Goal: Information Seeking & Learning: Find specific page/section

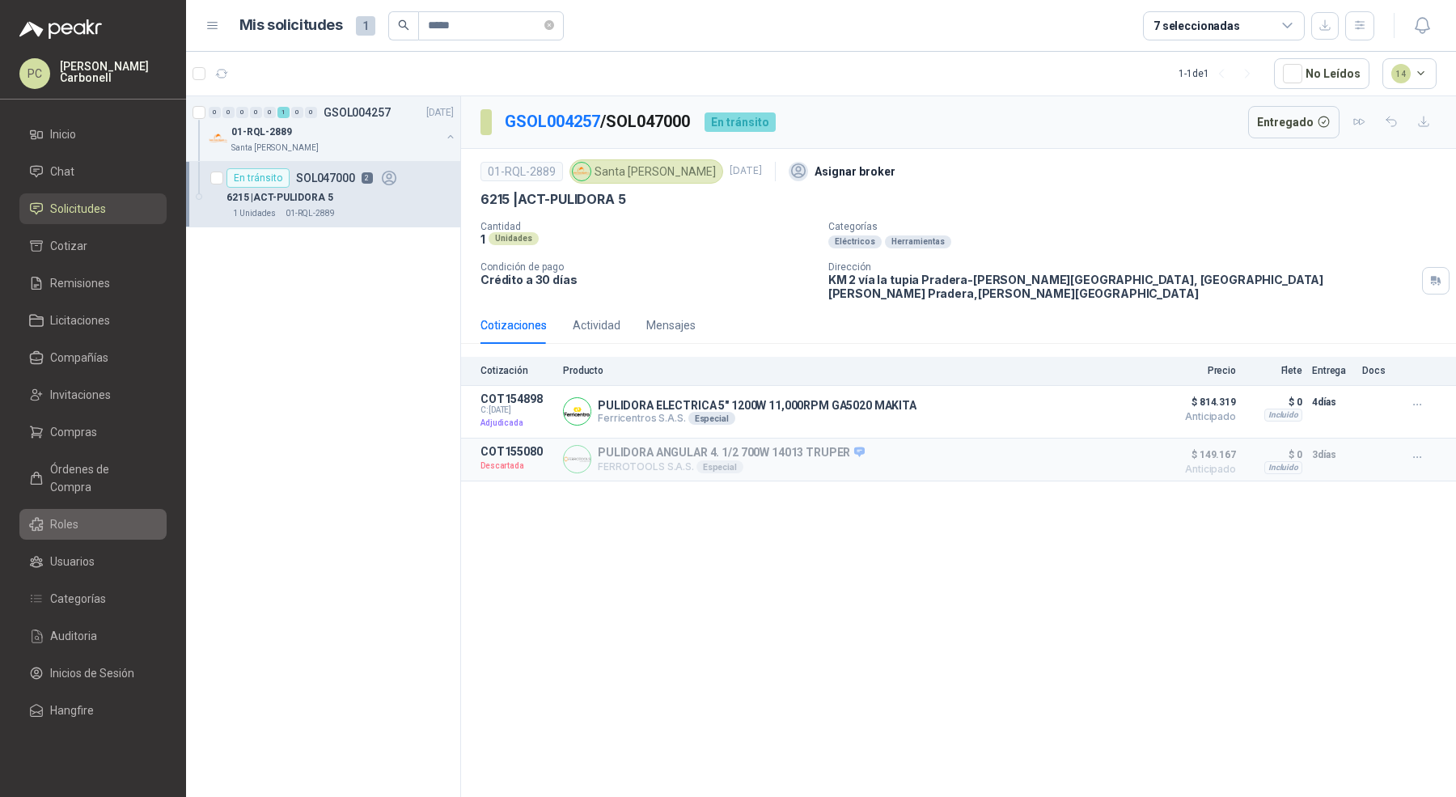
click at [75, 515] on span "Roles" at bounding box center [64, 524] width 28 height 18
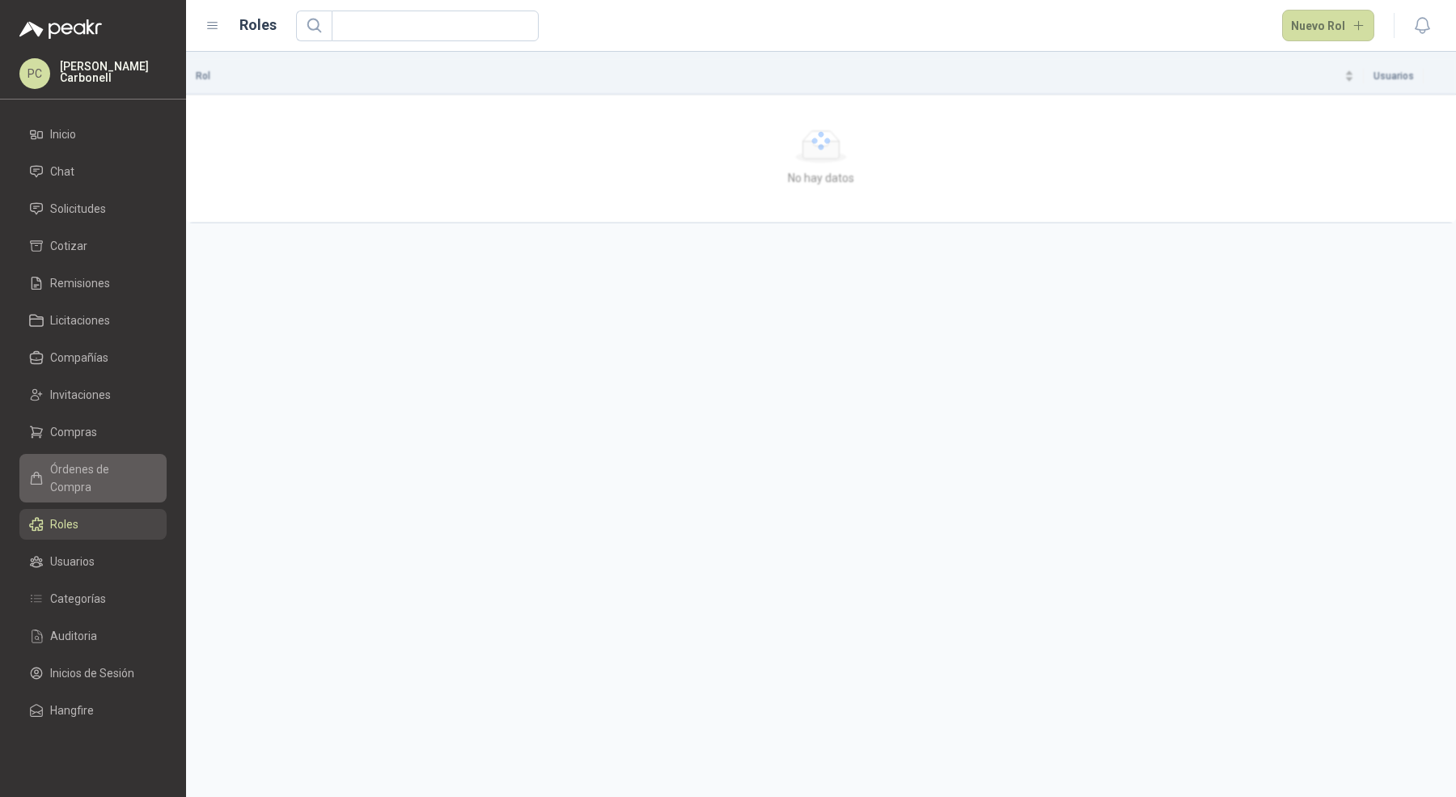
click at [78, 458] on link "Órdenes de Compra" at bounding box center [92, 478] width 147 height 49
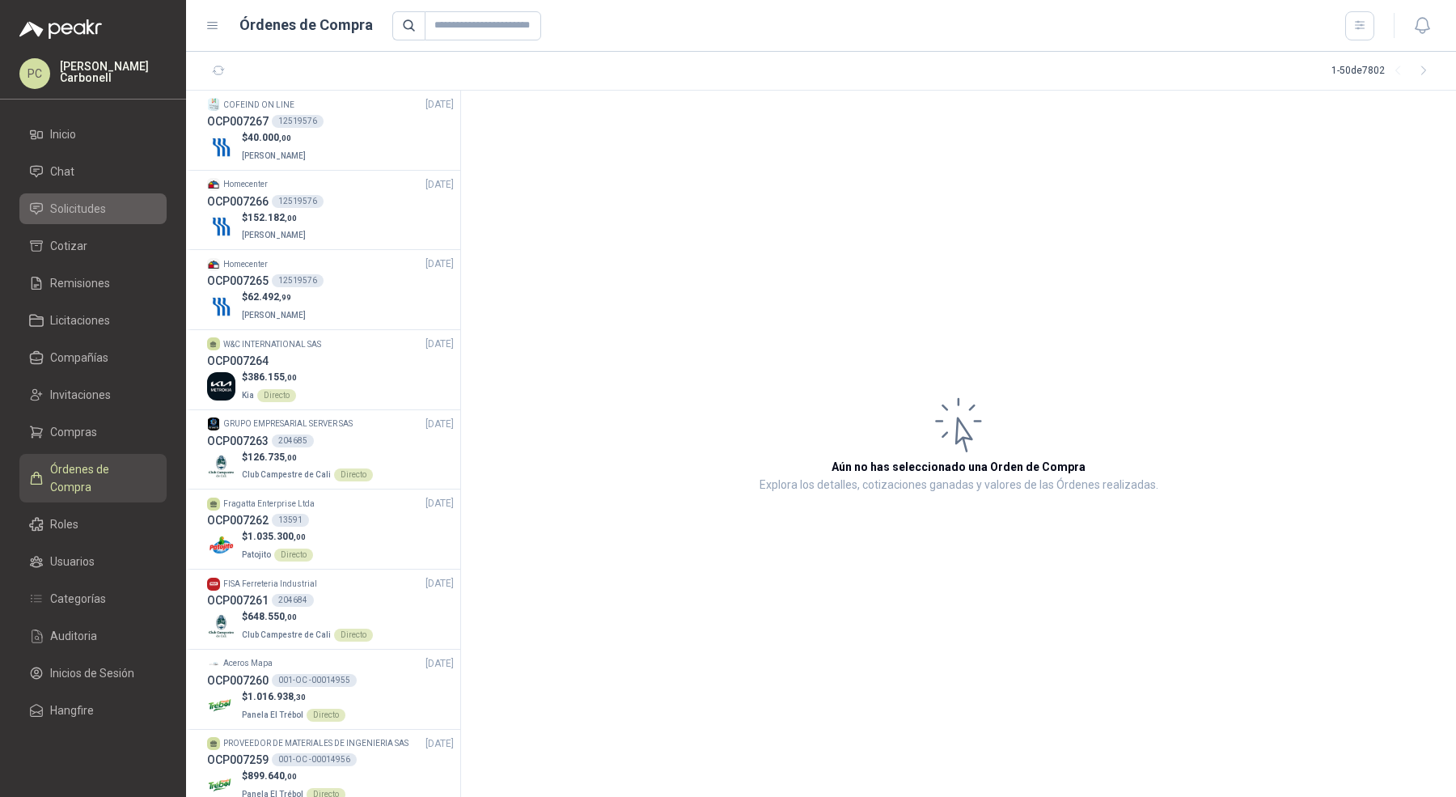
click at [96, 211] on span "Solicitudes" at bounding box center [78, 209] width 56 height 18
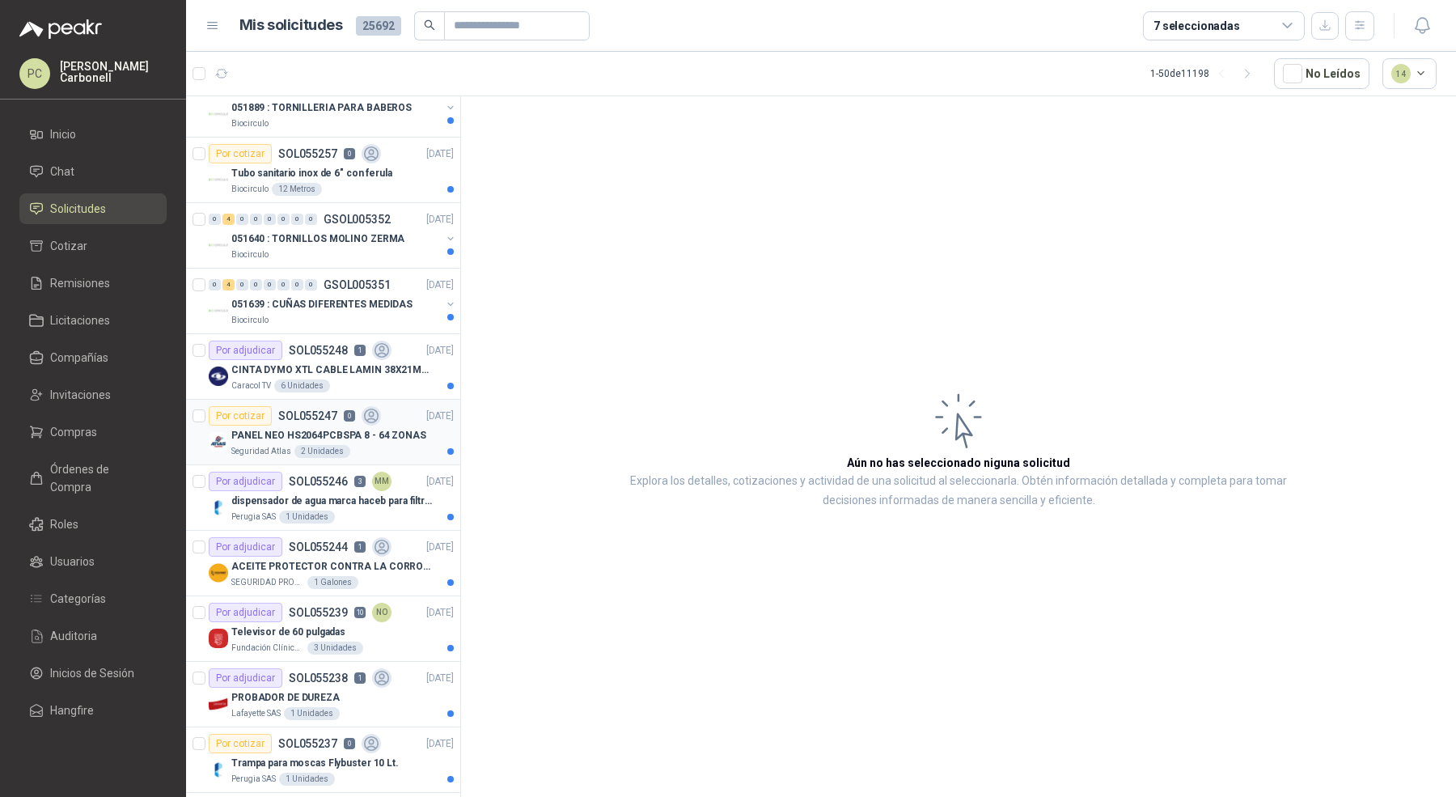
scroll to position [31, 0]
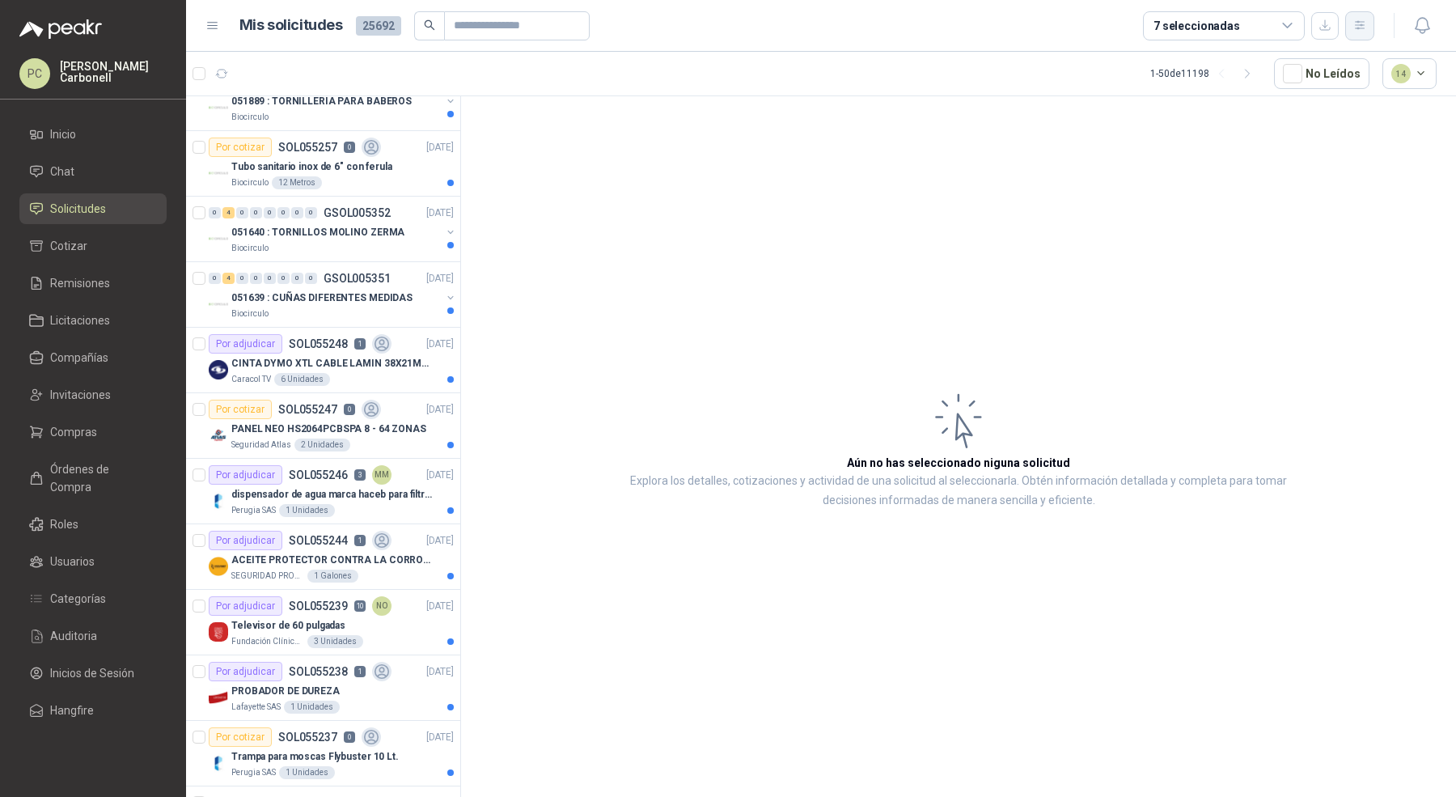
click at [1354, 19] on icon "button" at bounding box center [1361, 26] width 14 height 14
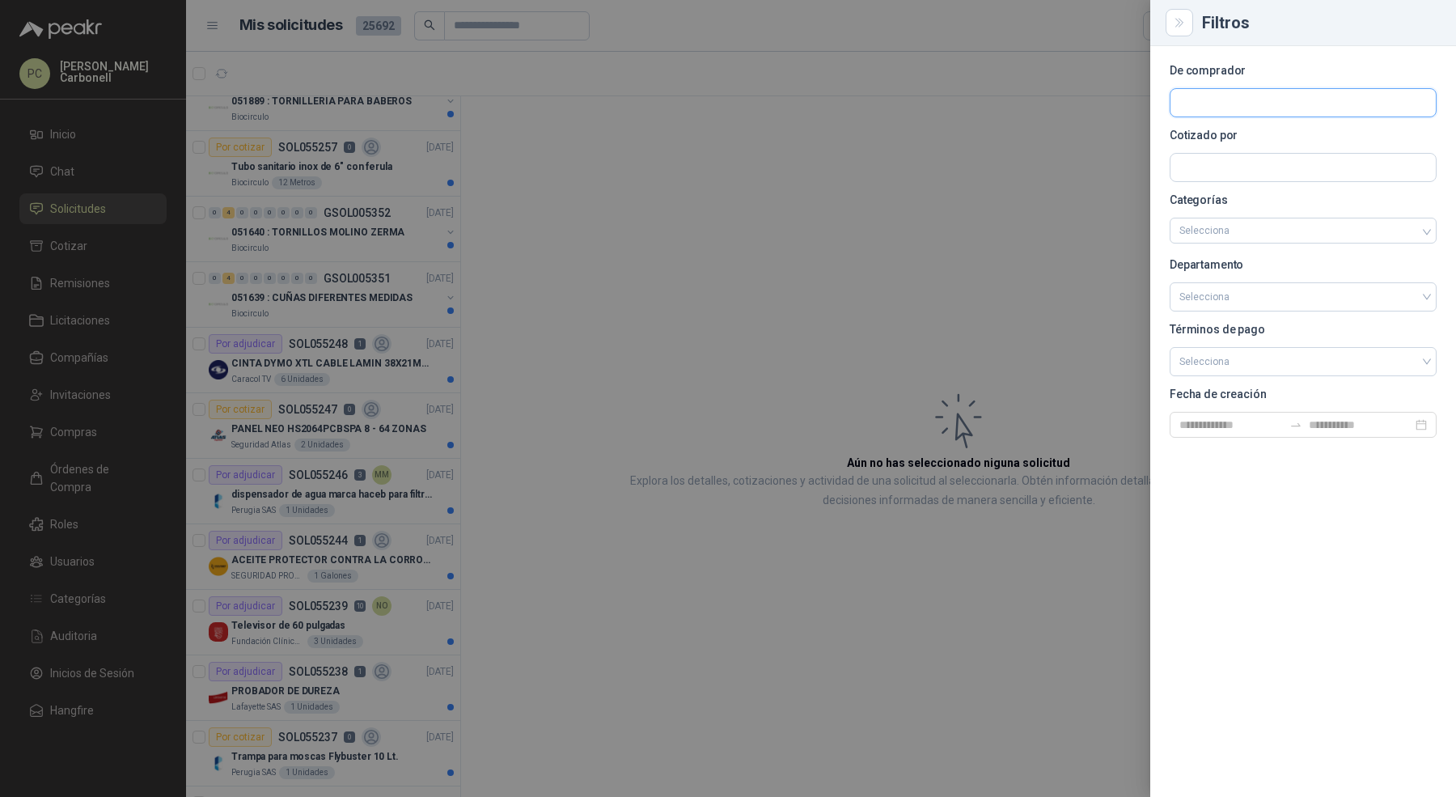
click at [1337, 102] on input "text" at bounding box center [1303, 103] width 265 height 28
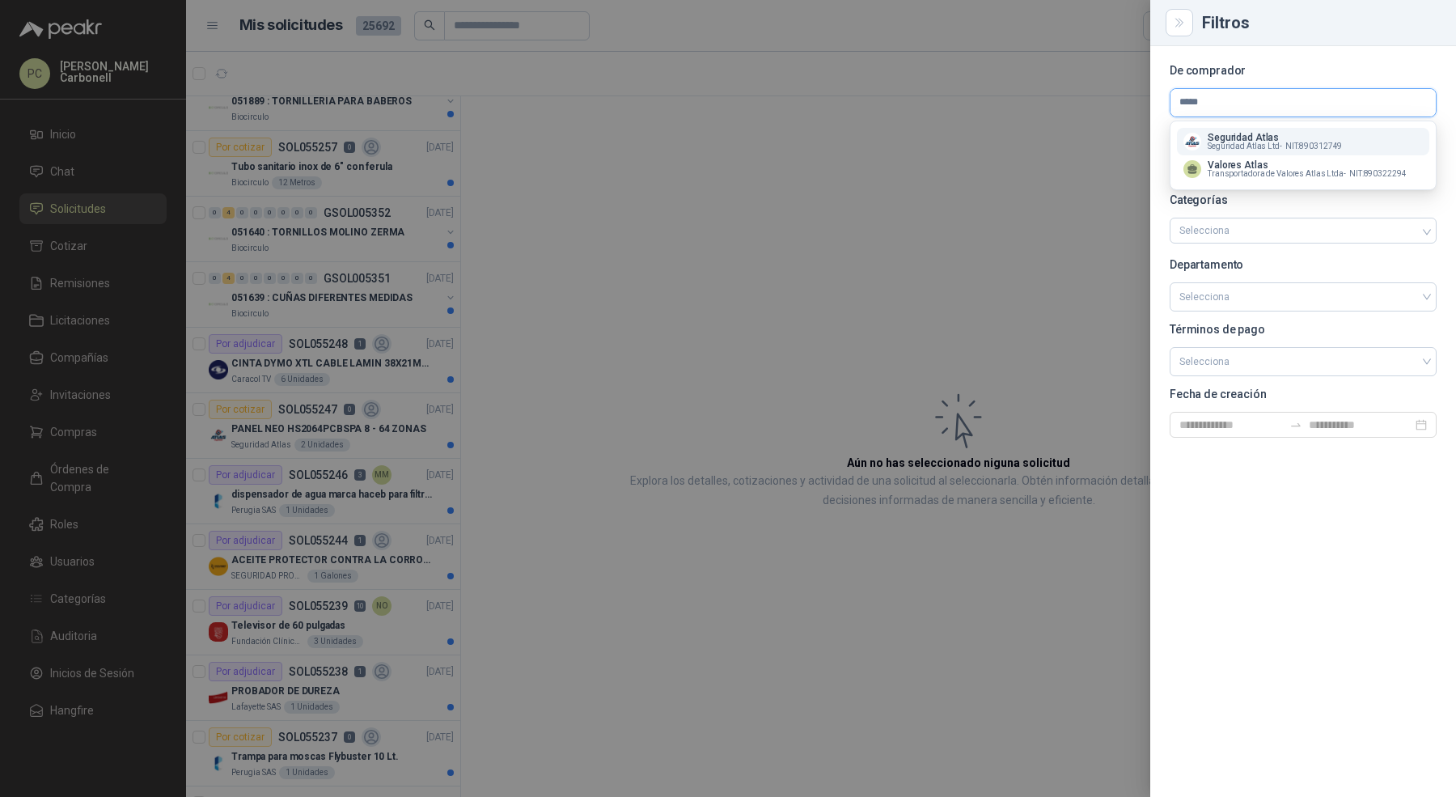
type input "*****"
click at [1303, 142] on span "NIT : 890312749" at bounding box center [1314, 146] width 57 height 8
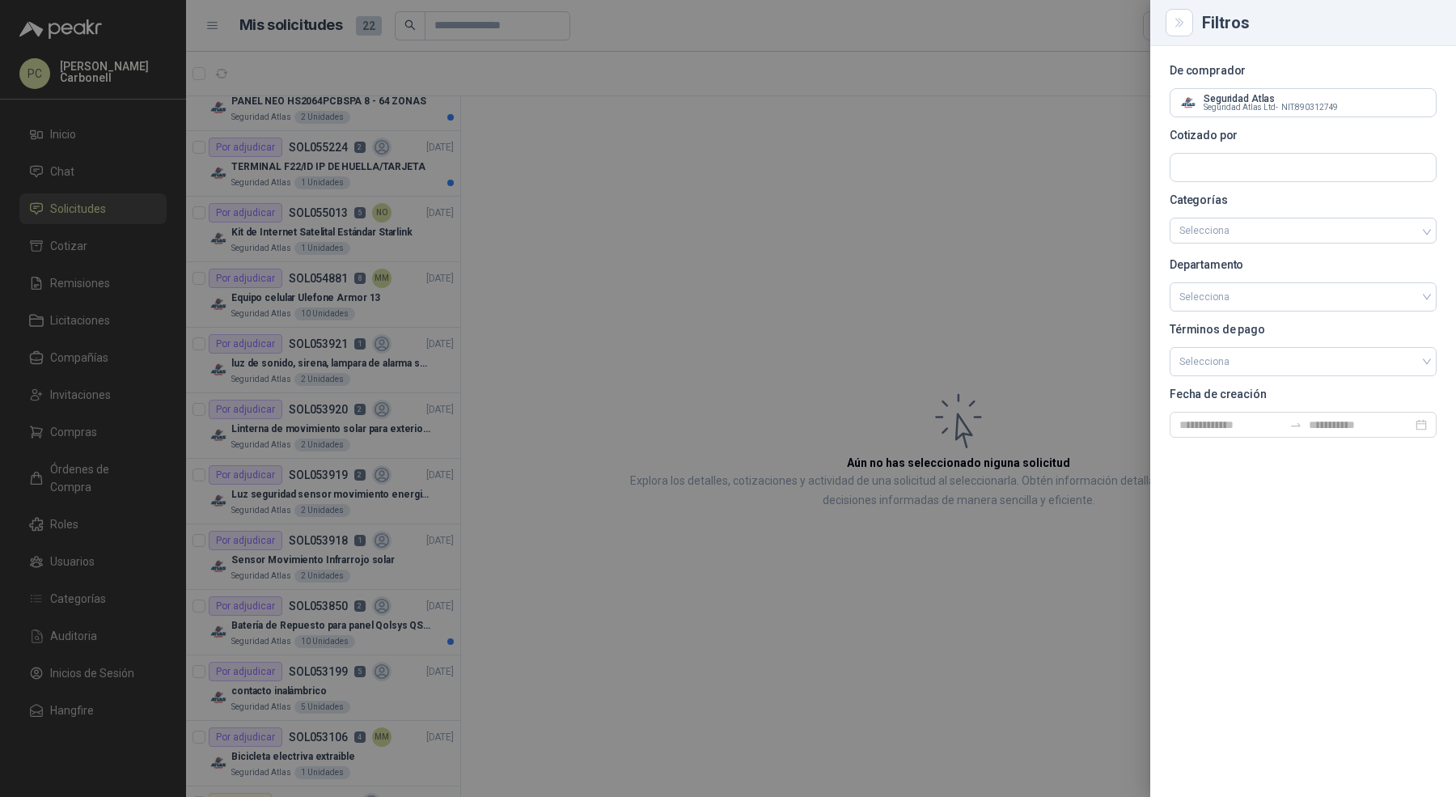
scroll to position [0, 0]
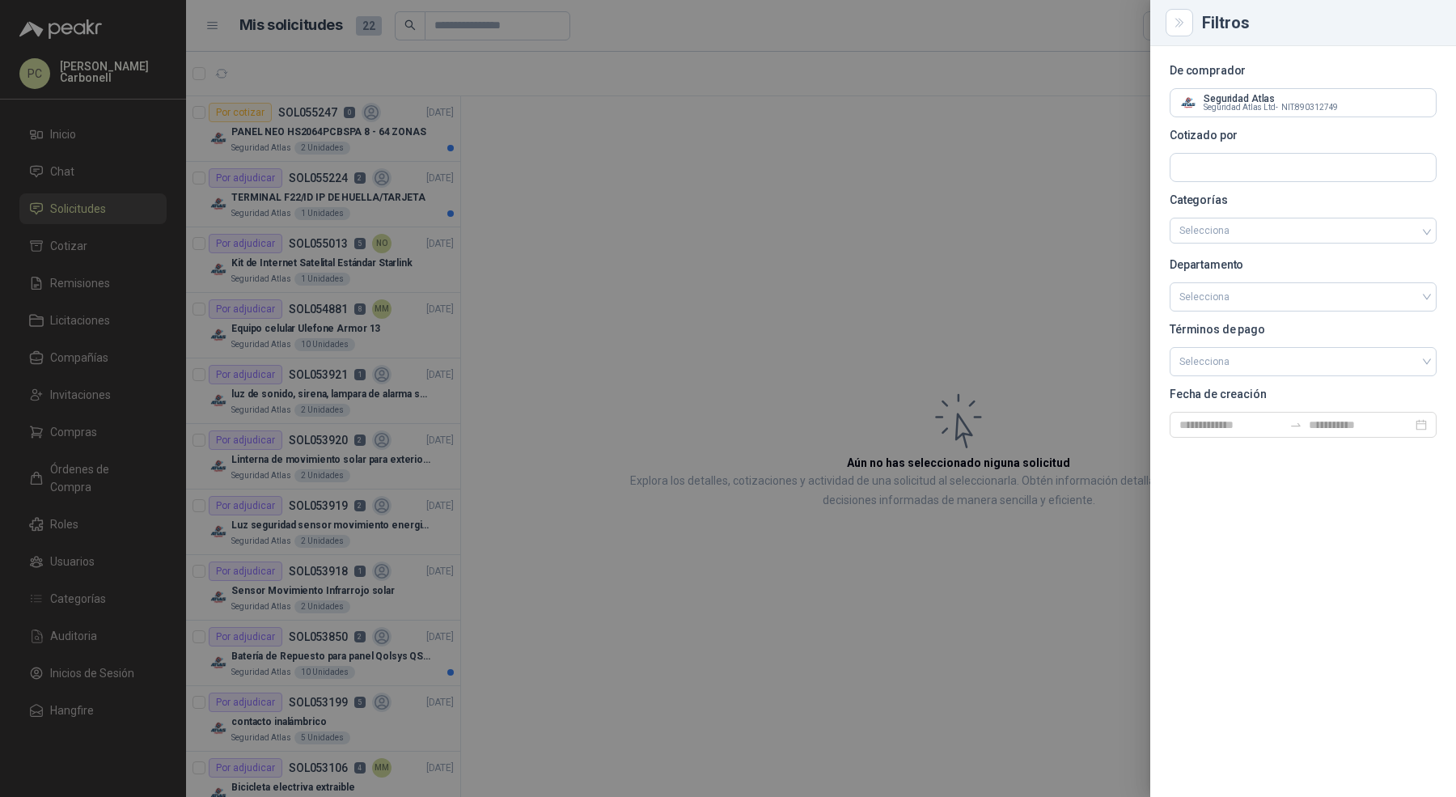
click at [539, 248] on div at bounding box center [728, 398] width 1456 height 797
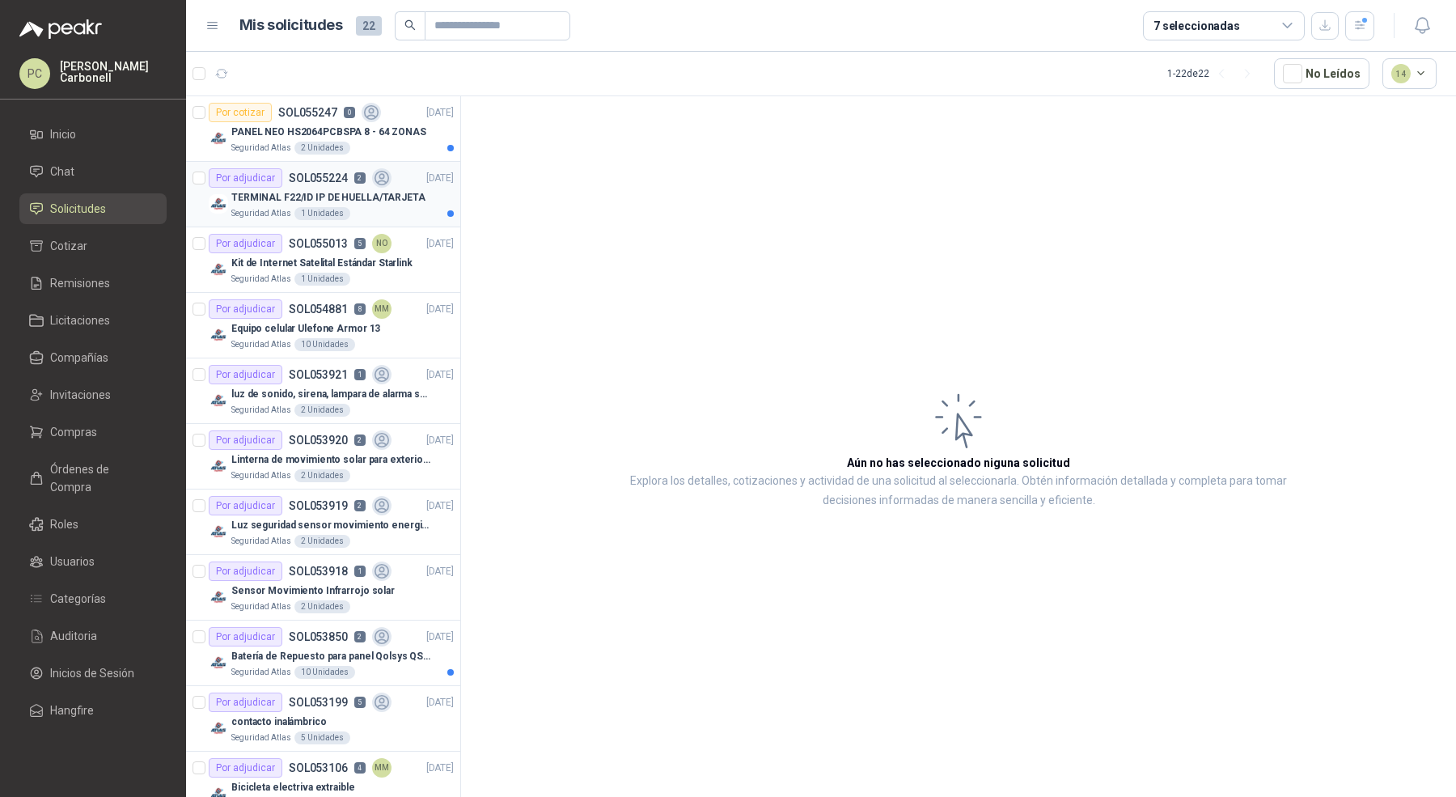
click at [390, 199] on p "TERMINAL F22/ID IP DE HUELLA/TARJETA" at bounding box center [328, 197] width 194 height 15
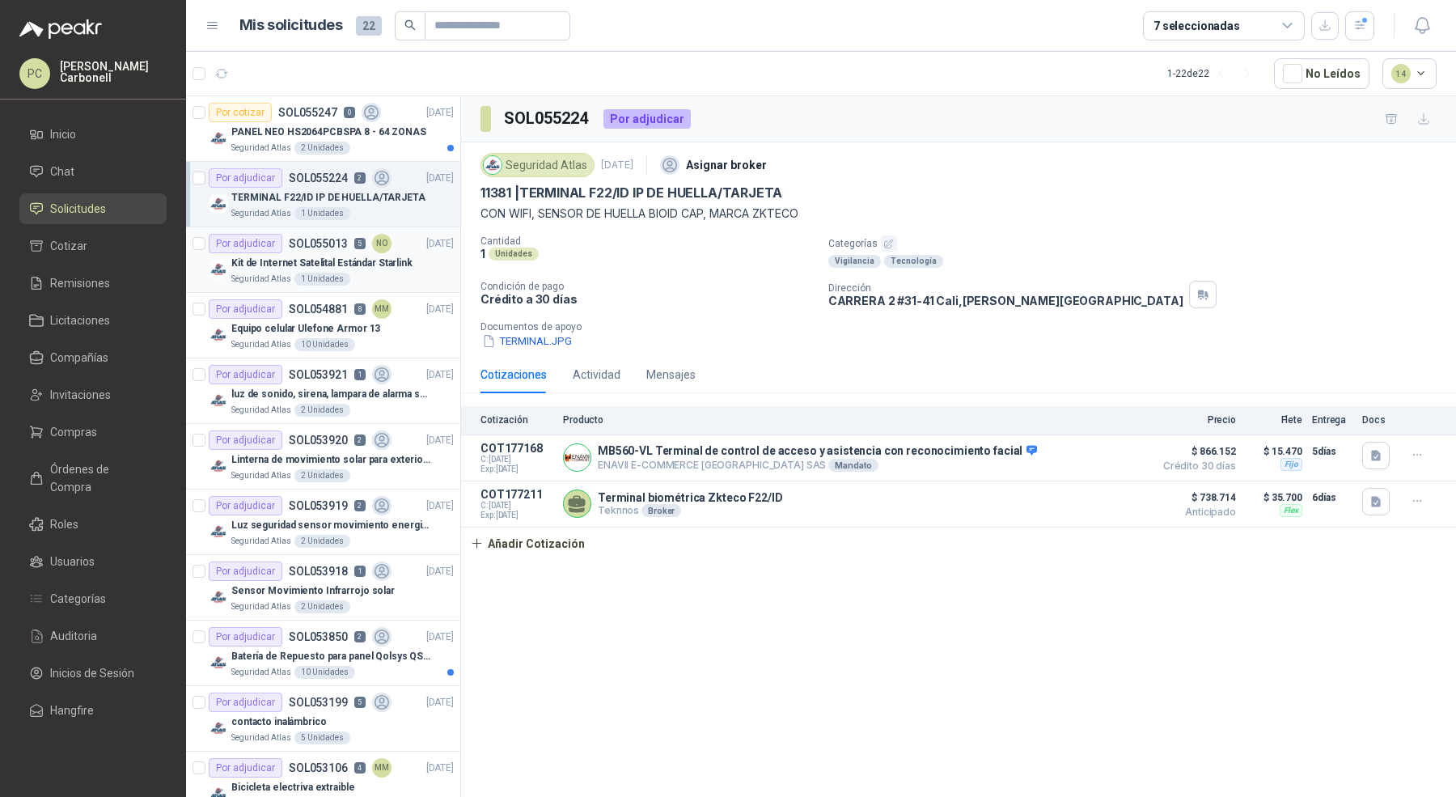
click at [390, 248] on div "Por adjudicar SOL055013 5 NO [DATE]" at bounding box center [331, 243] width 245 height 19
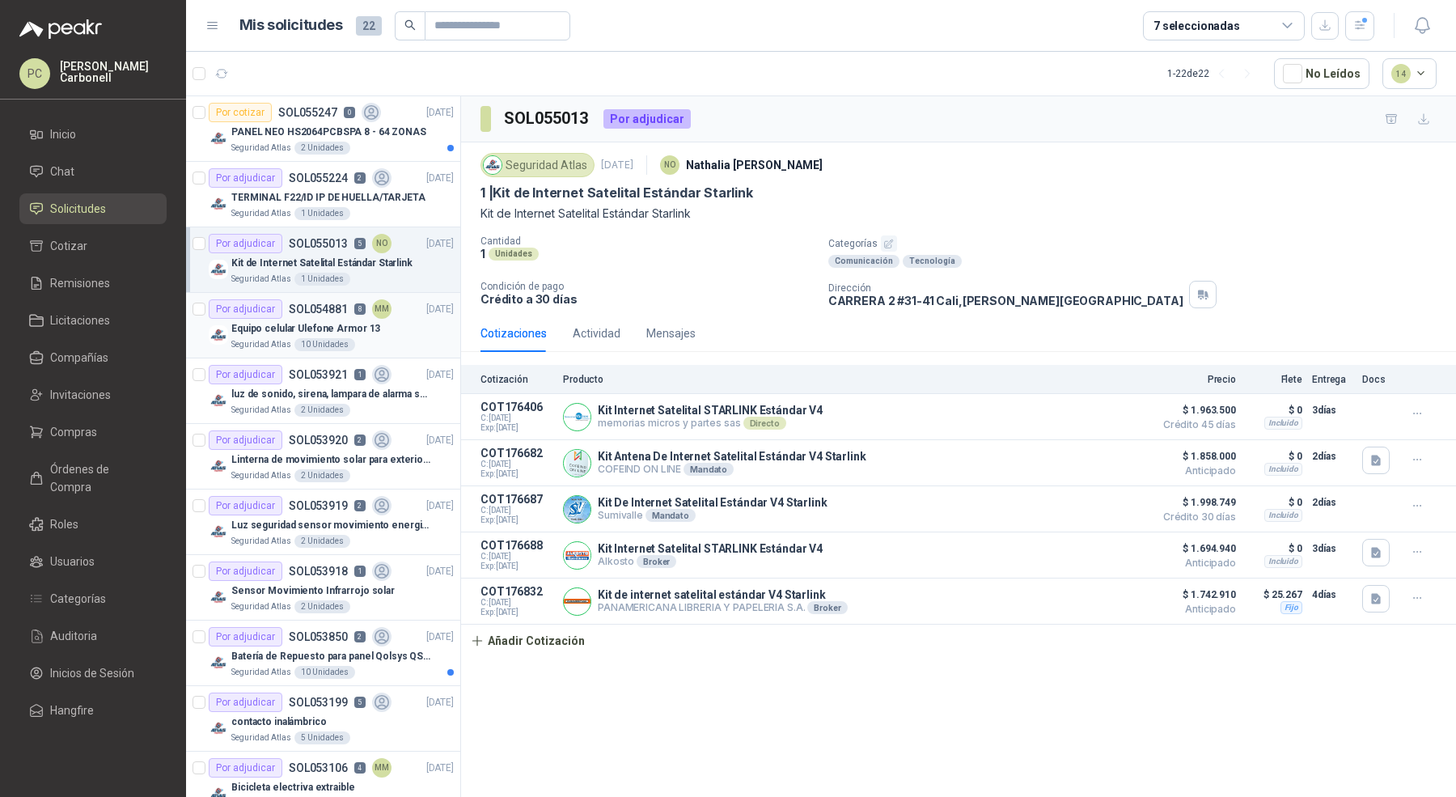
click at [384, 325] on div "Equipo celular Ulefone Armor 13" at bounding box center [342, 328] width 222 height 19
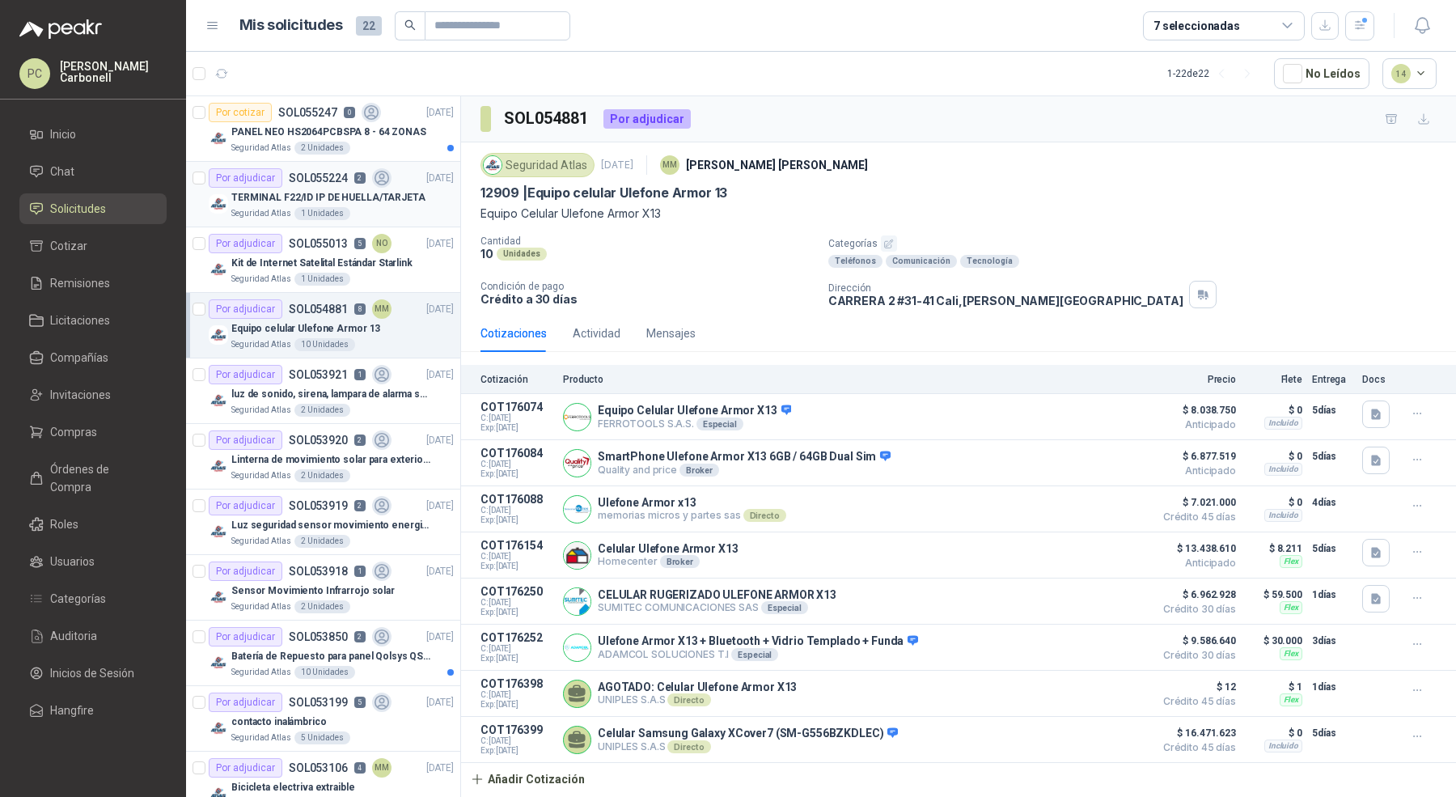
click at [337, 201] on p "TERMINAL F22/ID IP DE HUELLA/TARJETA" at bounding box center [328, 197] width 194 height 15
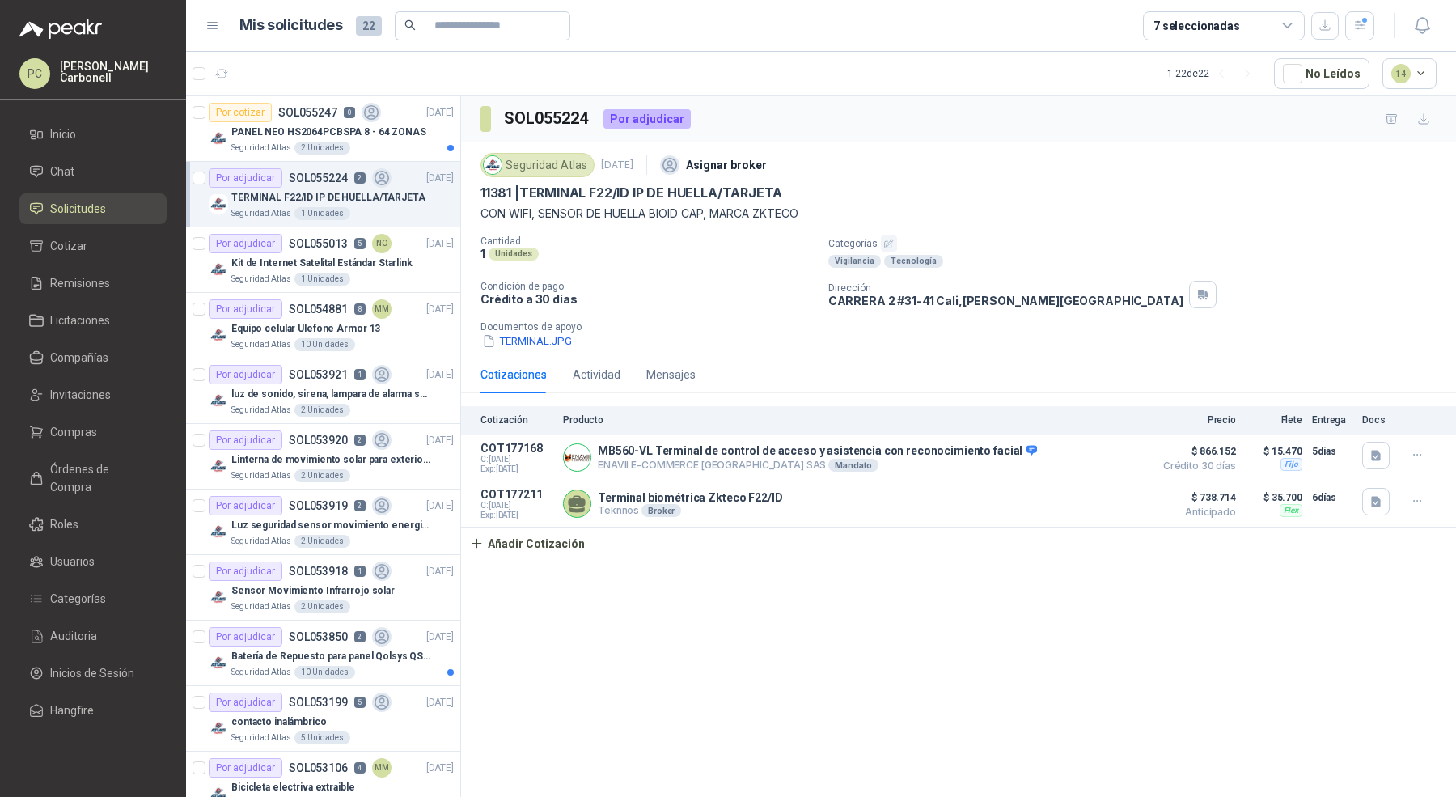
click at [621, 367] on div "Cotizaciones Actividad Mensajes" at bounding box center [588, 374] width 215 height 37
click at [604, 379] on div "Actividad" at bounding box center [597, 375] width 48 height 18
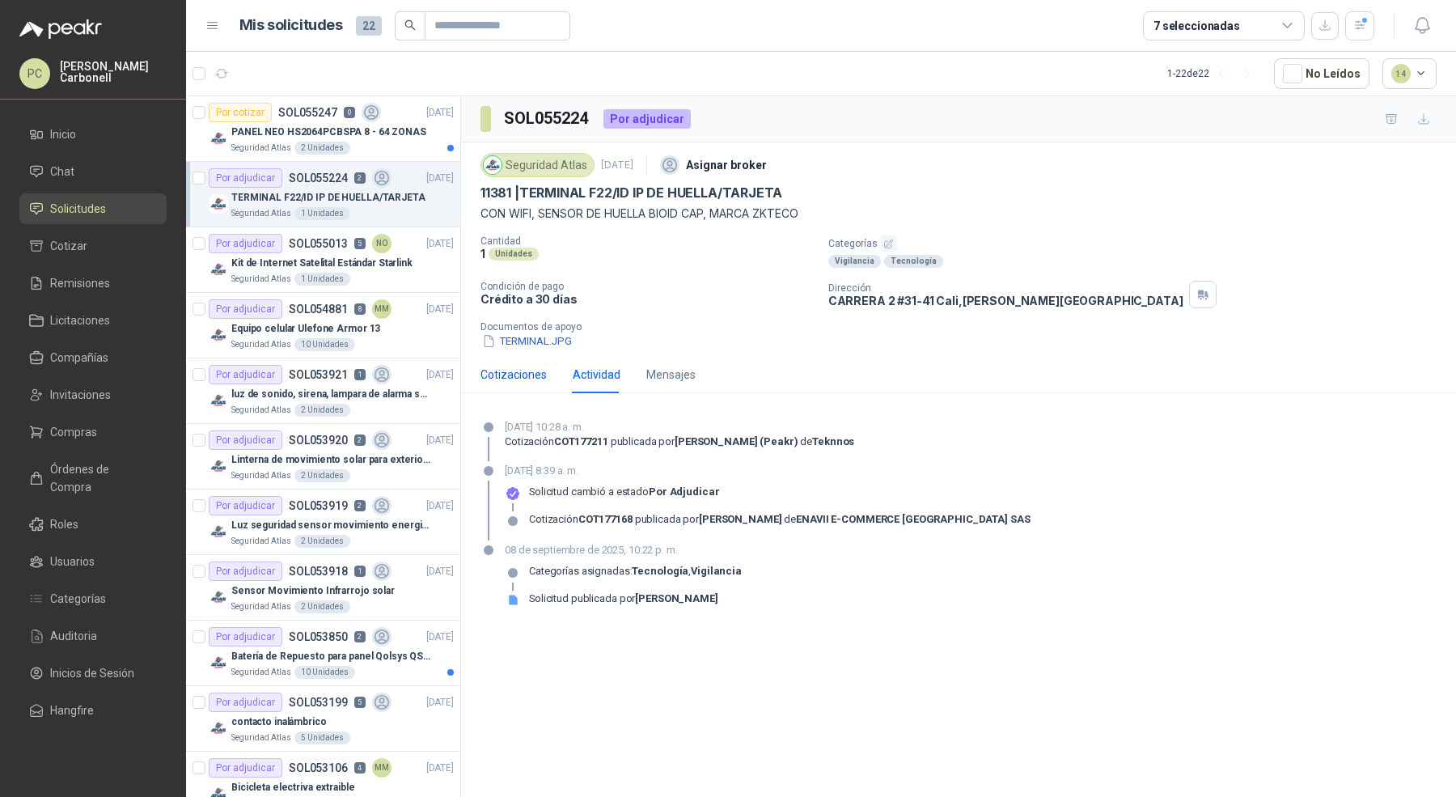
click at [533, 366] on div "Cotizaciones" at bounding box center [514, 375] width 66 height 18
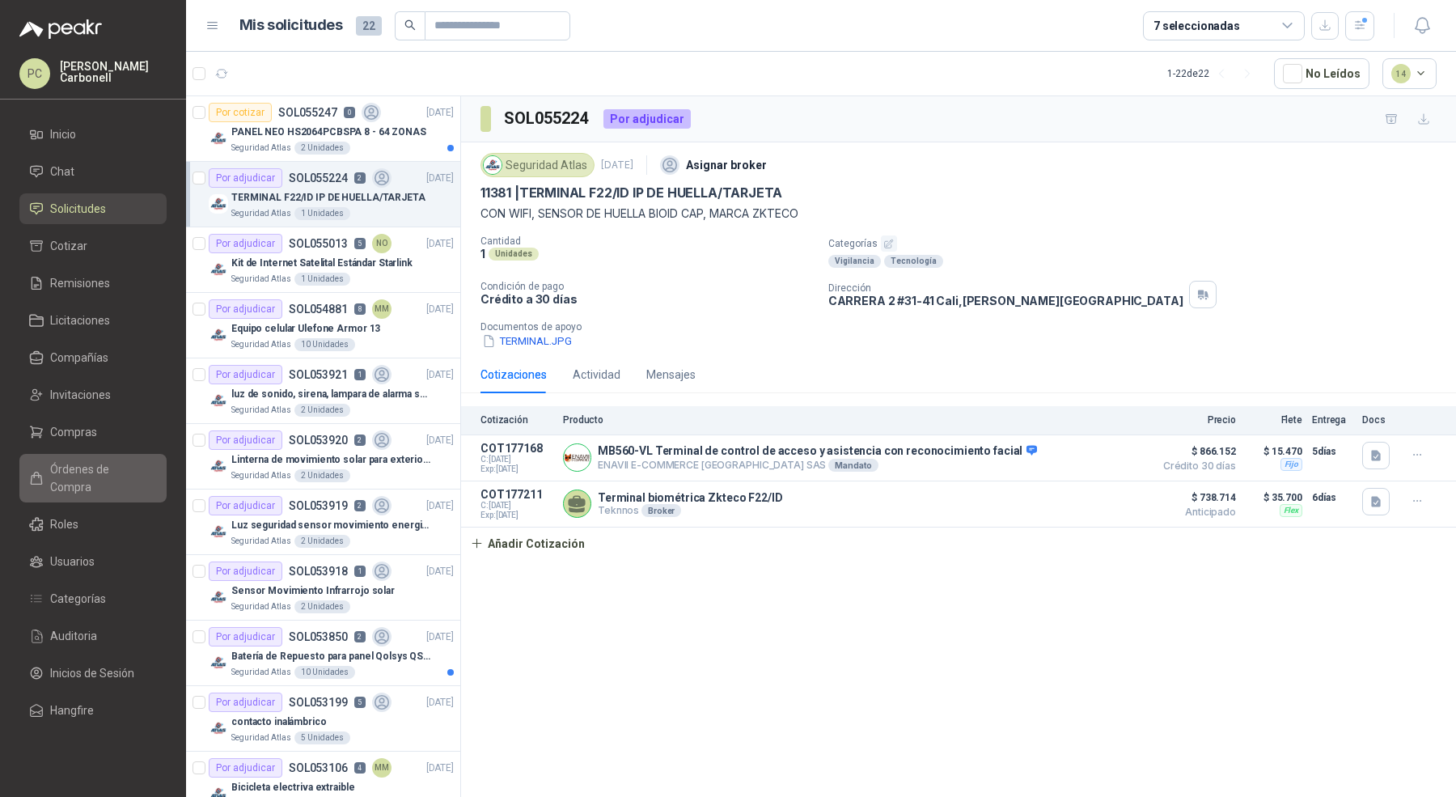
click at [95, 473] on span "Órdenes de Compra" at bounding box center [100, 478] width 101 height 36
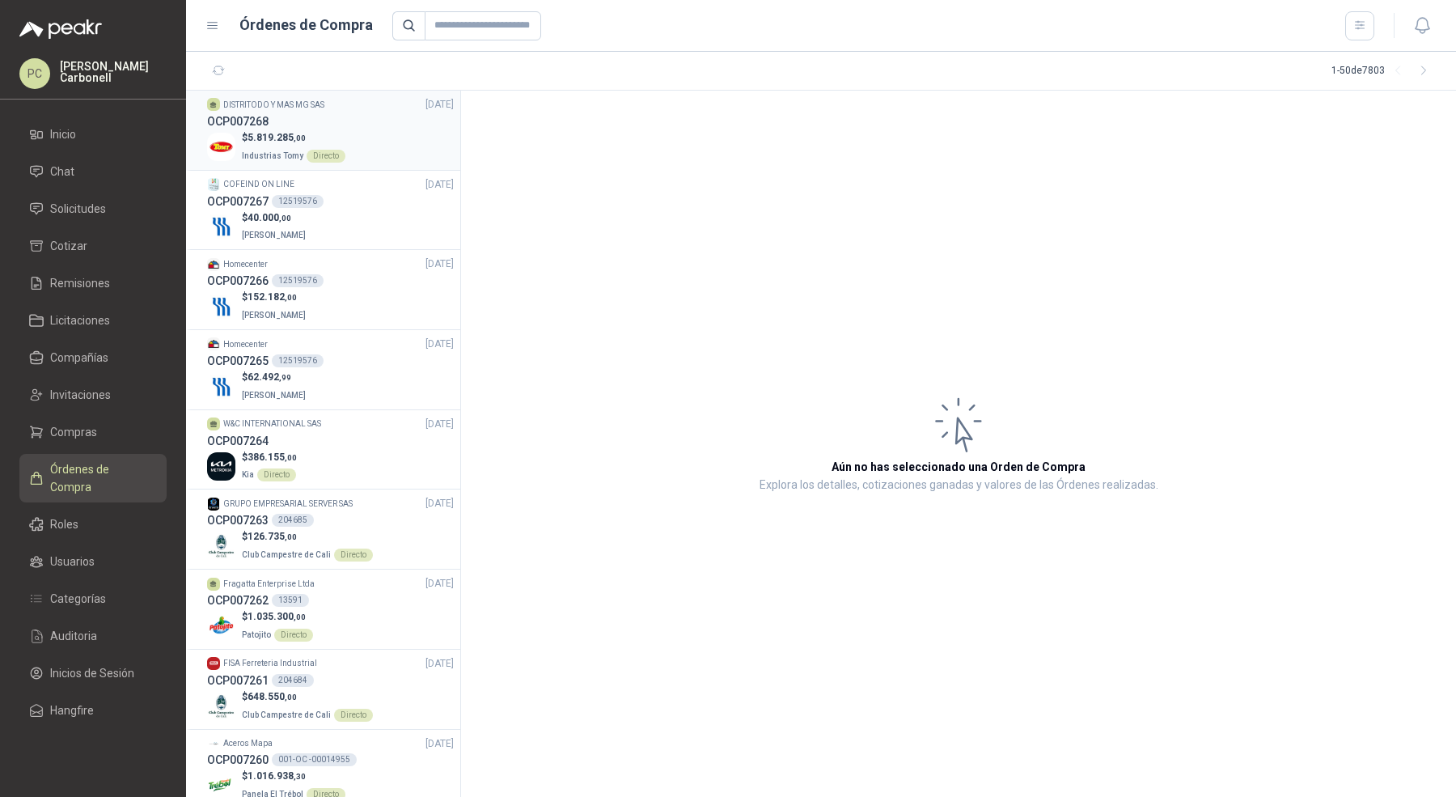
click at [379, 131] on div "$ 5.819.285 ,00 Industrias Tomy Directo" at bounding box center [330, 146] width 247 height 33
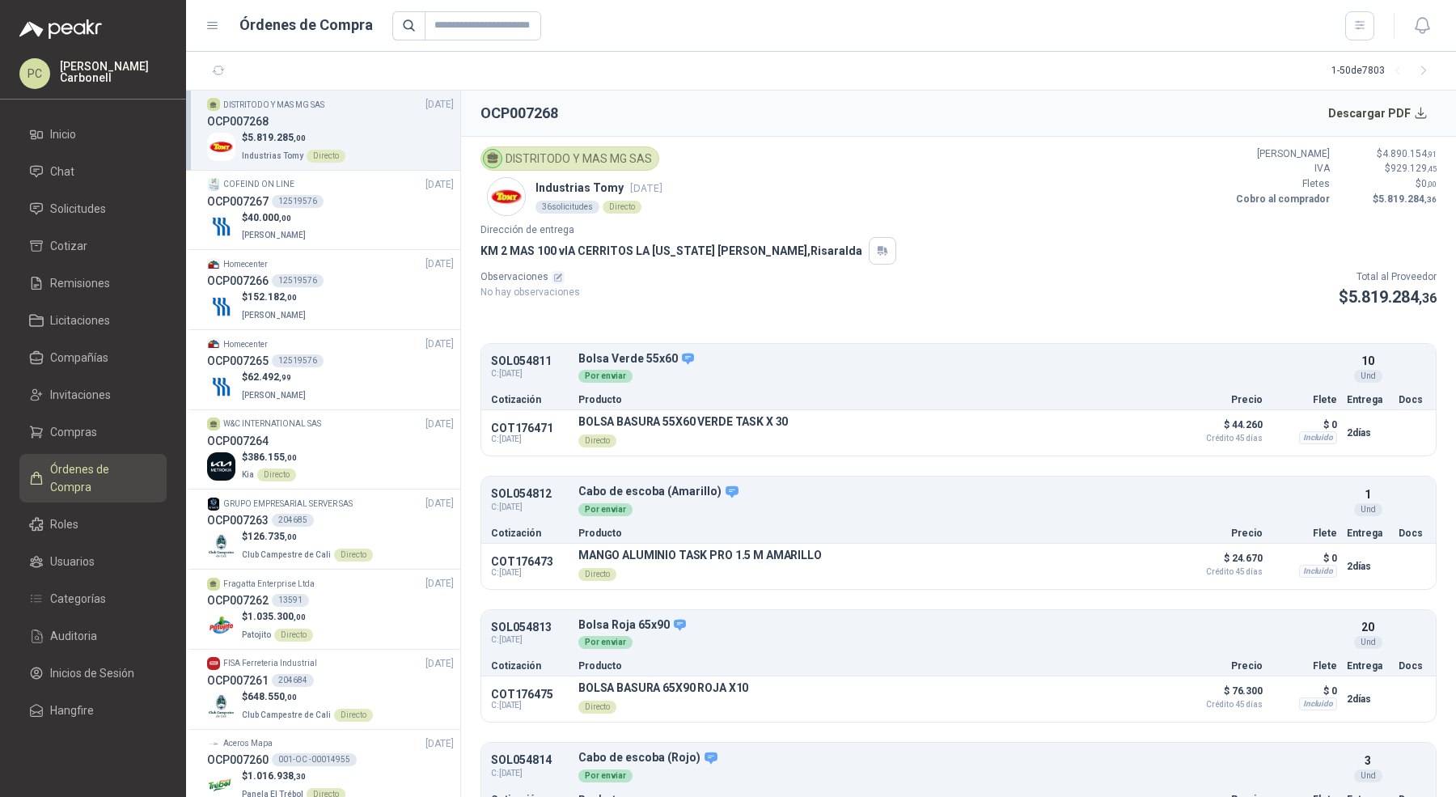
click at [534, 355] on p "SOL054811" at bounding box center [530, 361] width 78 height 12
copy p "SOL054811"
click at [88, 210] on span "Solicitudes" at bounding box center [78, 209] width 56 height 18
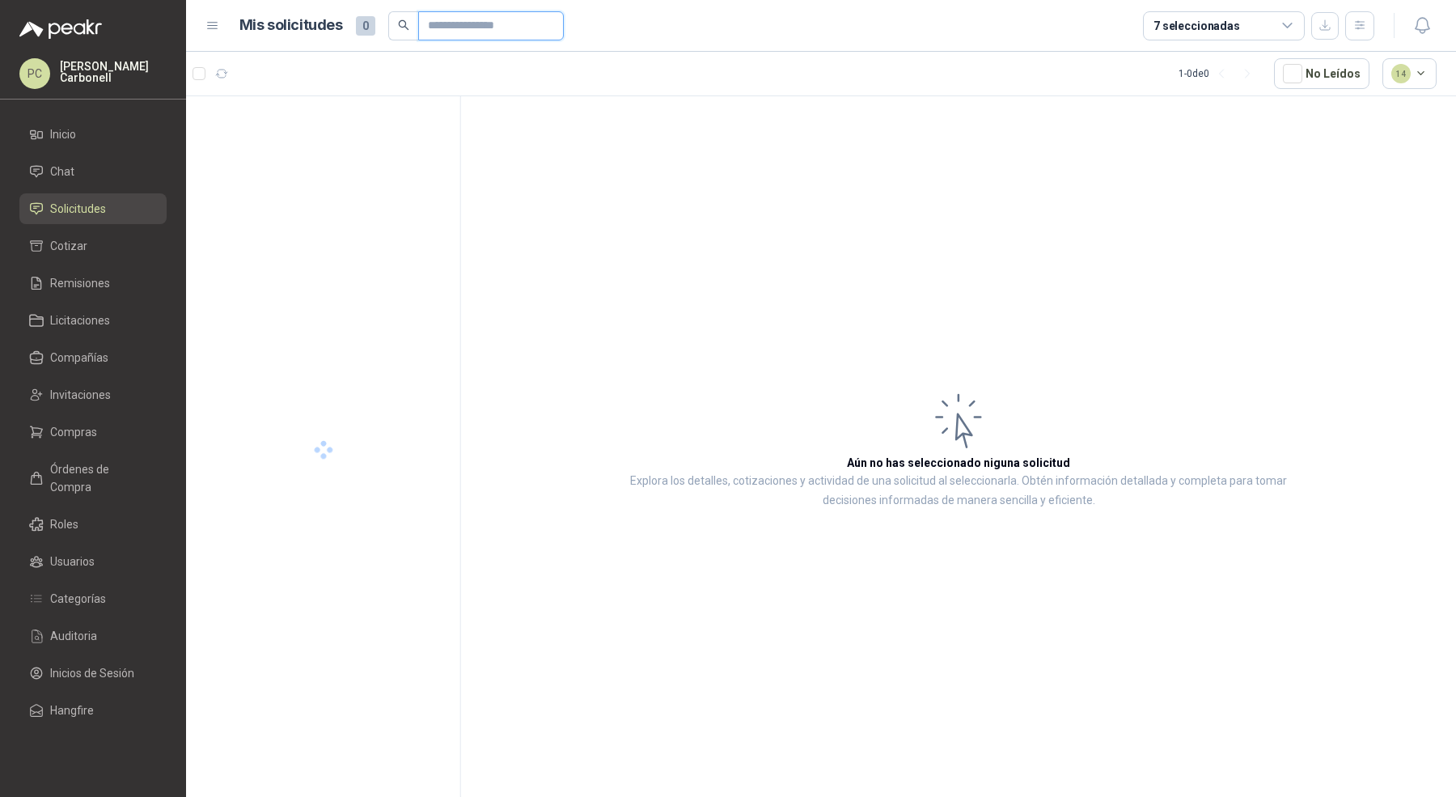
click at [491, 19] on input "text" at bounding box center [484, 26] width 113 height 28
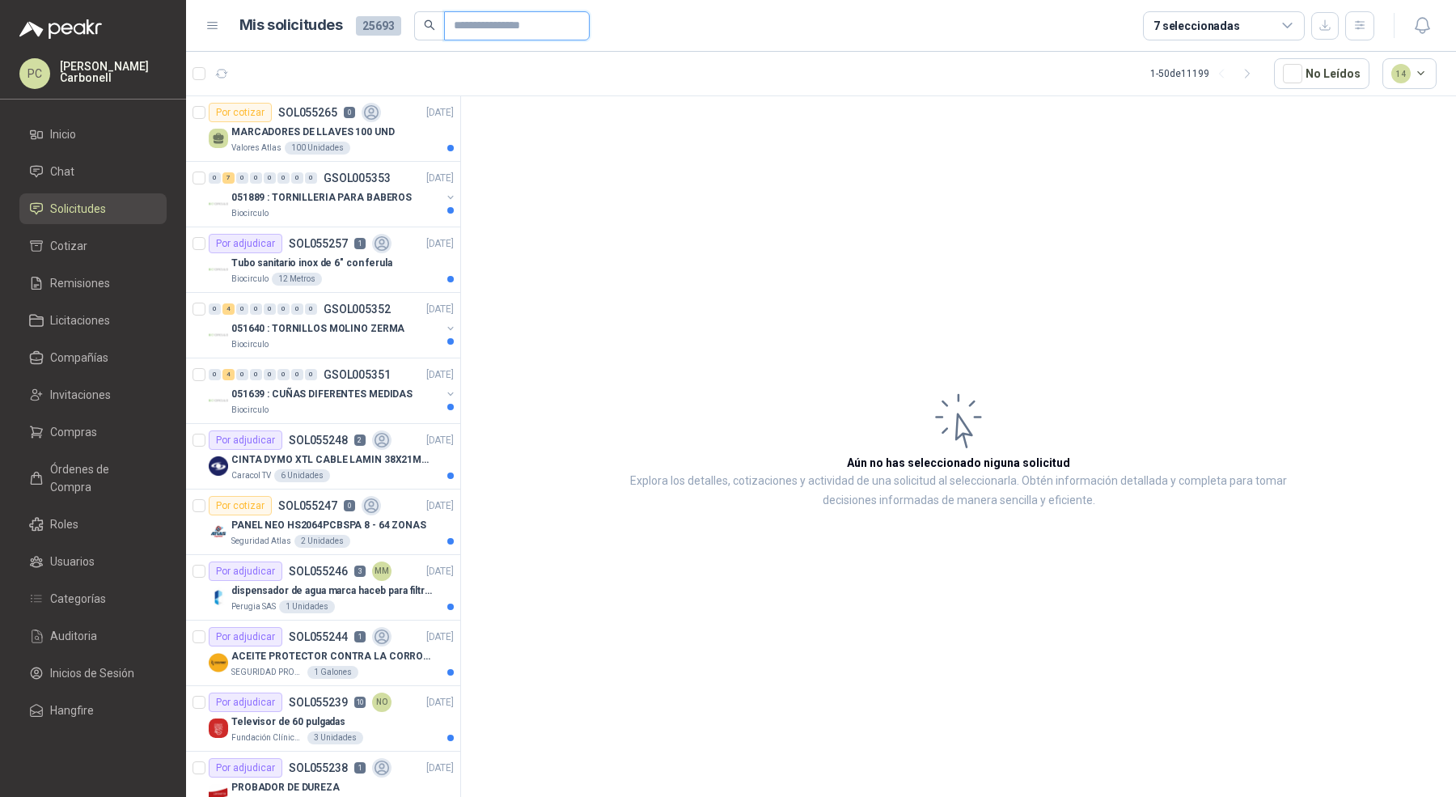
paste input "*********"
type input "*********"
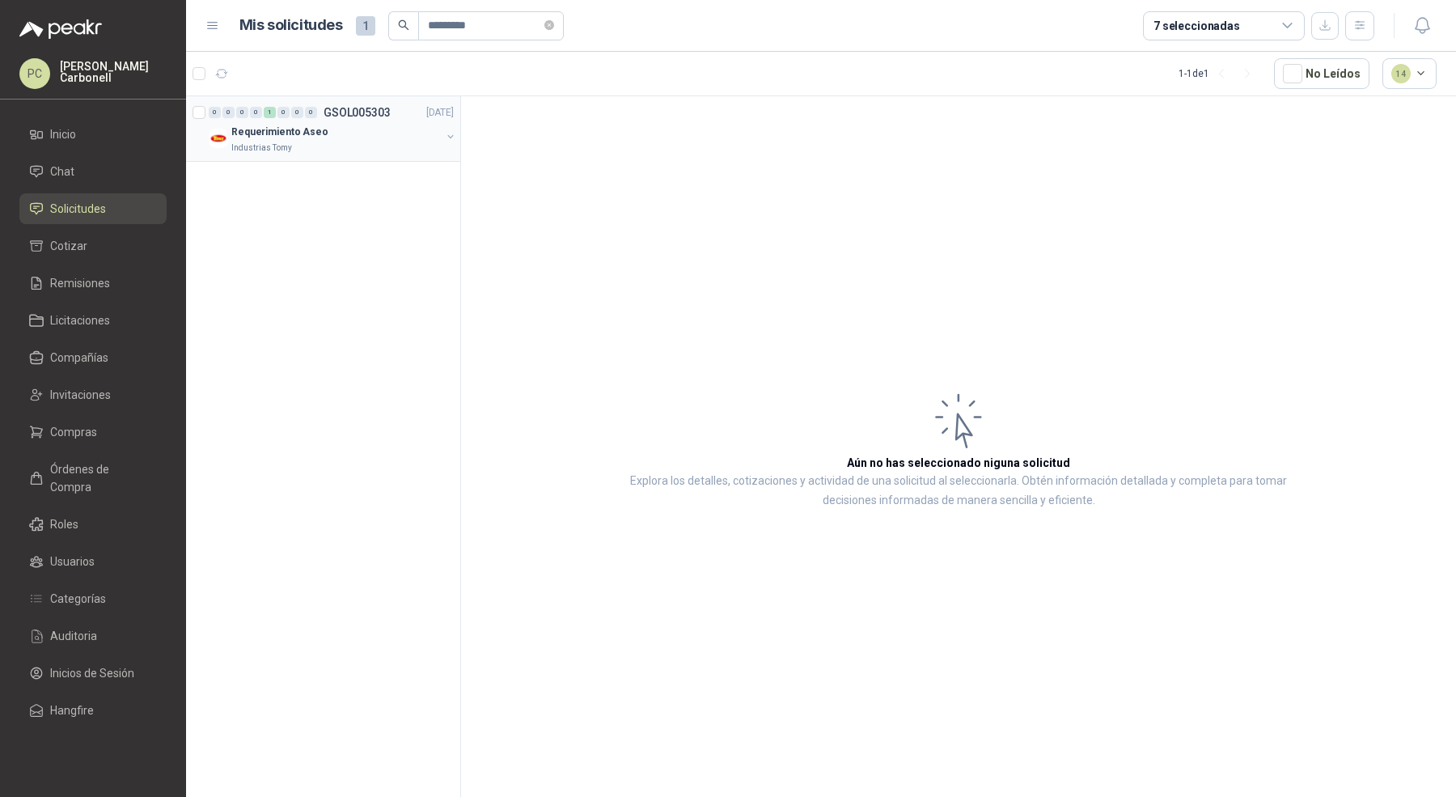
click at [368, 122] on div "Requerimiento Aseo" at bounding box center [336, 131] width 210 height 19
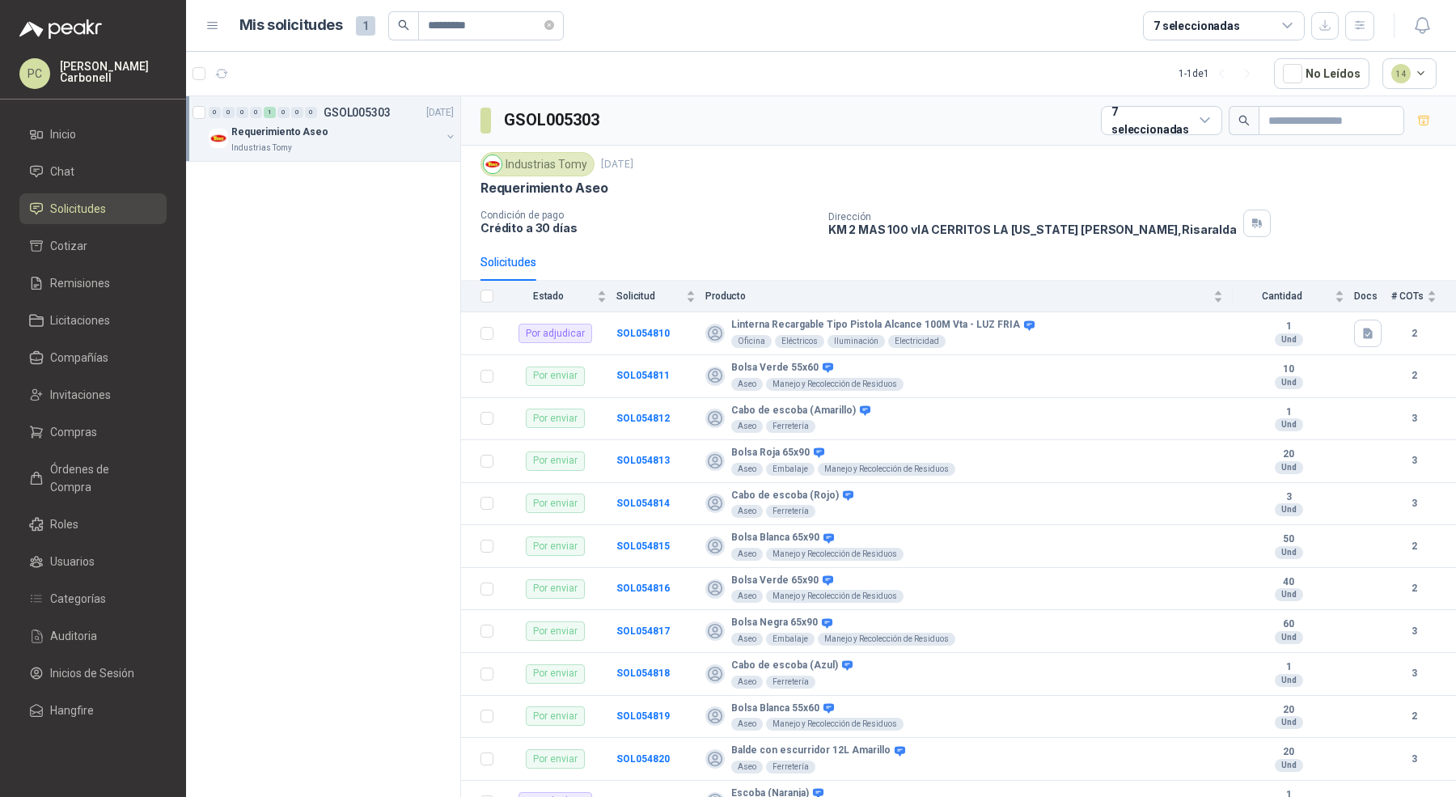
click at [562, 117] on h3 "GSOL005303" at bounding box center [553, 120] width 98 height 25
copy h3 "GSOL005303"
click at [550, 28] on icon "close-circle" at bounding box center [550, 25] width 10 height 10
click at [507, 28] on input "text" at bounding box center [484, 26] width 113 height 28
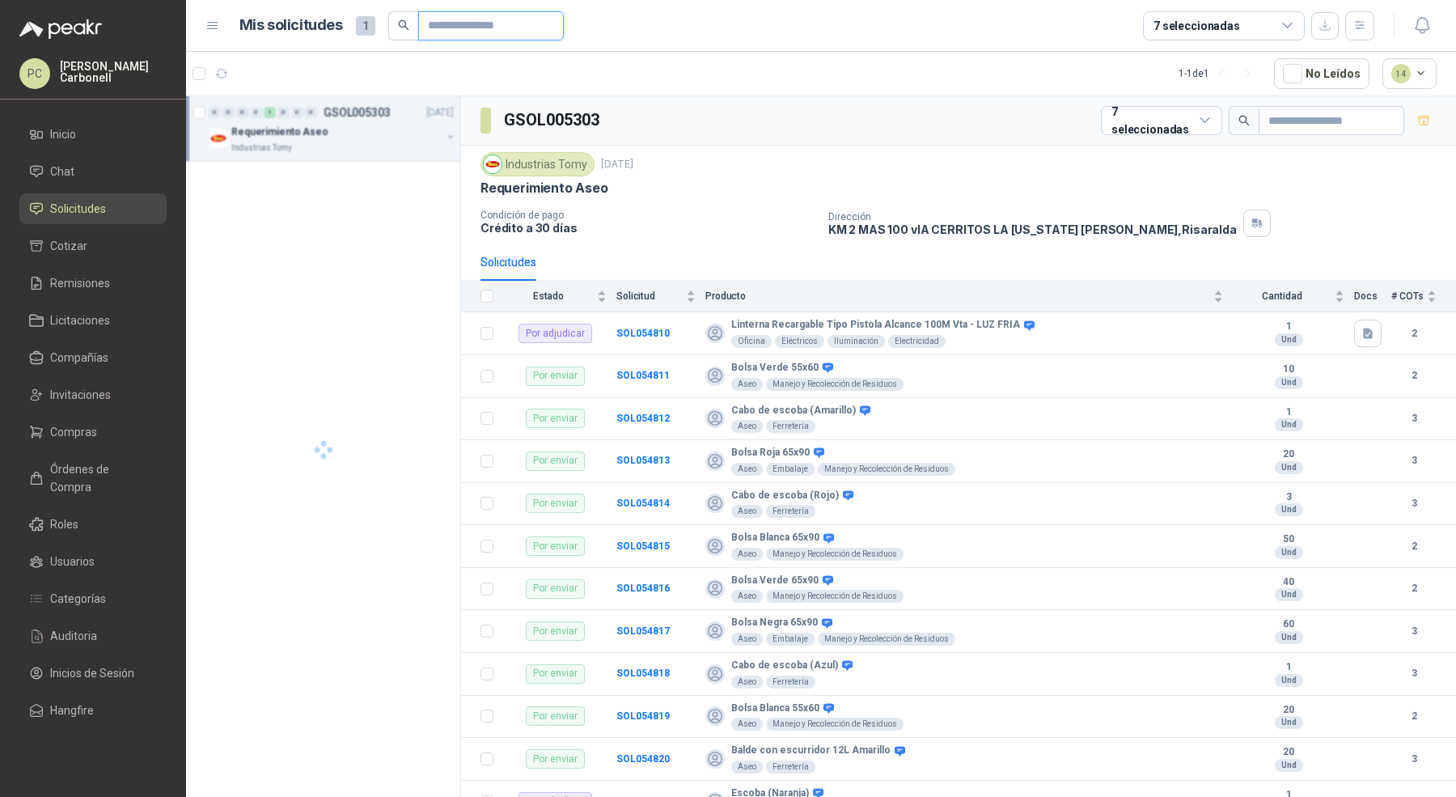
paste input "**********"
type input "**********"
click at [392, 133] on div "Requerimiento Aseo" at bounding box center [336, 131] width 210 height 19
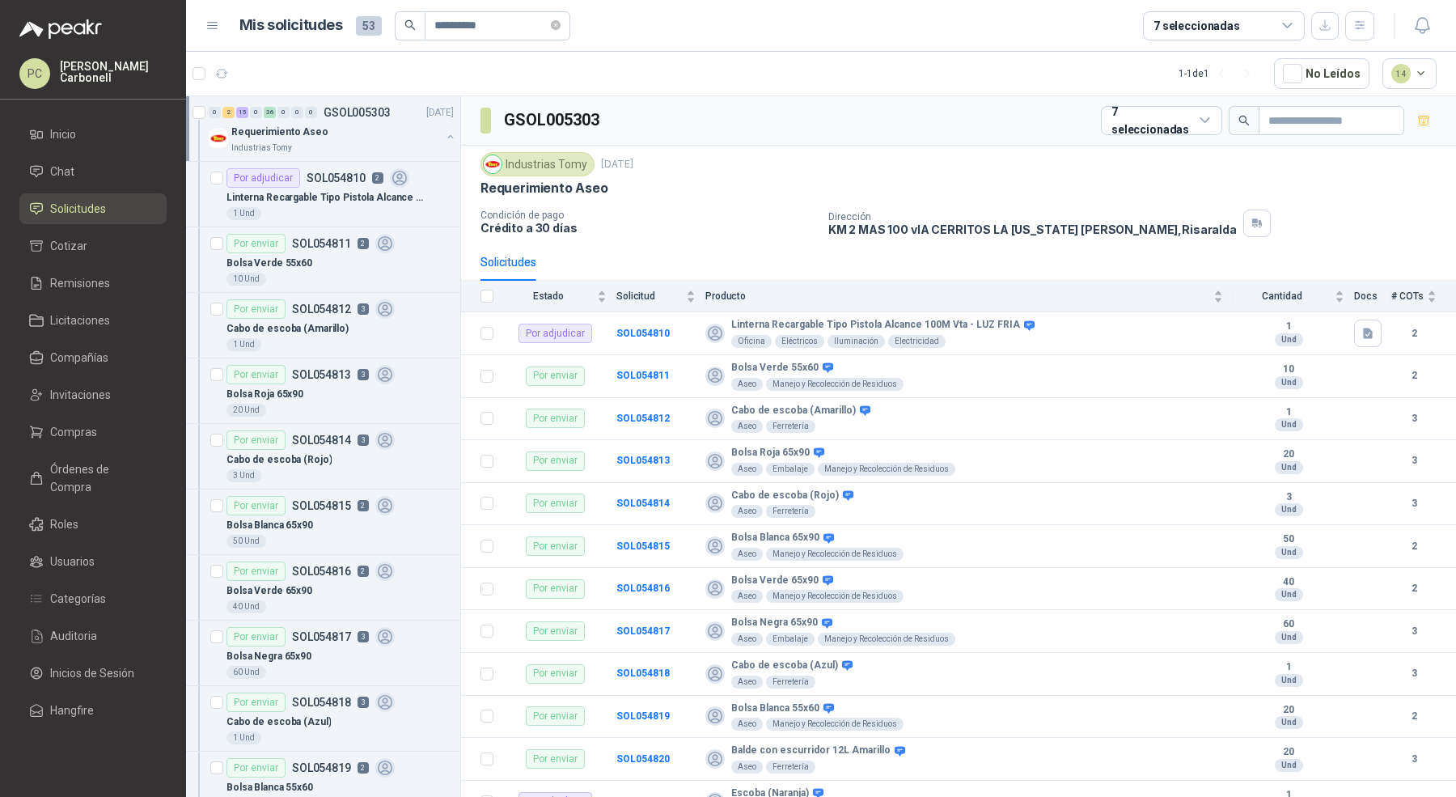
scroll to position [4, 0]
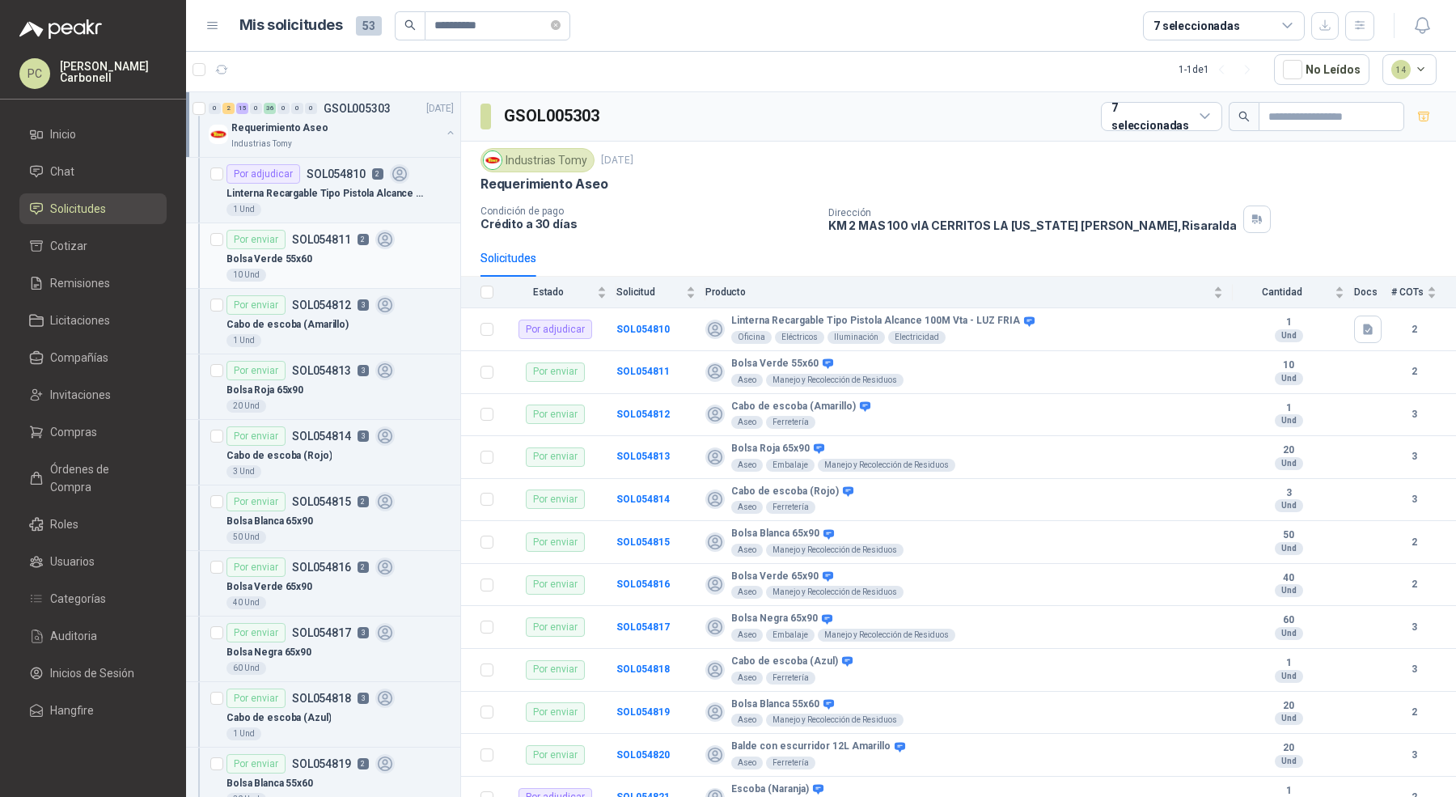
click at [379, 258] on div "Bolsa Verde 55x60" at bounding box center [340, 258] width 227 height 19
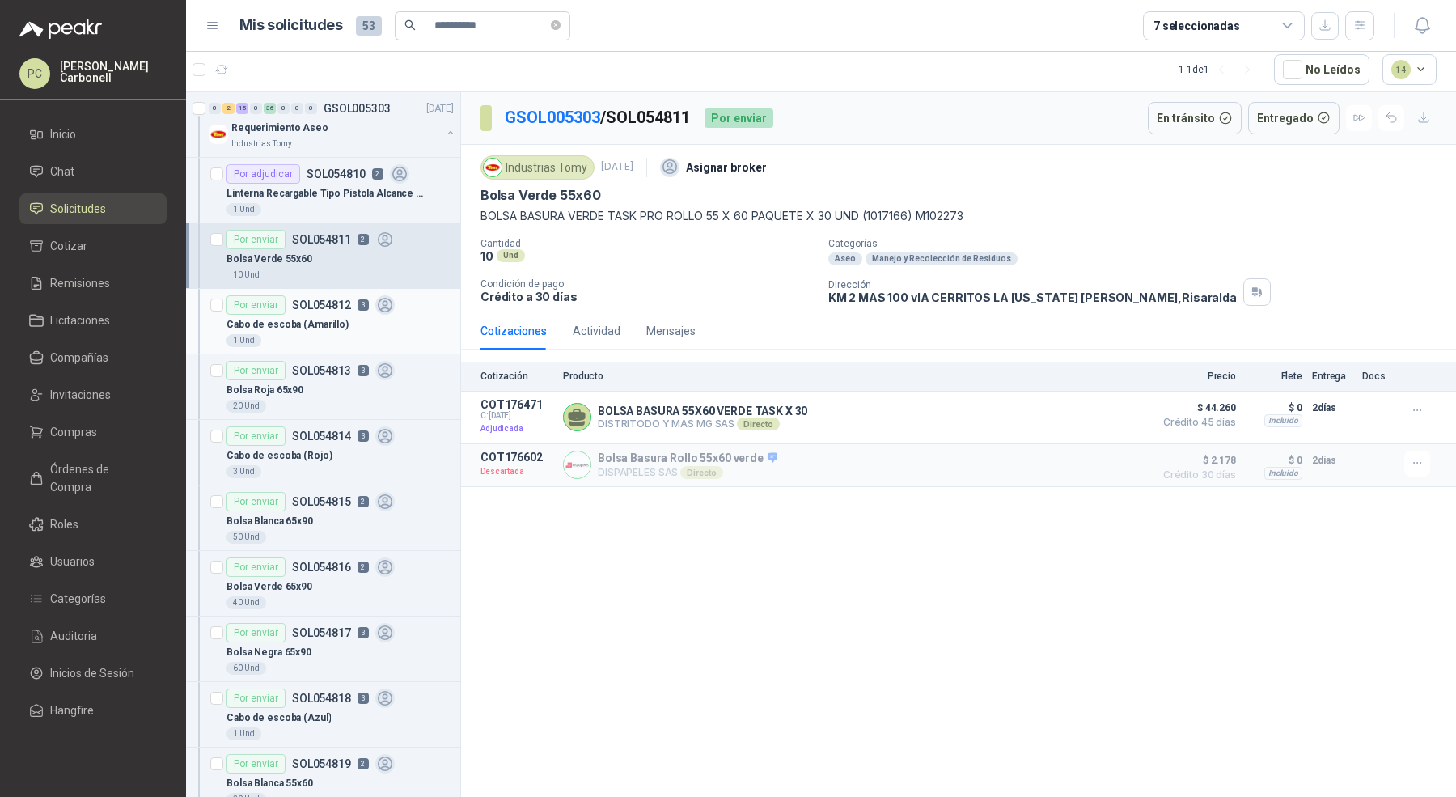
click at [376, 310] on icon at bounding box center [385, 305] width 19 height 19
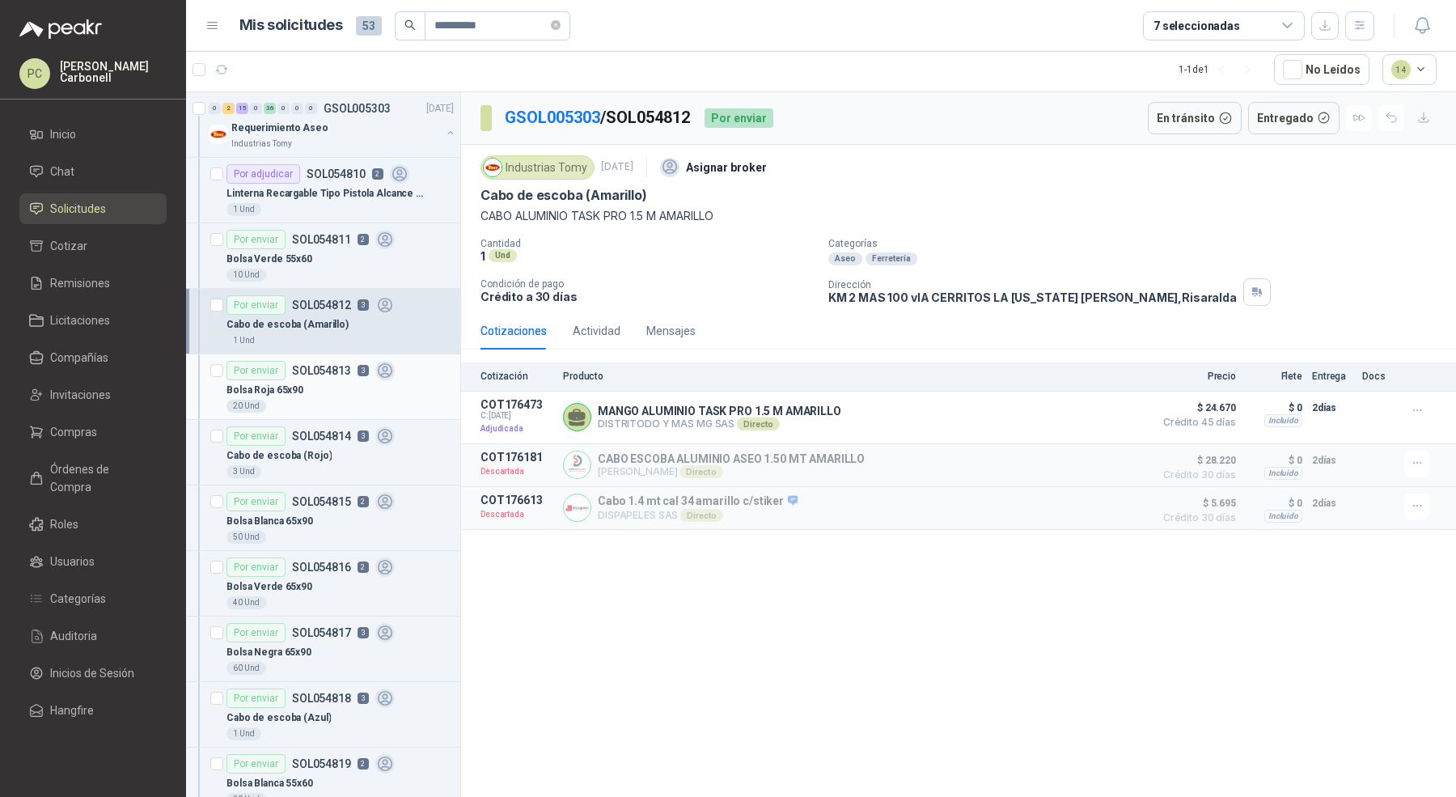
click at [393, 380] on div "Bolsa Roja 65x90" at bounding box center [340, 389] width 227 height 19
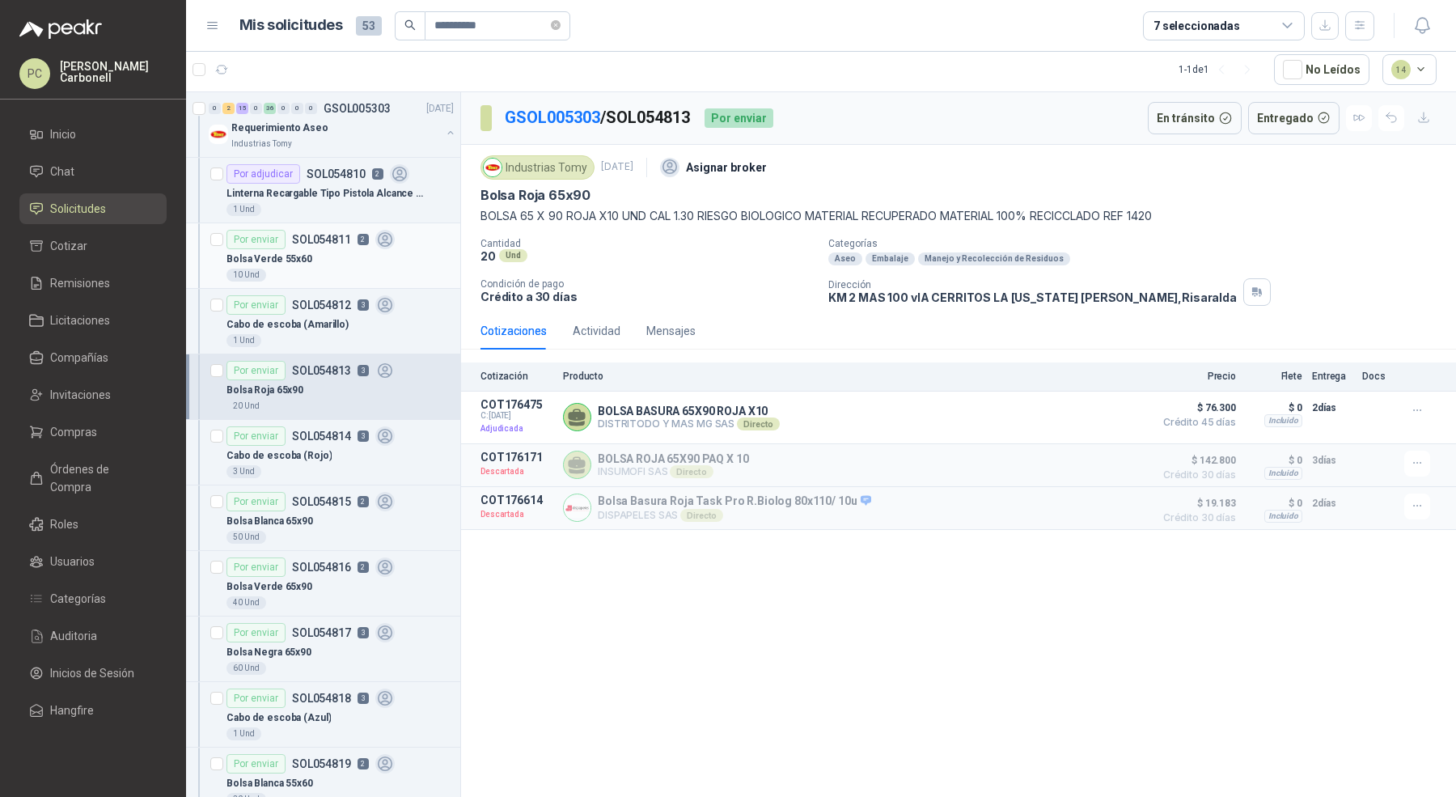
click at [412, 256] on div "Bolsa Verde 55x60" at bounding box center [340, 258] width 227 height 19
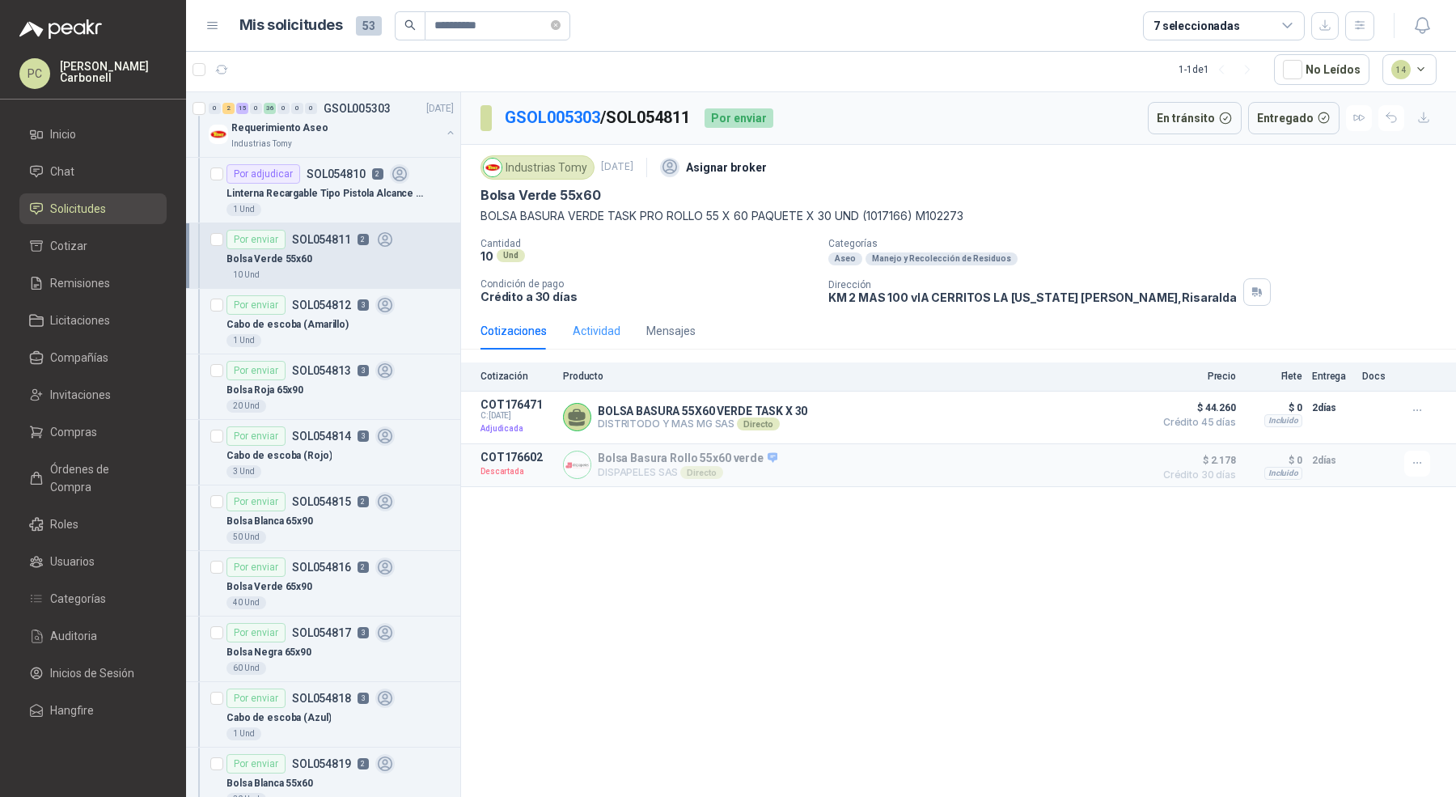
click at [586, 312] on div "Actividad" at bounding box center [597, 330] width 48 height 37
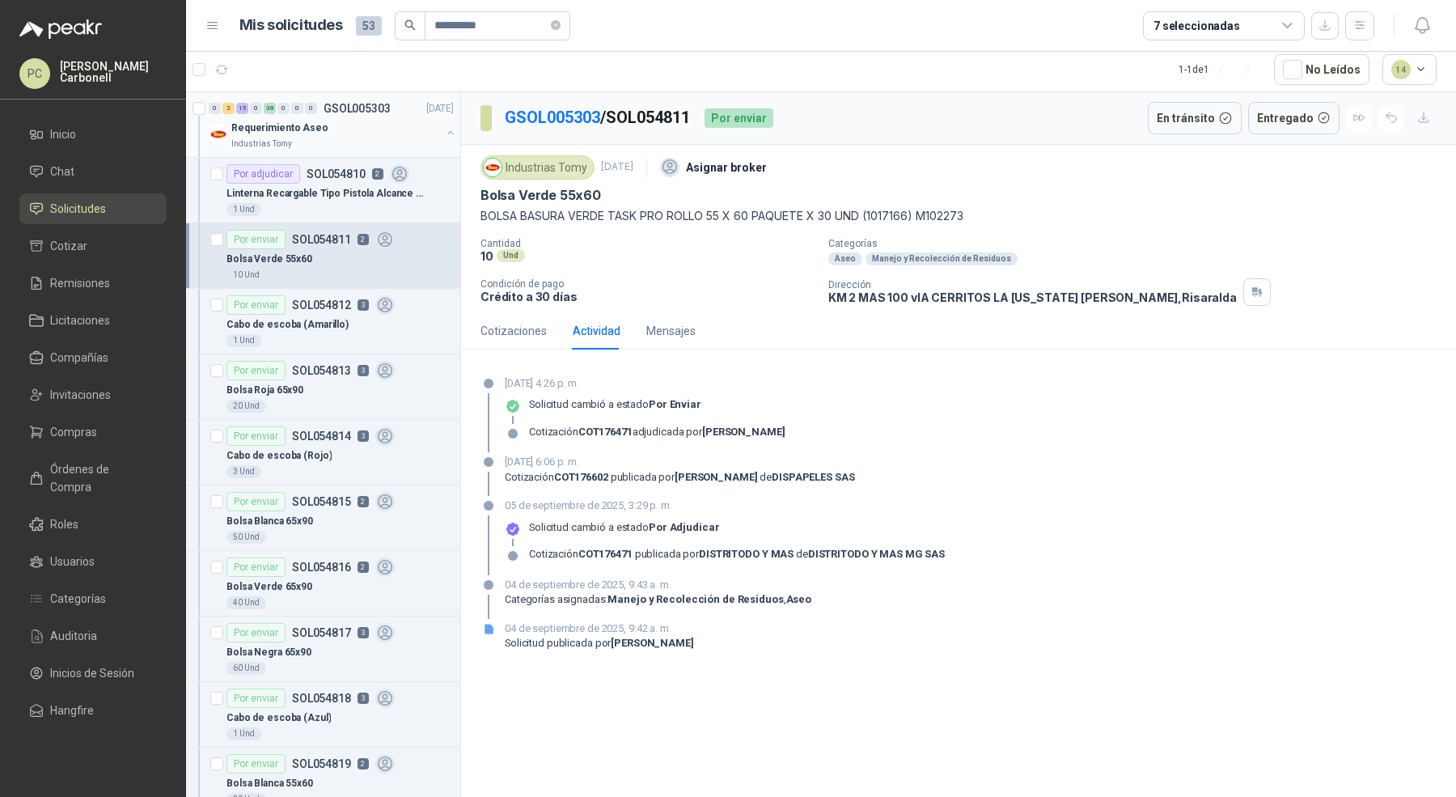
click at [444, 129] on button "button" at bounding box center [450, 132] width 13 height 13
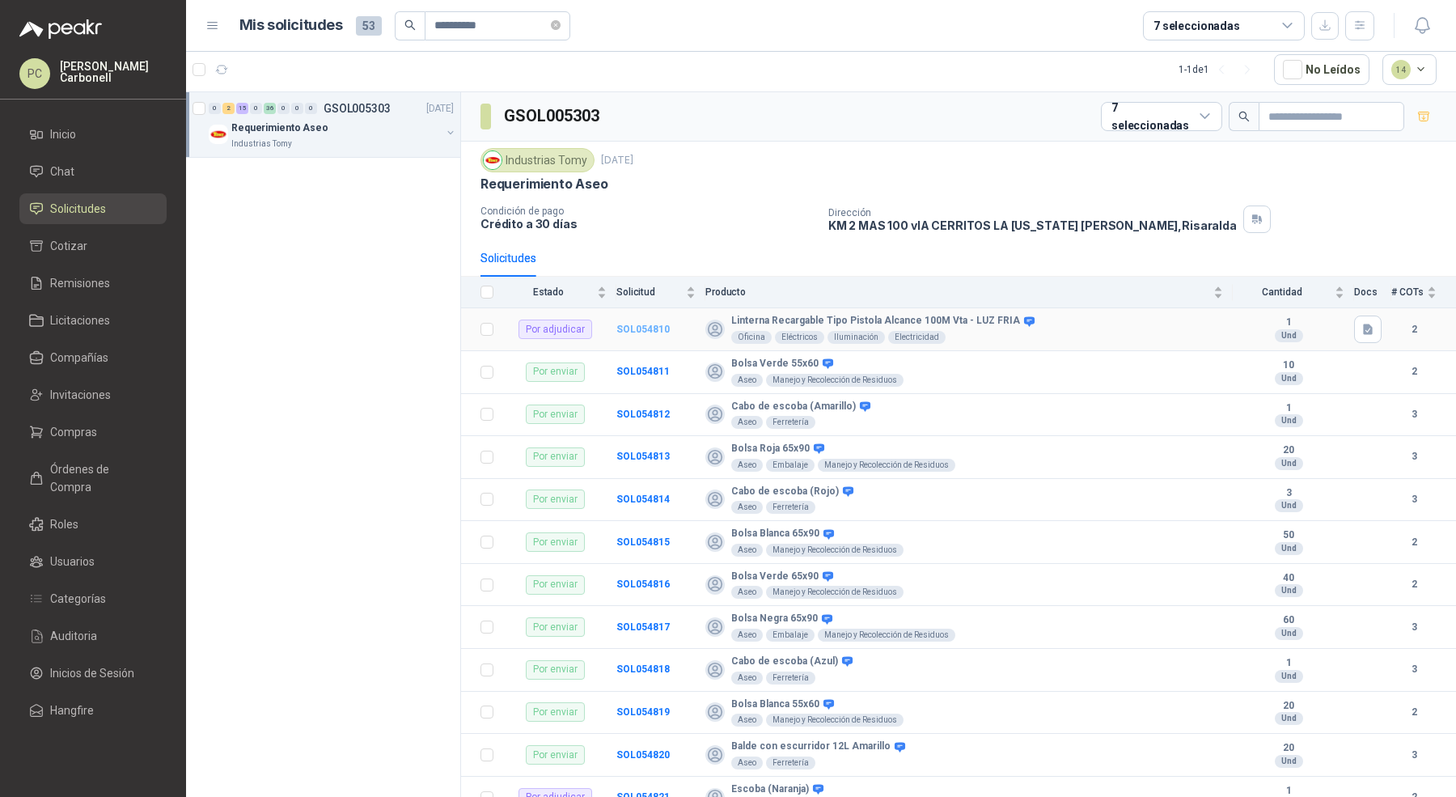
click at [640, 330] on b "SOL054810" at bounding box center [643, 329] width 53 height 11
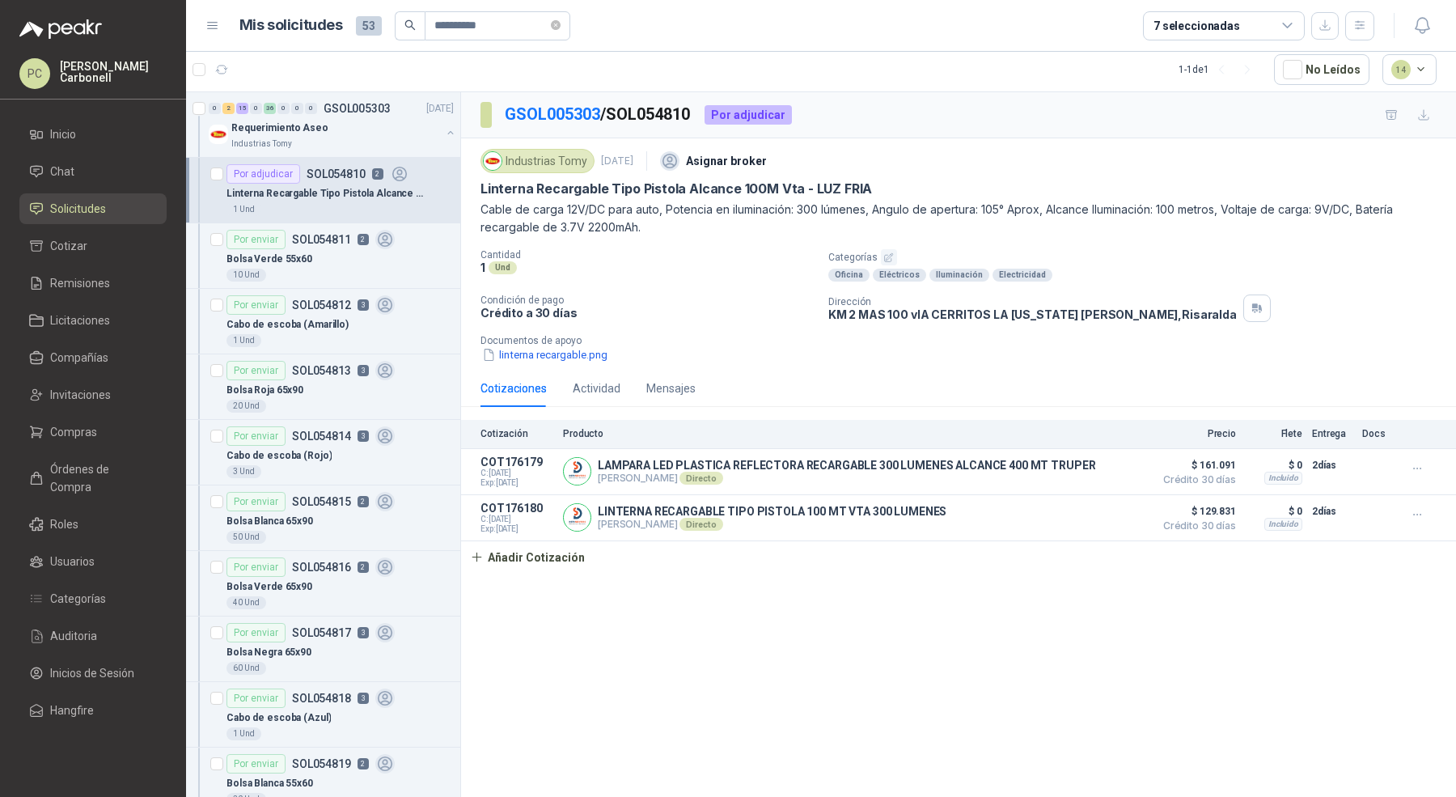
click at [589, 251] on p "Cantidad" at bounding box center [648, 254] width 335 height 11
click at [595, 383] on div "Actividad" at bounding box center [597, 388] width 48 height 18
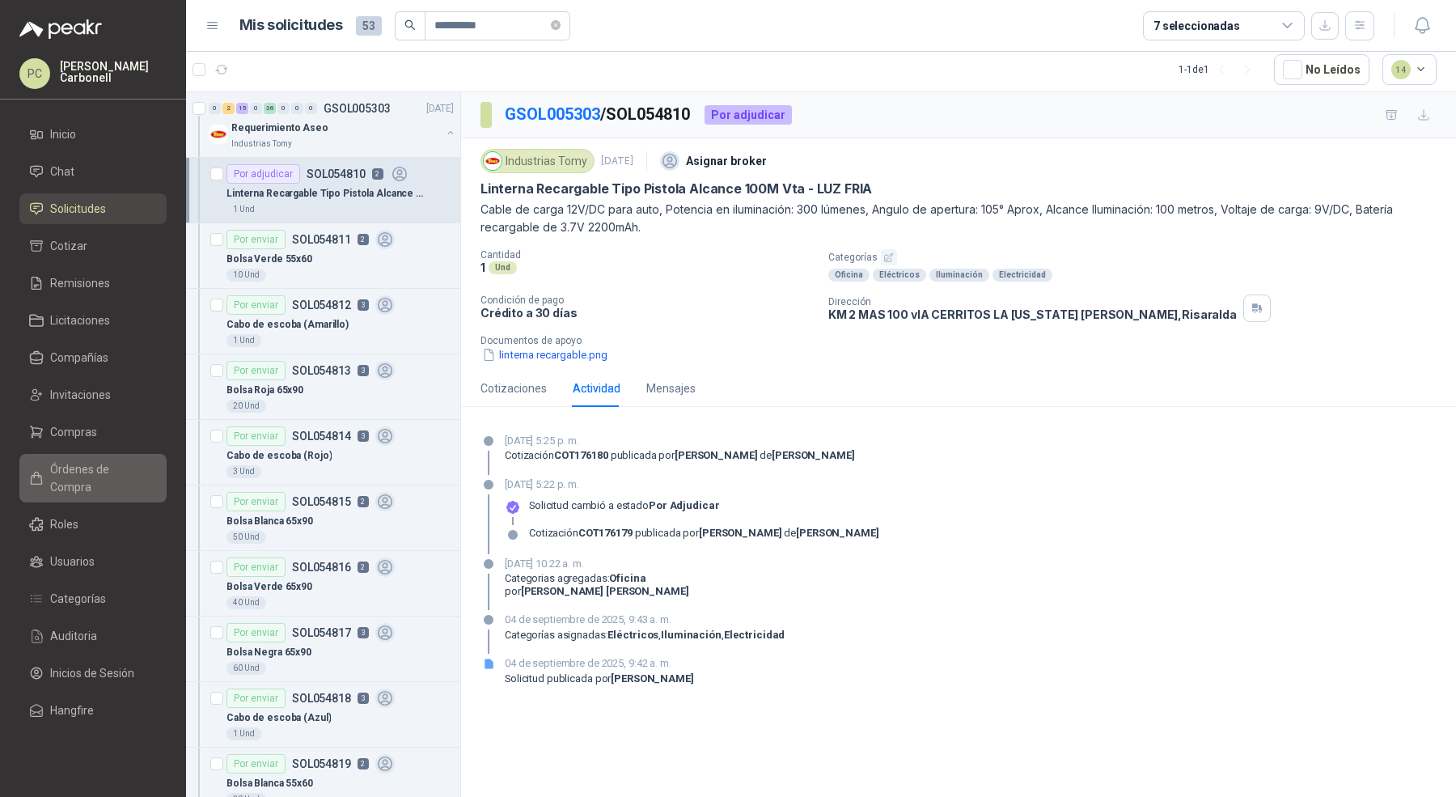
click at [107, 483] on link "Órdenes de Compra" at bounding box center [92, 478] width 147 height 49
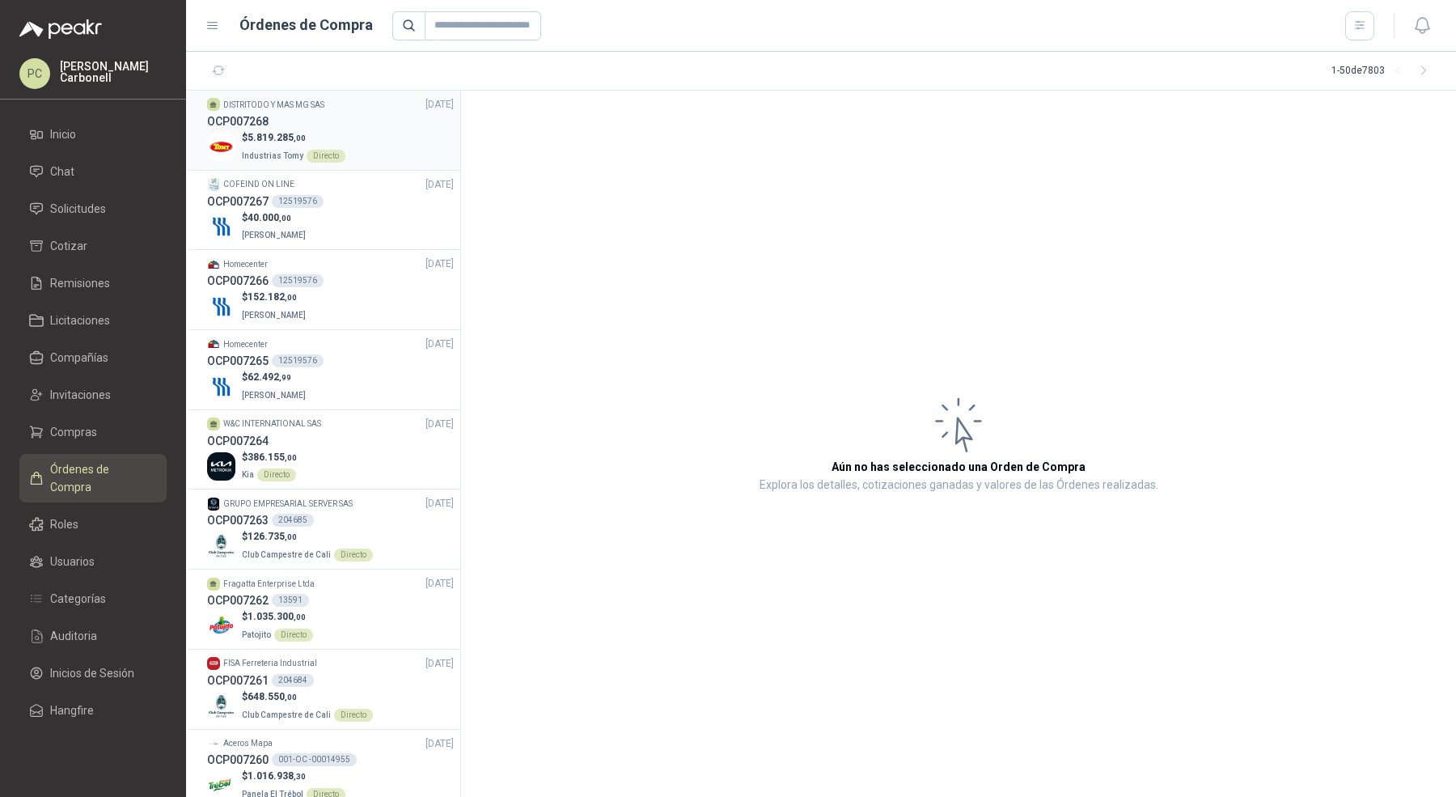
click at [356, 131] on div "$ 5.819.285 ,00 Industrias Tomy Directo" at bounding box center [330, 146] width 247 height 33
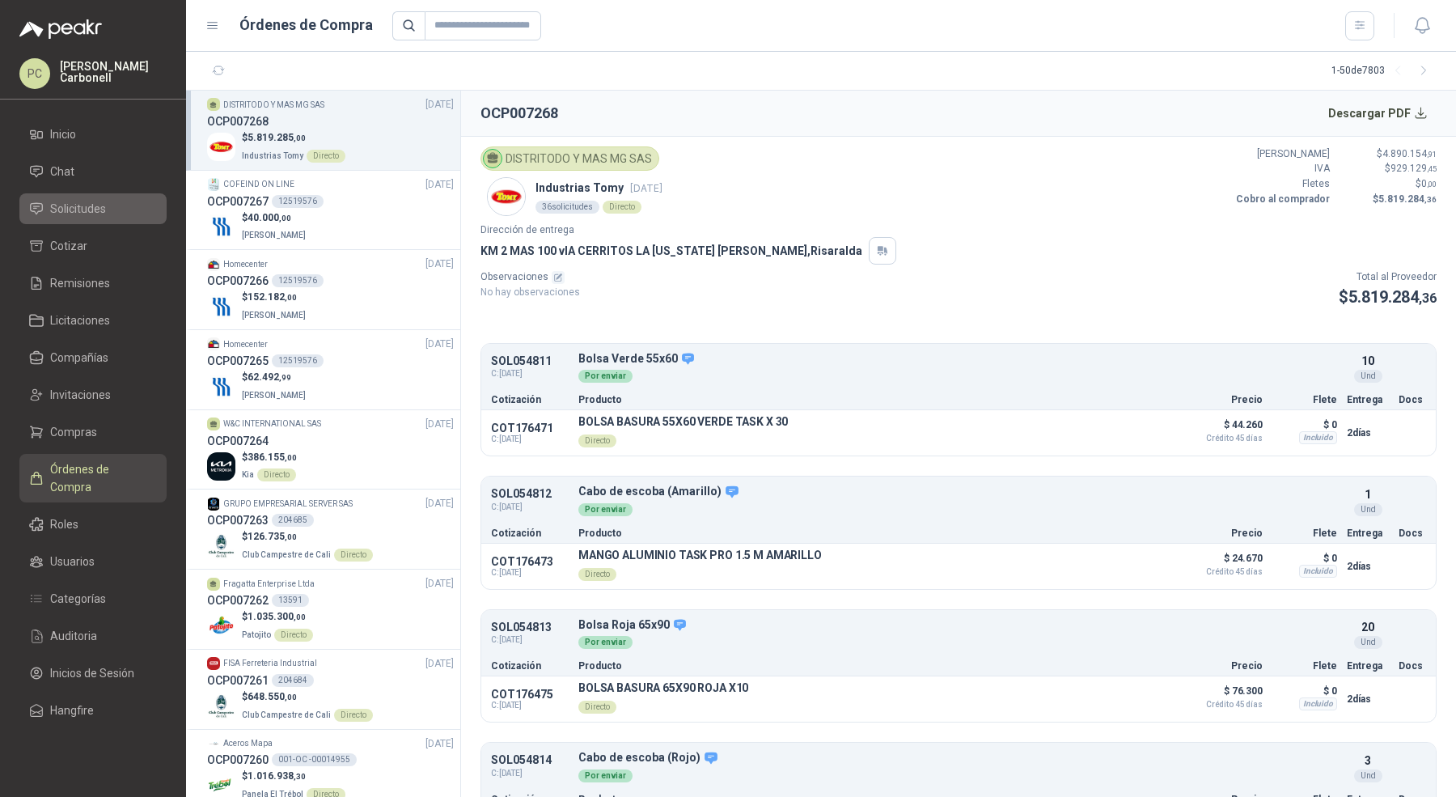
click at [82, 197] on link "Solicitudes" at bounding box center [92, 208] width 147 height 31
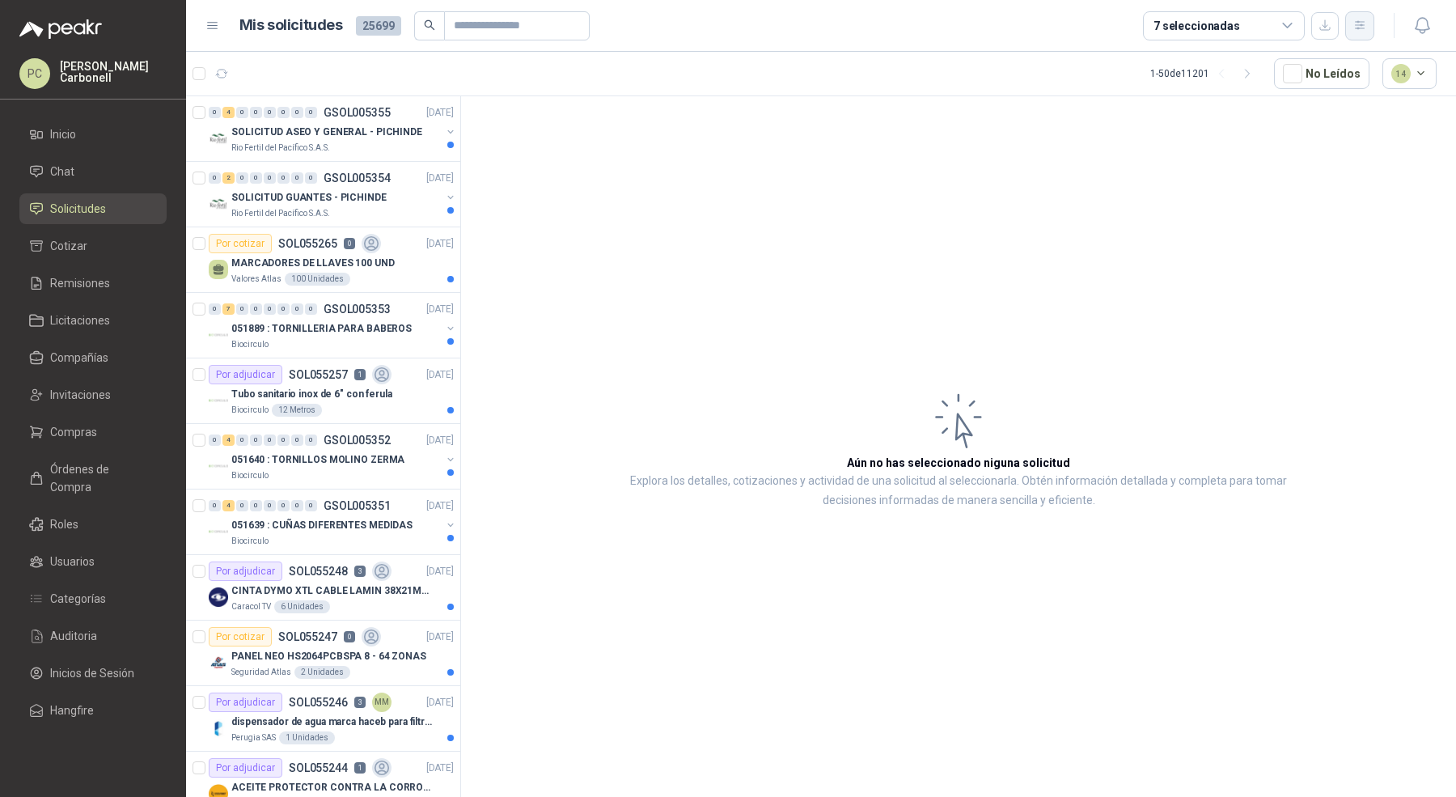
click at [1354, 30] on icon "button" at bounding box center [1361, 26] width 14 height 14
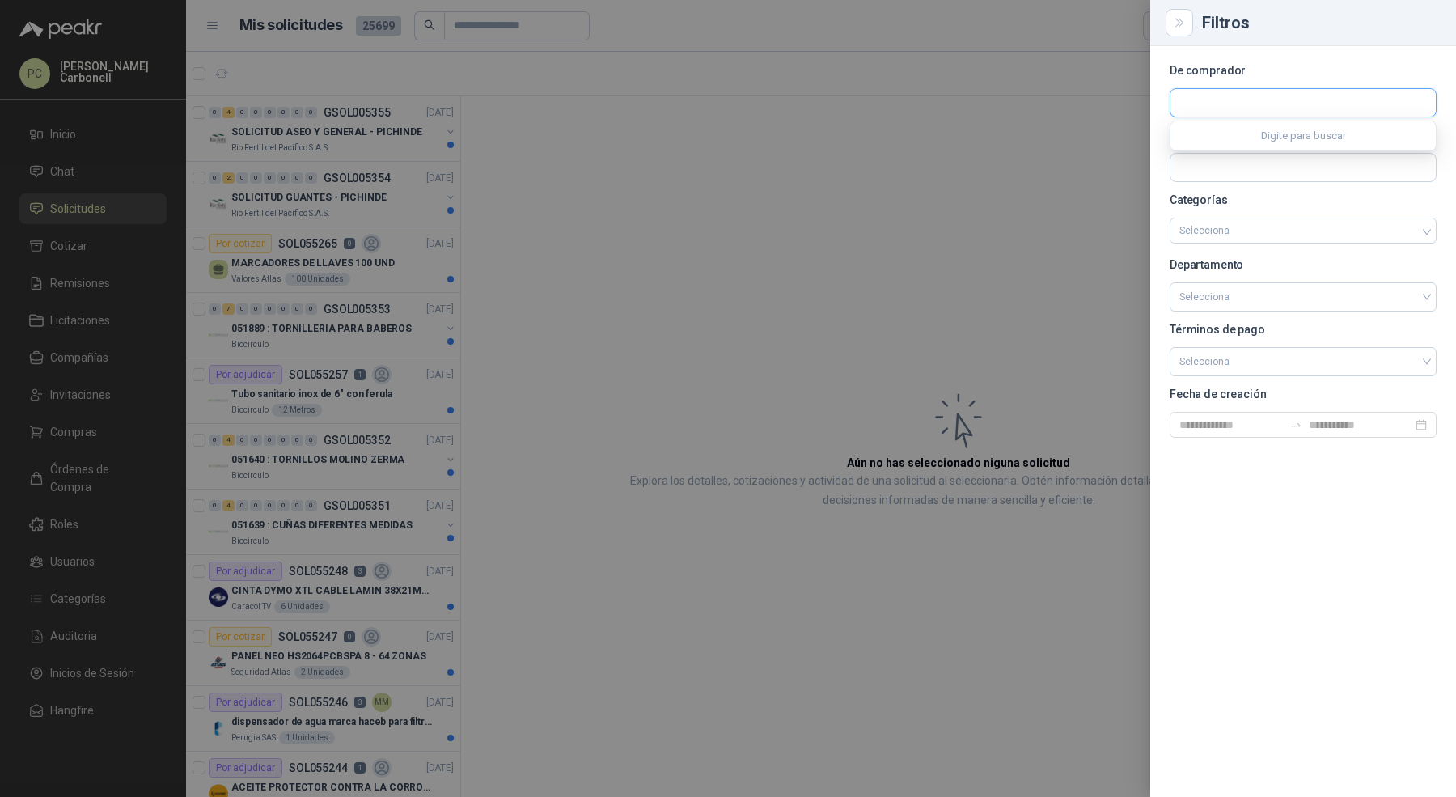
click at [1294, 108] on input "text" at bounding box center [1303, 103] width 265 height 28
type input "****"
click at [1288, 133] on p "Industrias Tomy" at bounding box center [1269, 138] width 122 height 10
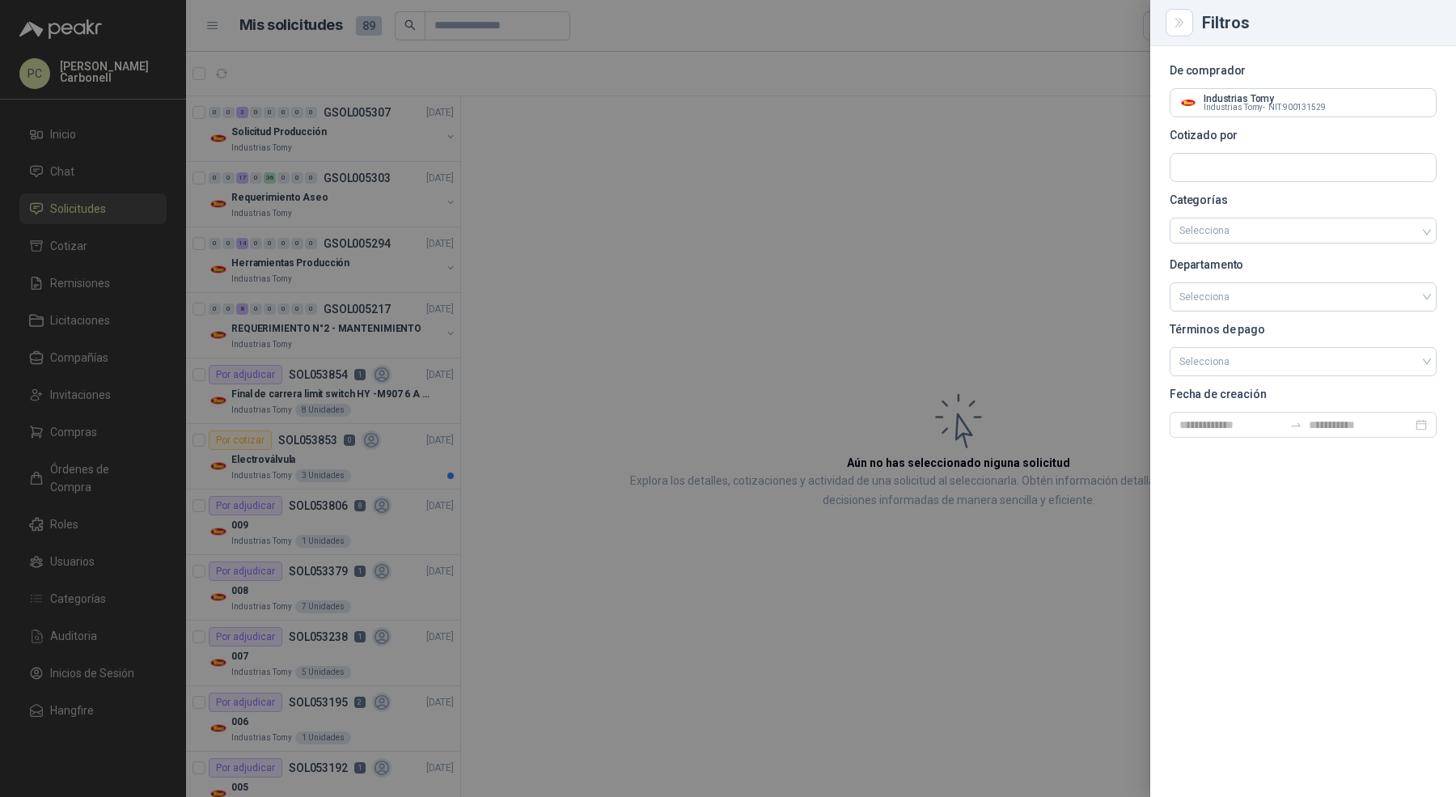
click at [379, 254] on div at bounding box center [728, 398] width 1456 height 797
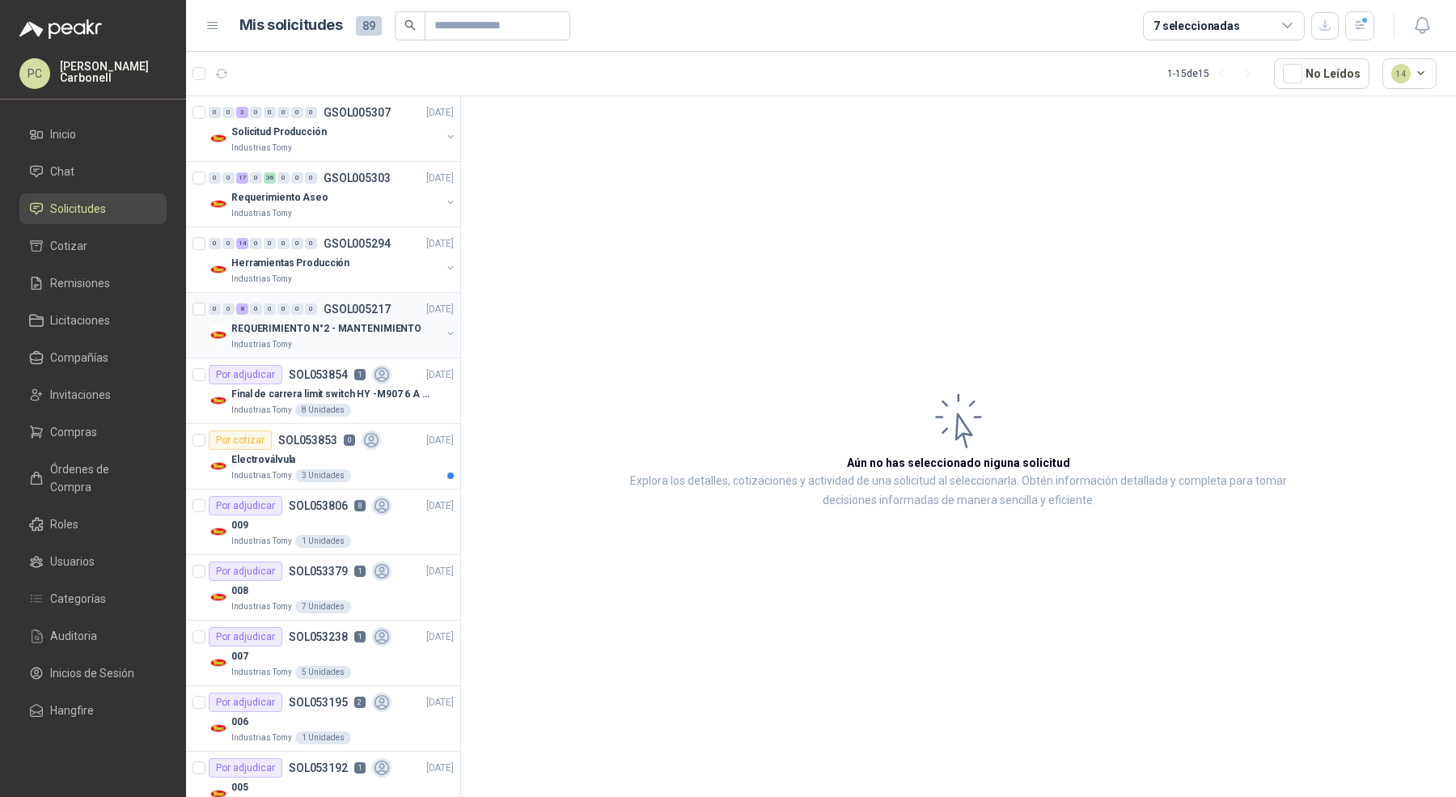
click at [402, 332] on p "REQUERIMIENTO N°2 - MANTENIMIENTO" at bounding box center [326, 328] width 190 height 15
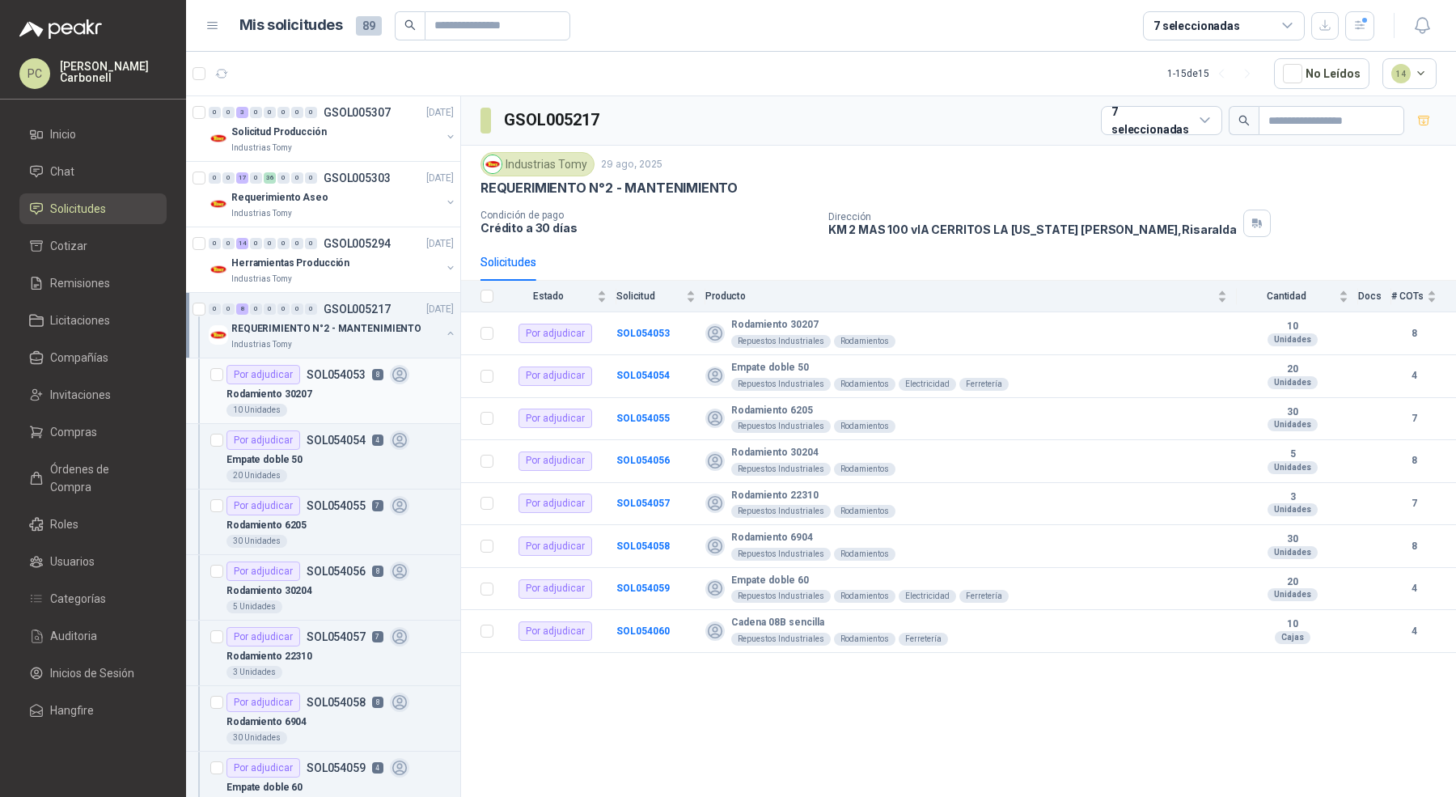
click at [395, 391] on div "Rodamiento 30207" at bounding box center [340, 393] width 227 height 19
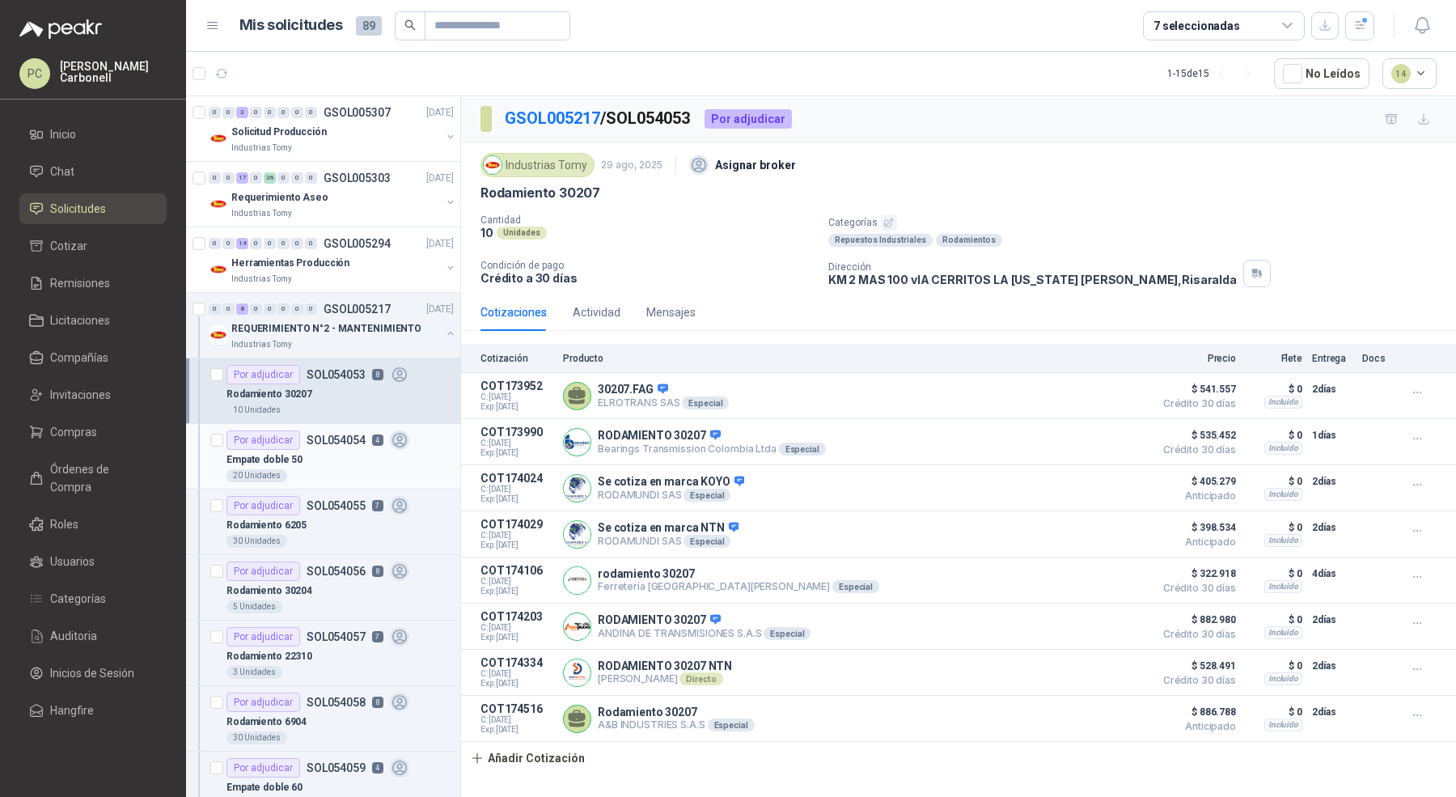
click at [402, 450] on div "Empate doble 50" at bounding box center [340, 459] width 227 height 19
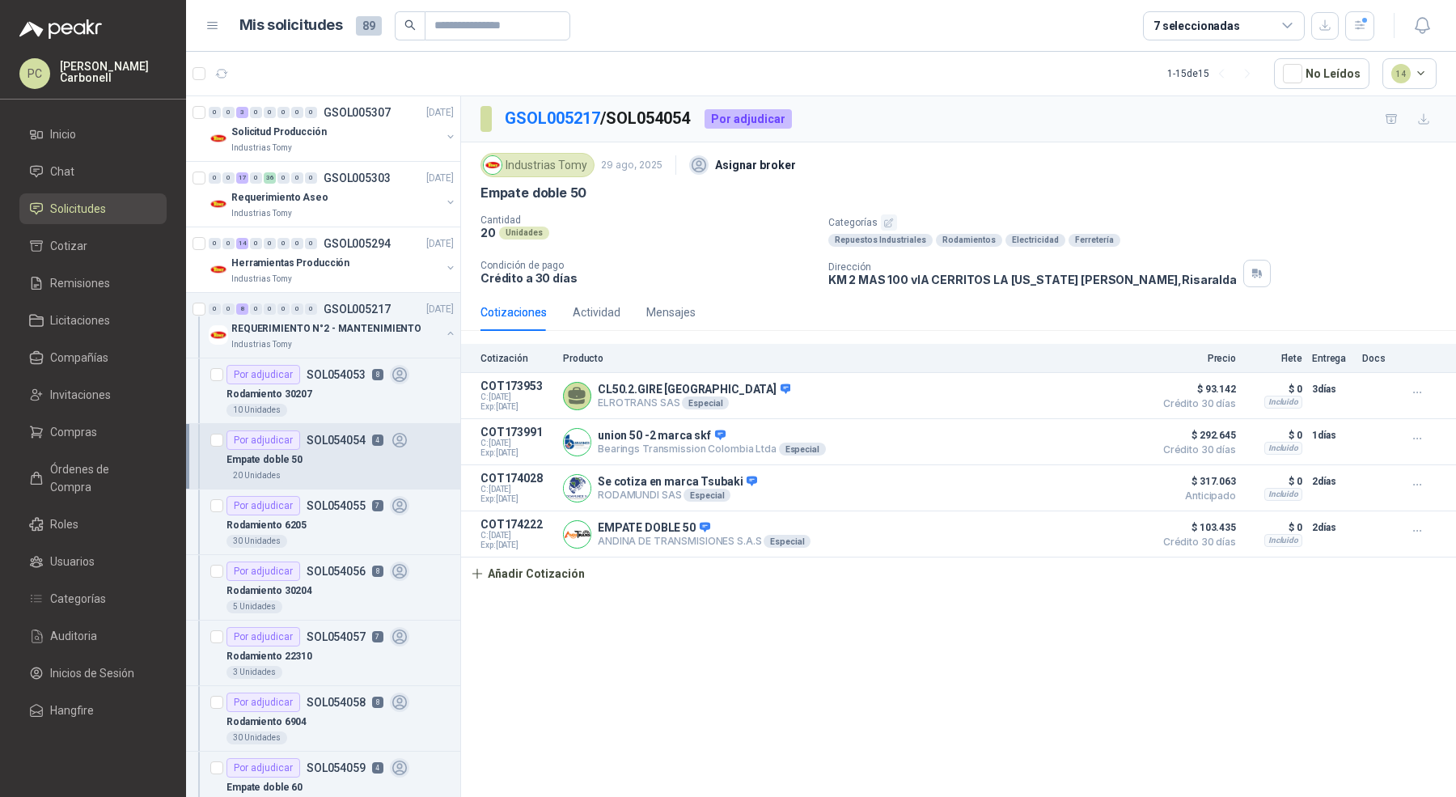
scroll to position [47, 0]
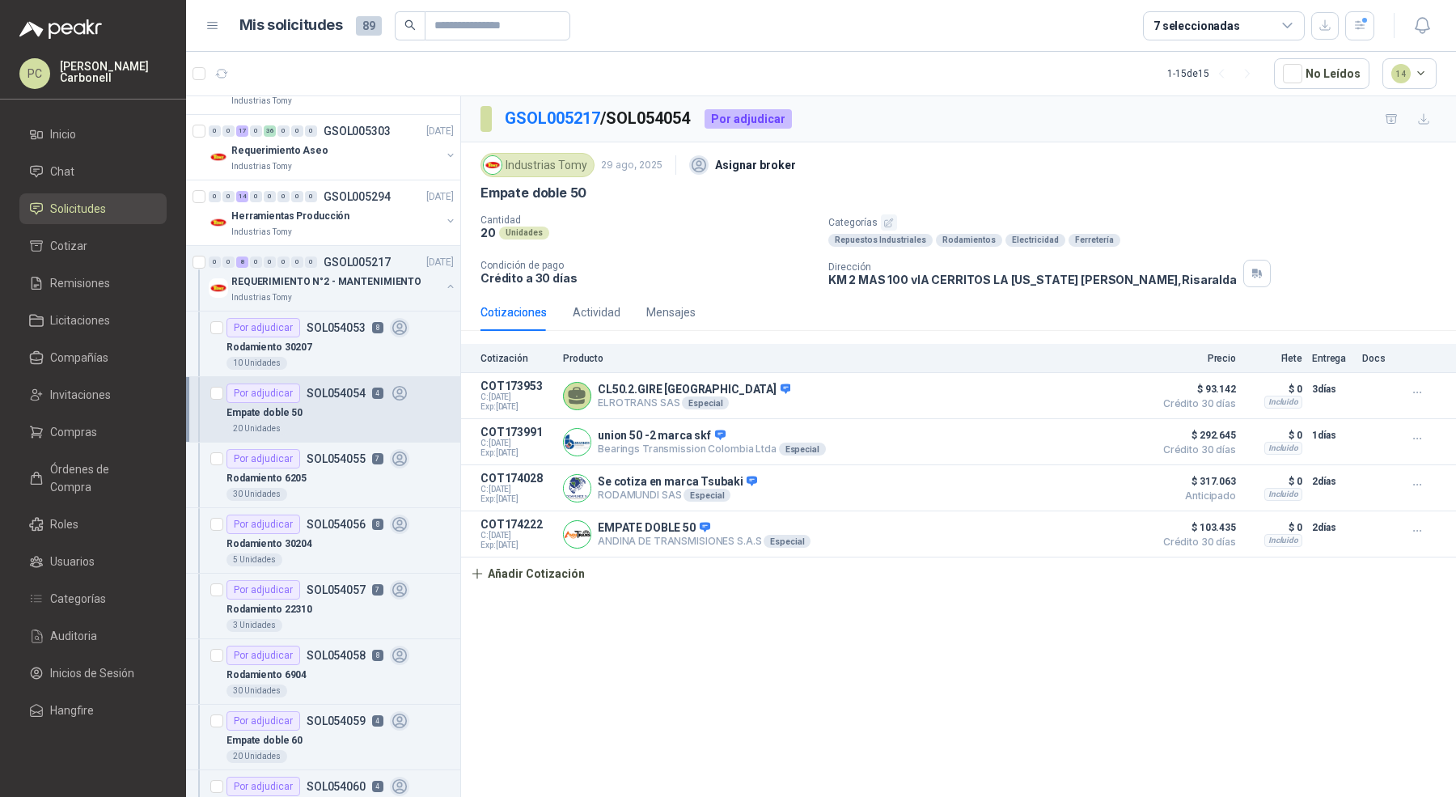
click at [408, 477] on div "Rodamiento 6205" at bounding box center [340, 477] width 227 height 19
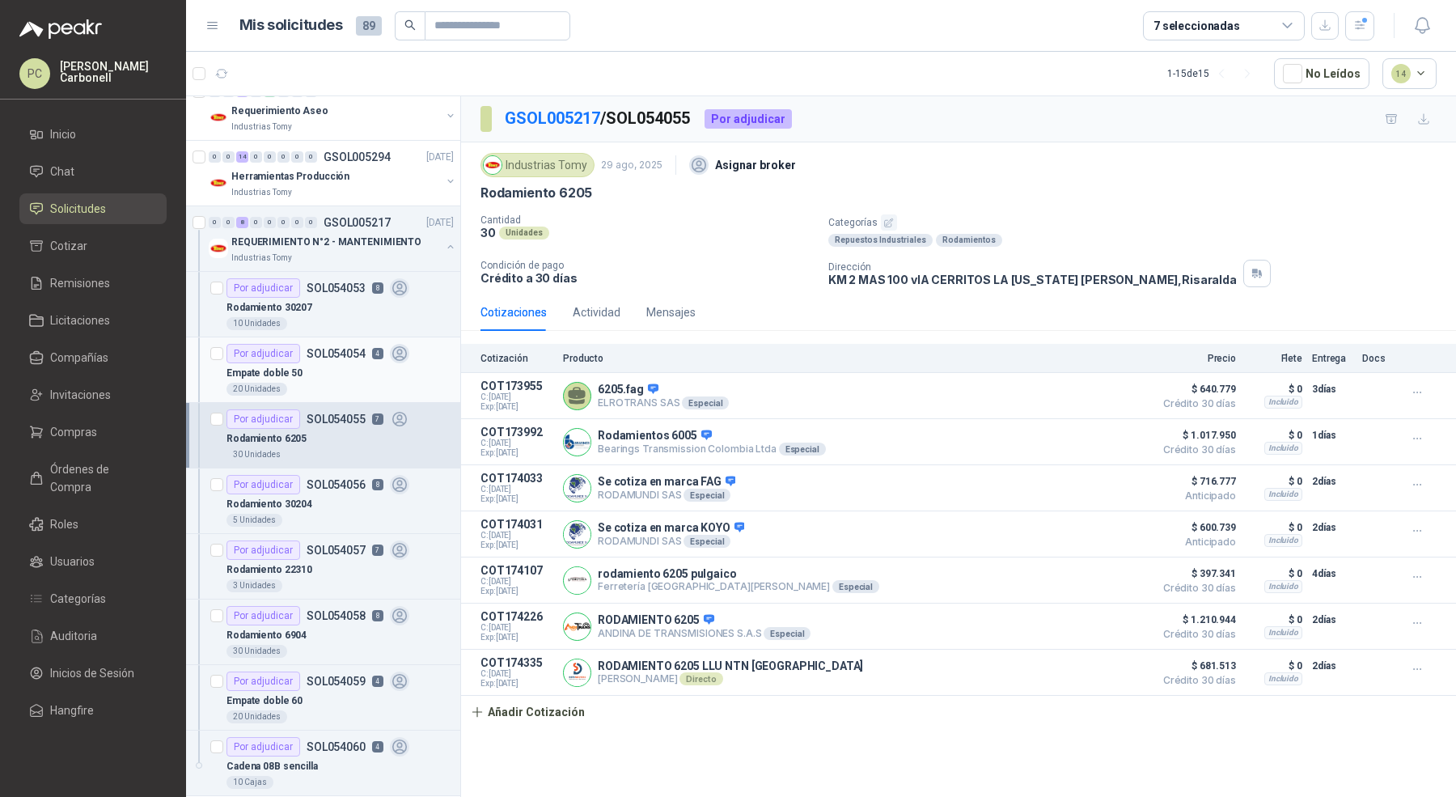
scroll to position [87, 0]
click at [407, 498] on div "Rodamiento 30204" at bounding box center [340, 503] width 227 height 19
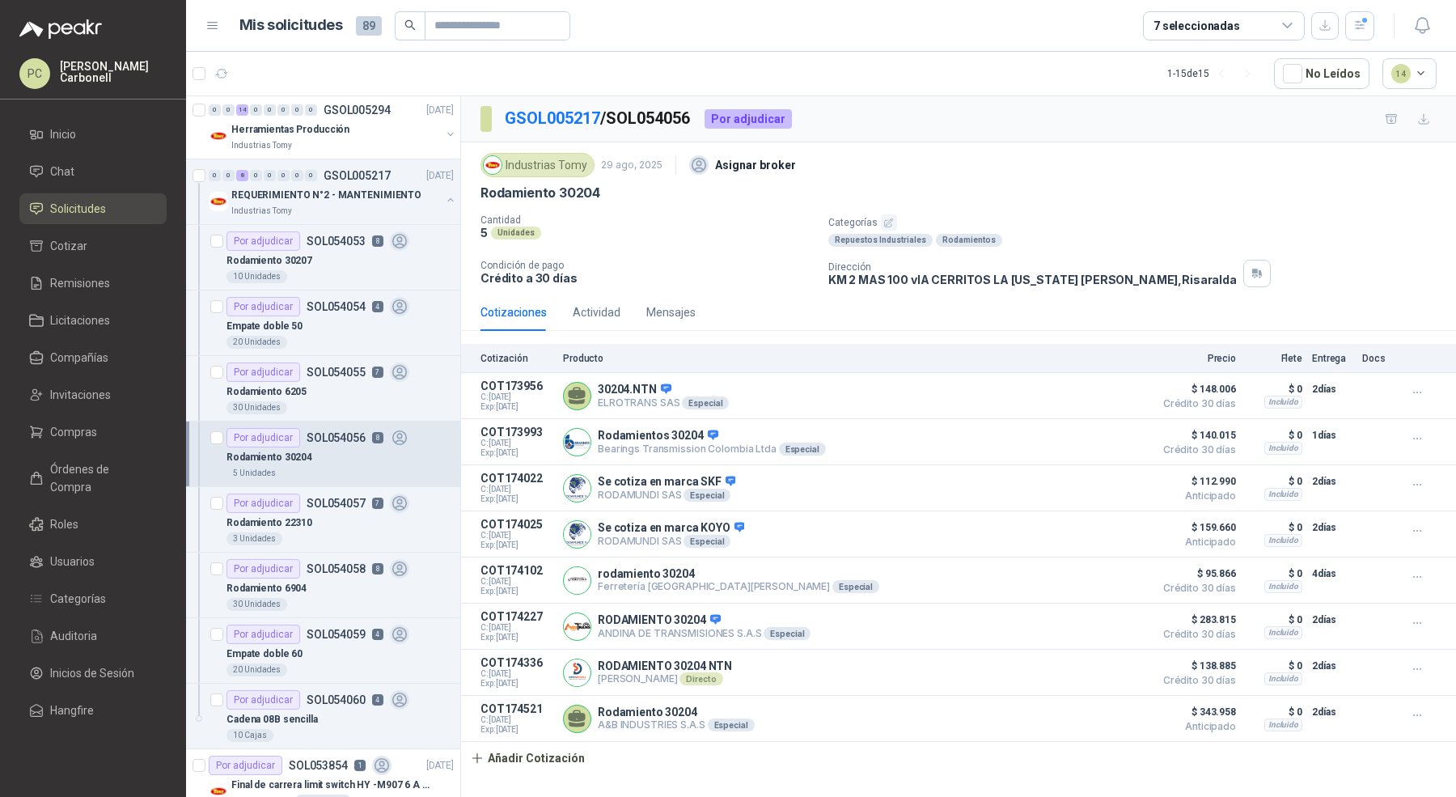
scroll to position [135, 0]
click at [407, 534] on div "3 Unidades" at bounding box center [340, 537] width 227 height 13
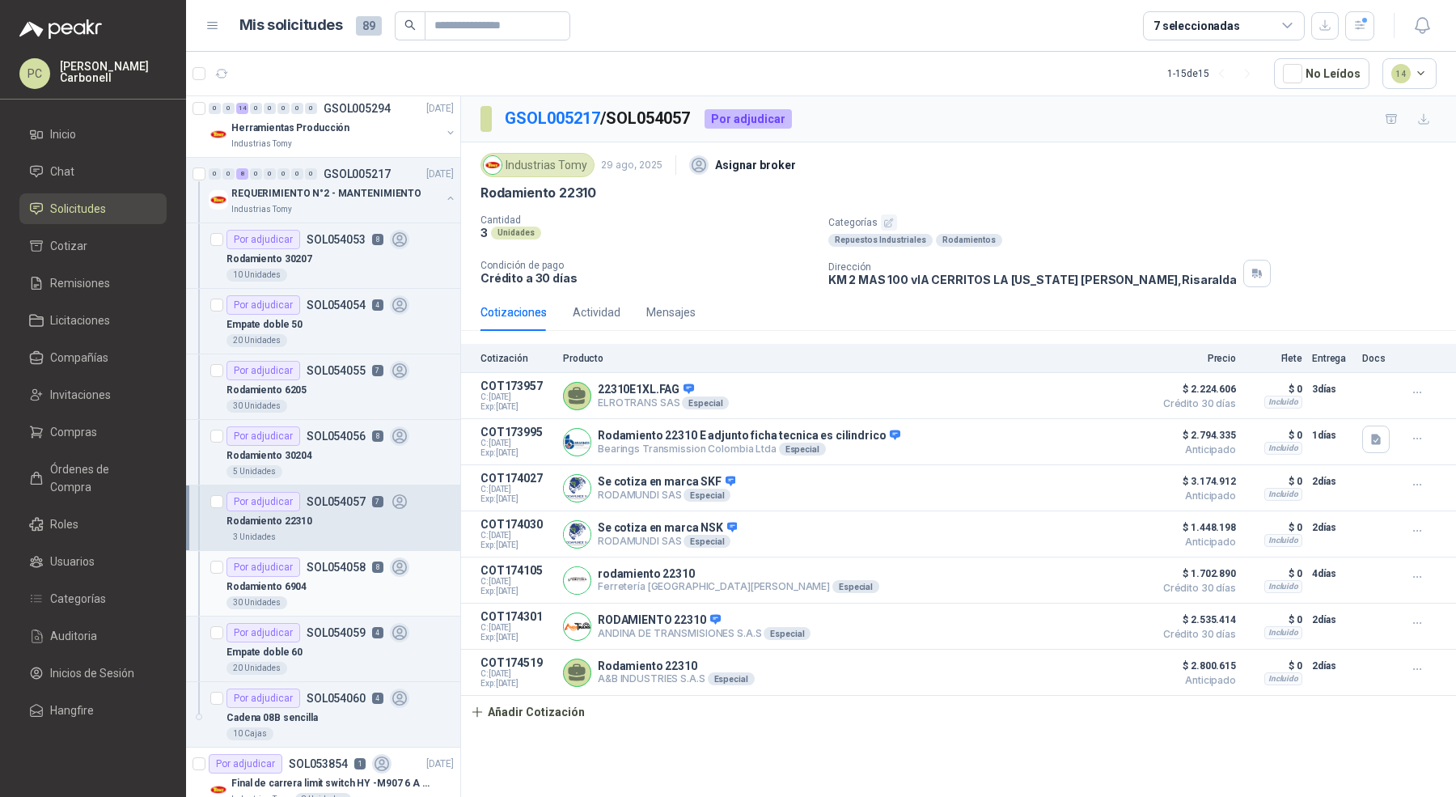
click at [405, 569] on icon at bounding box center [400, 567] width 19 height 19
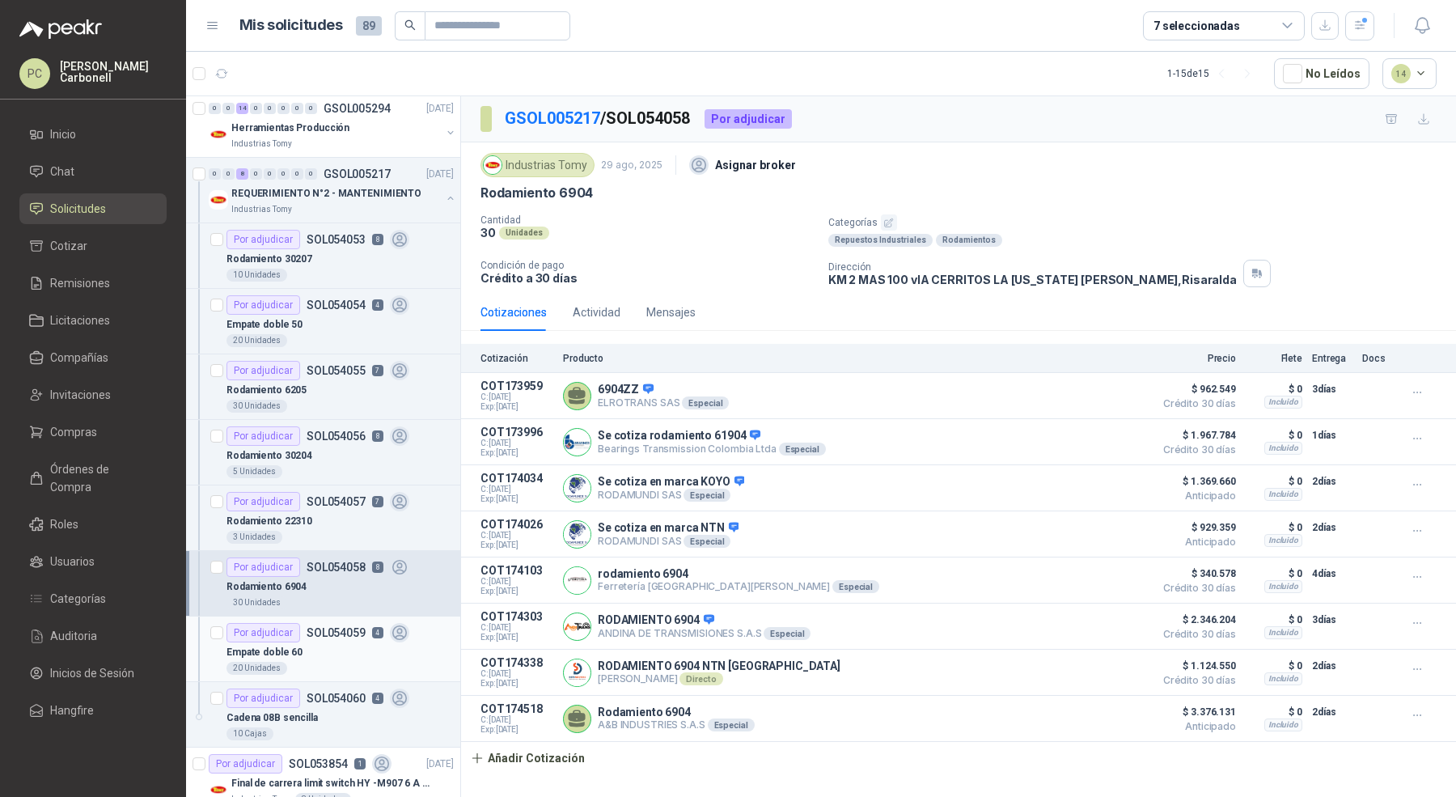
click at [408, 647] on div "Empate doble 60" at bounding box center [340, 651] width 227 height 19
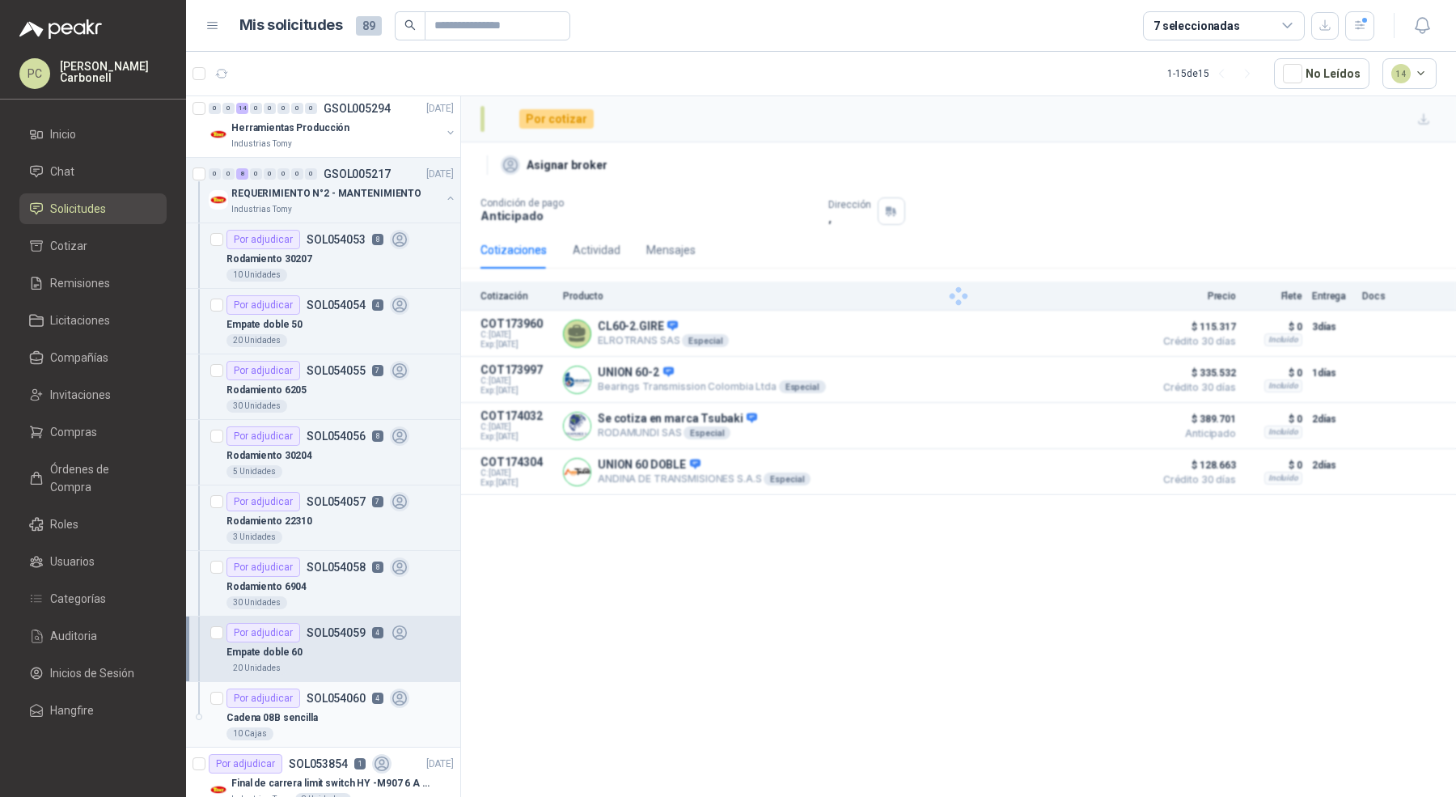
click at [405, 698] on div "Por adjudicar SOL054060 4" at bounding box center [318, 698] width 183 height 19
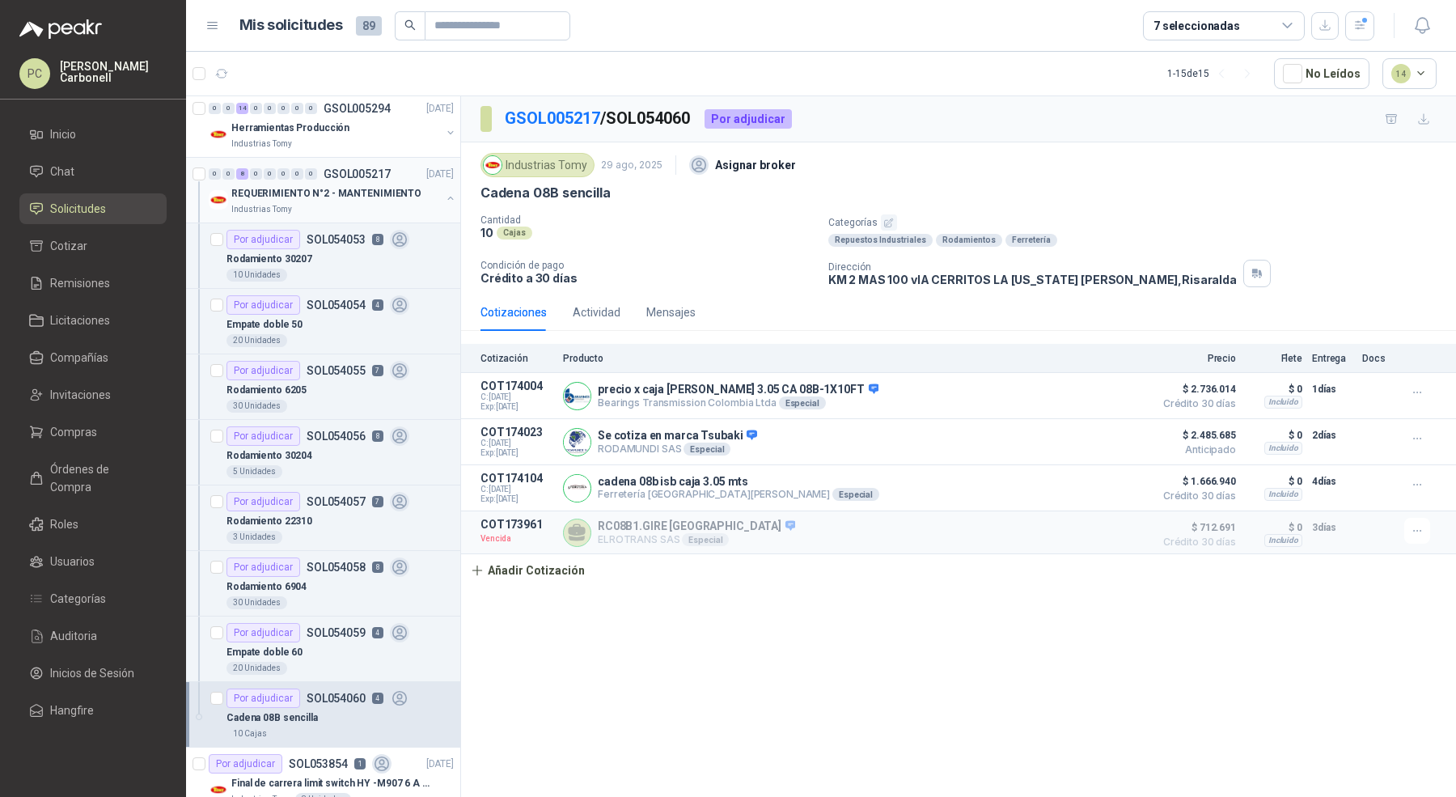
click at [444, 199] on div at bounding box center [450, 200] width 13 height 16
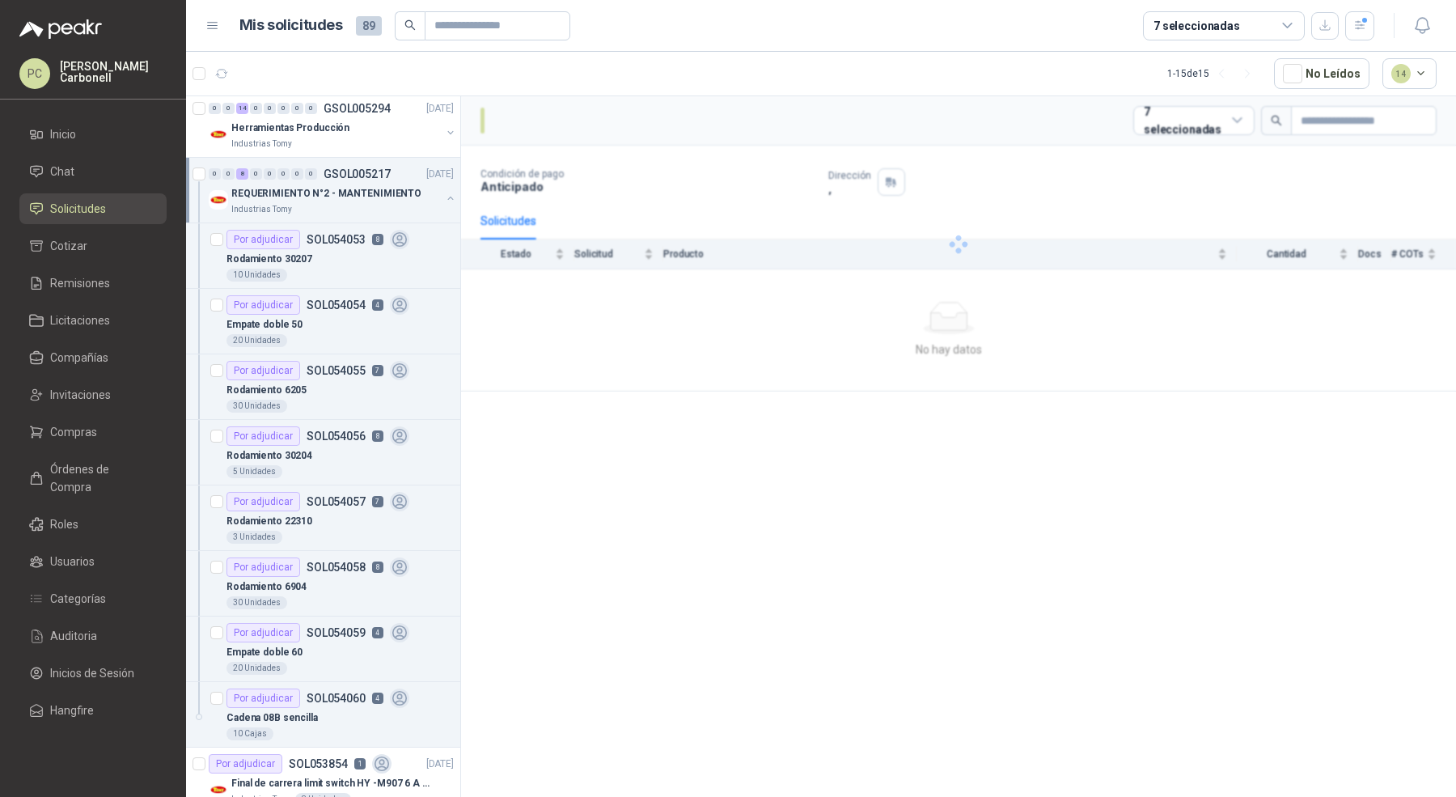
click at [444, 198] on button "button" at bounding box center [450, 198] width 13 height 13
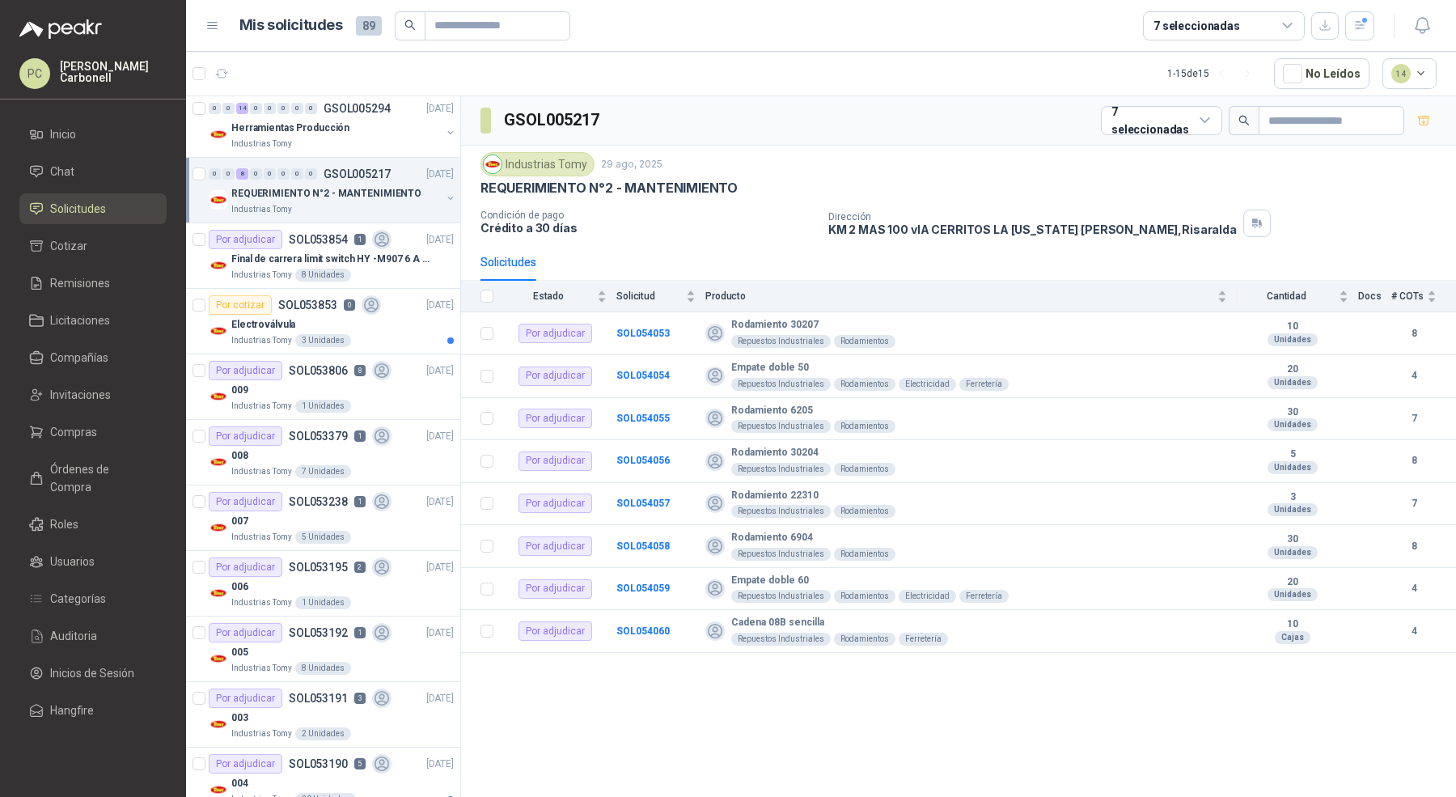
click at [444, 198] on button "button" at bounding box center [450, 198] width 13 height 13
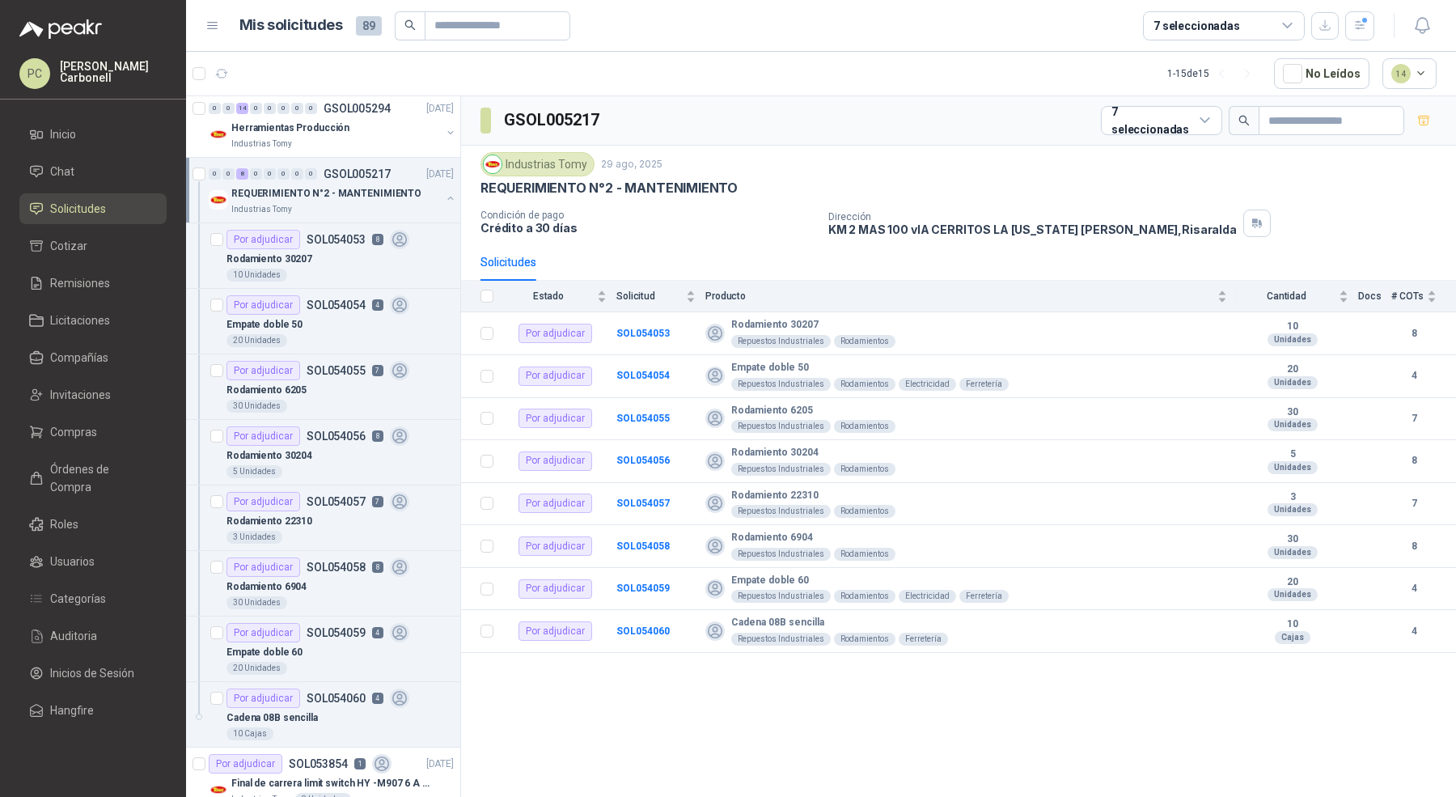
click at [444, 198] on button "button" at bounding box center [450, 198] width 13 height 13
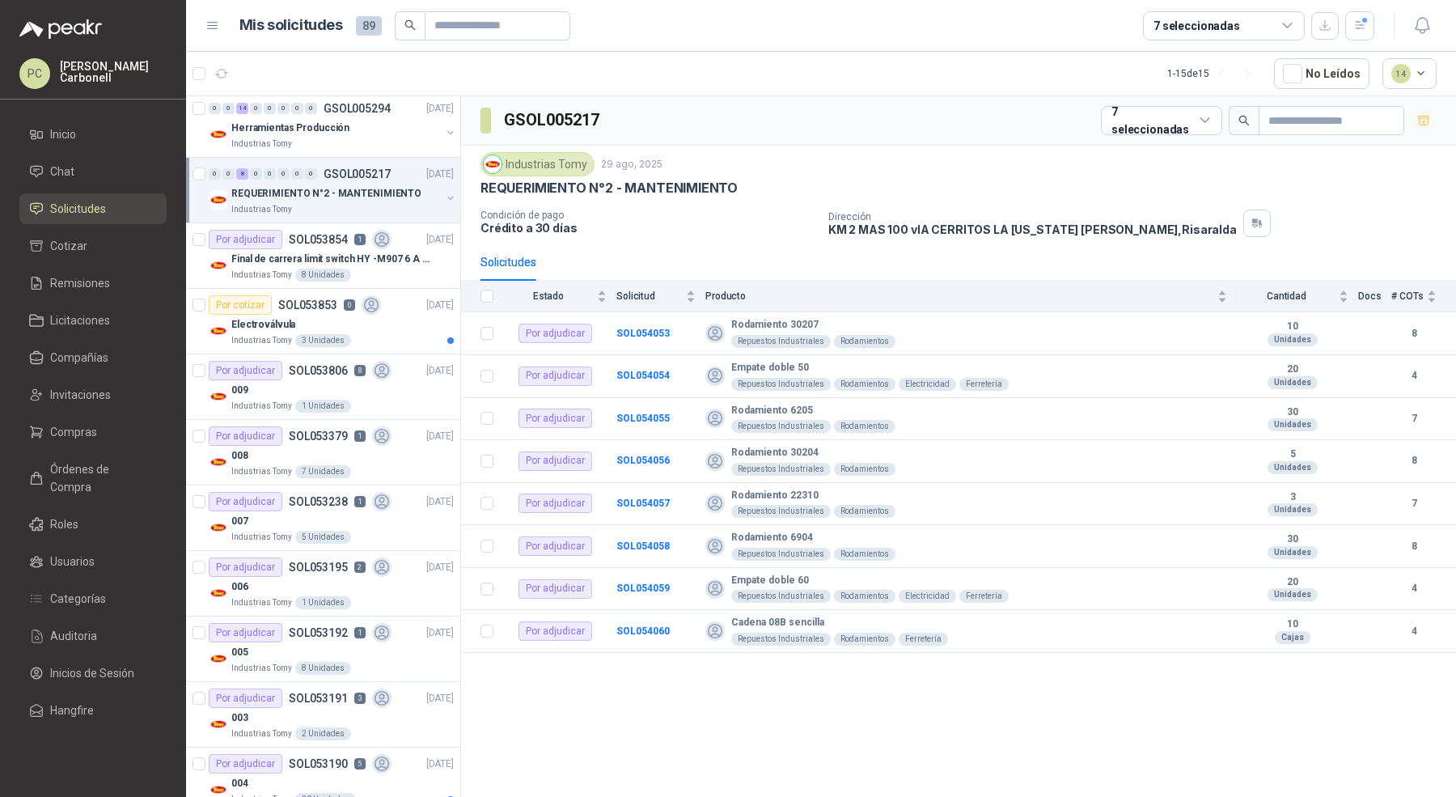
click at [444, 198] on button "button" at bounding box center [450, 198] width 13 height 13
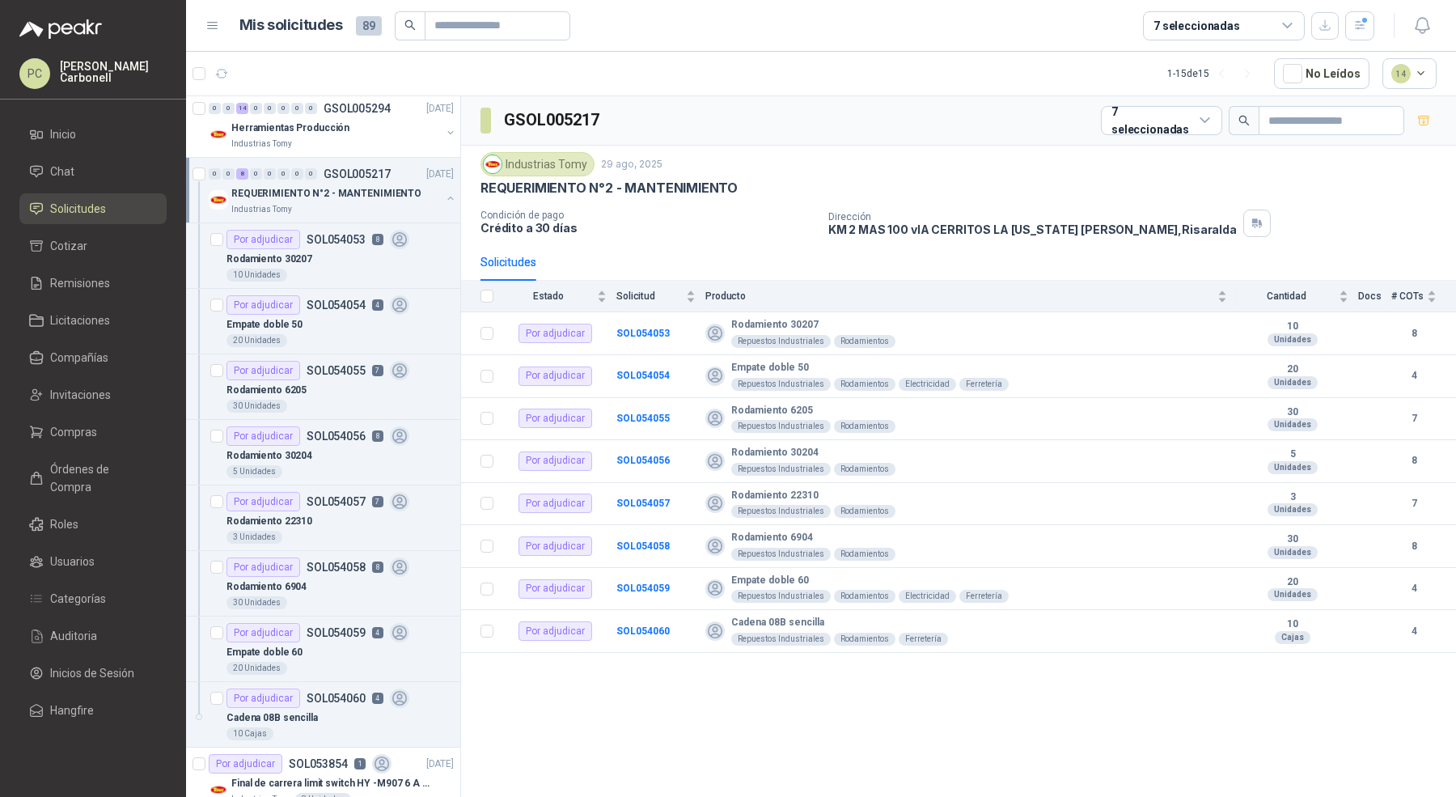
click at [444, 197] on button "button" at bounding box center [450, 198] width 13 height 13
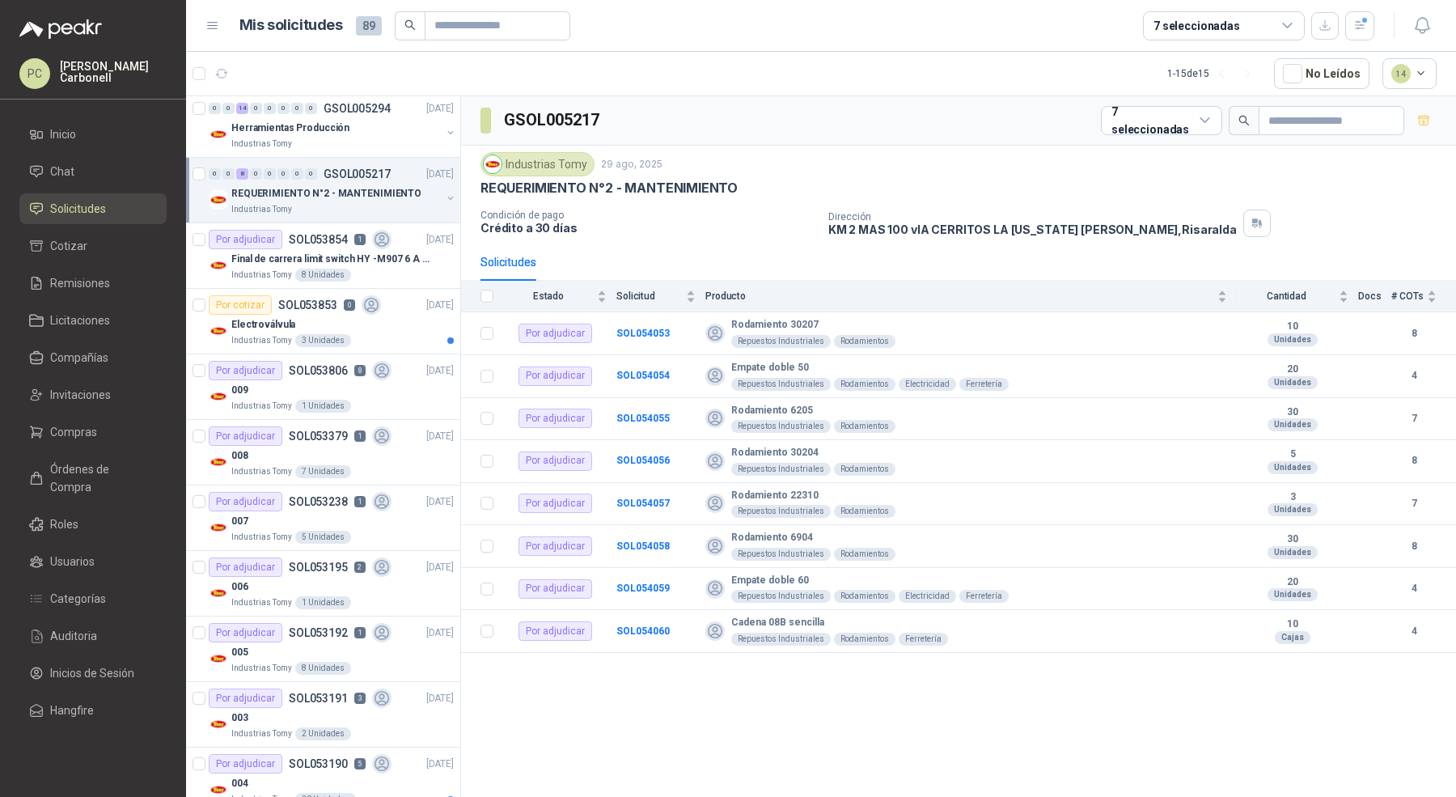
click at [444, 197] on button "button" at bounding box center [450, 198] width 13 height 13
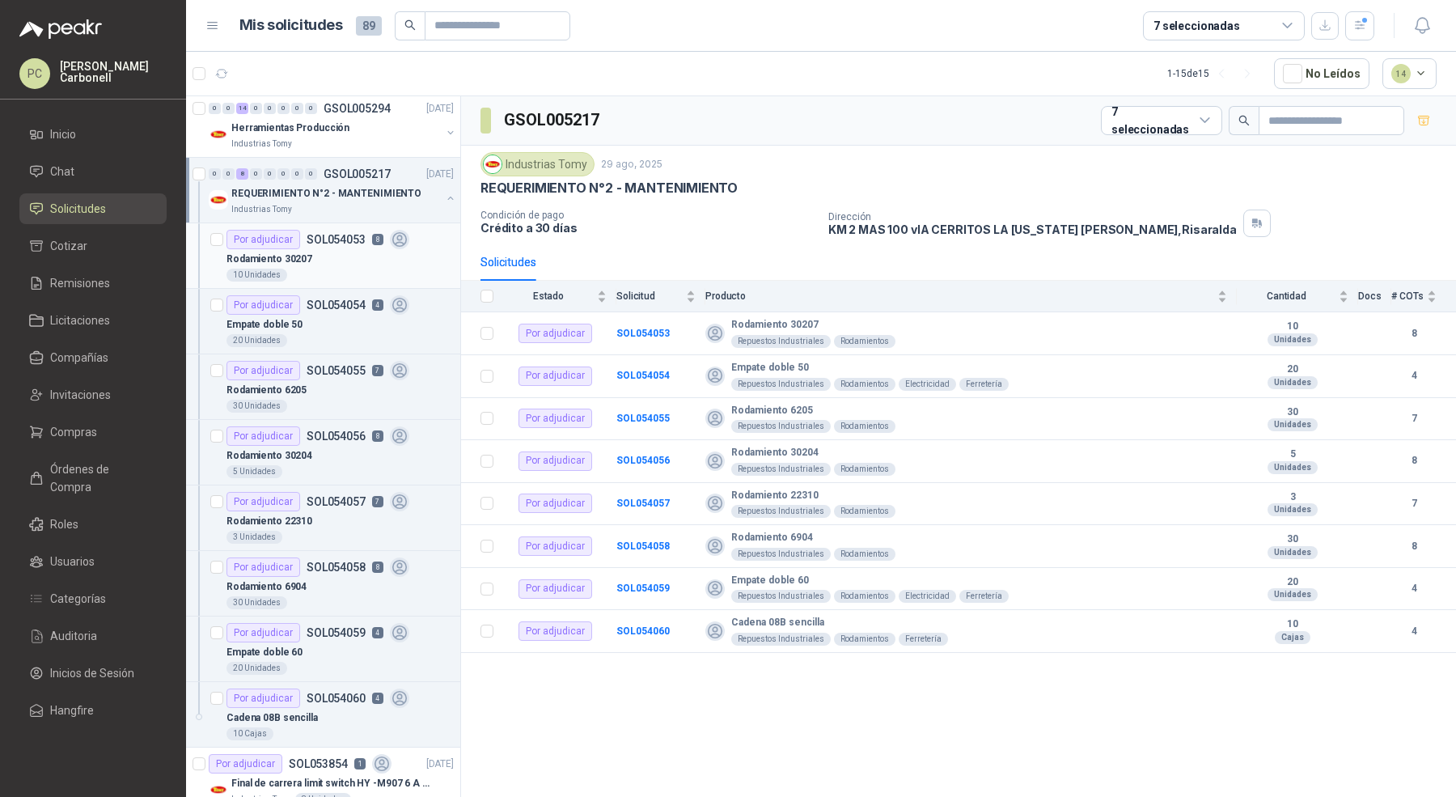
click at [401, 254] on div "Rodamiento 30207" at bounding box center [340, 258] width 227 height 19
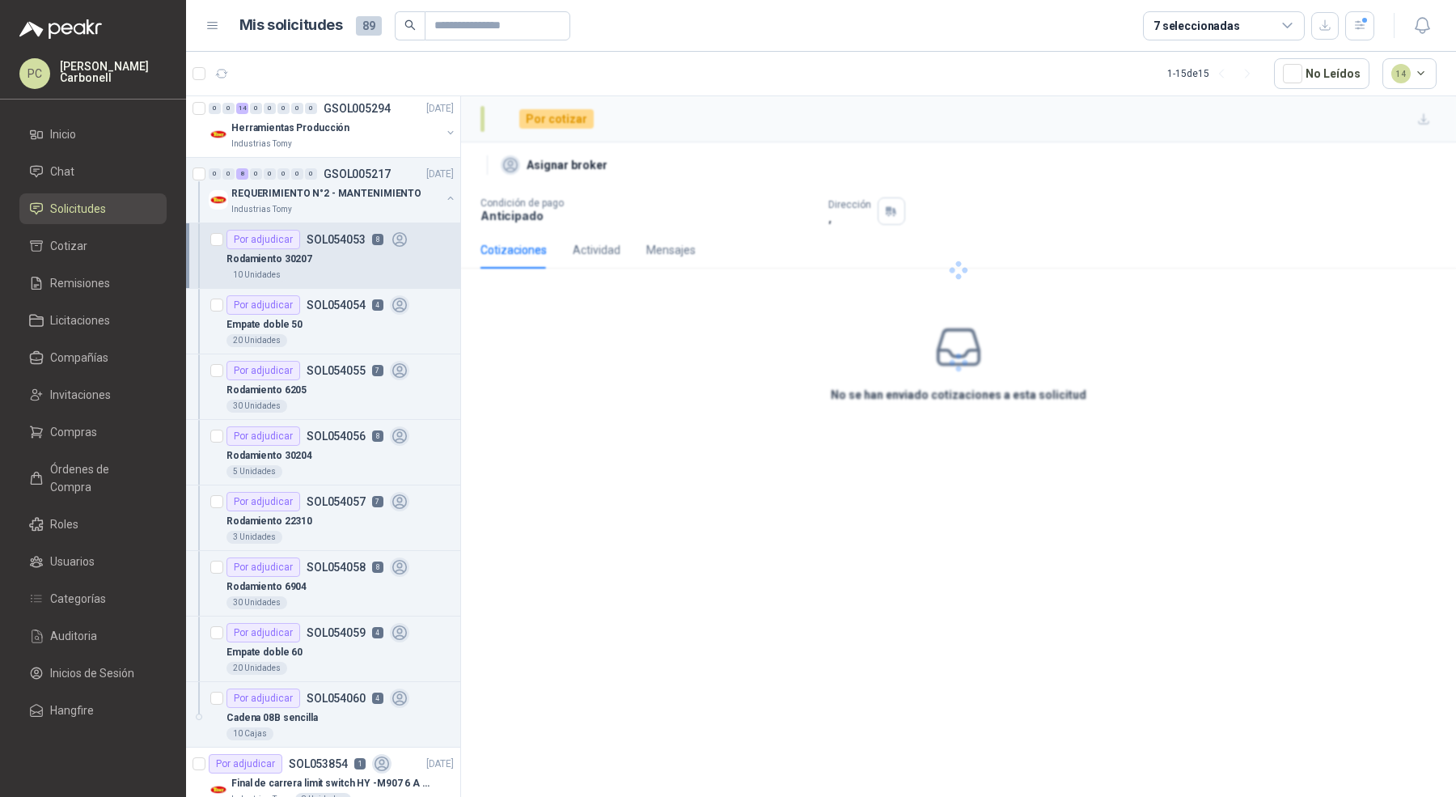
click at [370, 263] on div "Rodamiento 30207" at bounding box center [340, 258] width 227 height 19
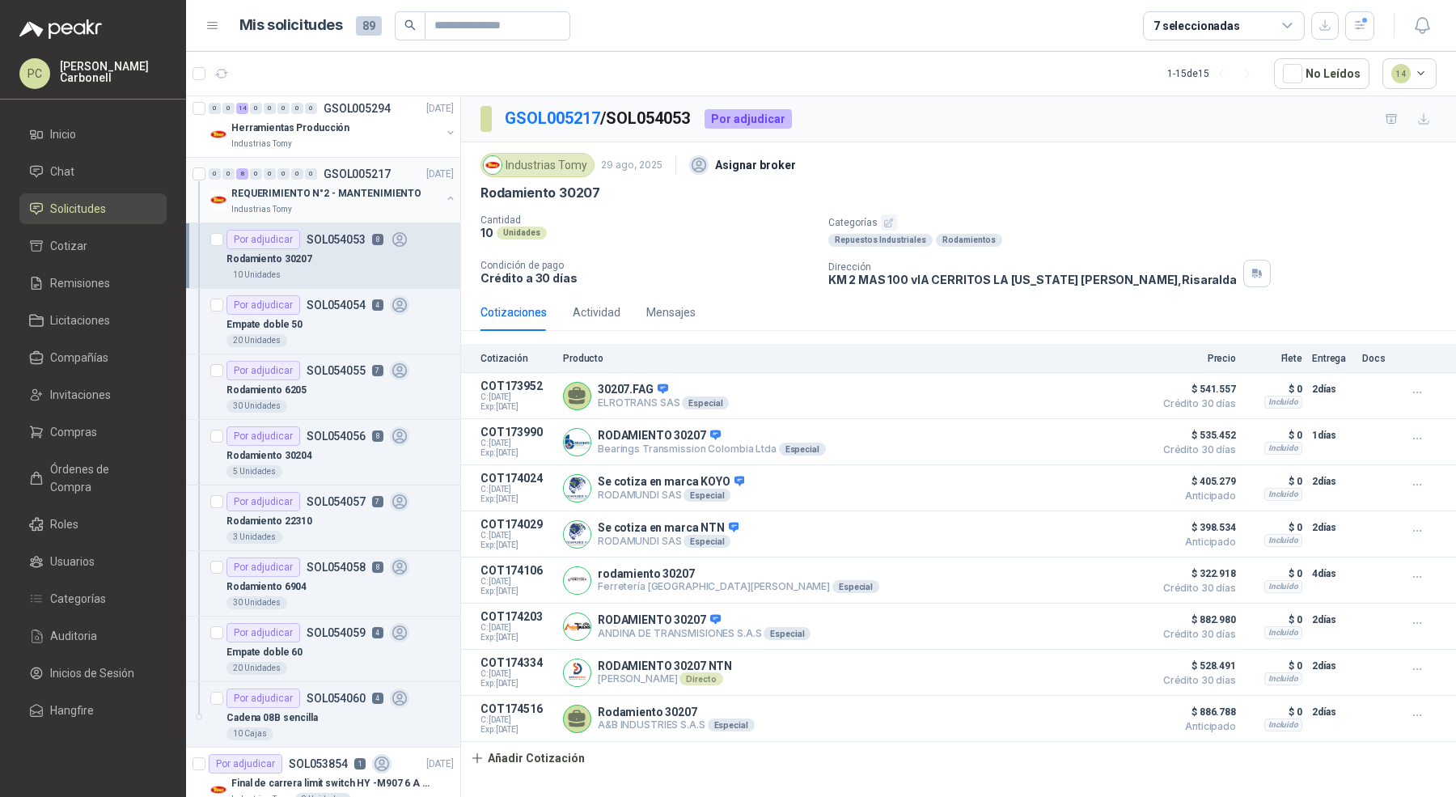
click at [444, 201] on button "button" at bounding box center [450, 198] width 13 height 13
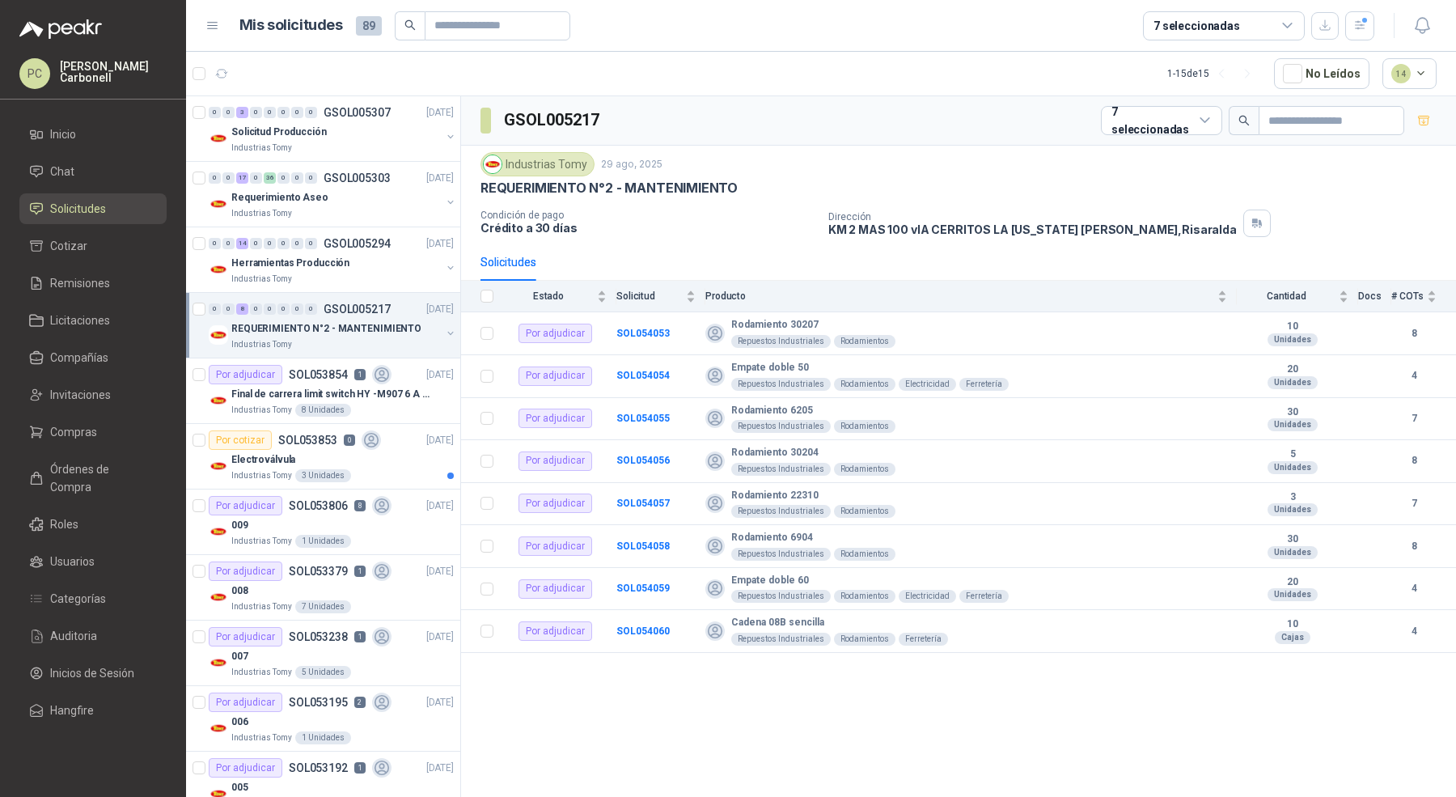
scroll to position [1, 0]
click at [352, 102] on div "0 0 3 0 0 0 0 0 GSOL005307 [DATE]" at bounding box center [333, 111] width 248 height 19
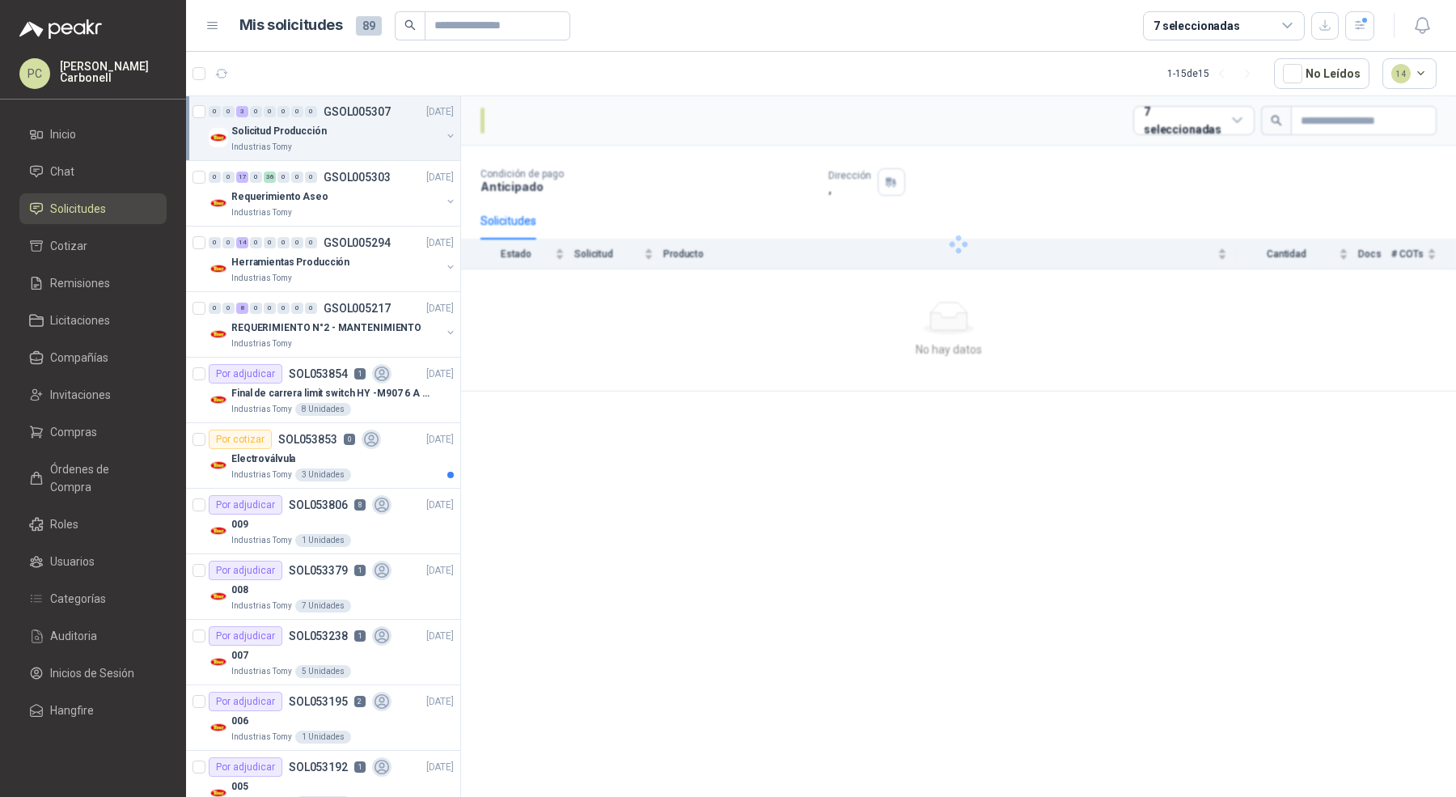
click at [352, 142] on div "Industrias Tomy" at bounding box center [336, 147] width 210 height 13
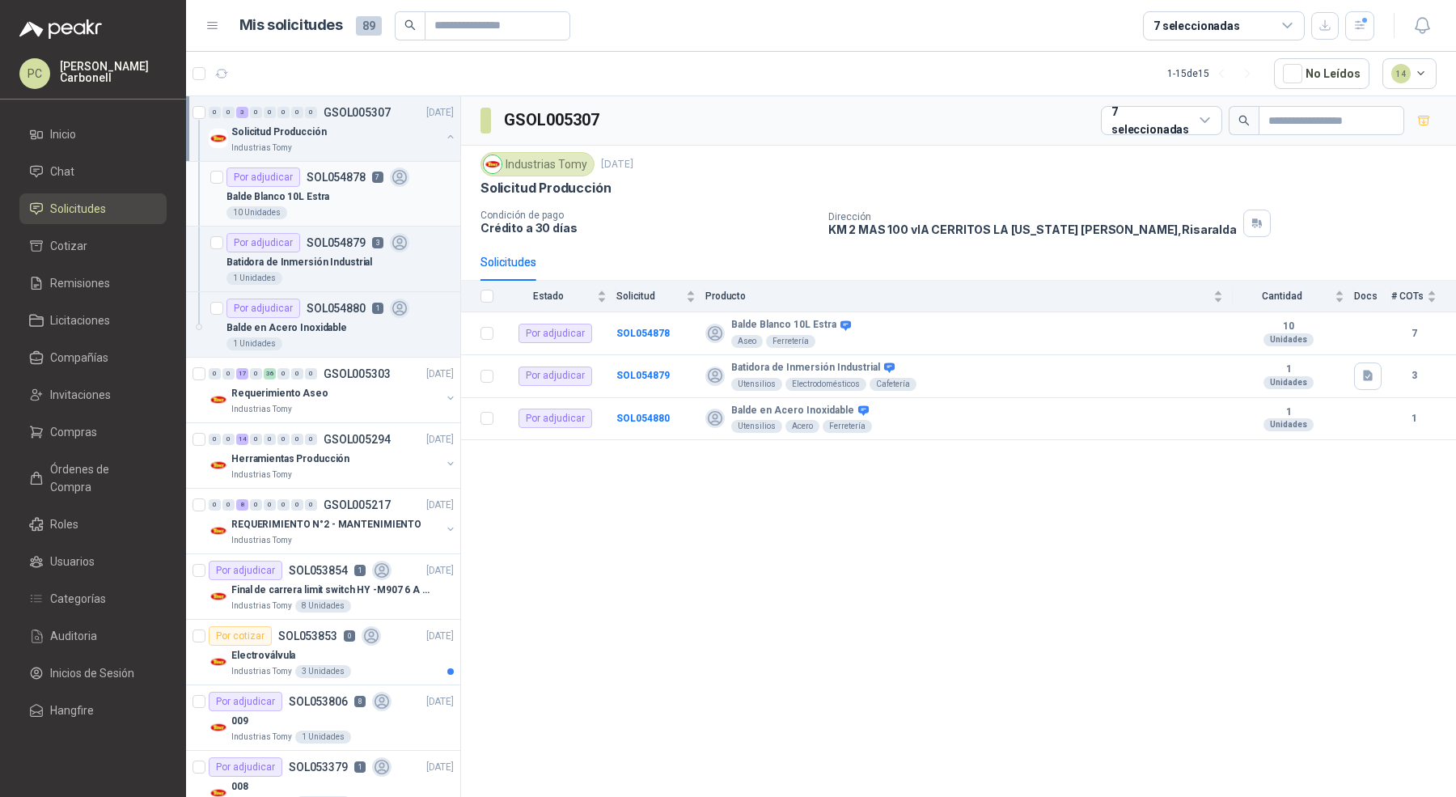
click at [346, 184] on div "Por adjudicar SOL054878 7" at bounding box center [318, 176] width 183 height 19
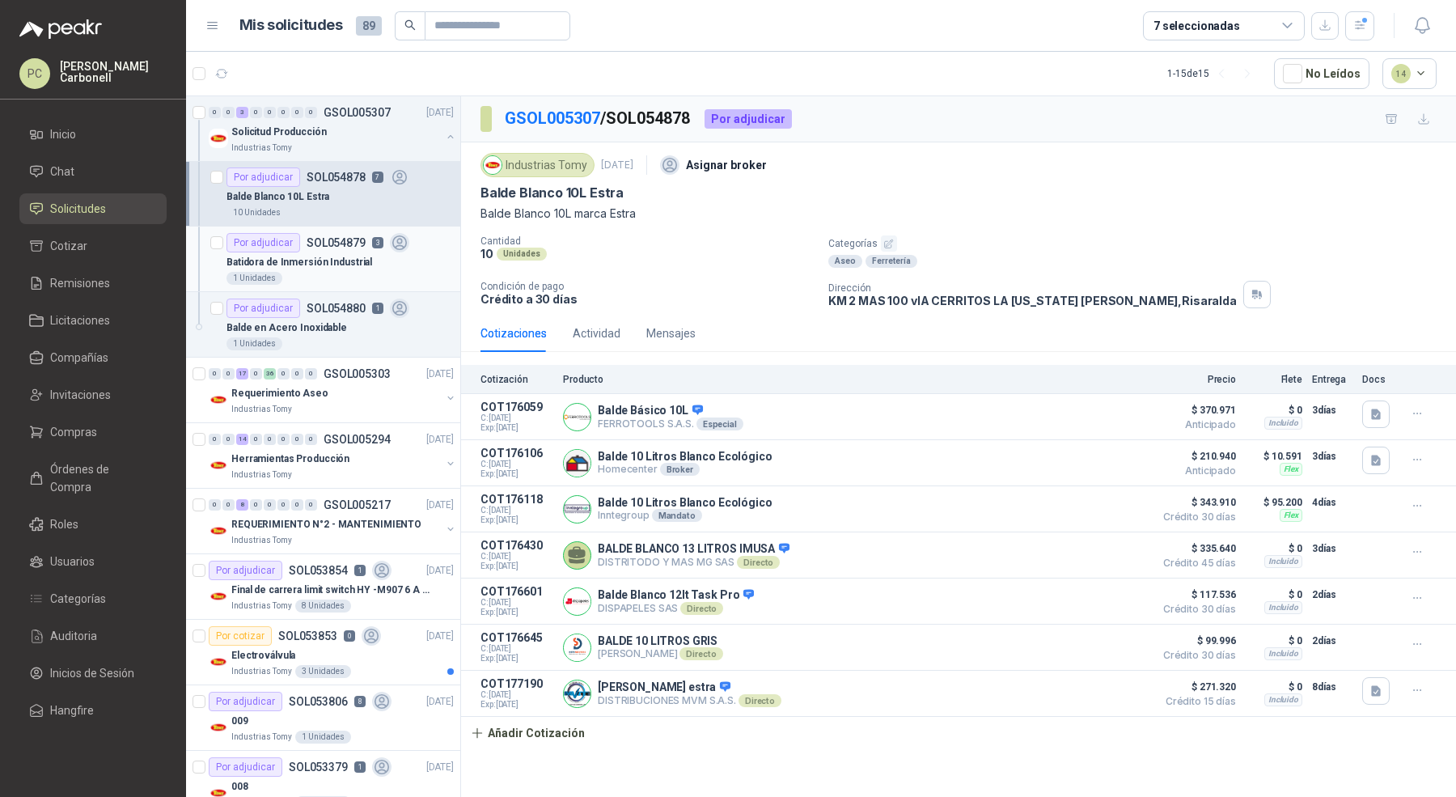
click at [331, 273] on div "1 Unidades" at bounding box center [340, 278] width 227 height 13
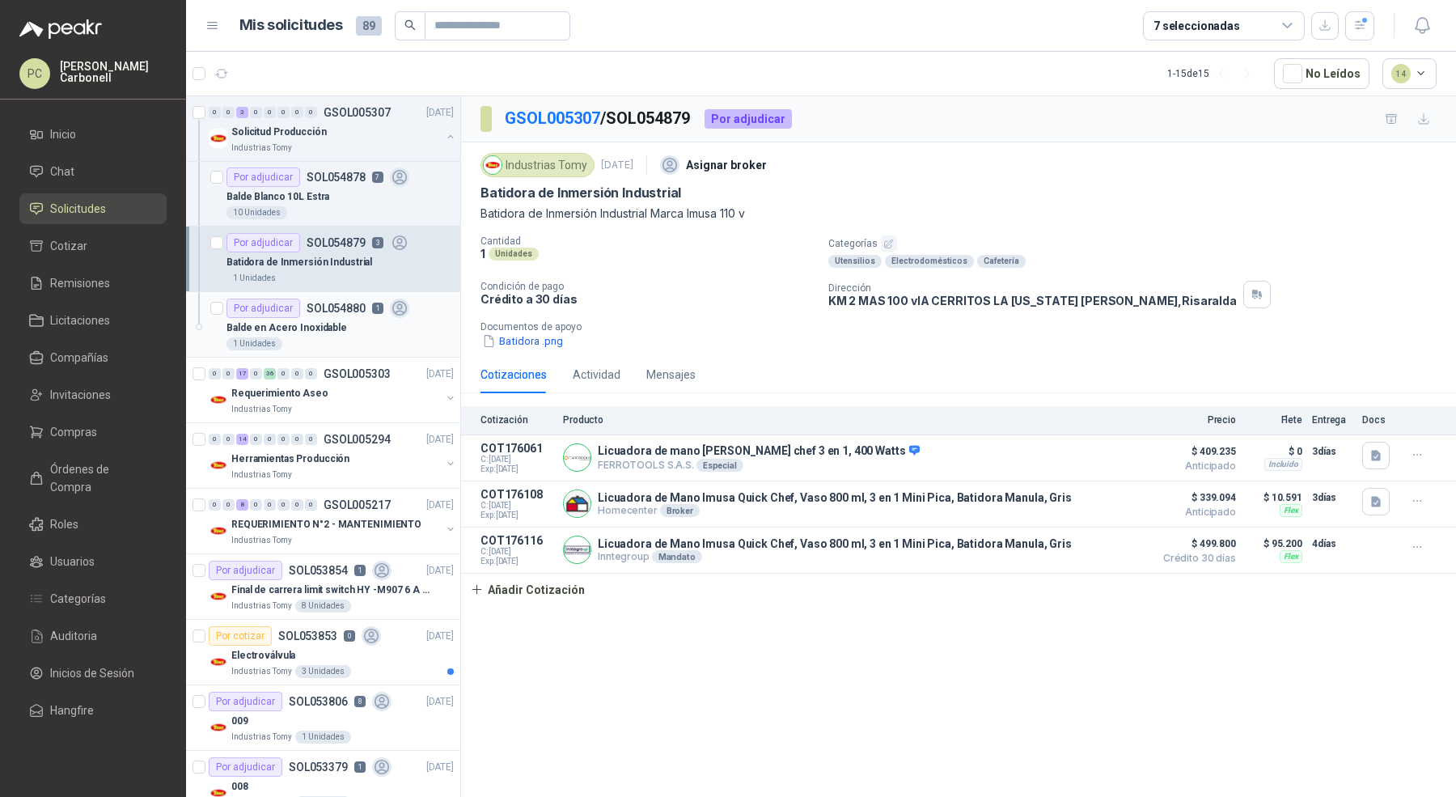
click at [328, 346] on div "1 Unidades" at bounding box center [340, 343] width 227 height 13
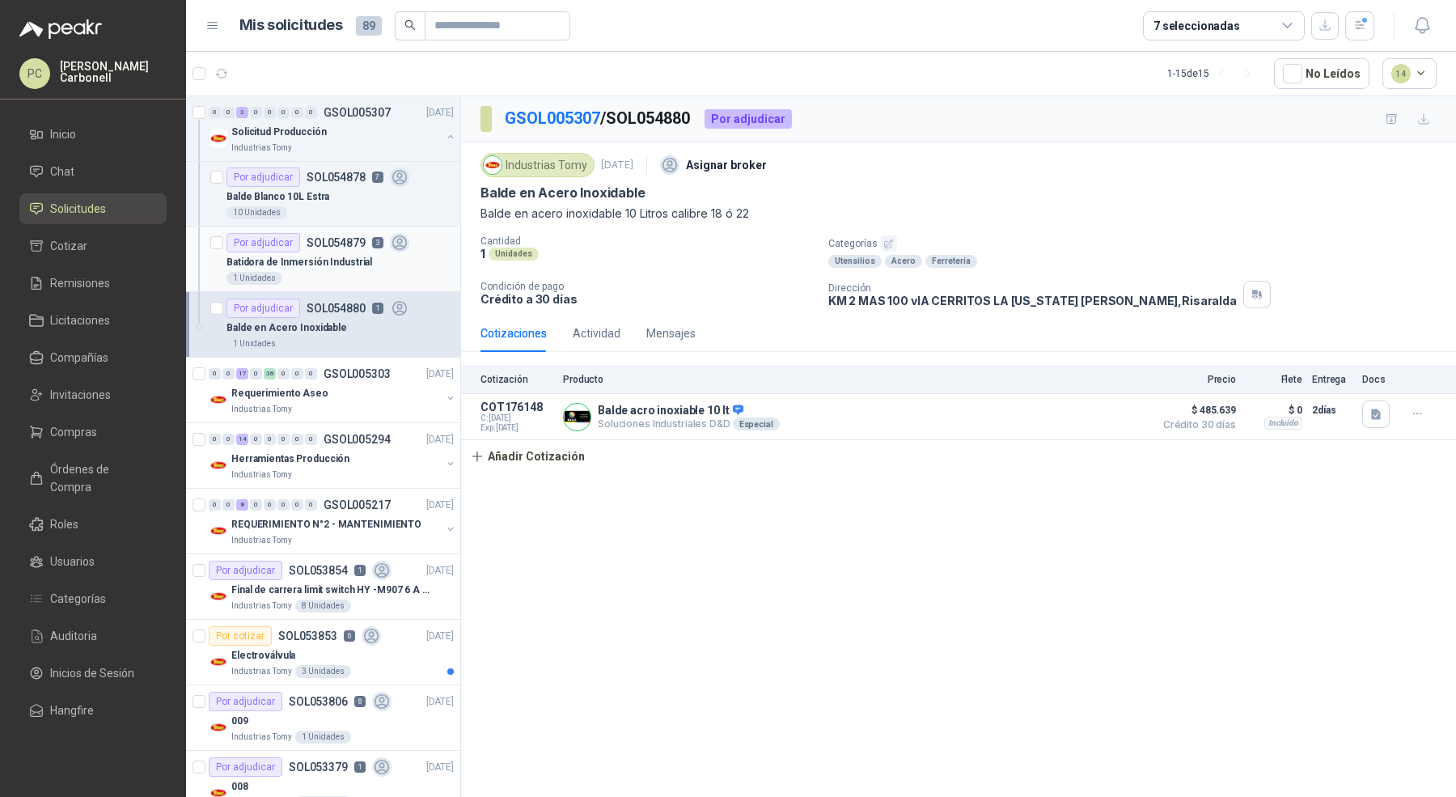
click at [329, 282] on div "1 Unidades" at bounding box center [340, 278] width 227 height 13
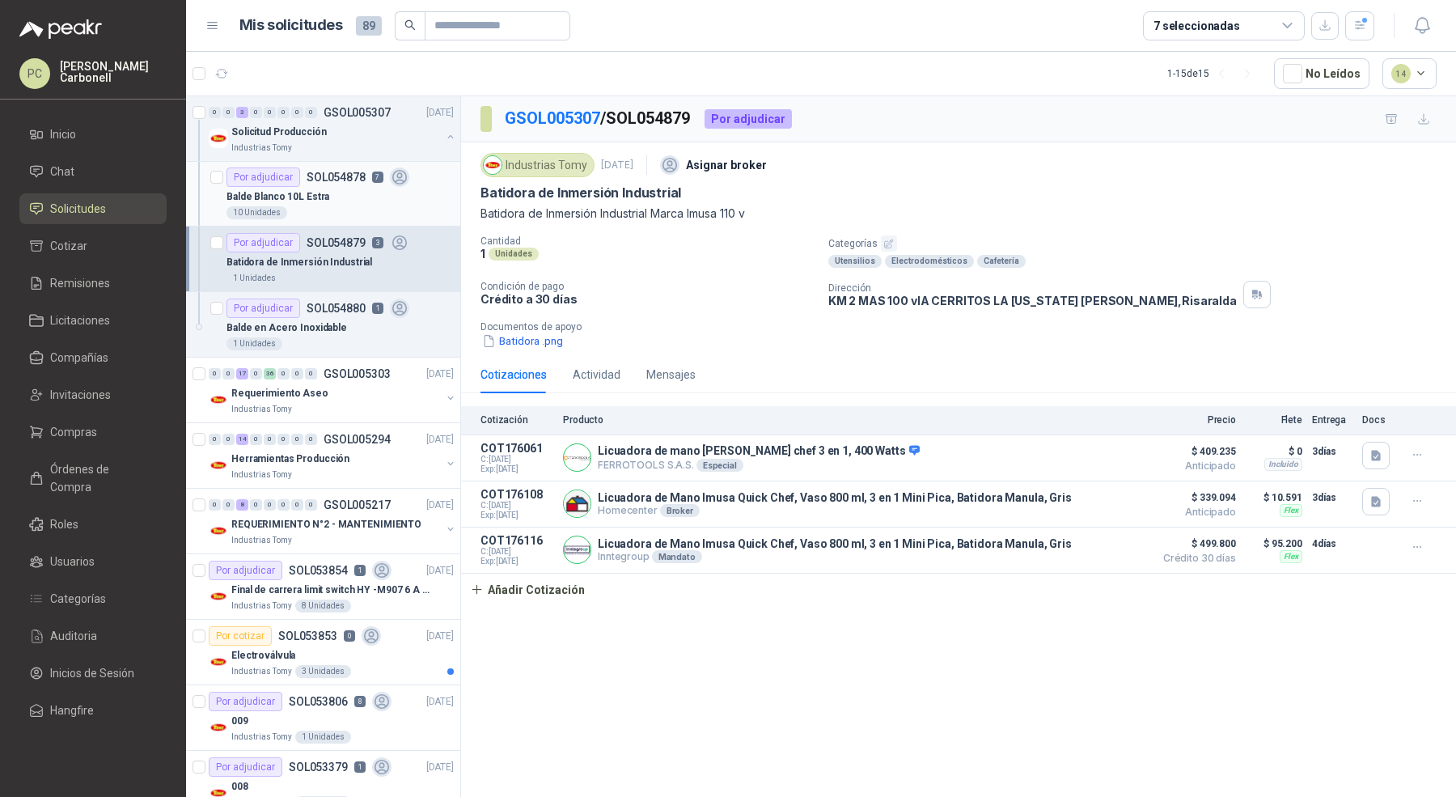
click at [343, 187] on div "Balde Blanco 10L Estra" at bounding box center [340, 196] width 227 height 19
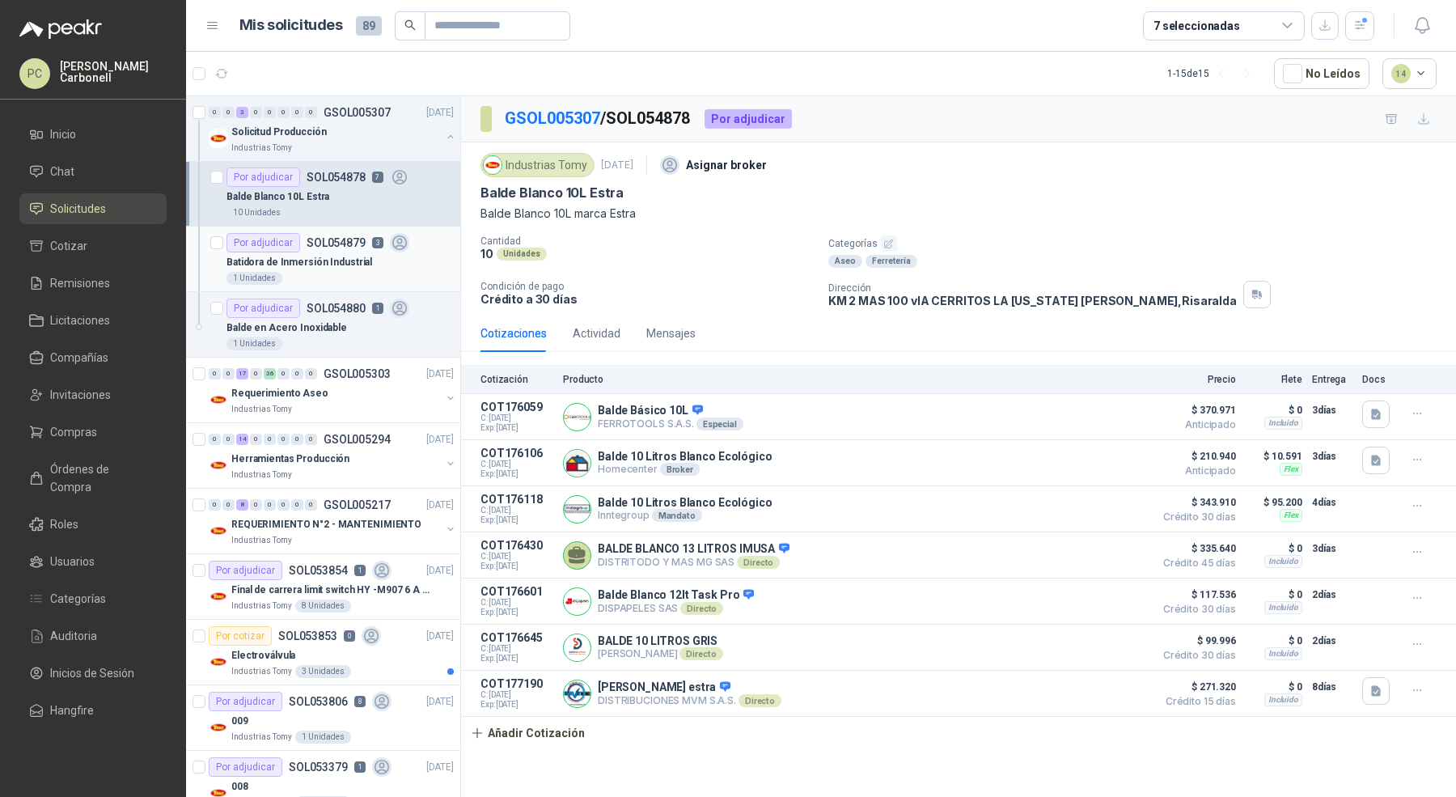
click at [331, 267] on p "Batidora de Inmersión Industrial" at bounding box center [300, 262] width 146 height 15
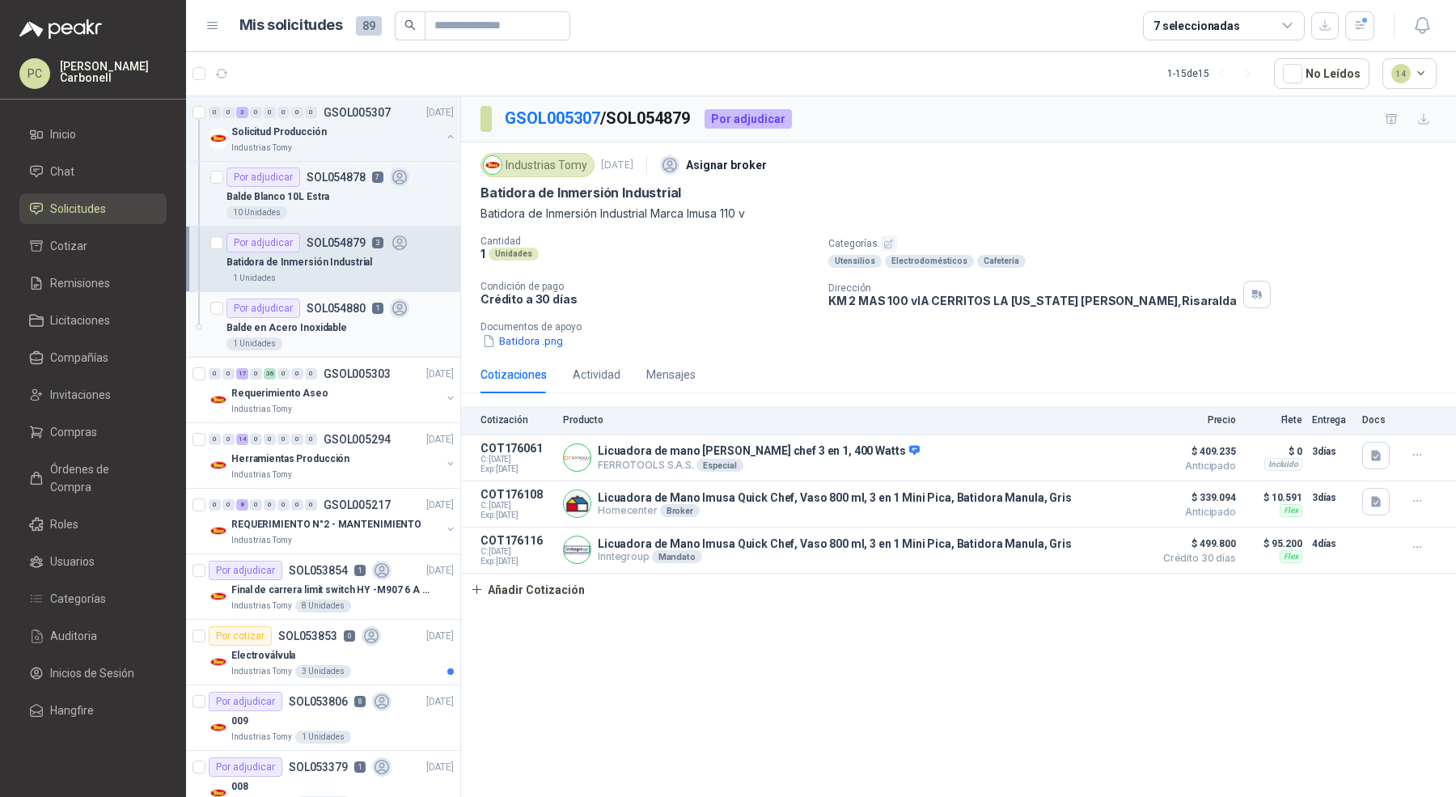
click at [328, 324] on p "Balde en Acero Inoxidable" at bounding box center [287, 327] width 121 height 15
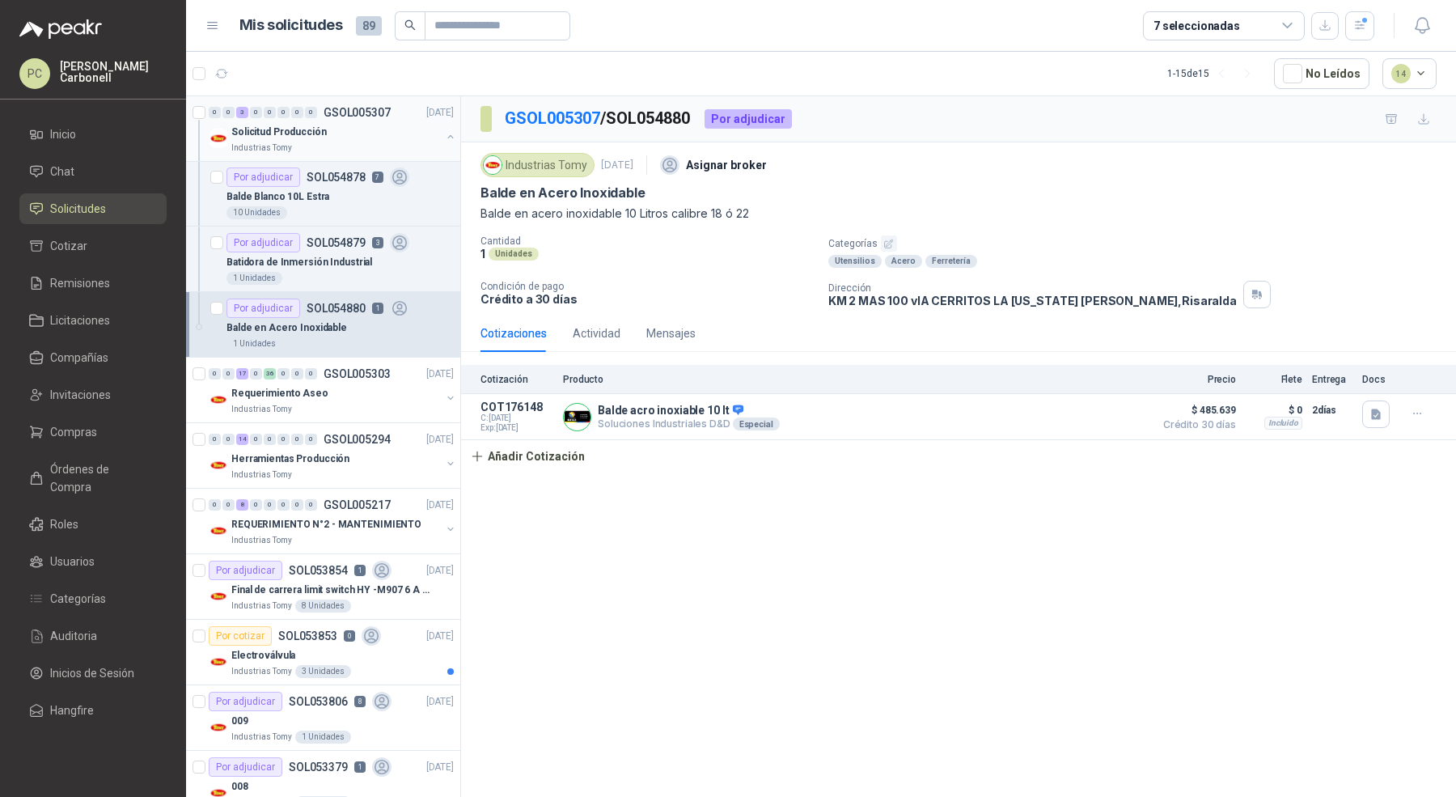
click at [321, 142] on div "Industrias Tomy" at bounding box center [336, 148] width 210 height 13
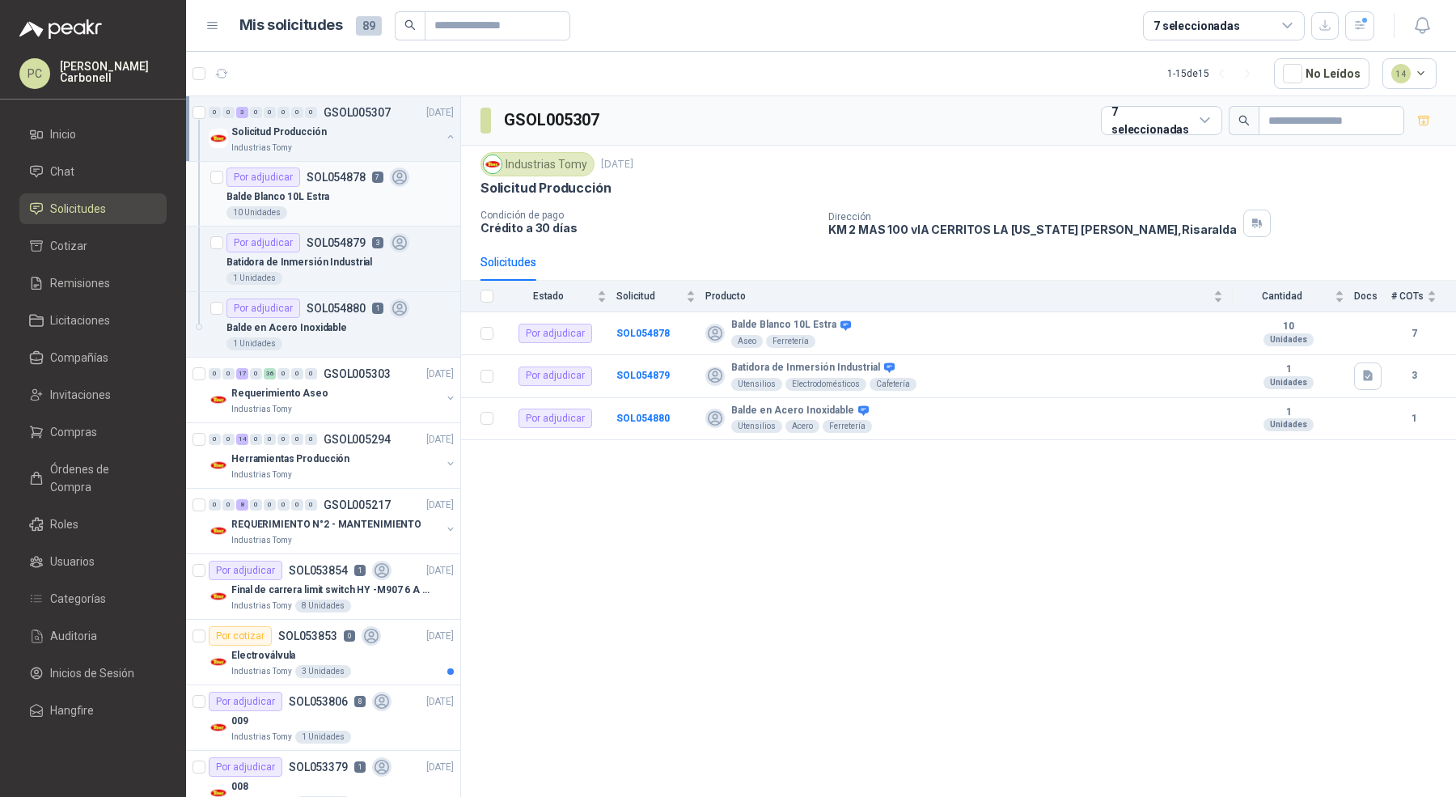
click at [307, 189] on p "Balde Blanco 10L Estra" at bounding box center [278, 196] width 103 height 15
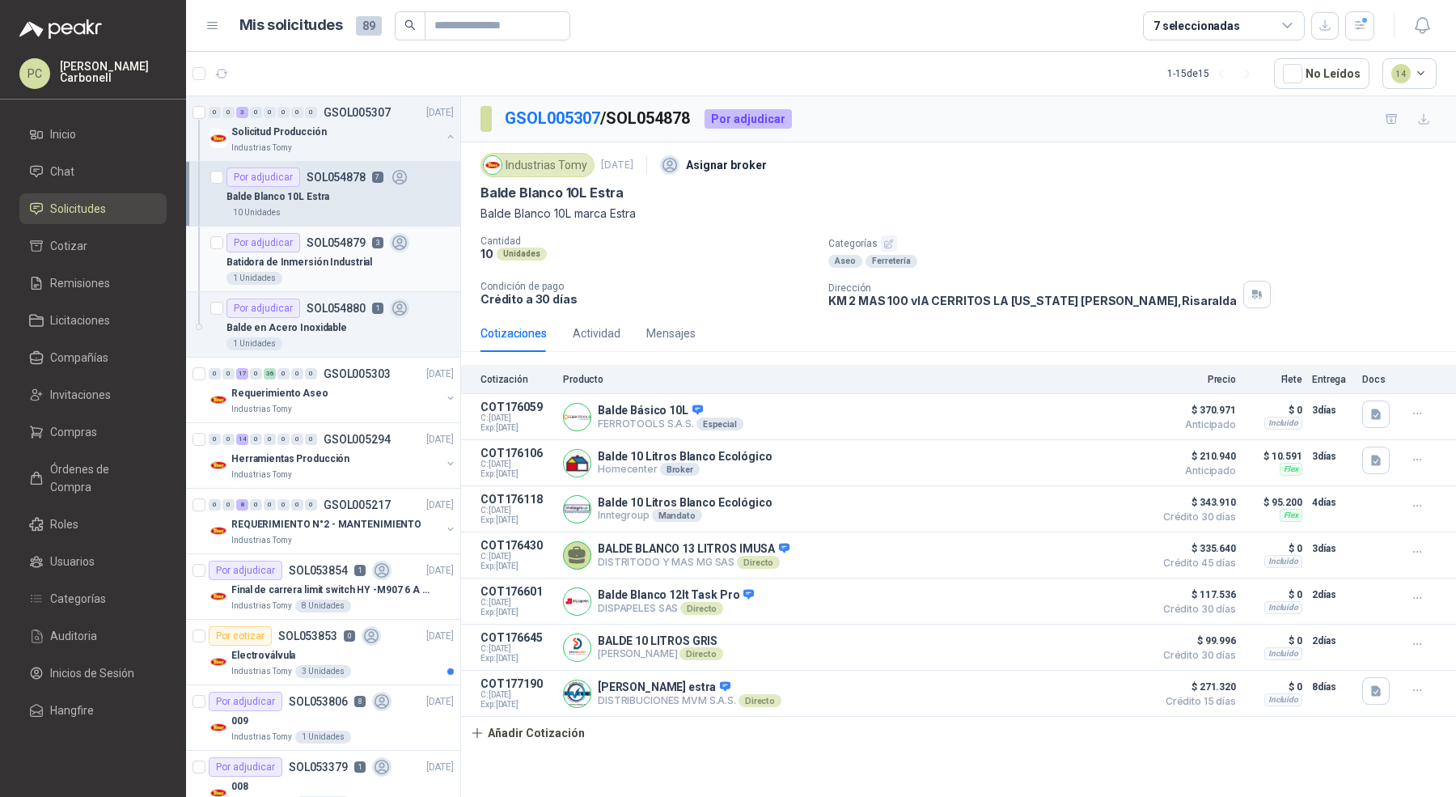
click at [310, 265] on p "Batidora de Inmersión Industrial" at bounding box center [300, 262] width 146 height 15
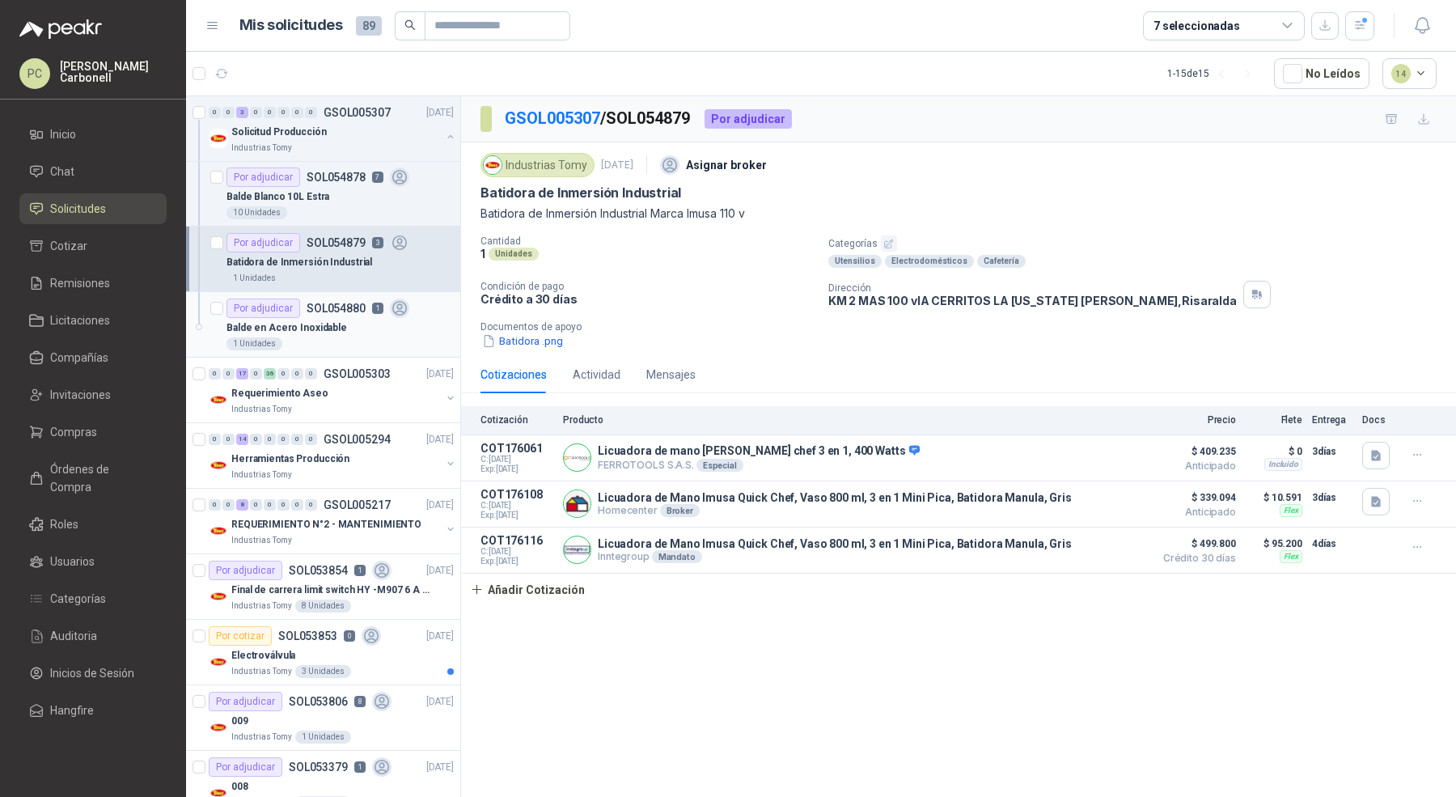
click at [307, 333] on p "Balde en Acero Inoxidable" at bounding box center [287, 327] width 121 height 15
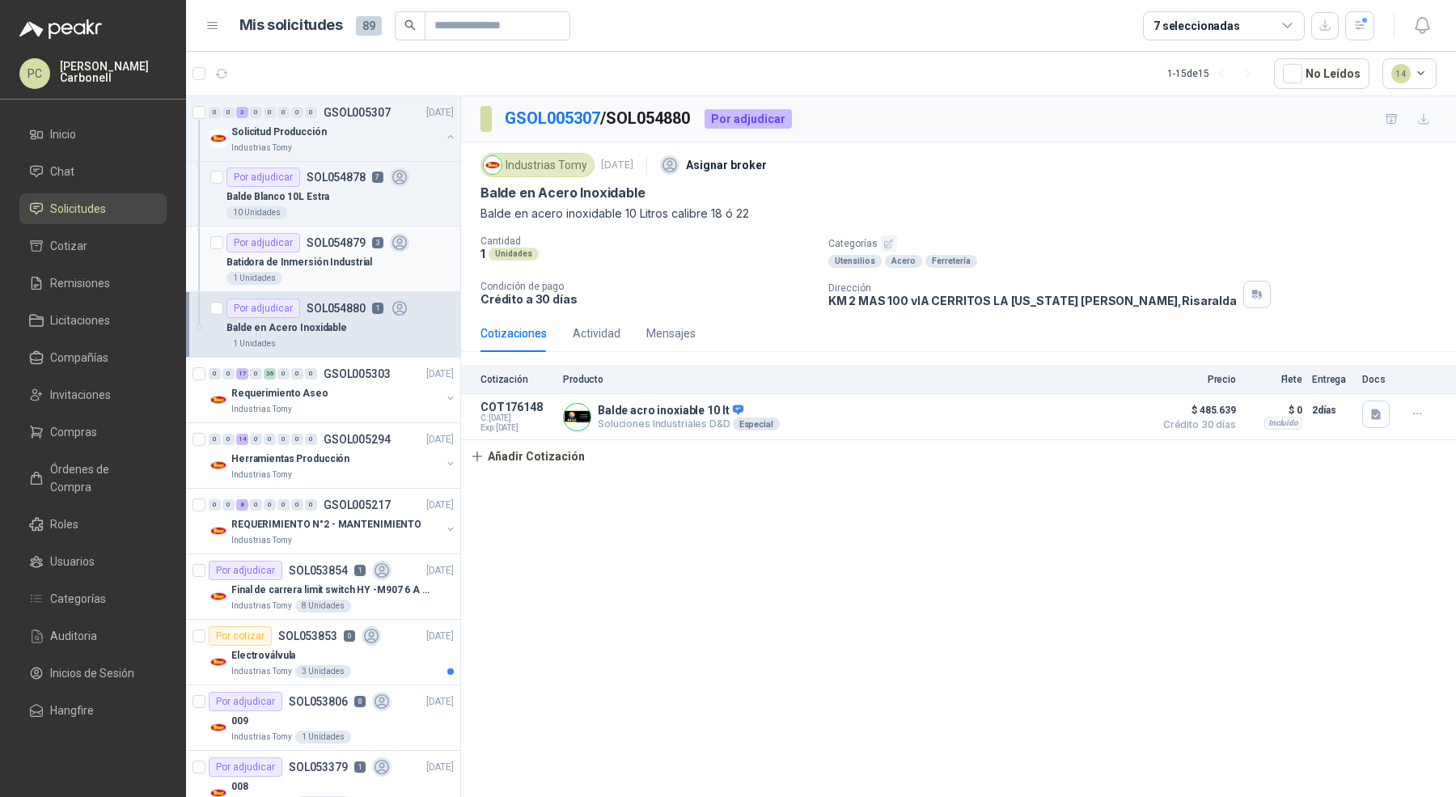
click at [320, 252] on div "Batidora de Inmersión Industrial" at bounding box center [340, 261] width 227 height 19
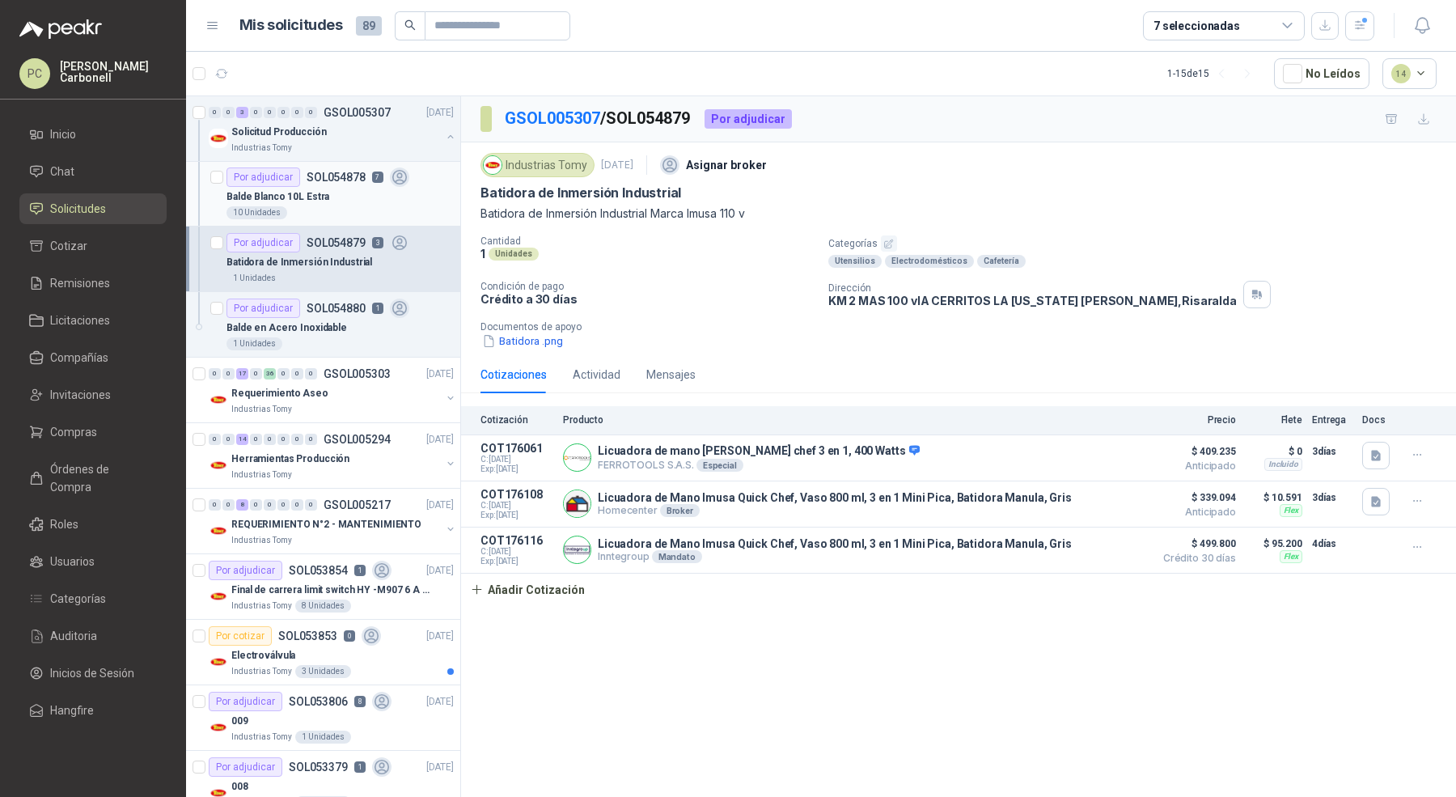
click at [356, 203] on div "Balde Blanco 10L Estra" at bounding box center [340, 196] width 227 height 19
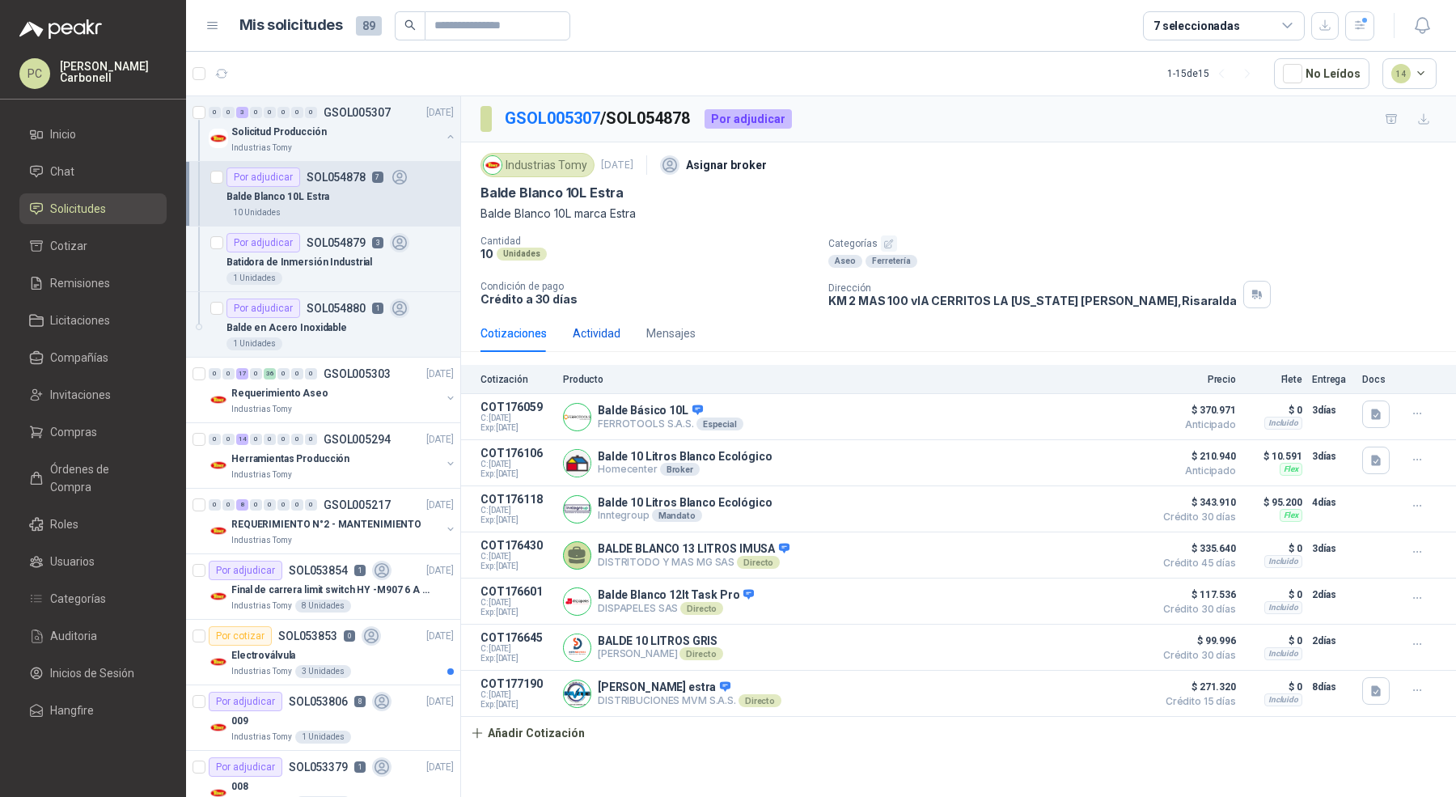
click at [591, 330] on div "Actividad" at bounding box center [597, 333] width 48 height 18
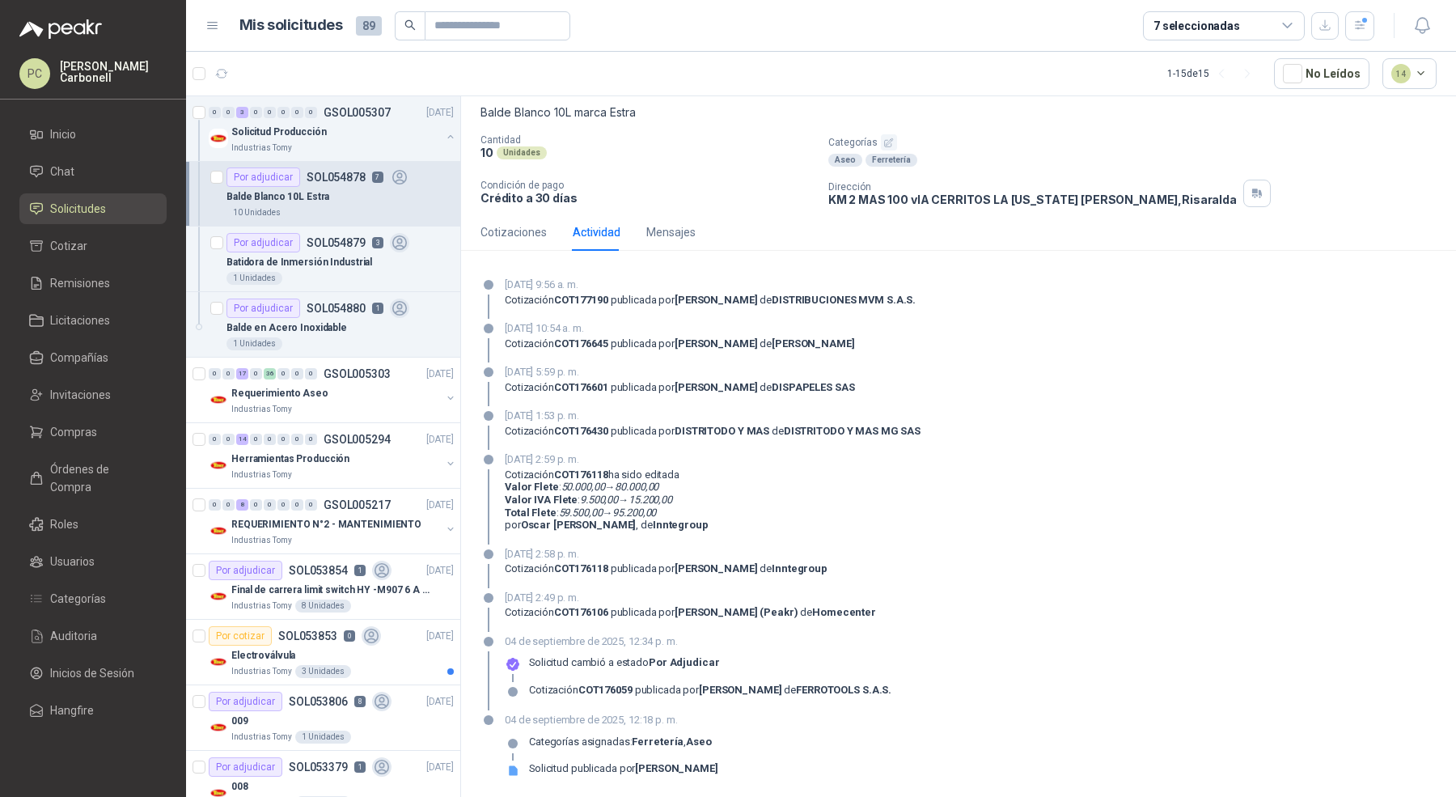
scroll to position [101, 0]
click at [379, 273] on div "1 Unidades" at bounding box center [340, 278] width 227 height 13
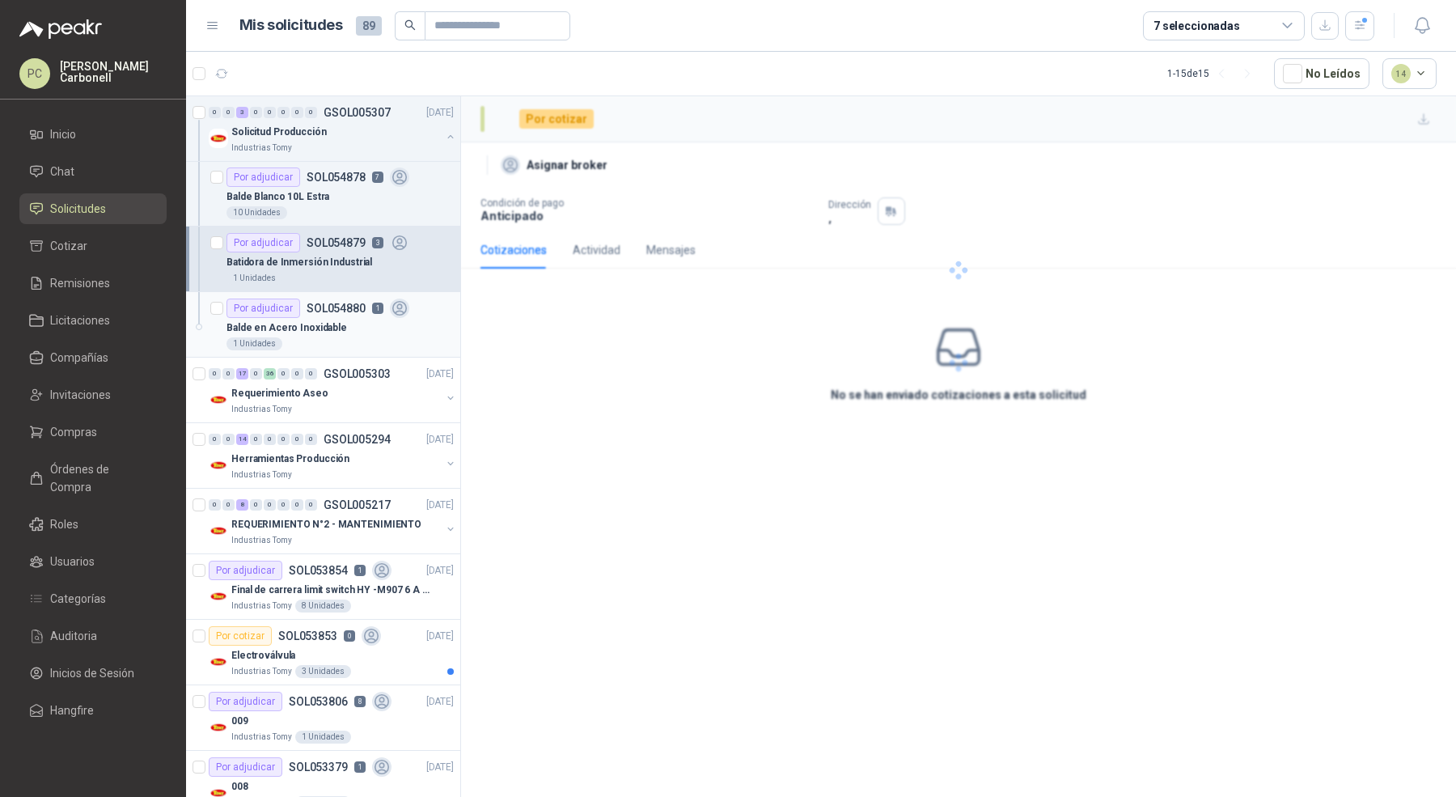
click at [374, 318] on div "Balde en Acero Inoxidable" at bounding box center [340, 327] width 227 height 19
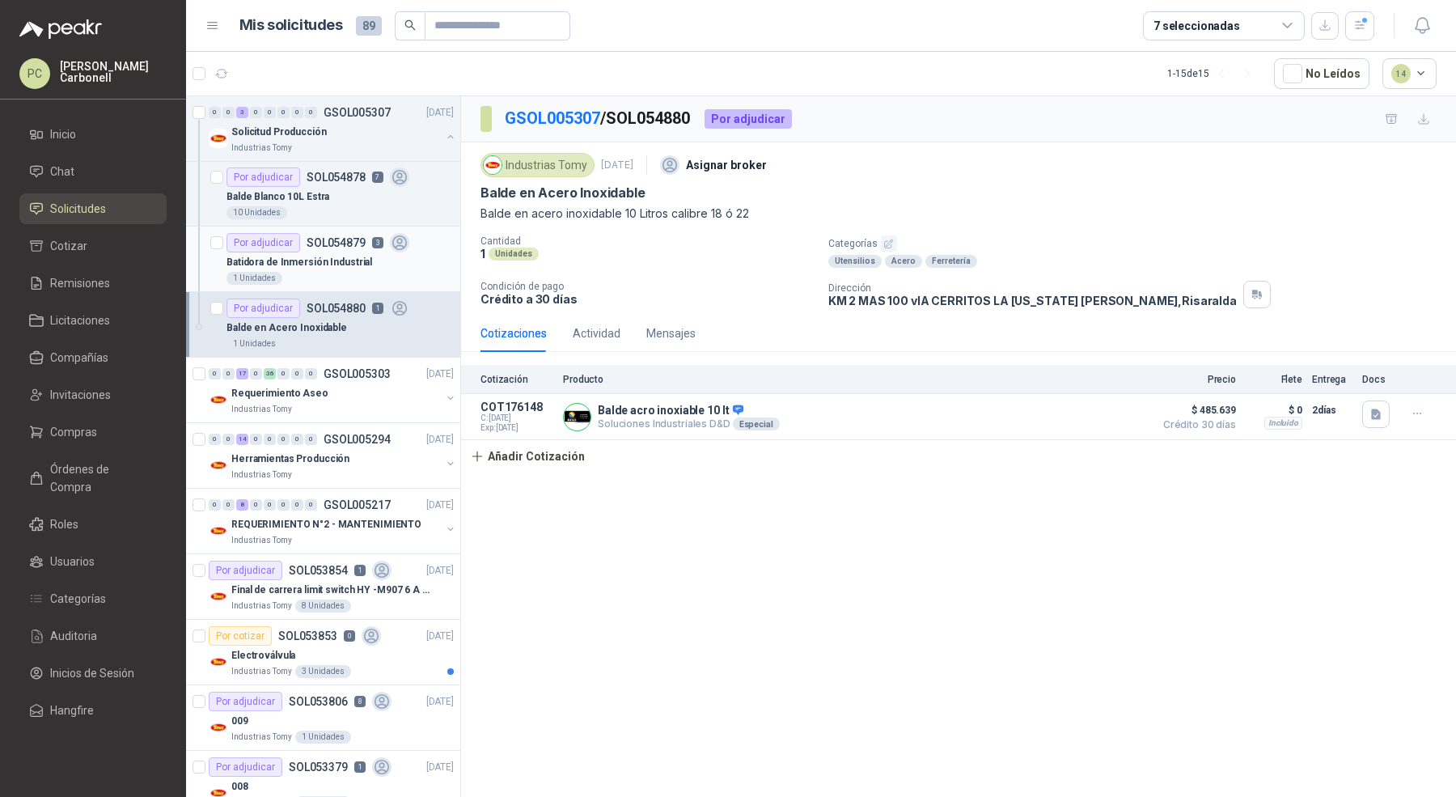
click at [371, 264] on div "Batidora de Inmersión Industrial" at bounding box center [340, 261] width 227 height 19
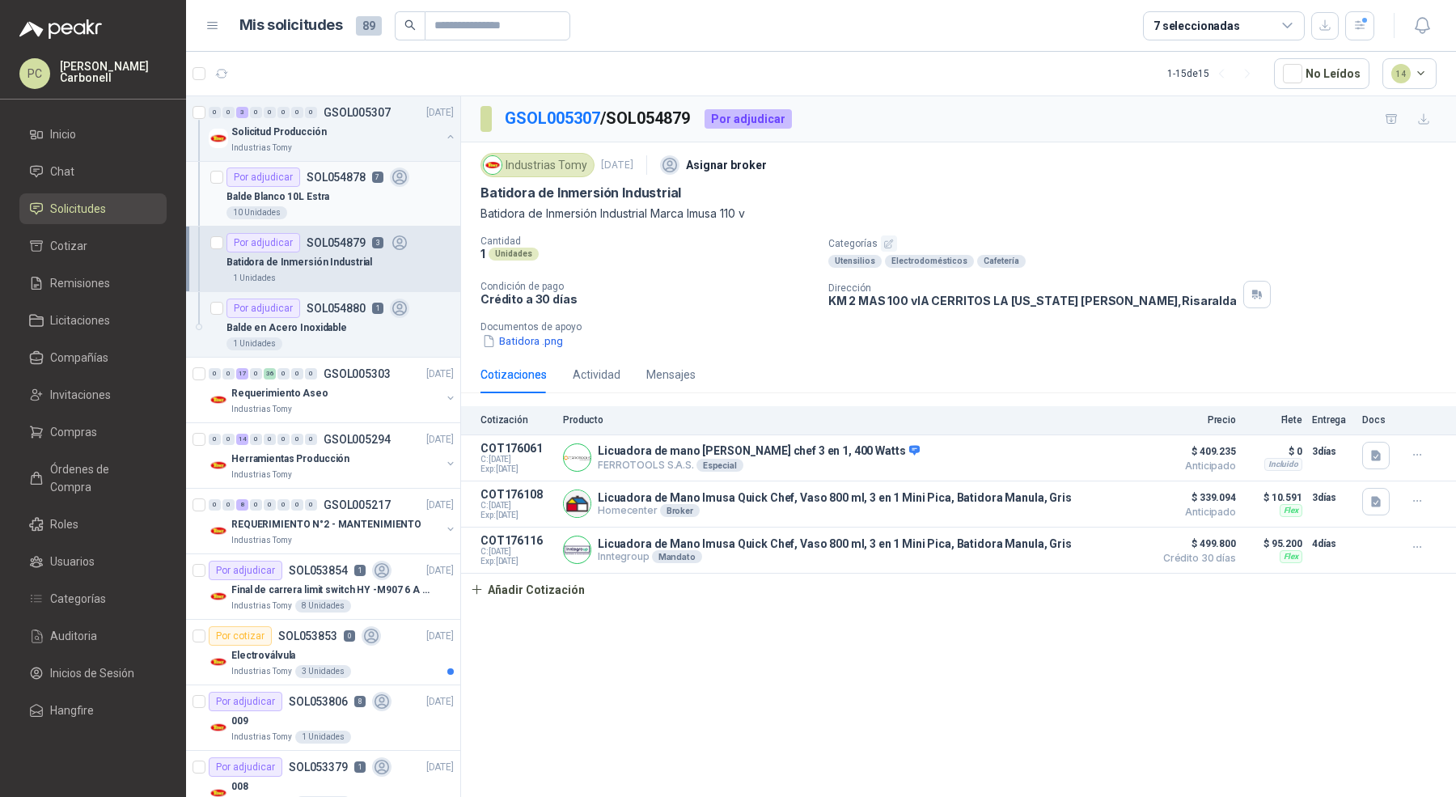
click at [368, 181] on div "Por adjudicar SOL054878 7" at bounding box center [318, 176] width 183 height 19
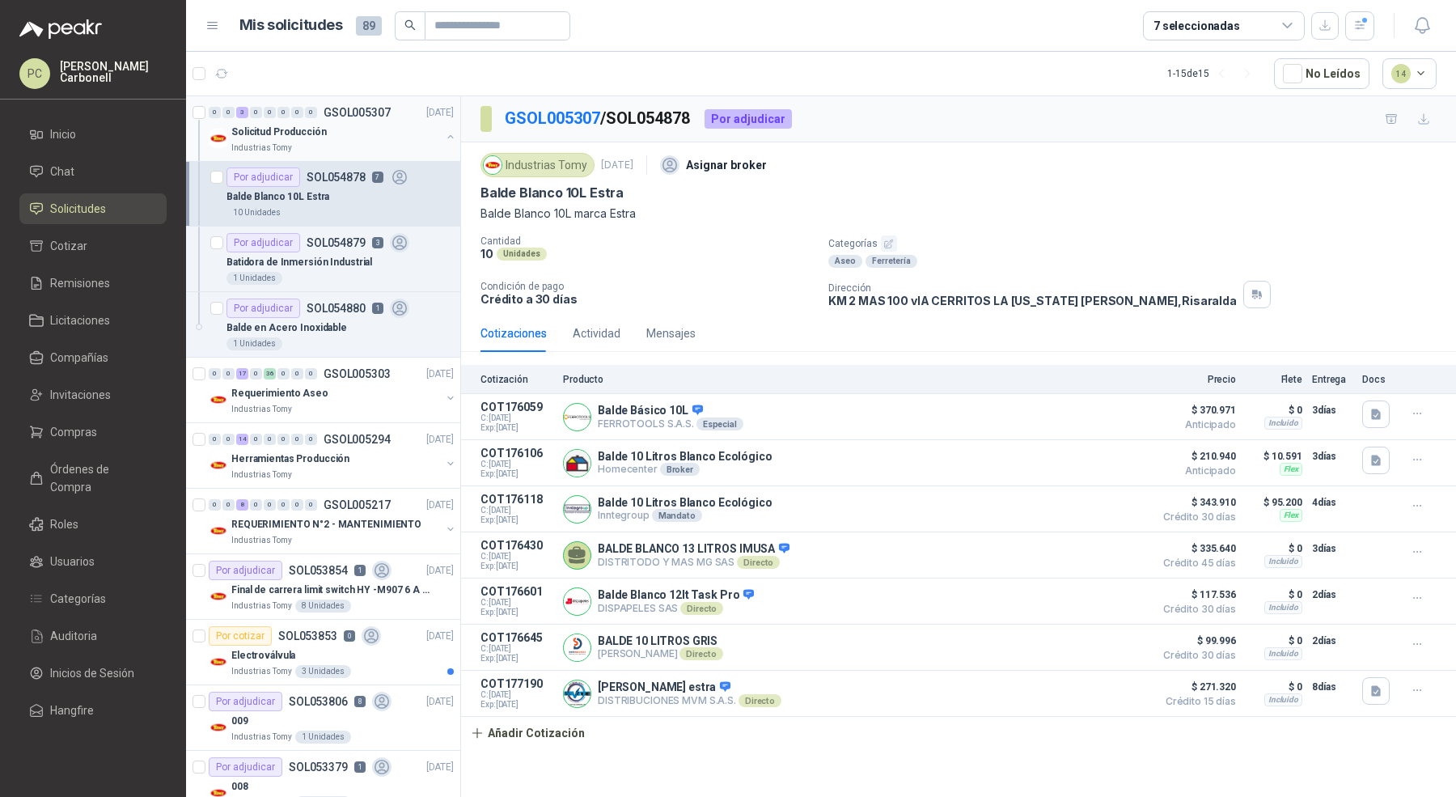
click at [445, 131] on icon "button" at bounding box center [450, 136] width 11 height 11
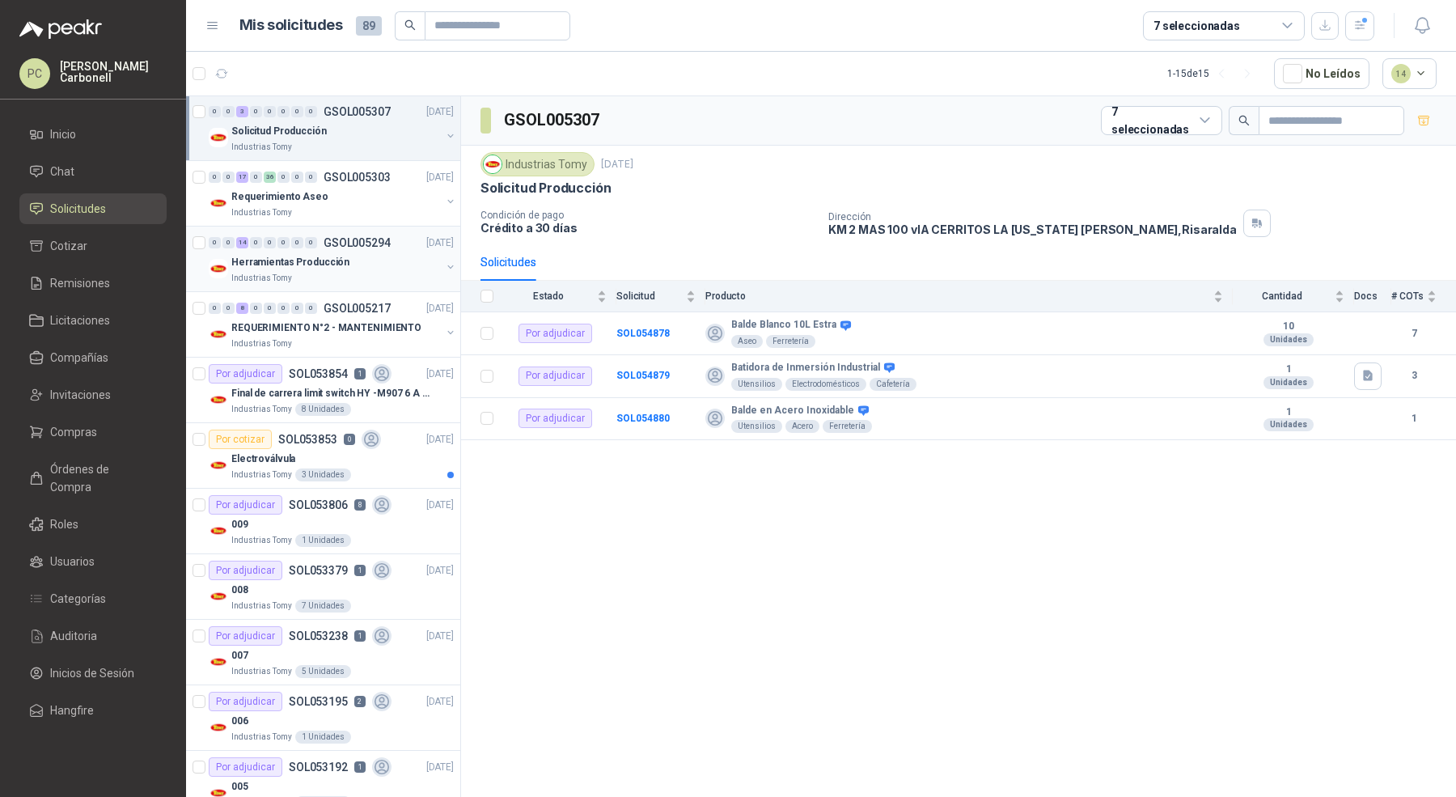
click at [405, 263] on div "Herramientas Producción" at bounding box center [336, 261] width 210 height 19
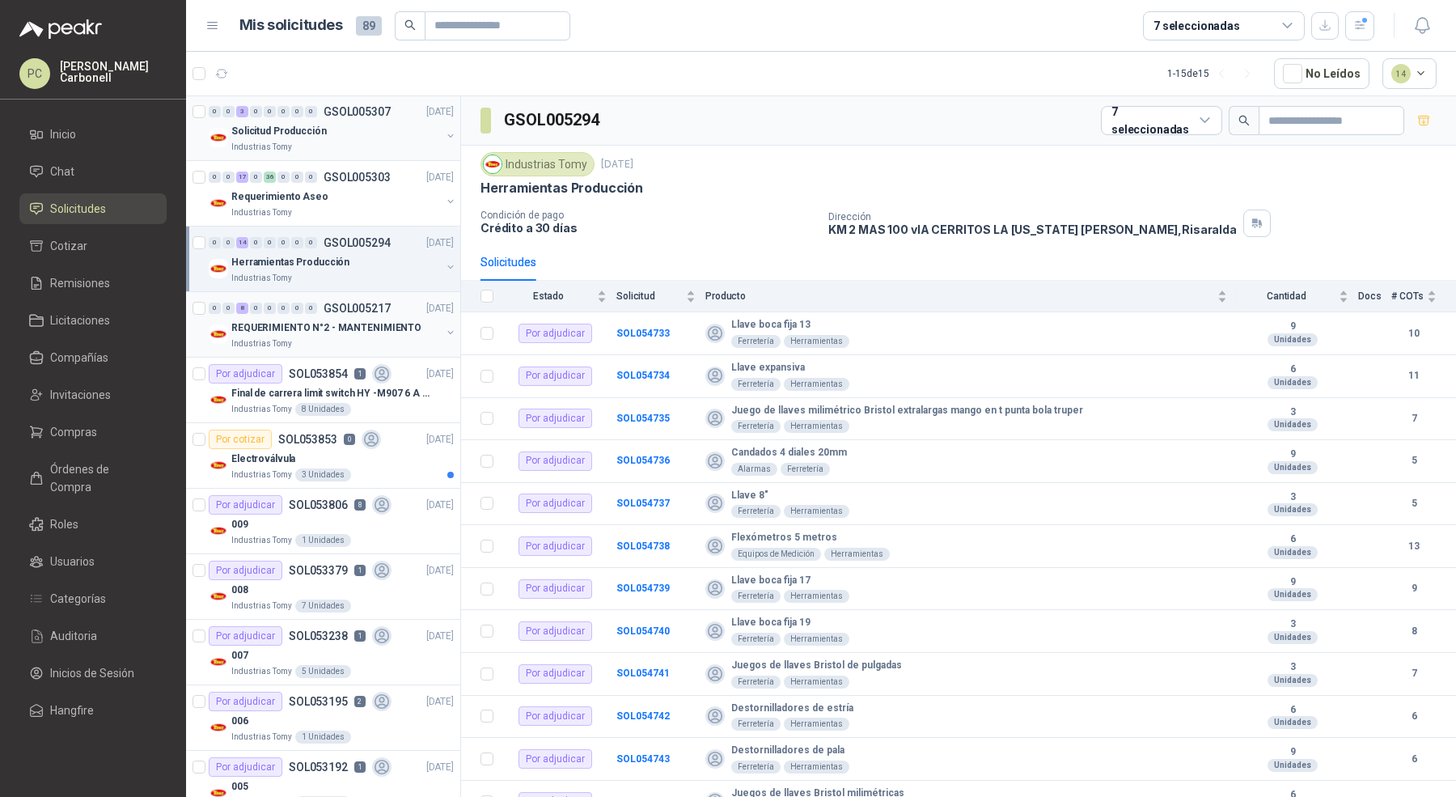
click at [396, 328] on p "REQUERIMIENTO N°2 - MANTENIMIENTO" at bounding box center [326, 327] width 190 height 15
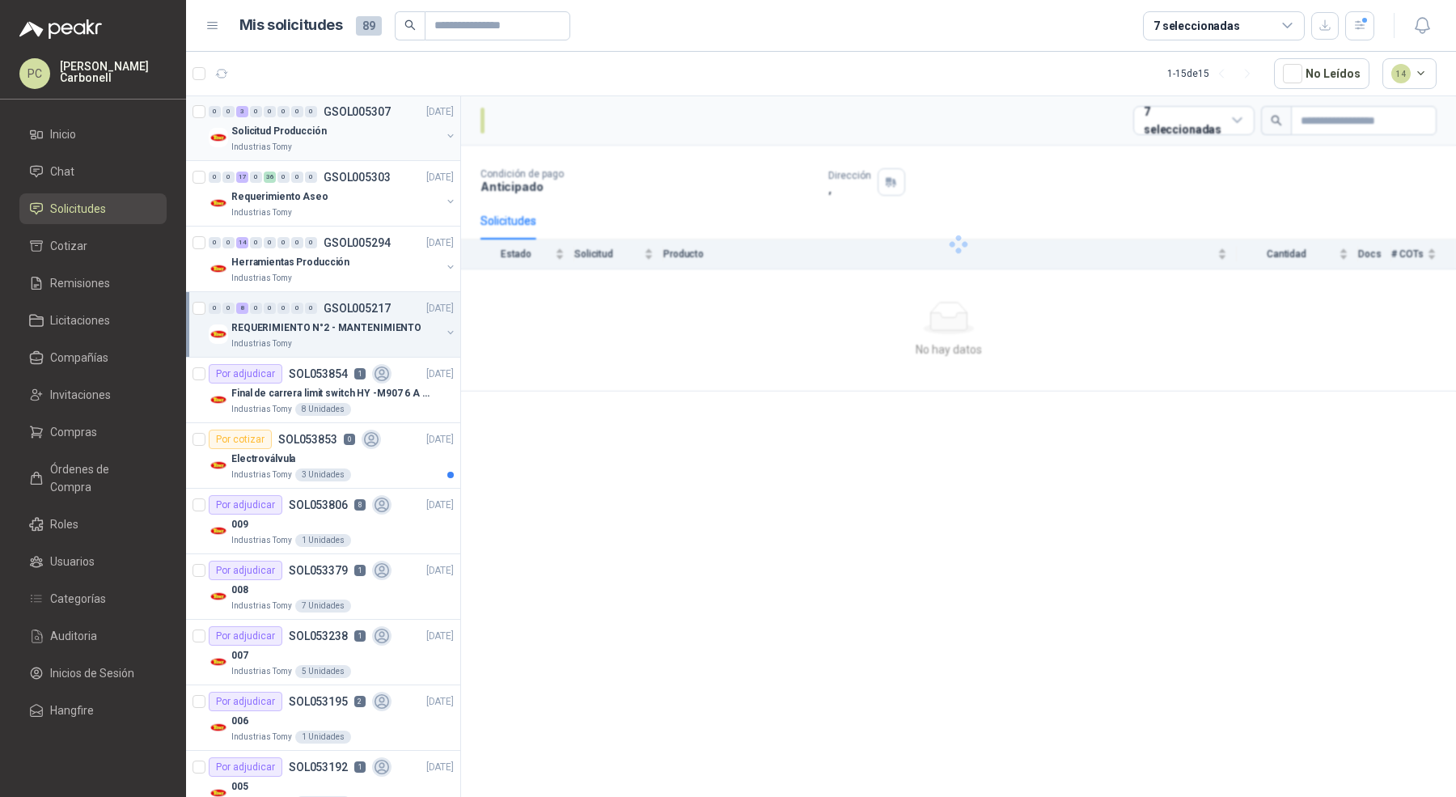
click at [396, 328] on p "REQUERIMIENTO N°2 - MANTENIMIENTO" at bounding box center [326, 327] width 190 height 15
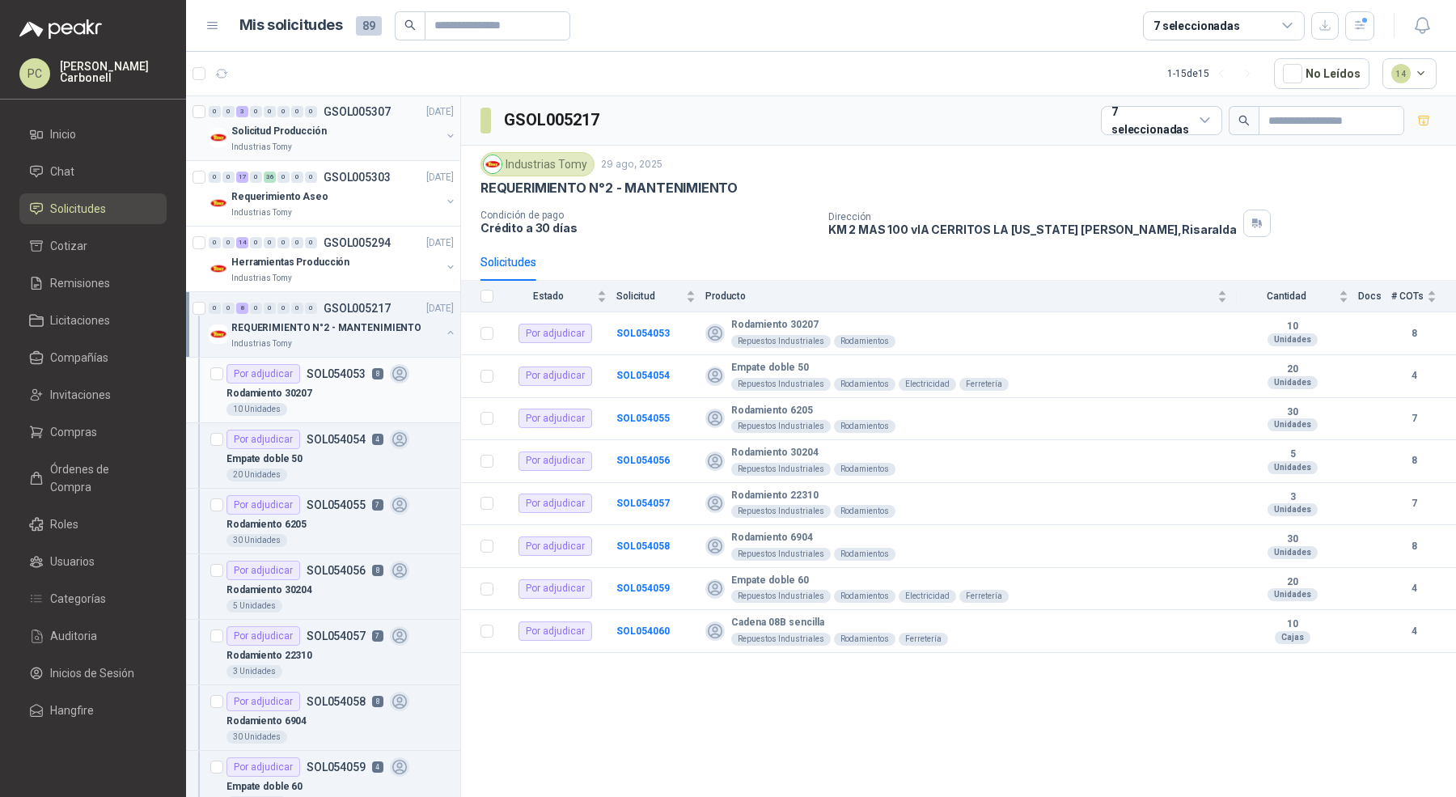
click at [388, 391] on div "Rodamiento 30207" at bounding box center [340, 393] width 227 height 19
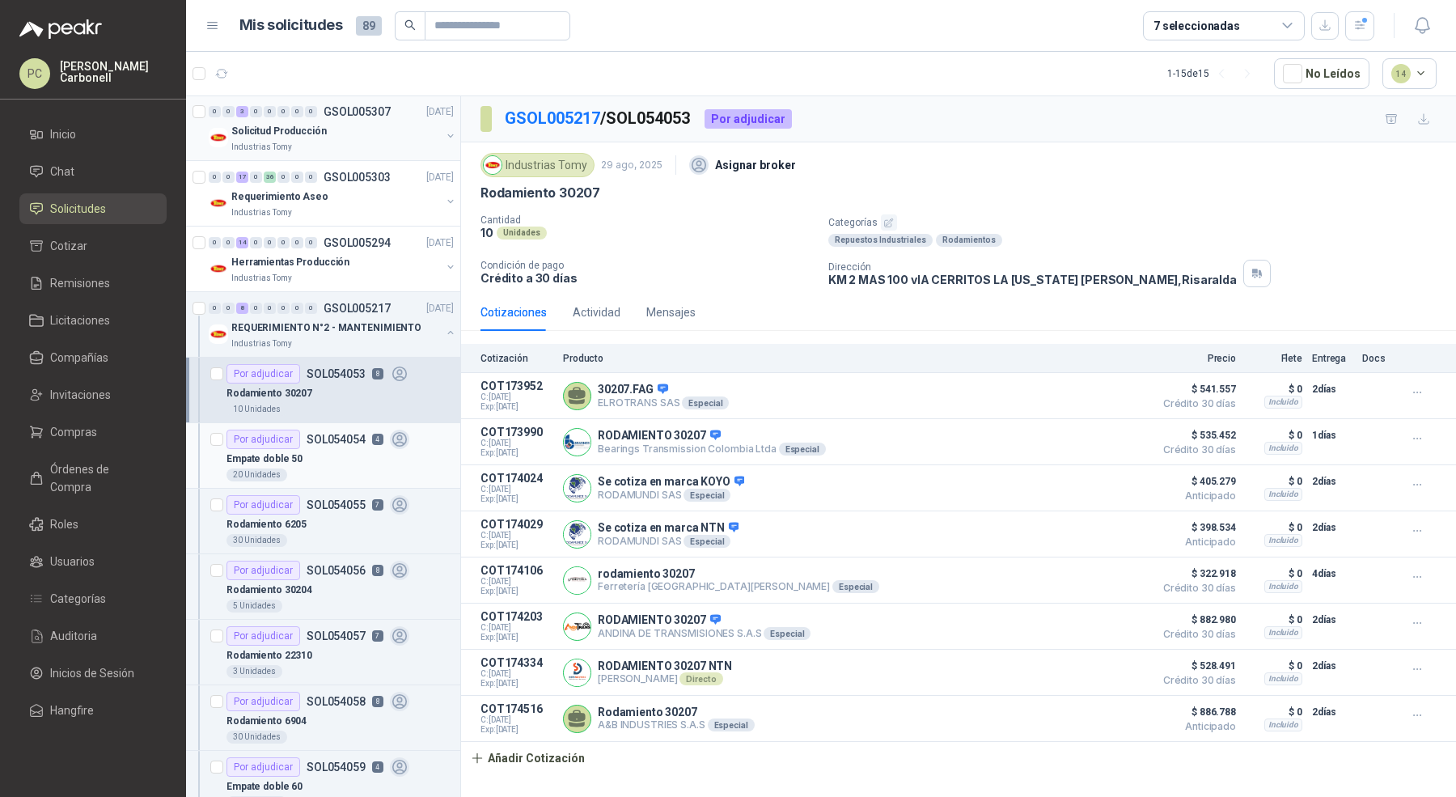
click at [366, 468] on div "20 Unidades" at bounding box center [340, 474] width 227 height 13
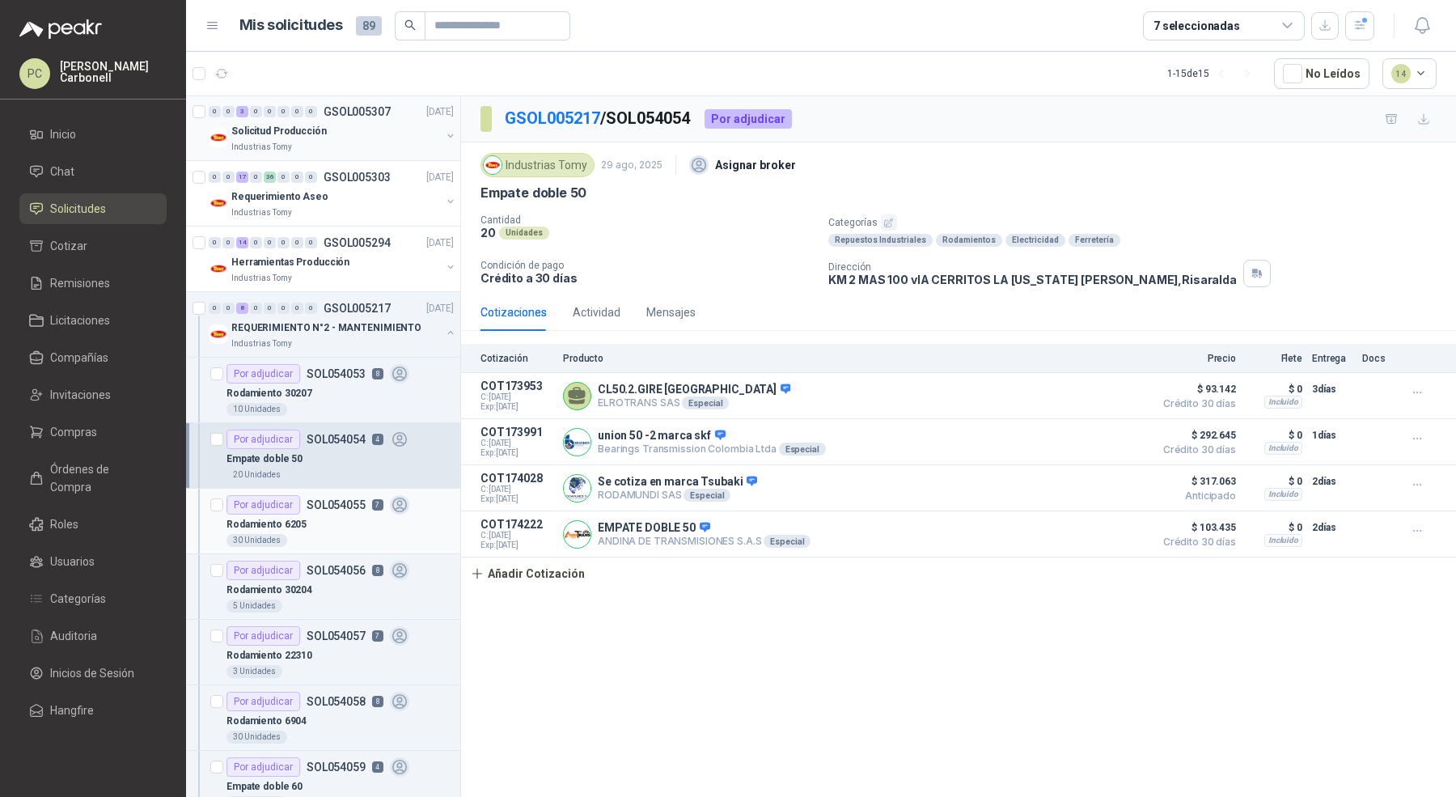
click at [366, 535] on div "30 Unidades" at bounding box center [340, 540] width 227 height 13
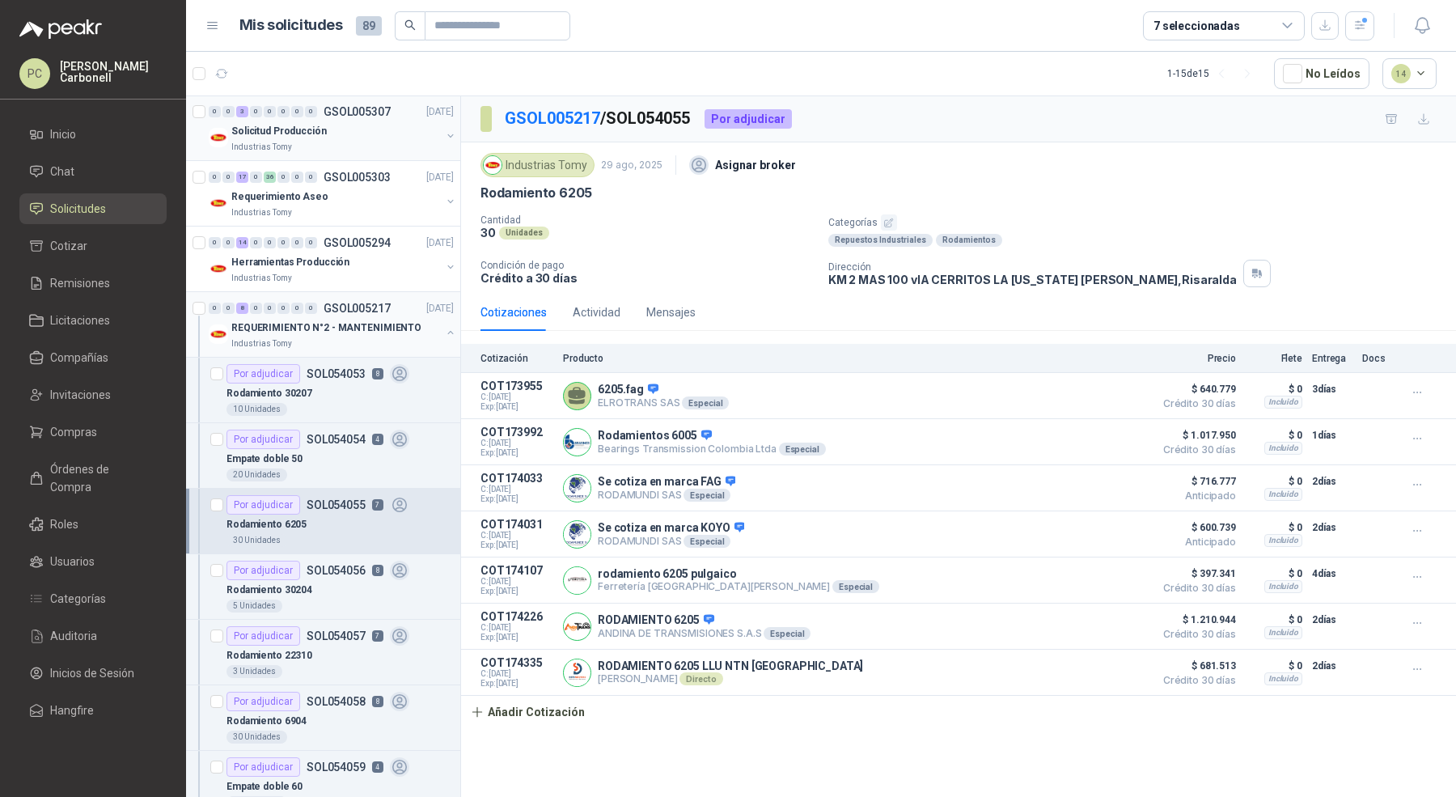
click at [444, 337] on div at bounding box center [450, 334] width 13 height 16
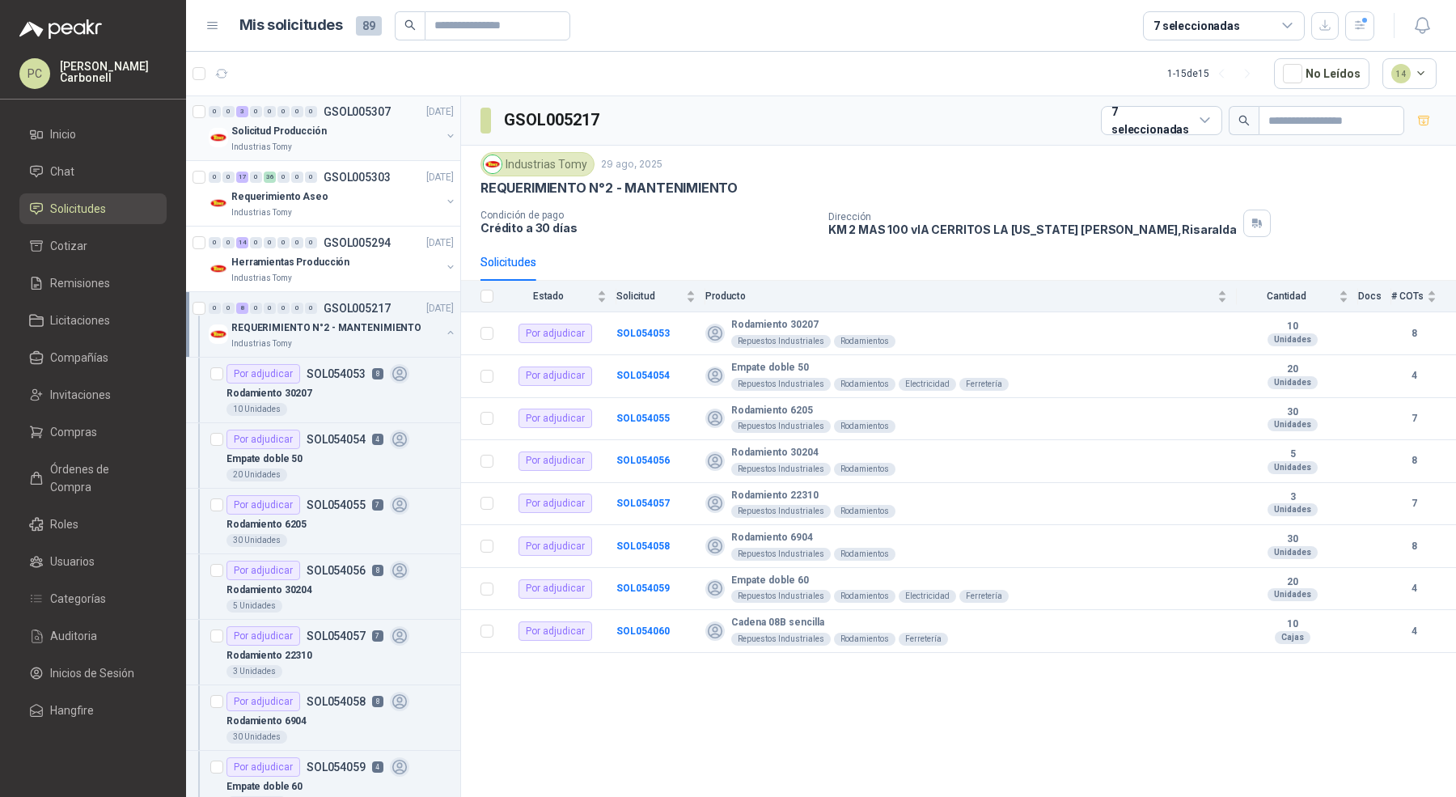
click at [444, 337] on div at bounding box center [450, 334] width 13 height 16
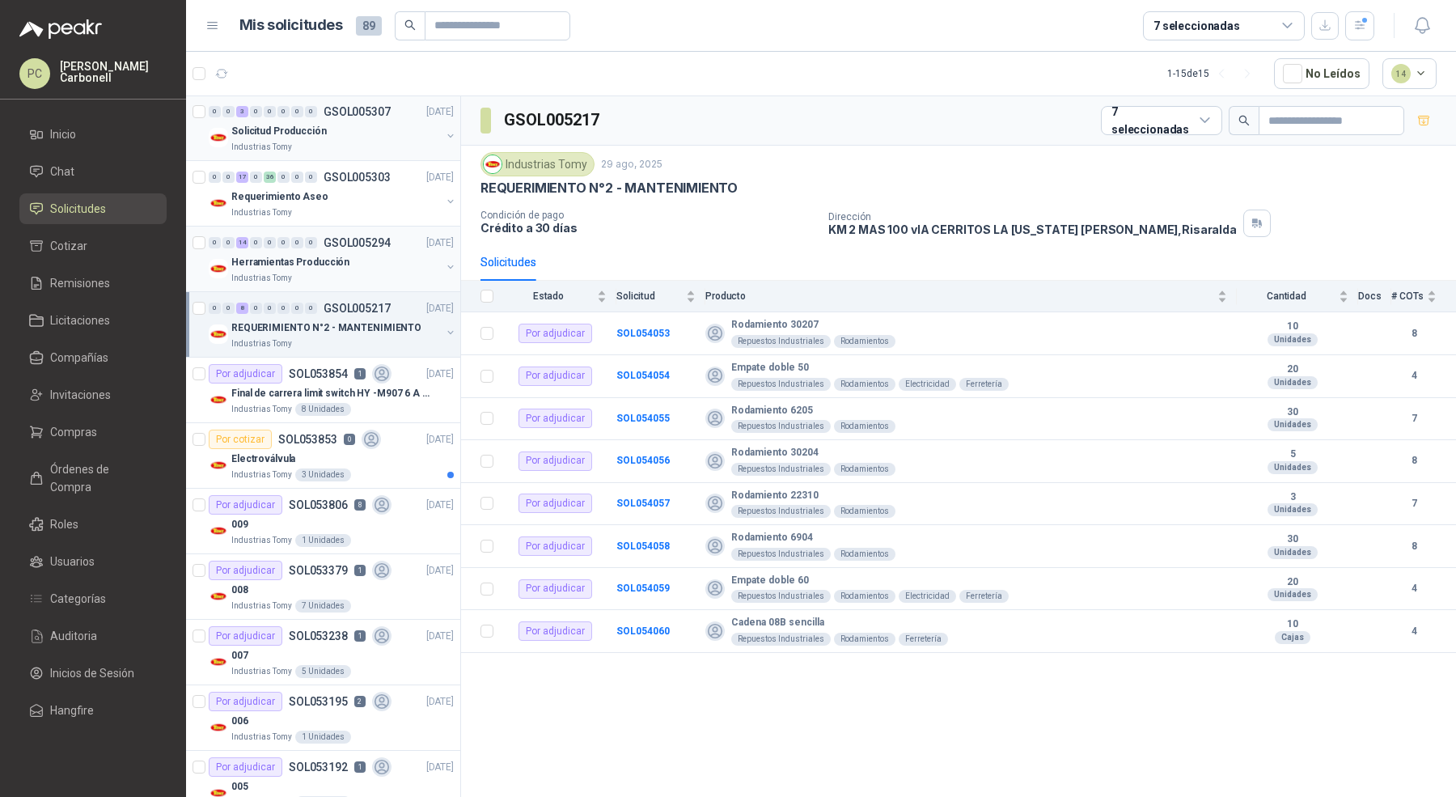
click at [444, 269] on button "button" at bounding box center [450, 267] width 13 height 13
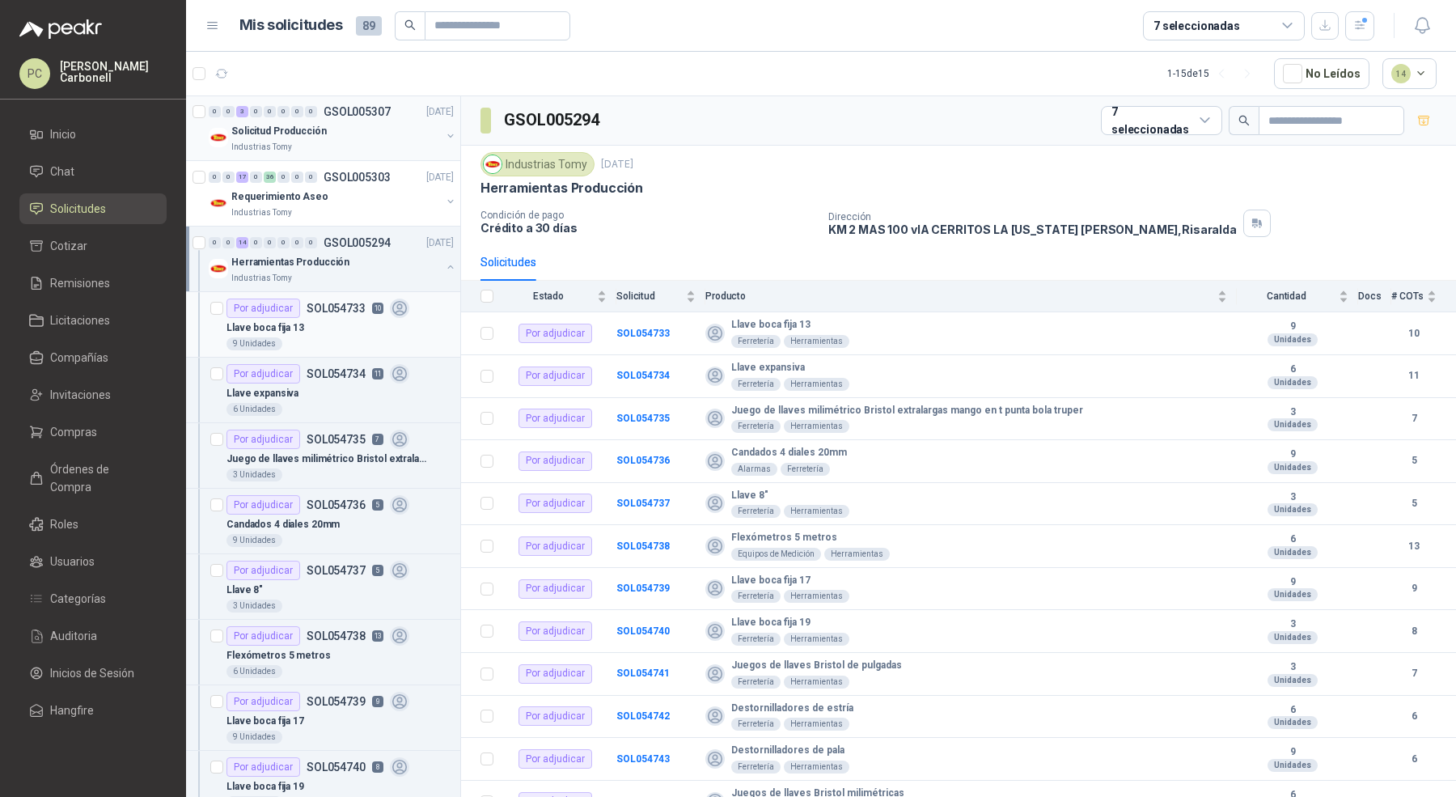
click at [387, 337] on div "9 Unidades" at bounding box center [340, 343] width 227 height 13
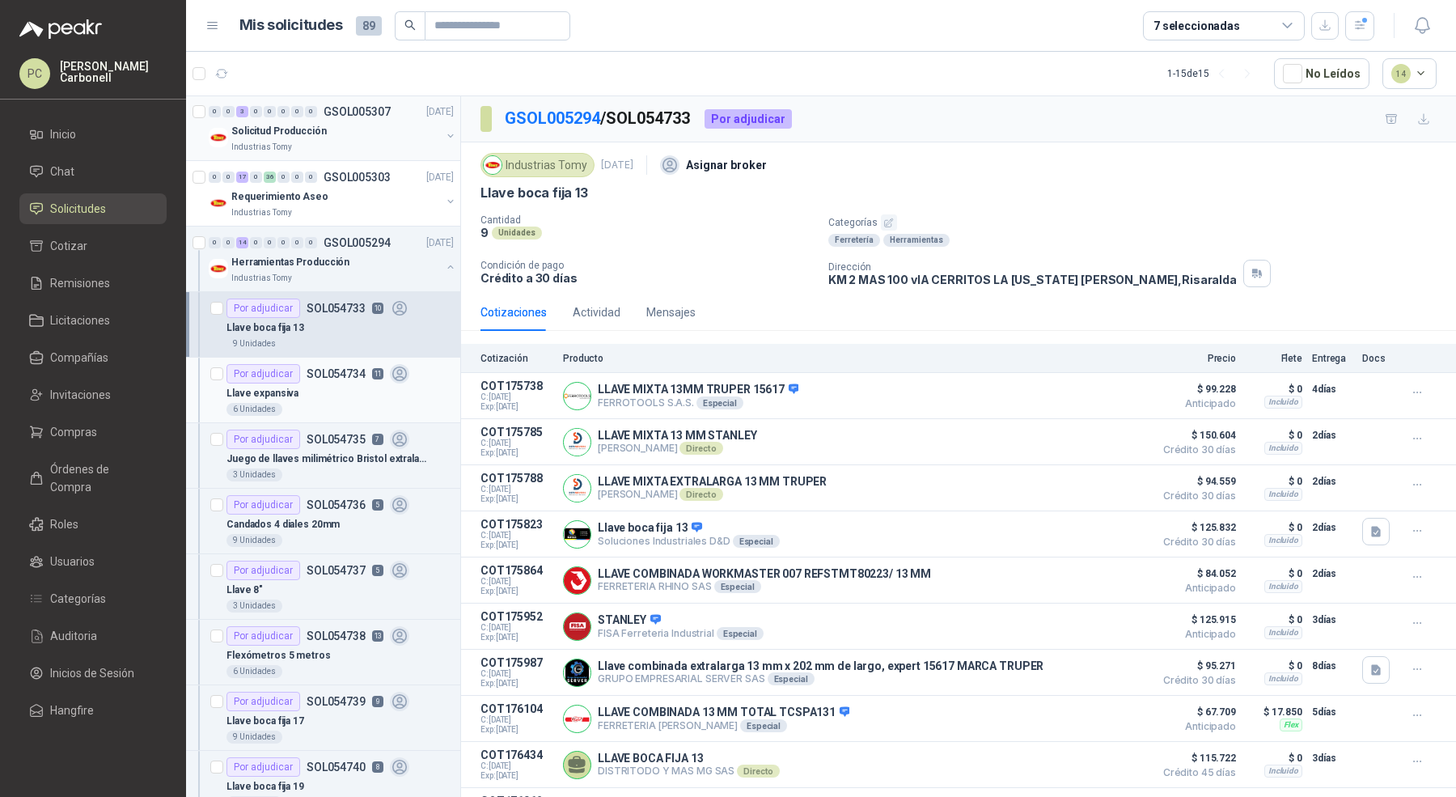
click at [366, 371] on div "Por adjudicar SOL054734 11" at bounding box center [318, 373] width 183 height 19
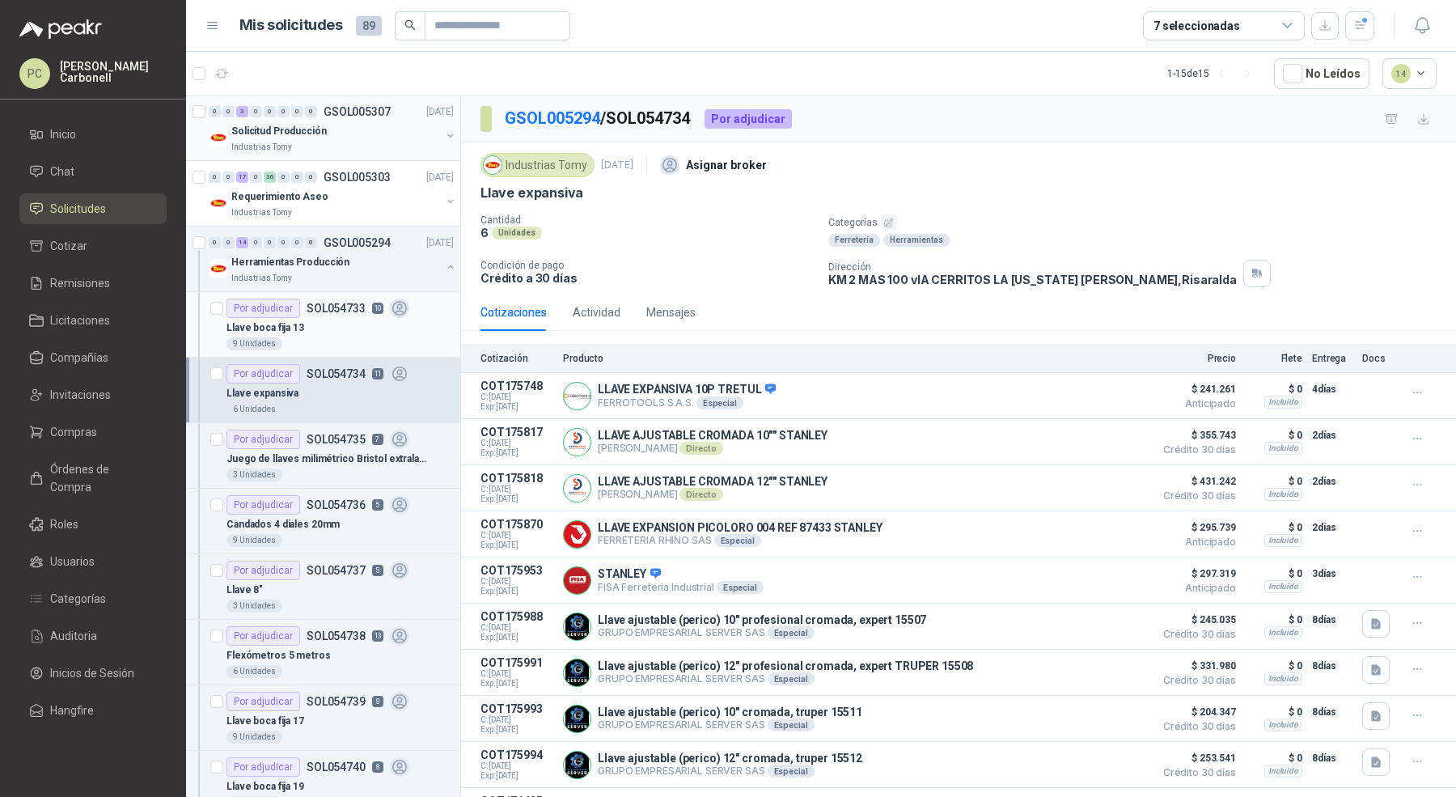
click at [367, 320] on div "Llave boca fija 13" at bounding box center [340, 327] width 227 height 19
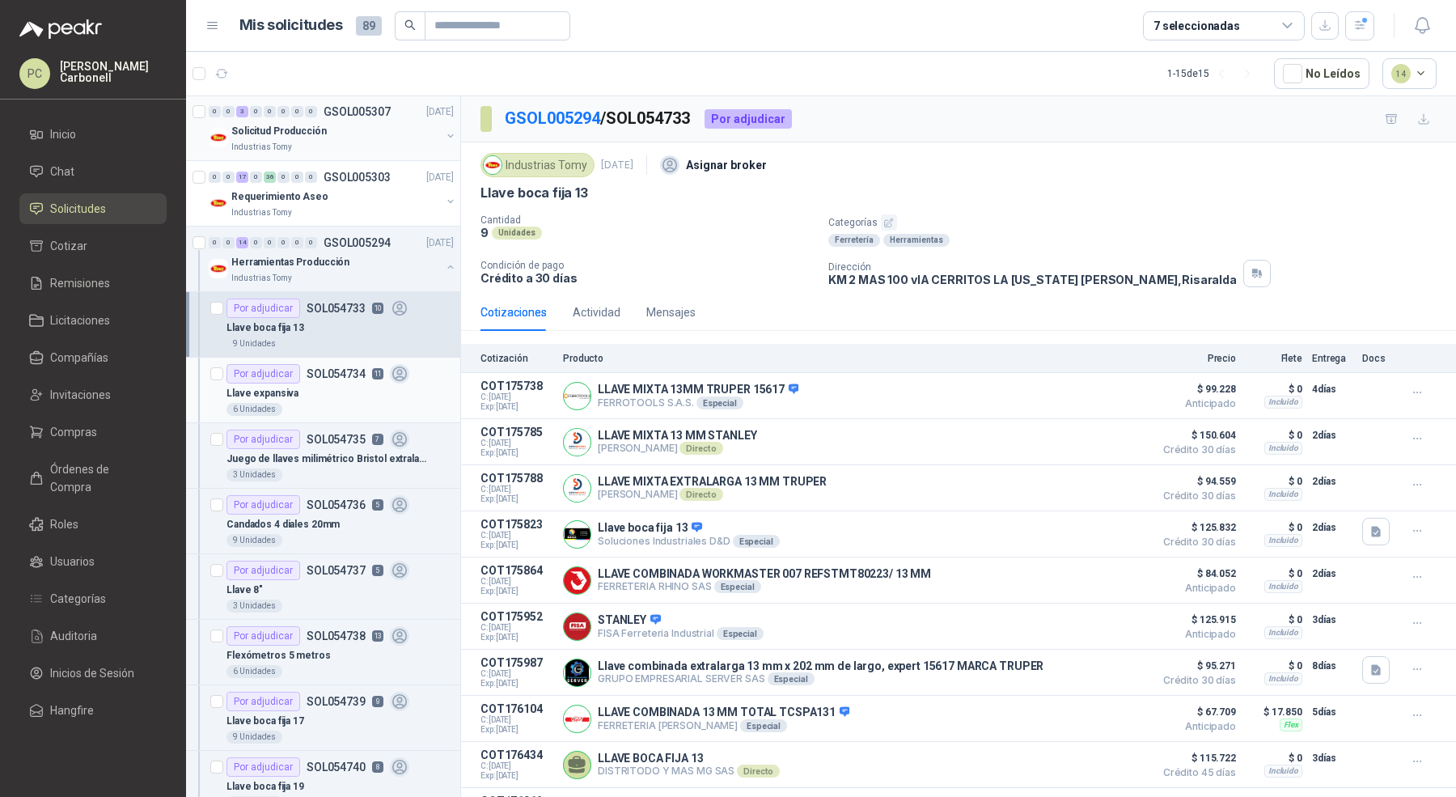
click at [396, 413] on div "6 Unidades" at bounding box center [340, 409] width 227 height 13
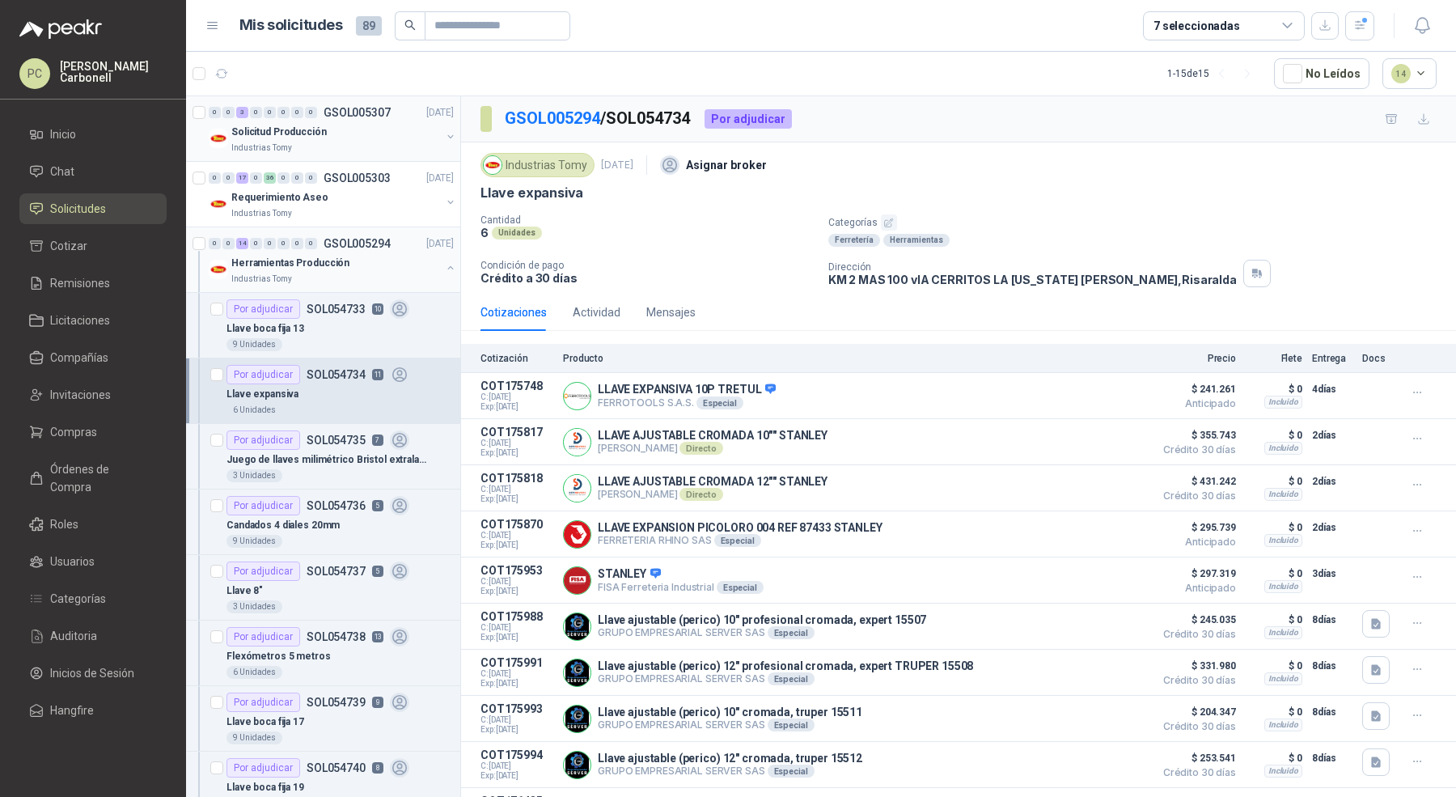
click at [444, 269] on button "button" at bounding box center [450, 267] width 13 height 13
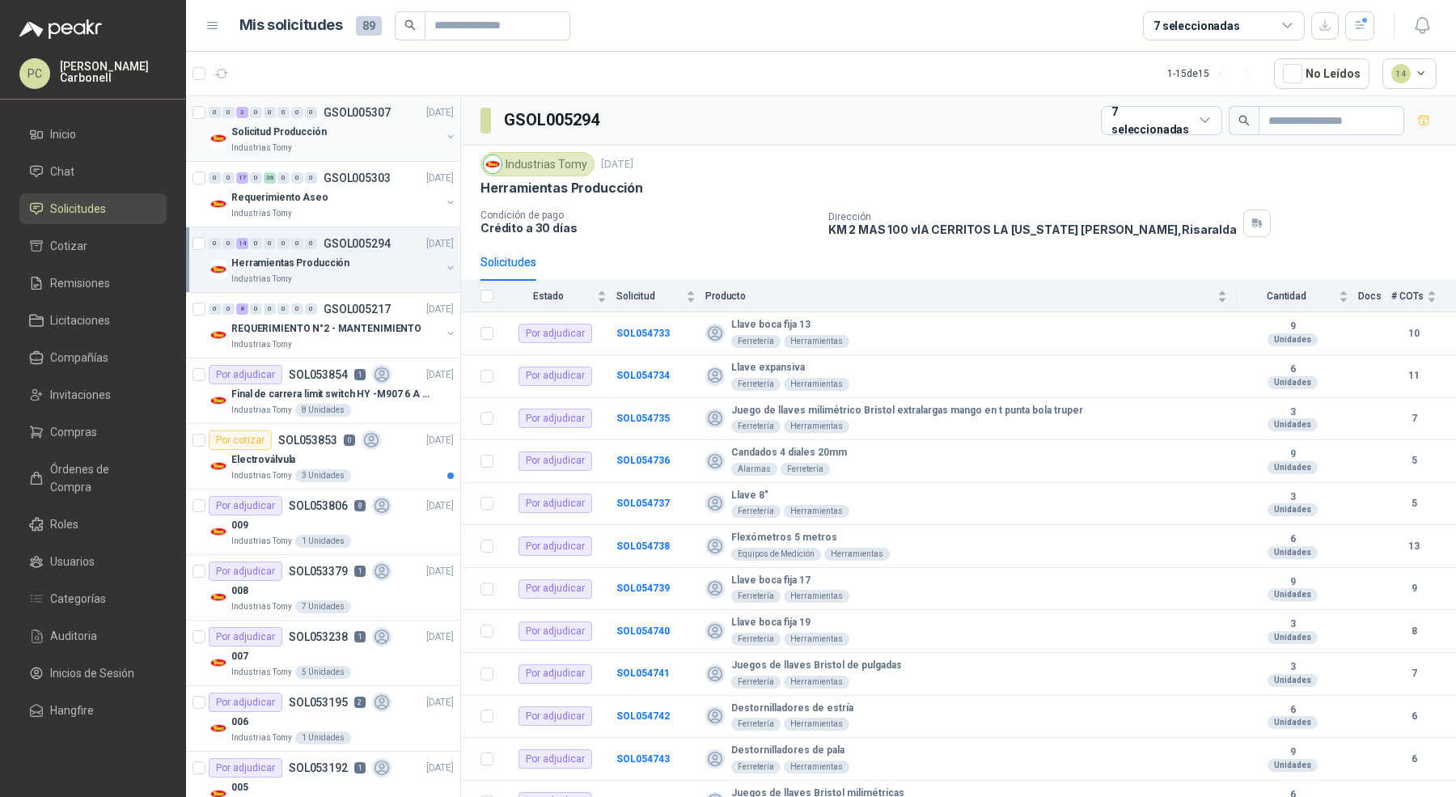
click at [444, 267] on button "button" at bounding box center [450, 267] width 13 height 13
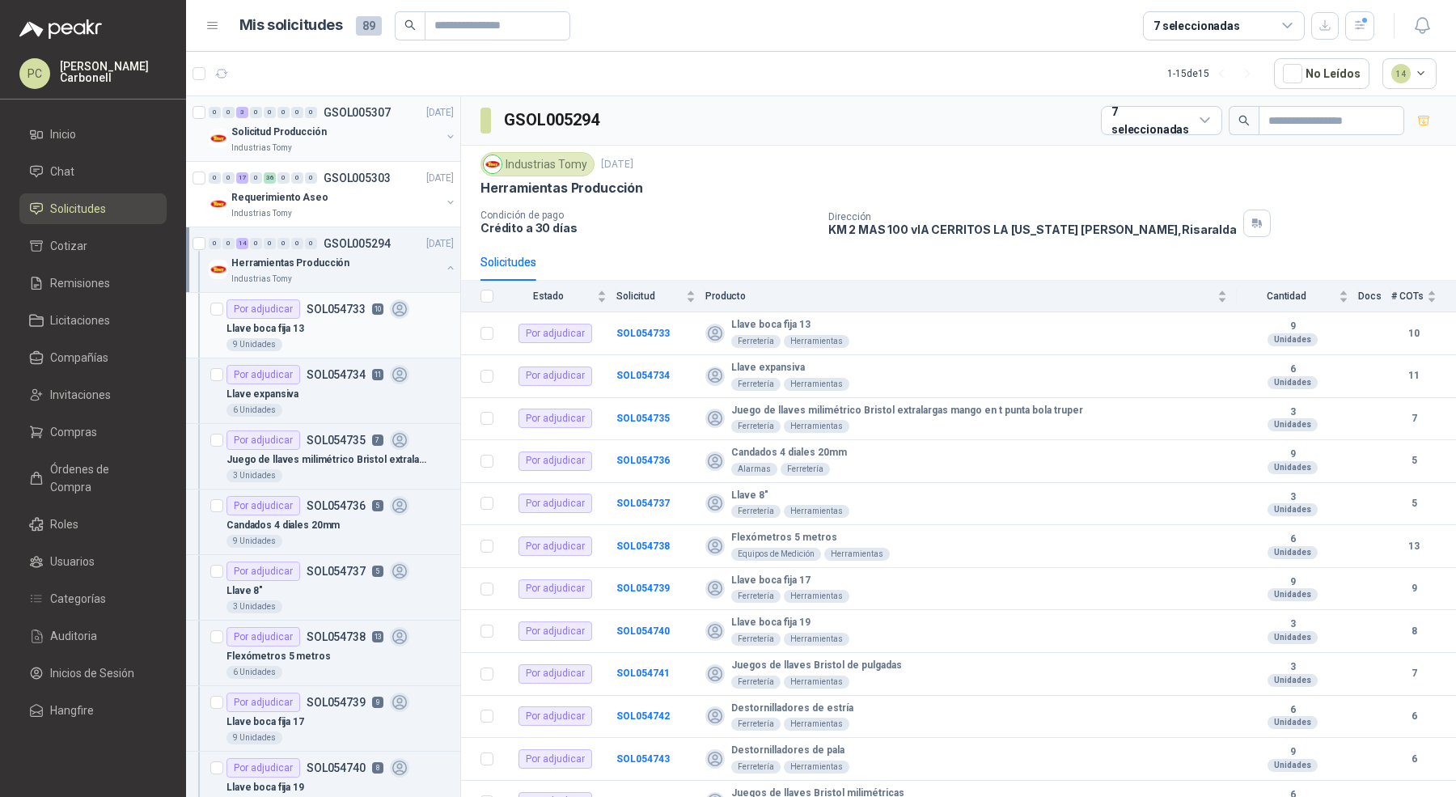
scroll to position [4, 0]
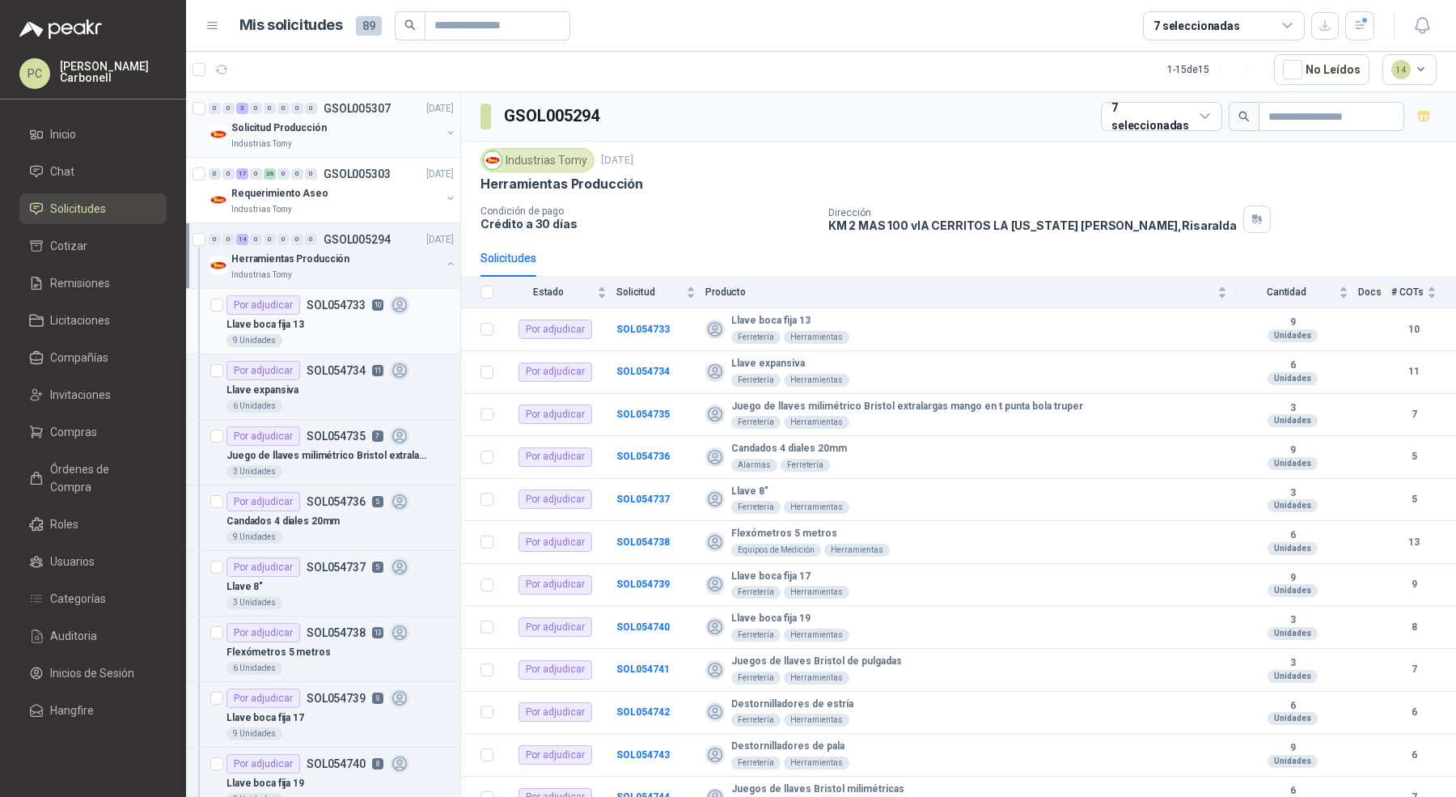
click at [410, 322] on div "Llave boca fija 13" at bounding box center [340, 324] width 227 height 19
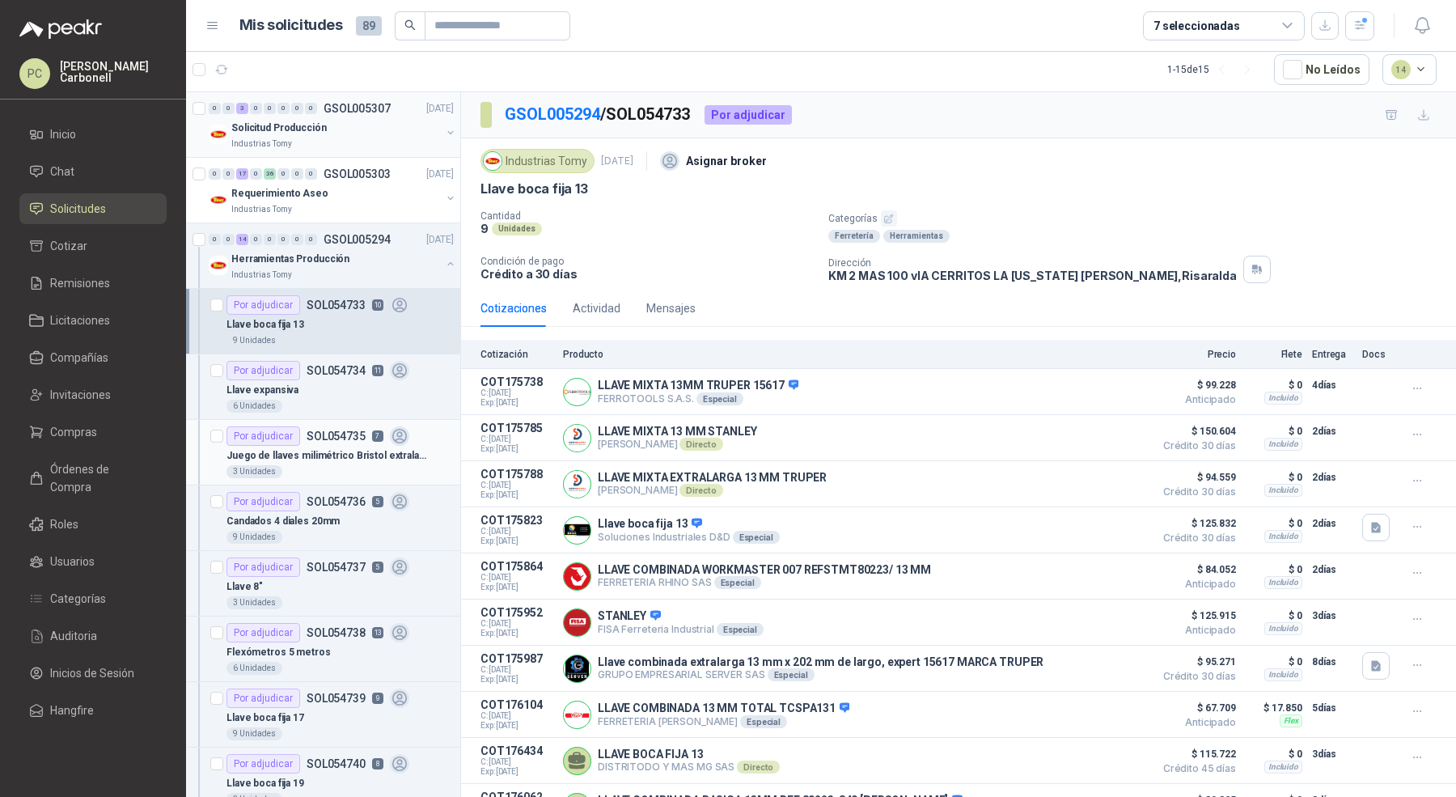
click at [426, 460] on p "Juego de llaves milimétrico Bristol extralargas mango en t punta bola truper" at bounding box center [327, 455] width 201 height 15
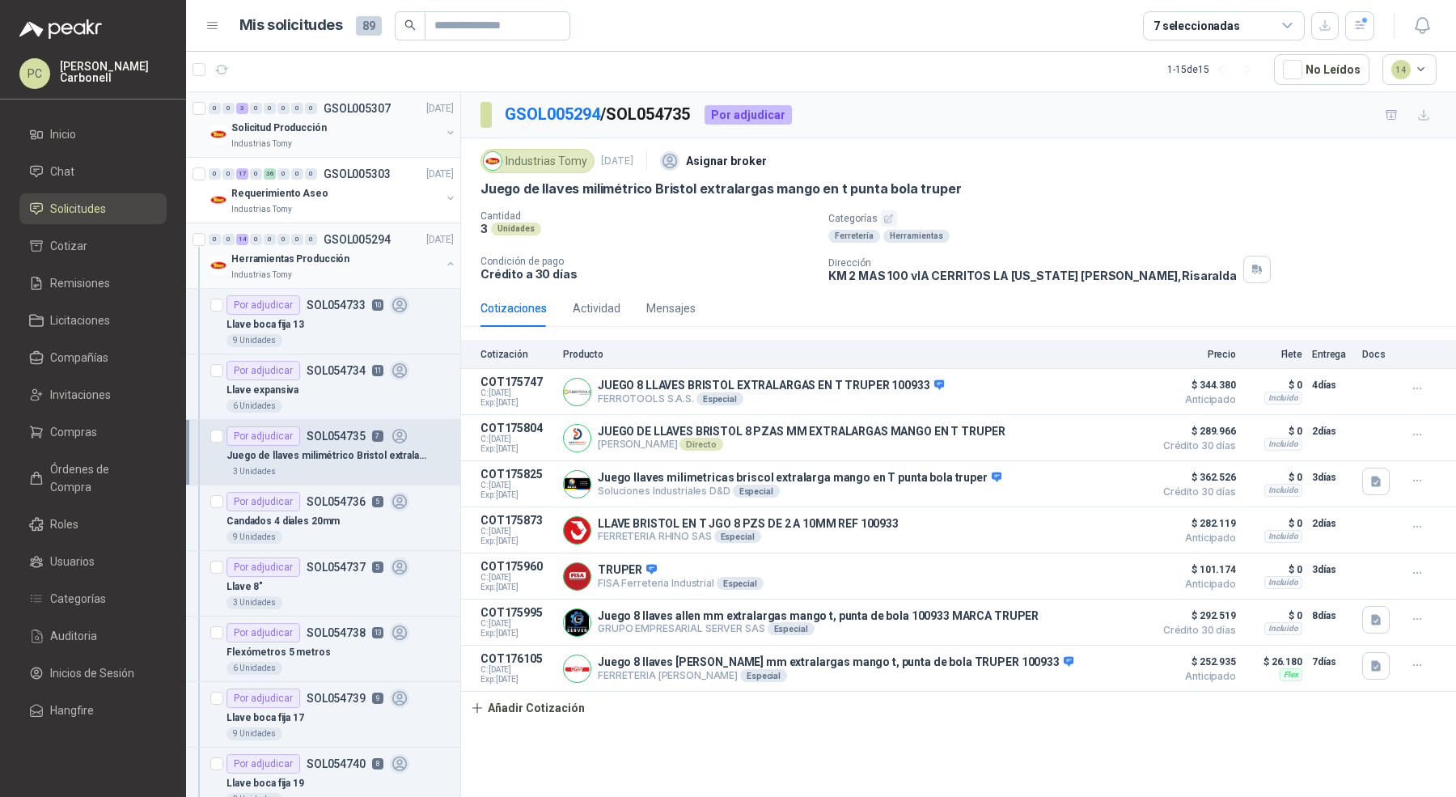
click at [444, 264] on button "button" at bounding box center [450, 263] width 13 height 13
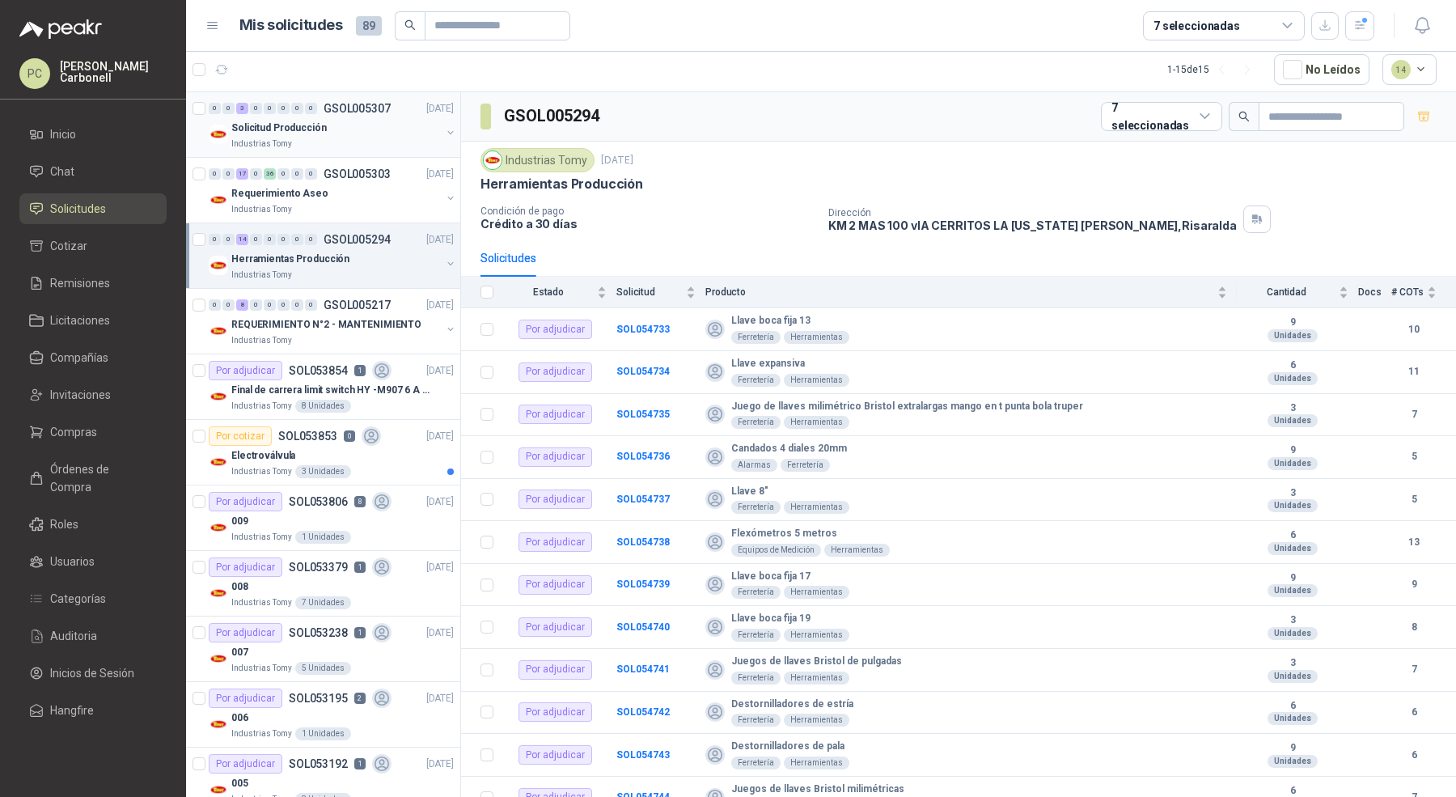
click at [444, 265] on button "button" at bounding box center [450, 263] width 13 height 13
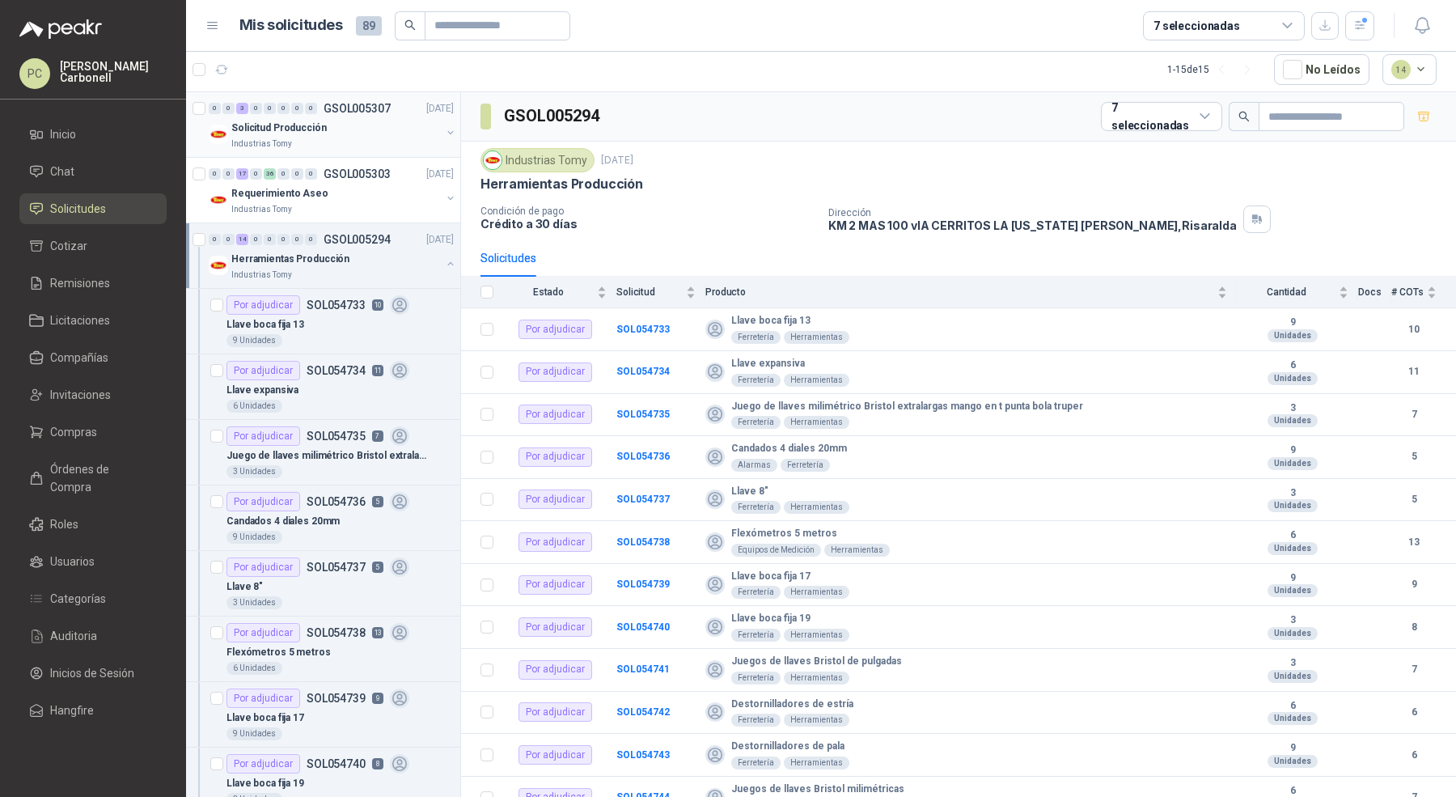
click at [444, 263] on button "button" at bounding box center [450, 263] width 13 height 13
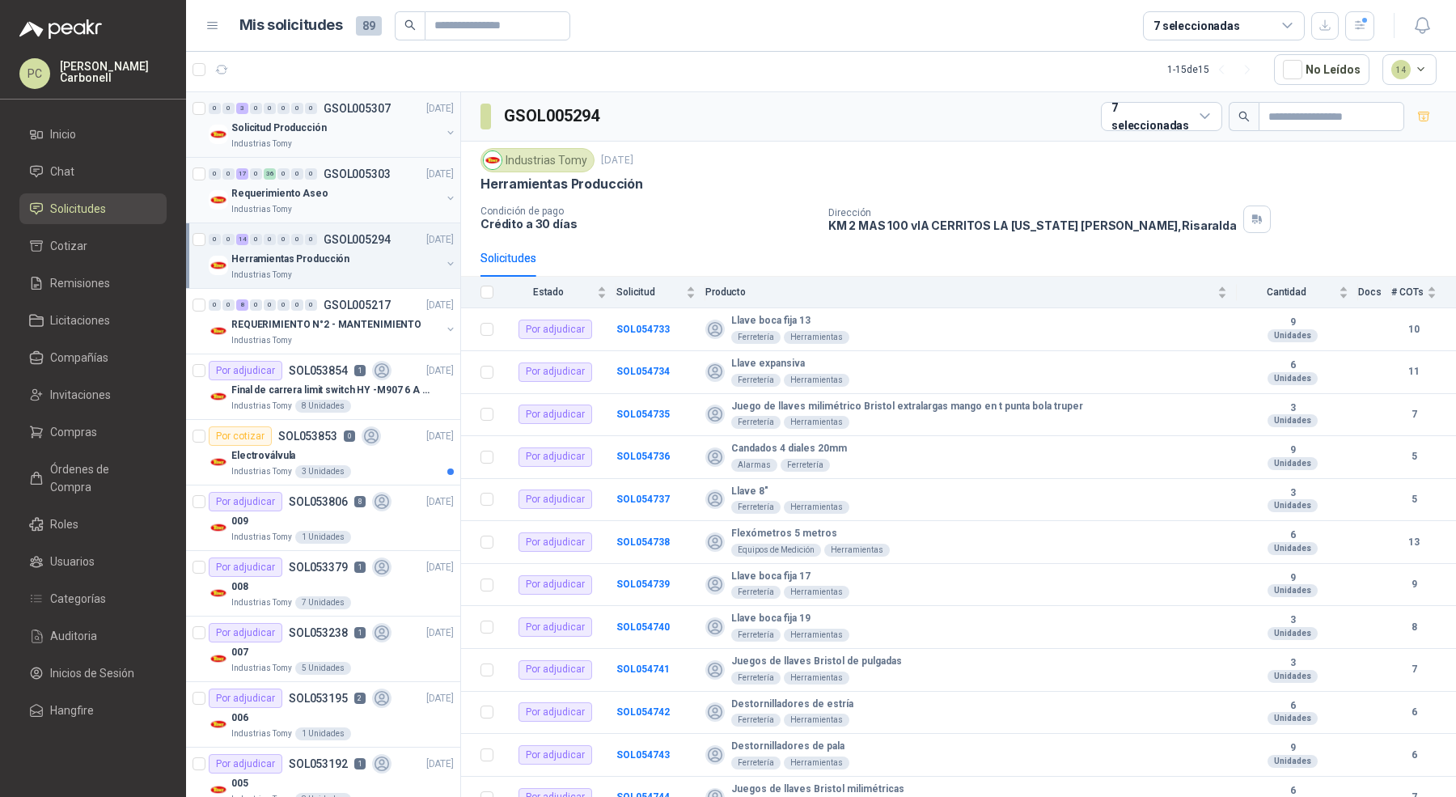
click at [444, 197] on button "button" at bounding box center [450, 198] width 13 height 13
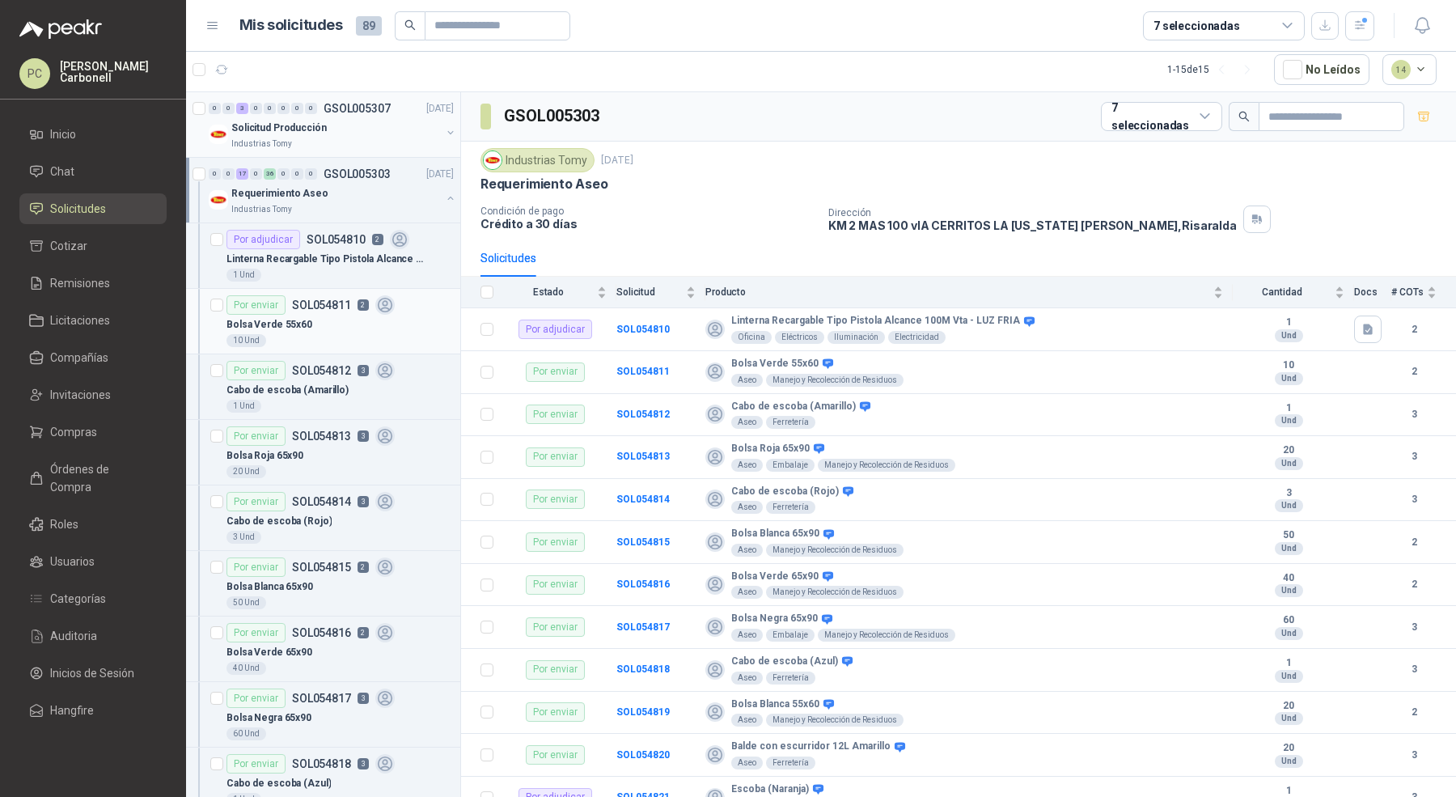
click at [317, 334] on div "10 Und" at bounding box center [340, 340] width 227 height 13
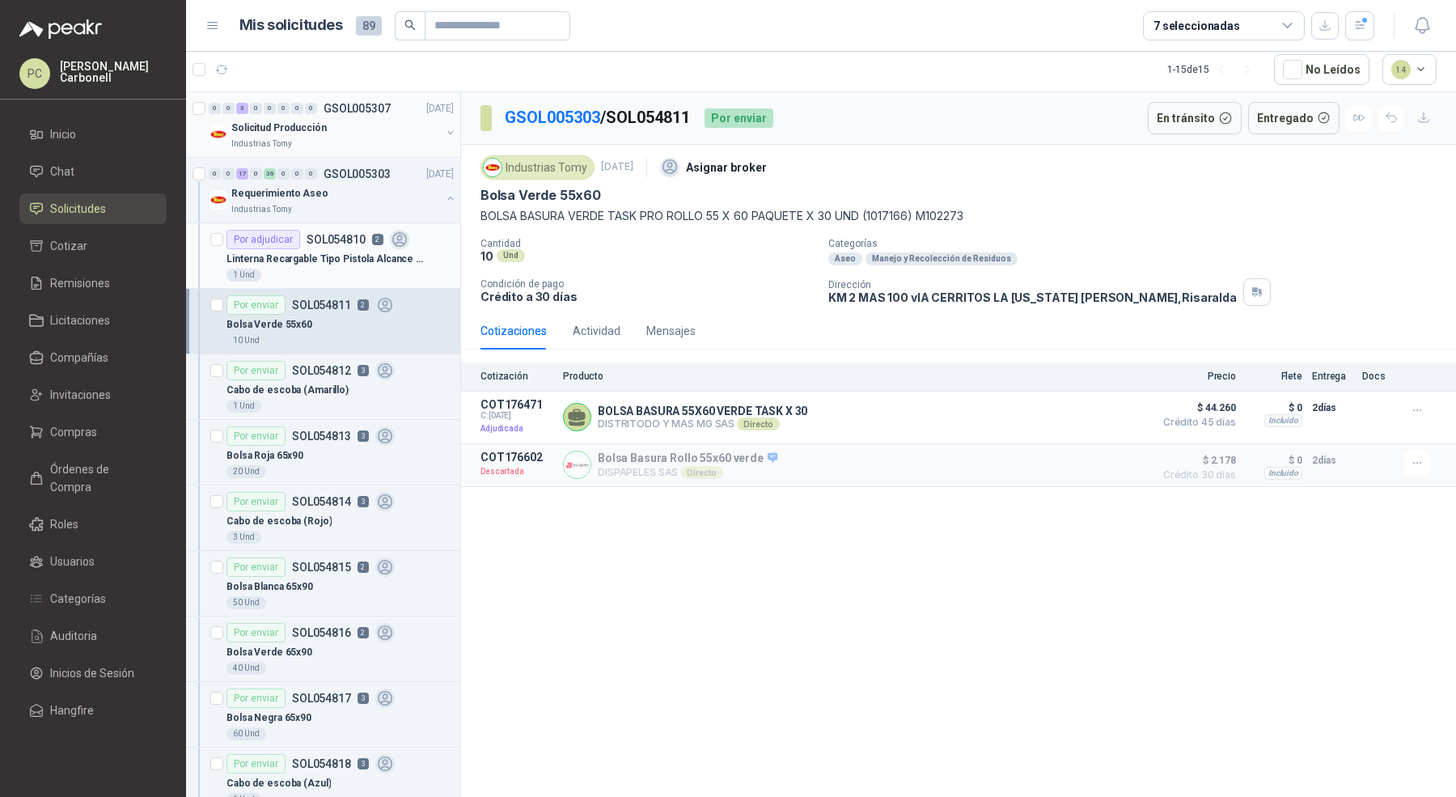
click at [331, 262] on p "Linterna Recargable Tipo Pistola Alcance 100M Vta - LUZ FRIA" at bounding box center [327, 259] width 201 height 15
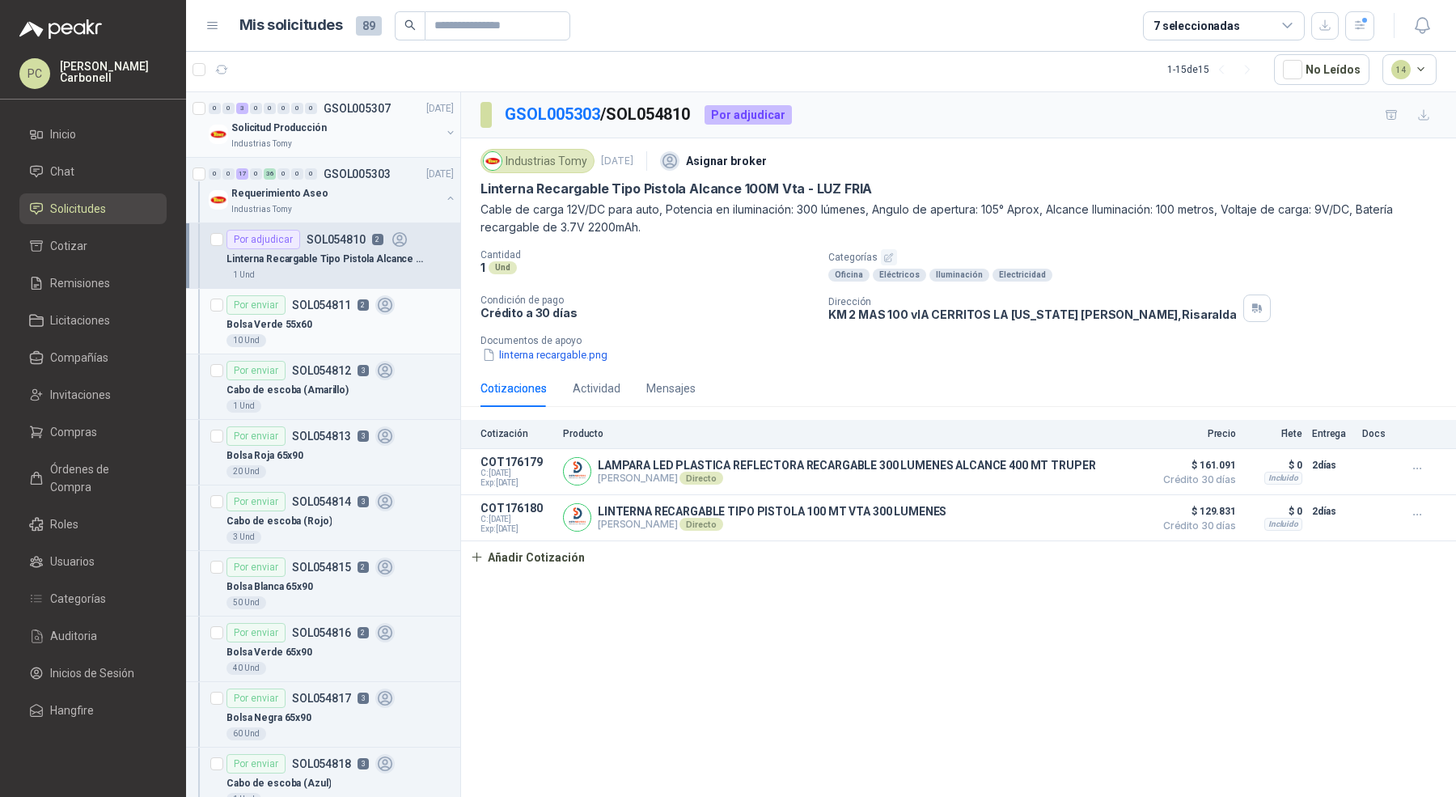
click at [315, 339] on div "10 Und" at bounding box center [340, 340] width 227 height 13
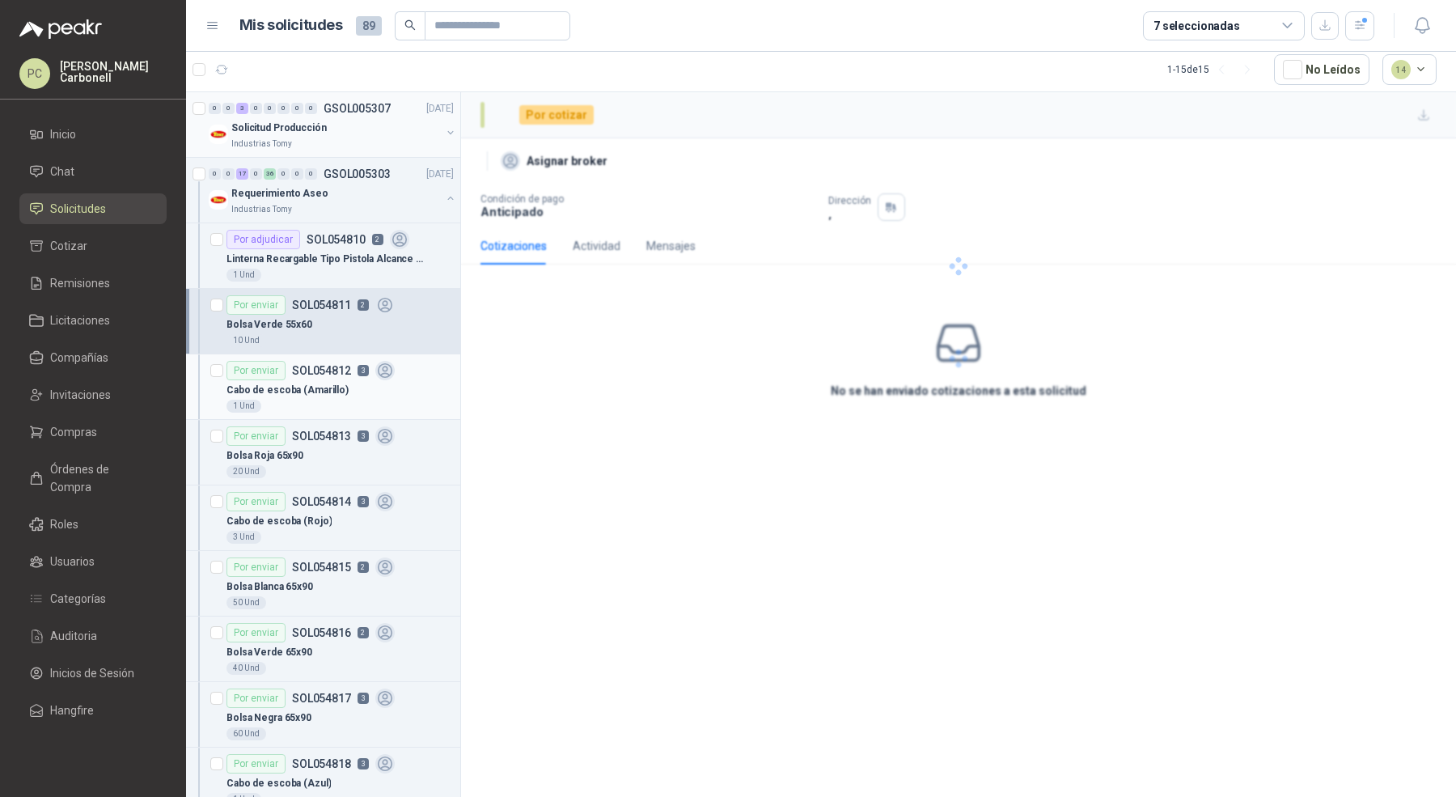
click at [310, 376] on div "Por enviar SOL054812 3" at bounding box center [311, 370] width 168 height 19
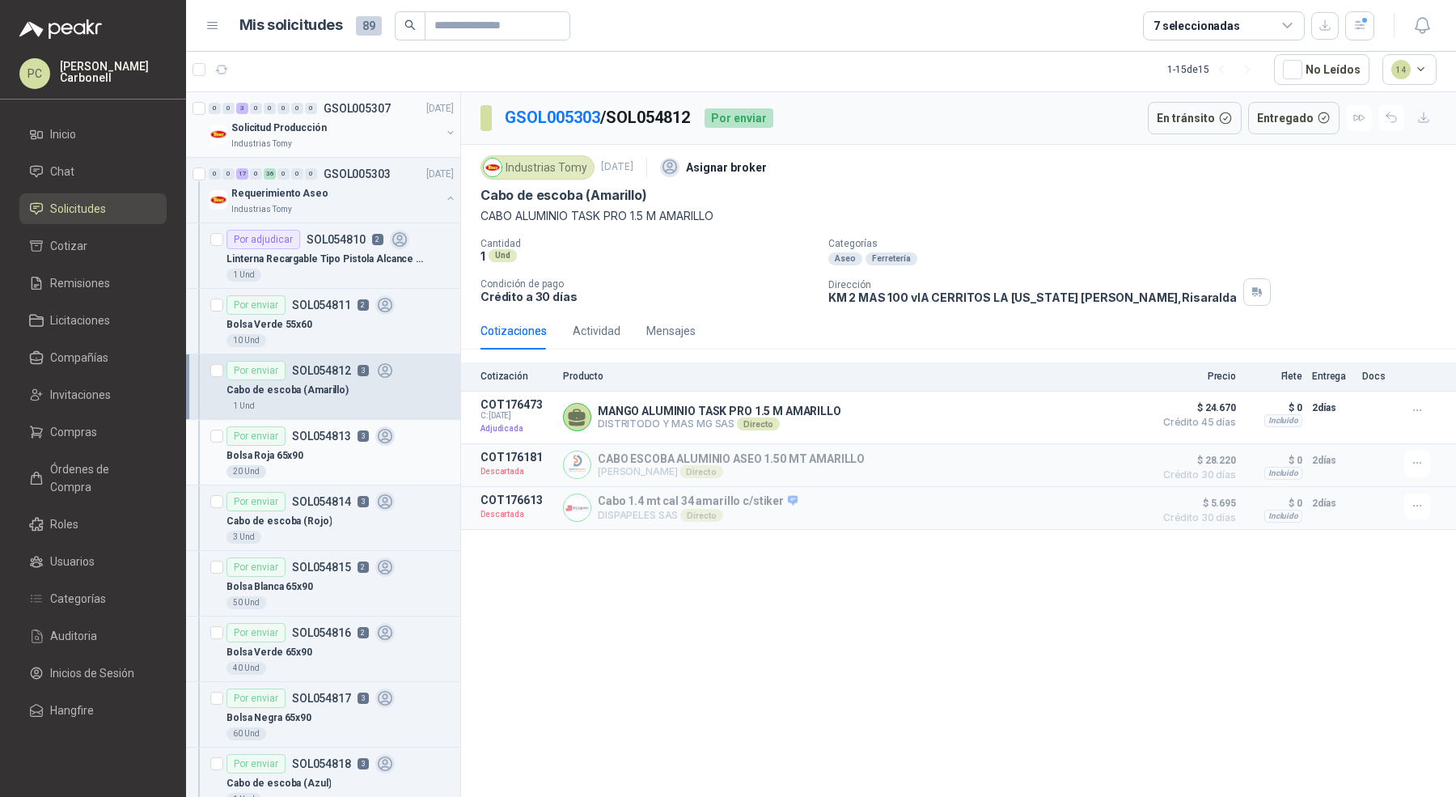
click at [314, 447] on div "Bolsa Roja 65x90" at bounding box center [340, 455] width 227 height 19
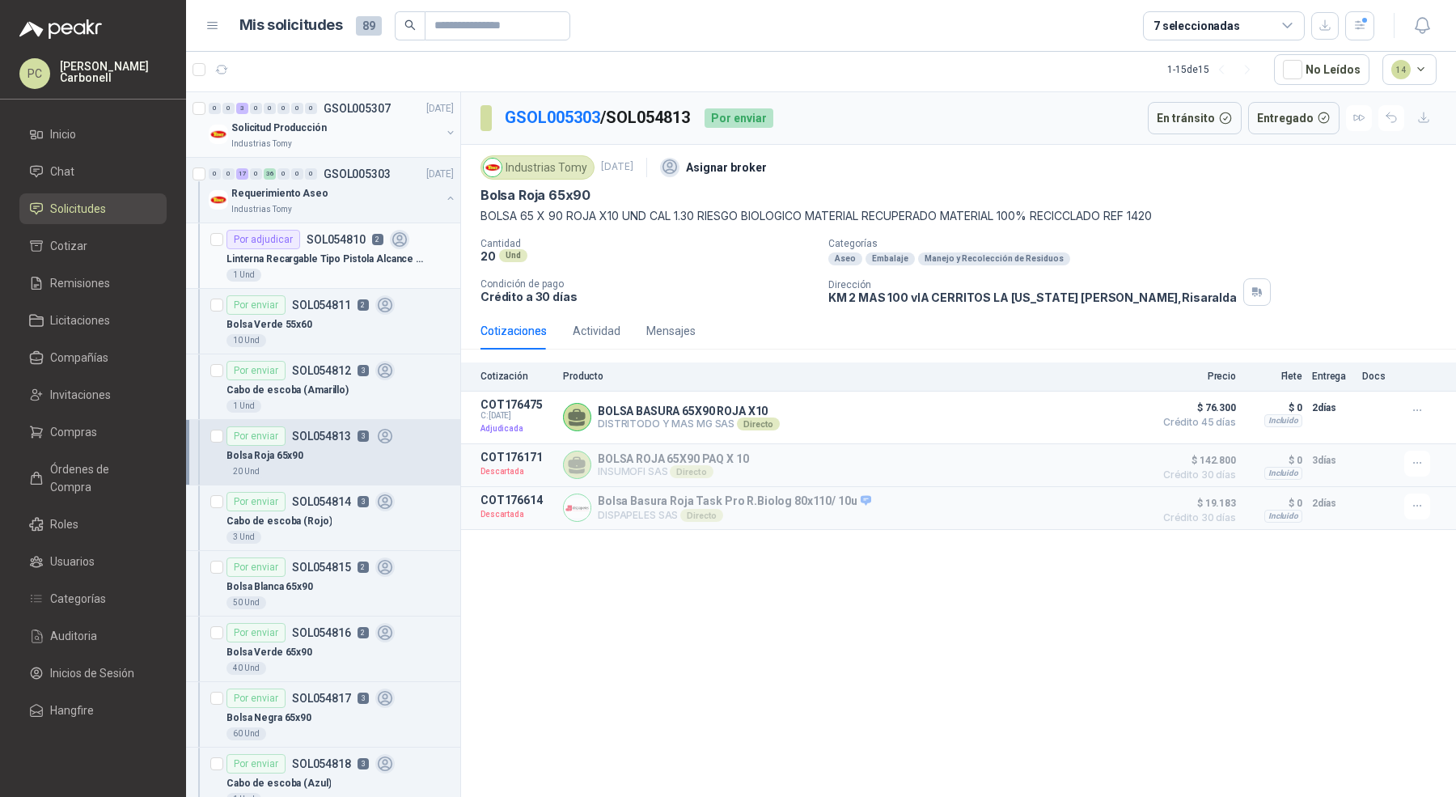
click at [309, 245] on div "Por adjudicar SOL054810 2" at bounding box center [318, 239] width 183 height 19
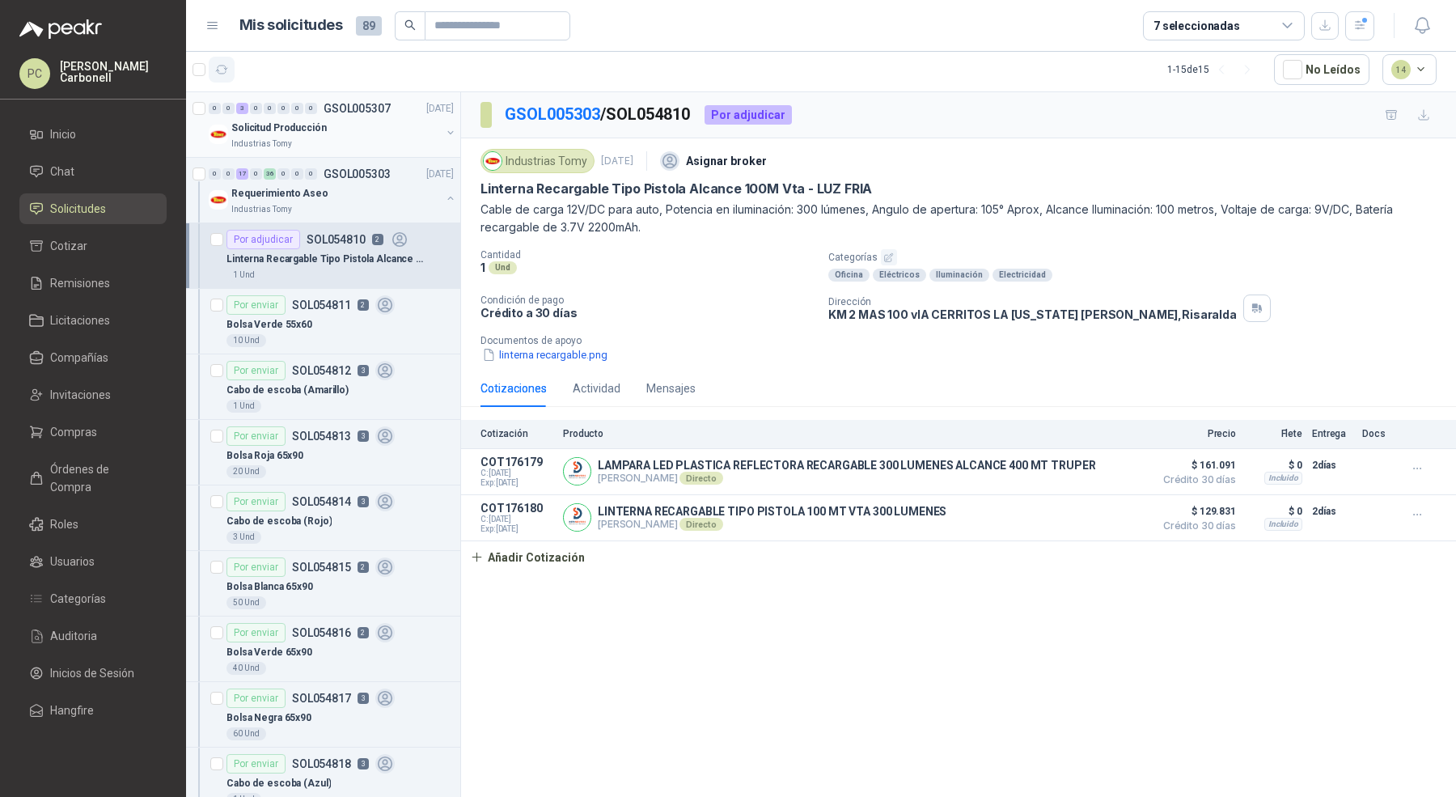
click at [221, 69] on icon "button" at bounding box center [222, 70] width 14 height 14
click at [289, 252] on p "Linterna Recargable Tipo Pistola Alcance 100M Vta - LUZ FRIA" at bounding box center [327, 259] width 201 height 15
click at [311, 269] on div "1 Und" at bounding box center [340, 275] width 227 height 13
click at [311, 324] on div "Bolsa Verde 55x60" at bounding box center [340, 324] width 227 height 19
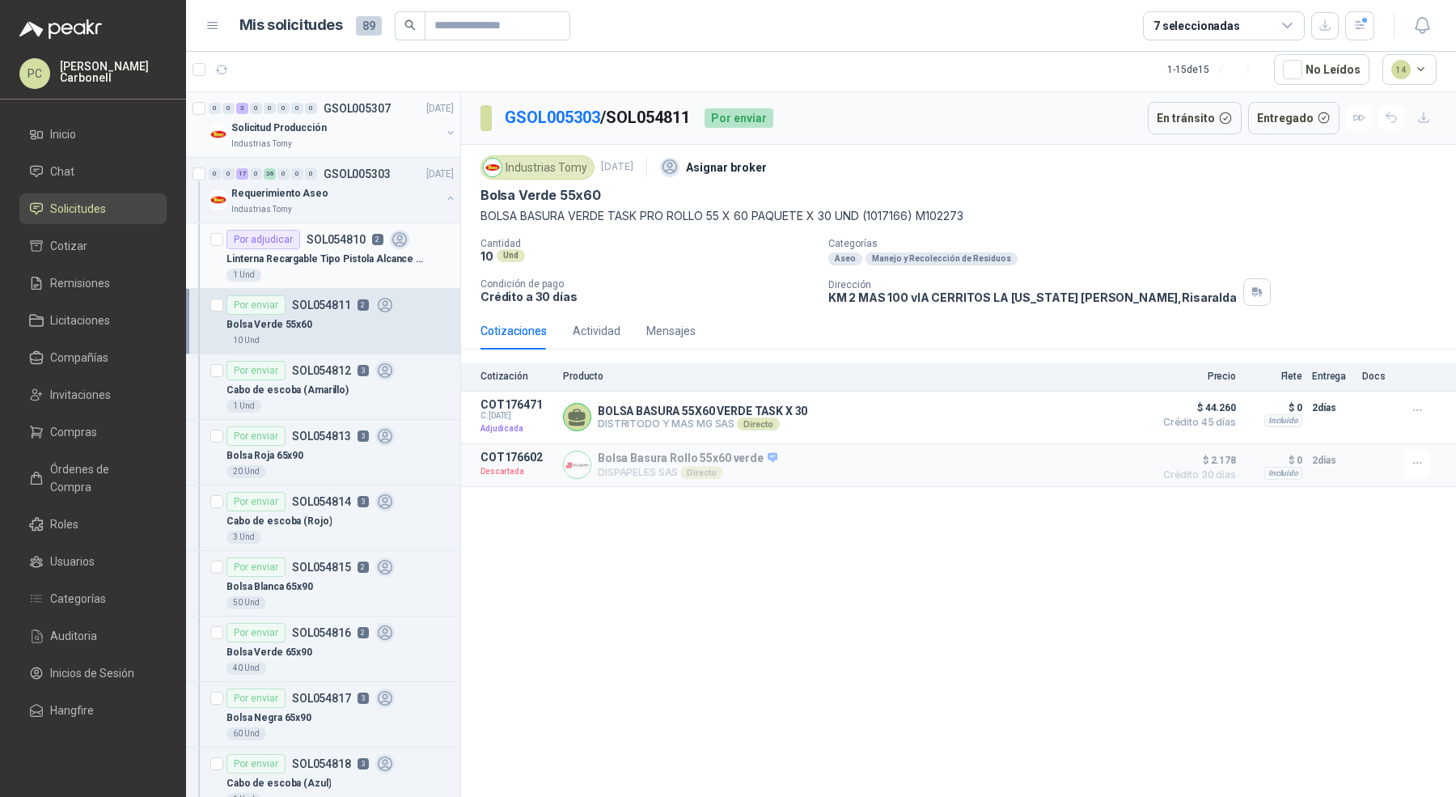
click at [311, 269] on div "1 Und" at bounding box center [340, 275] width 227 height 13
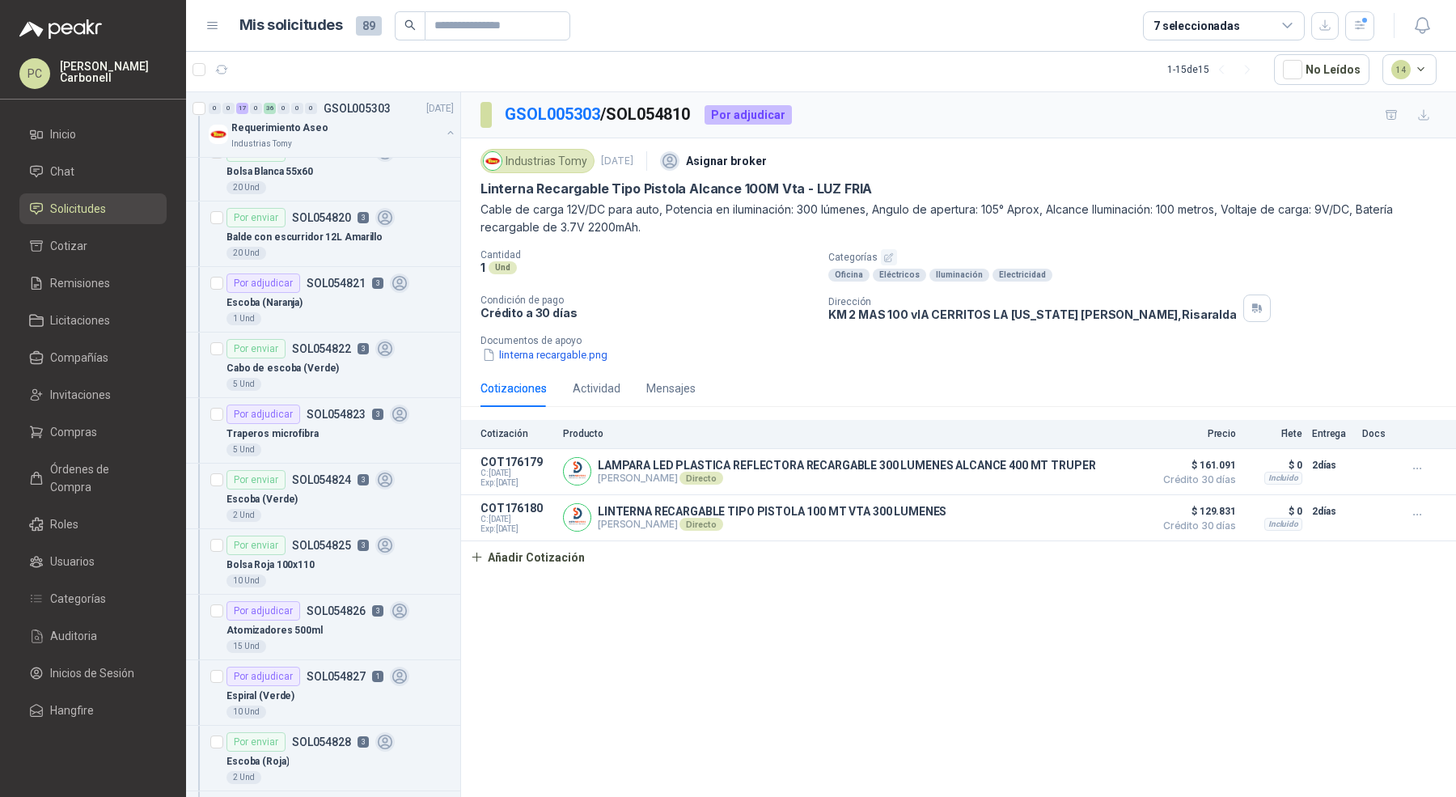
scroll to position [665, 0]
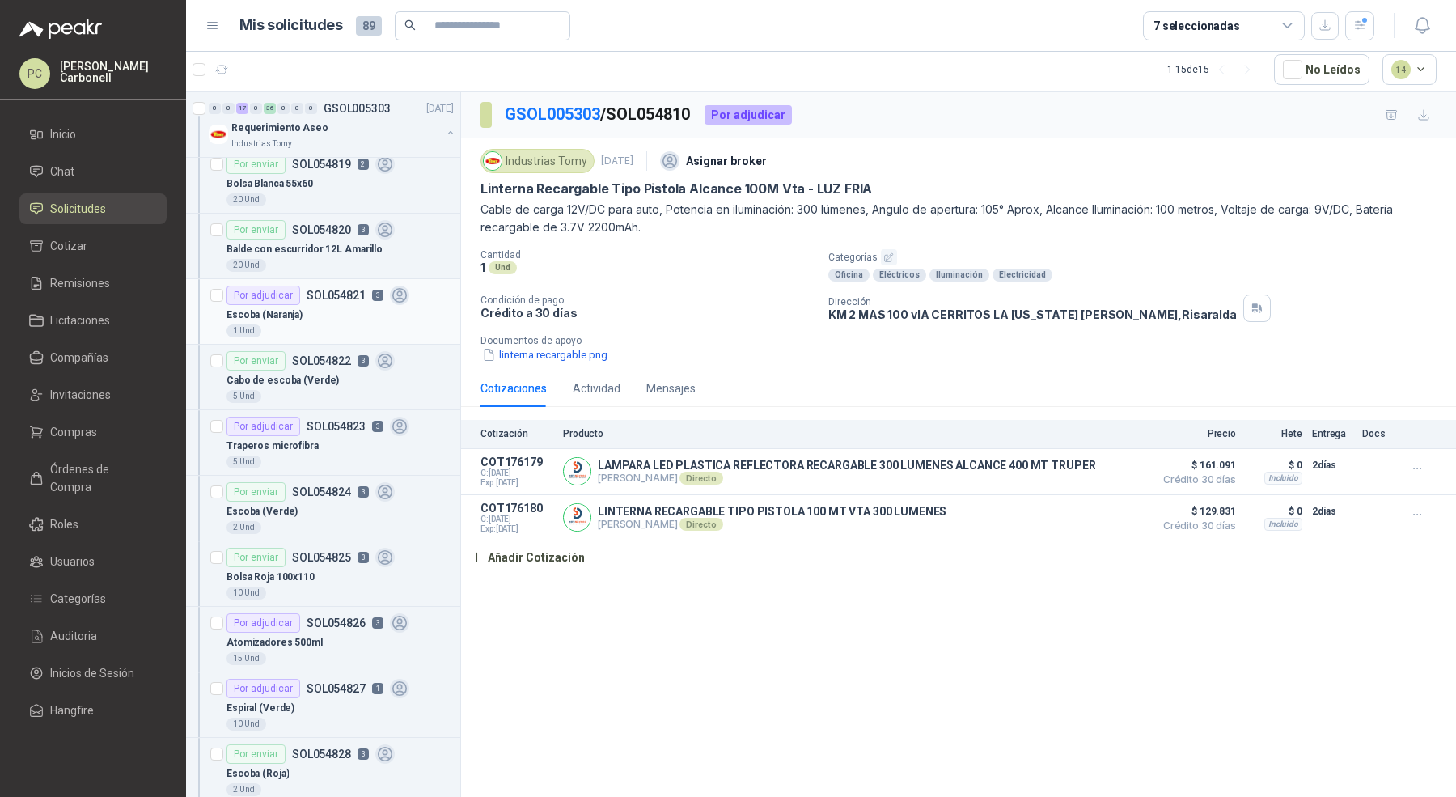
click at [326, 337] on article "Por adjudicar SOL054821 3 Escoba (Naranja) 1 Und" at bounding box center [323, 312] width 274 height 66
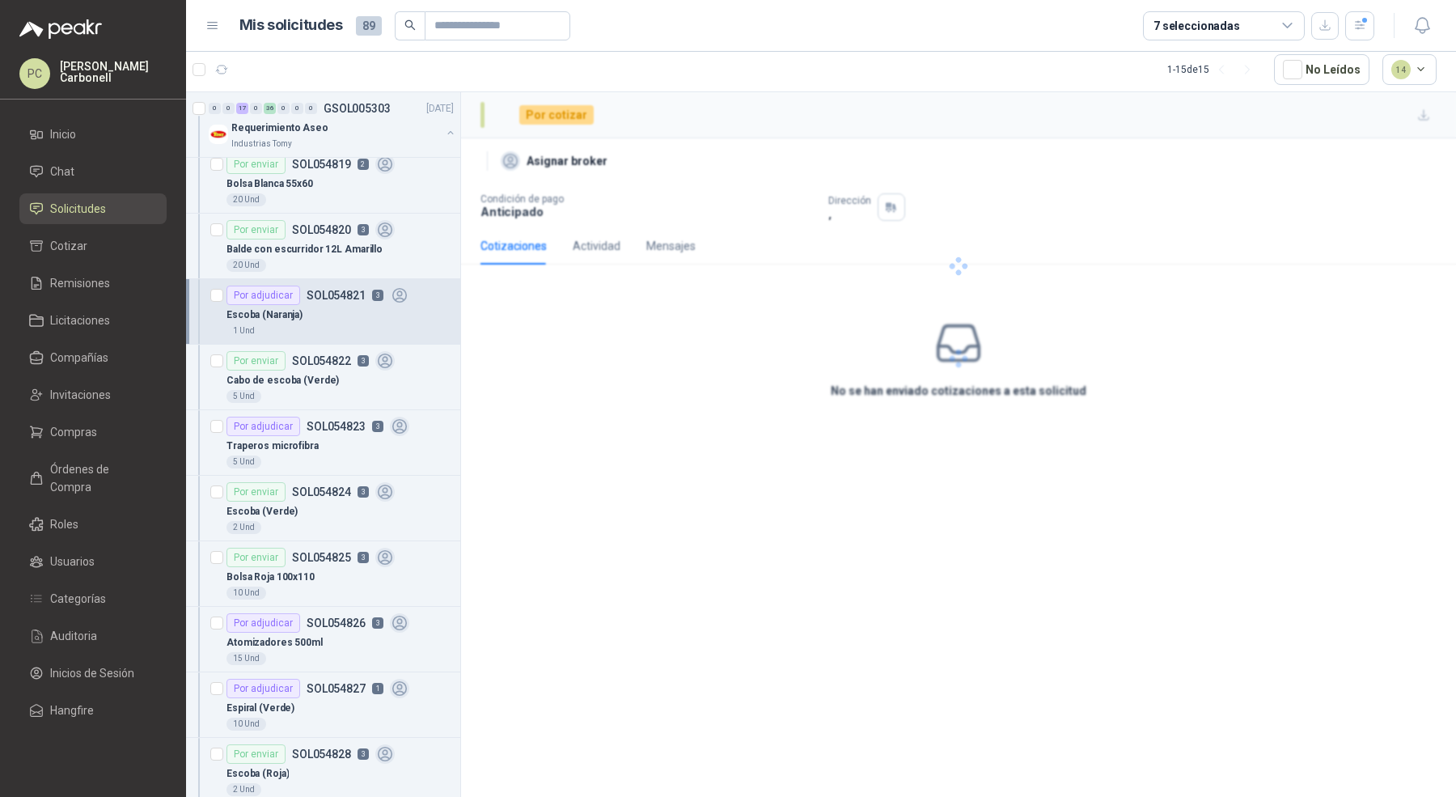
click at [326, 324] on div "1 Und" at bounding box center [340, 330] width 227 height 13
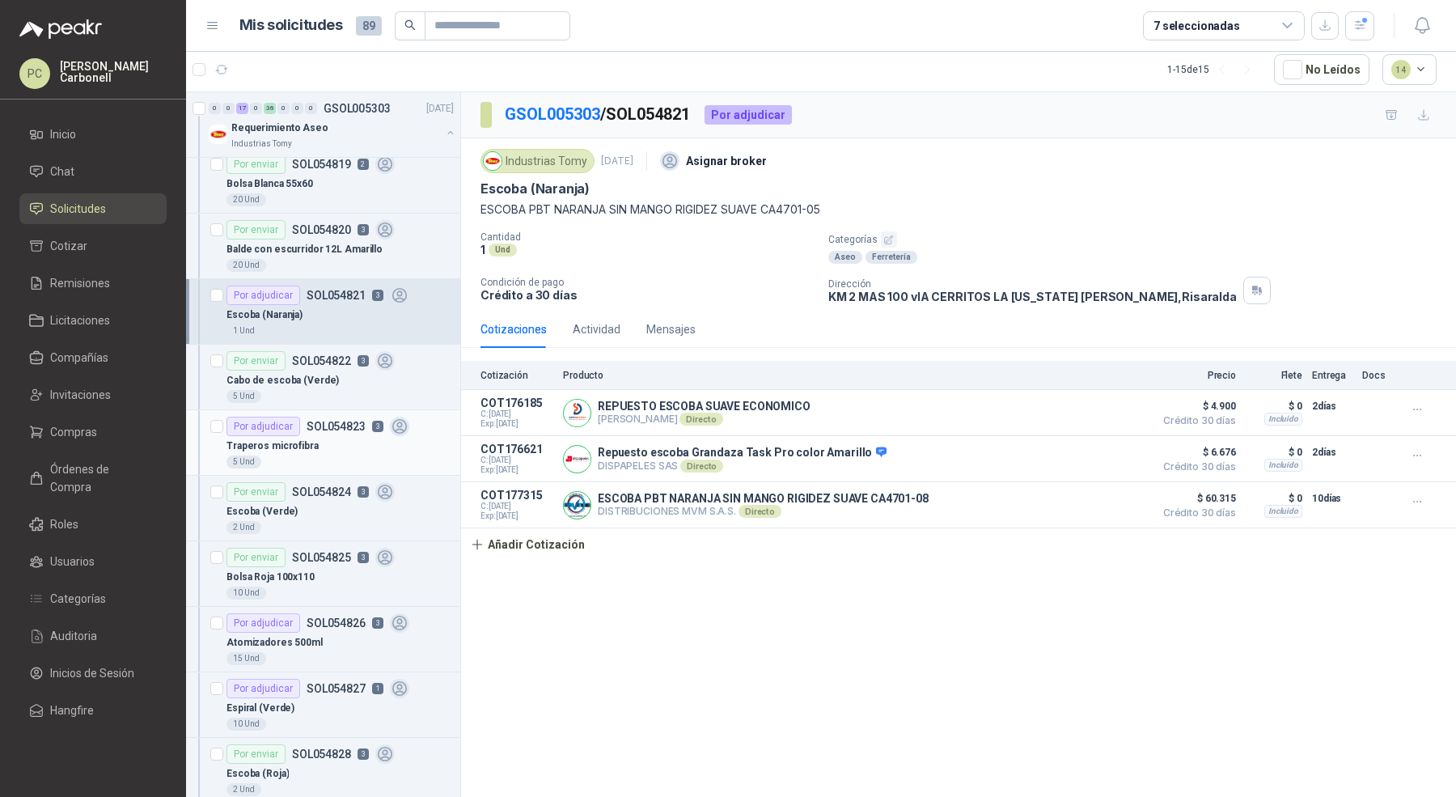
click at [317, 436] on div "Traperos microfibra" at bounding box center [340, 445] width 227 height 19
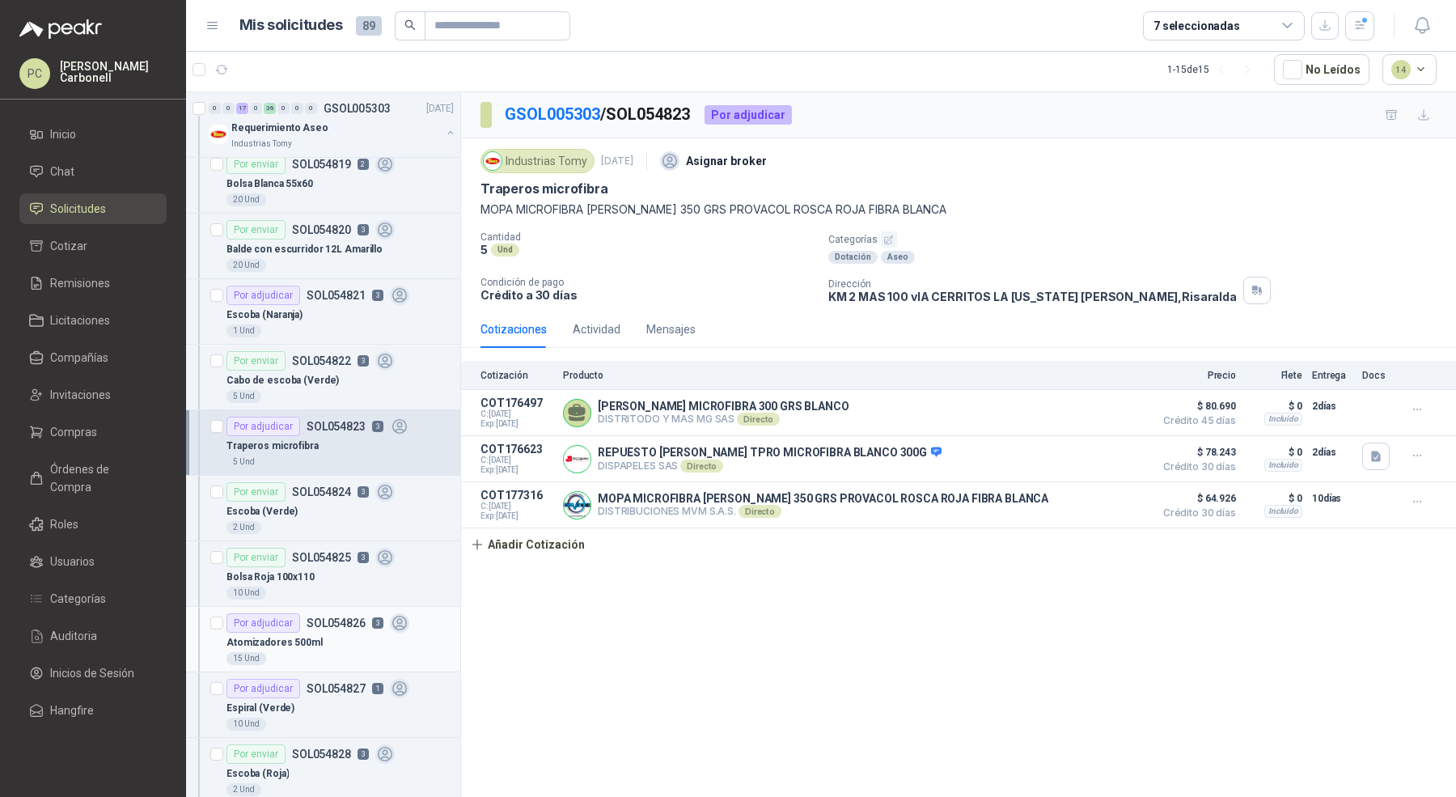
click at [306, 642] on div "Atomizadores 500ml" at bounding box center [340, 642] width 227 height 19
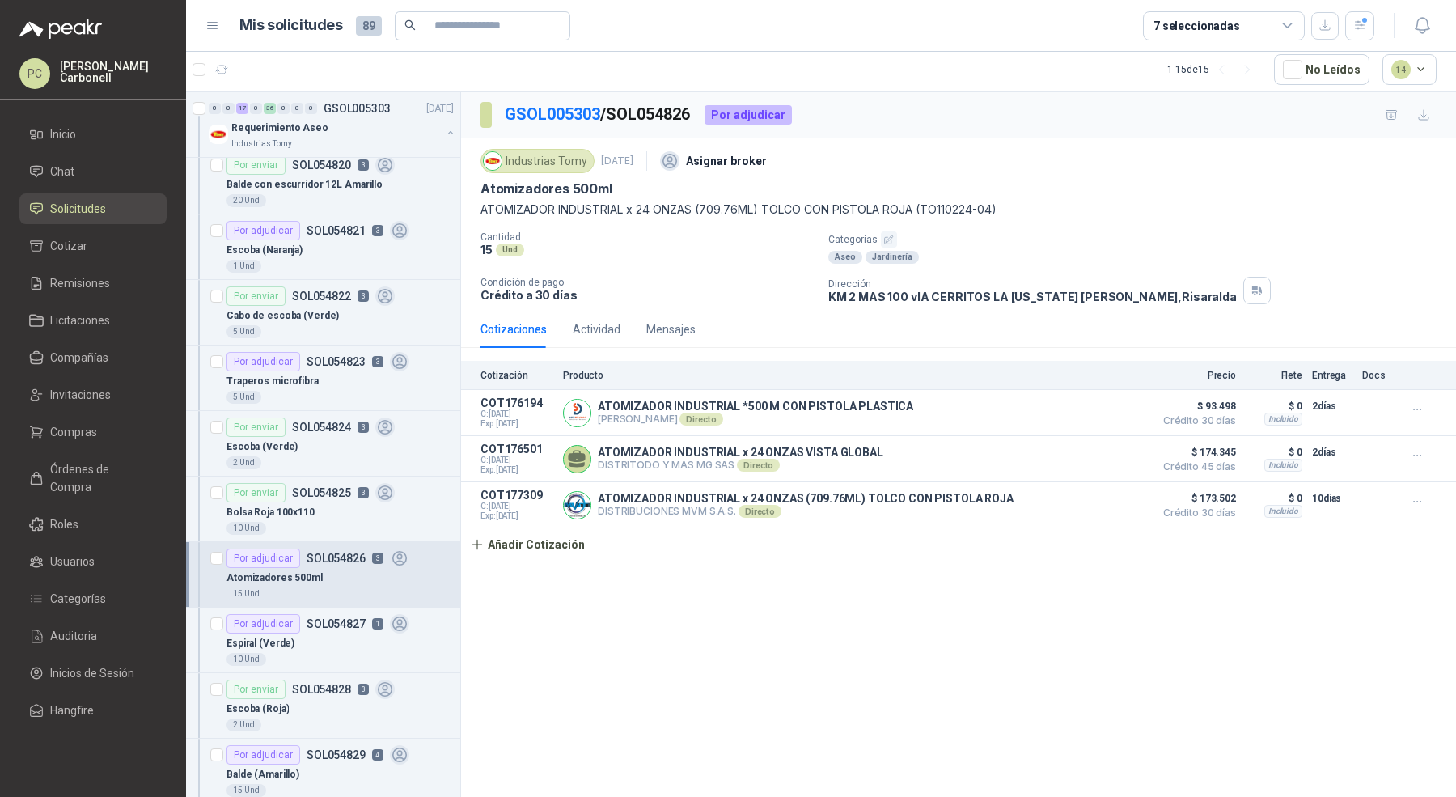
scroll to position [734, 0]
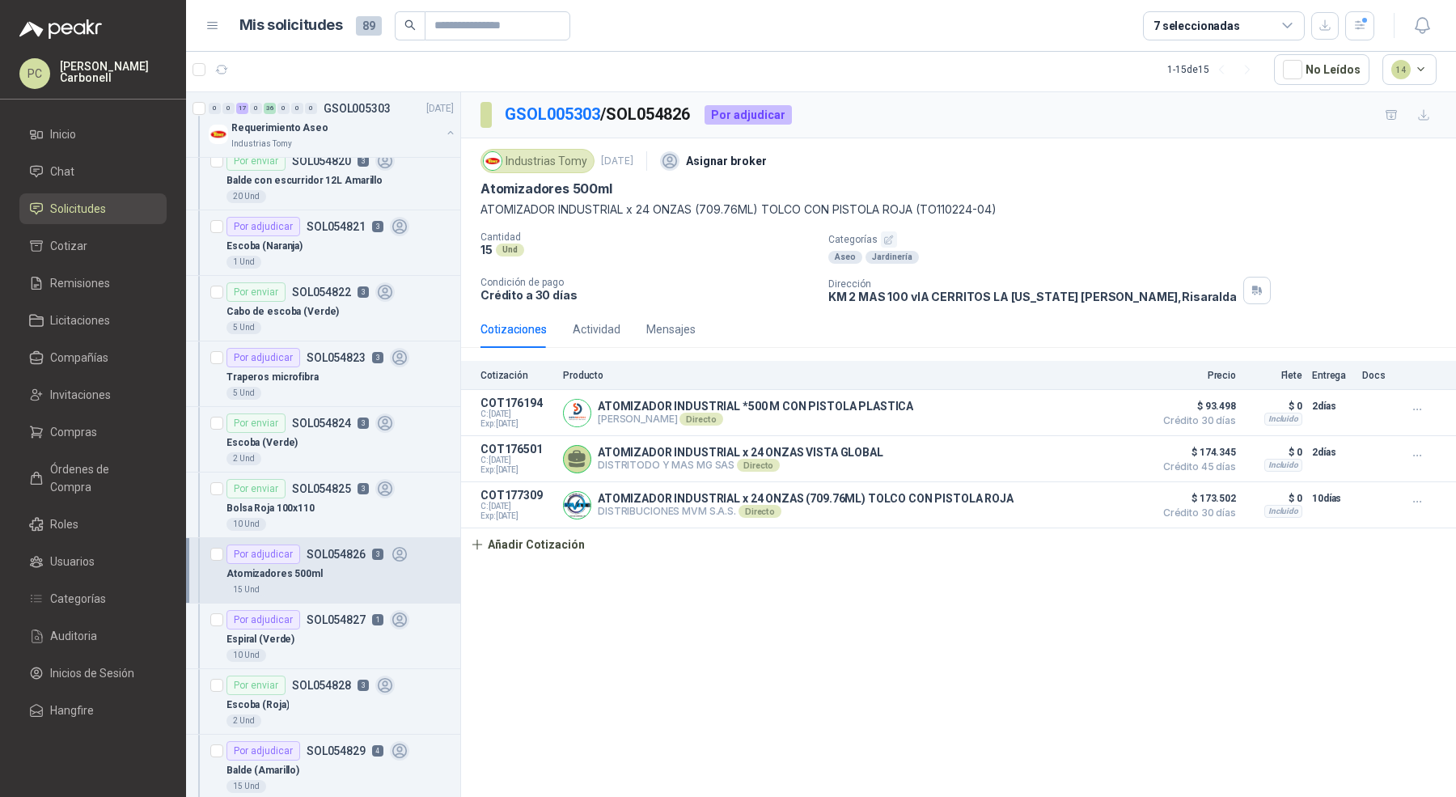
click at [306, 649] on div "10 Und" at bounding box center [340, 655] width 227 height 13
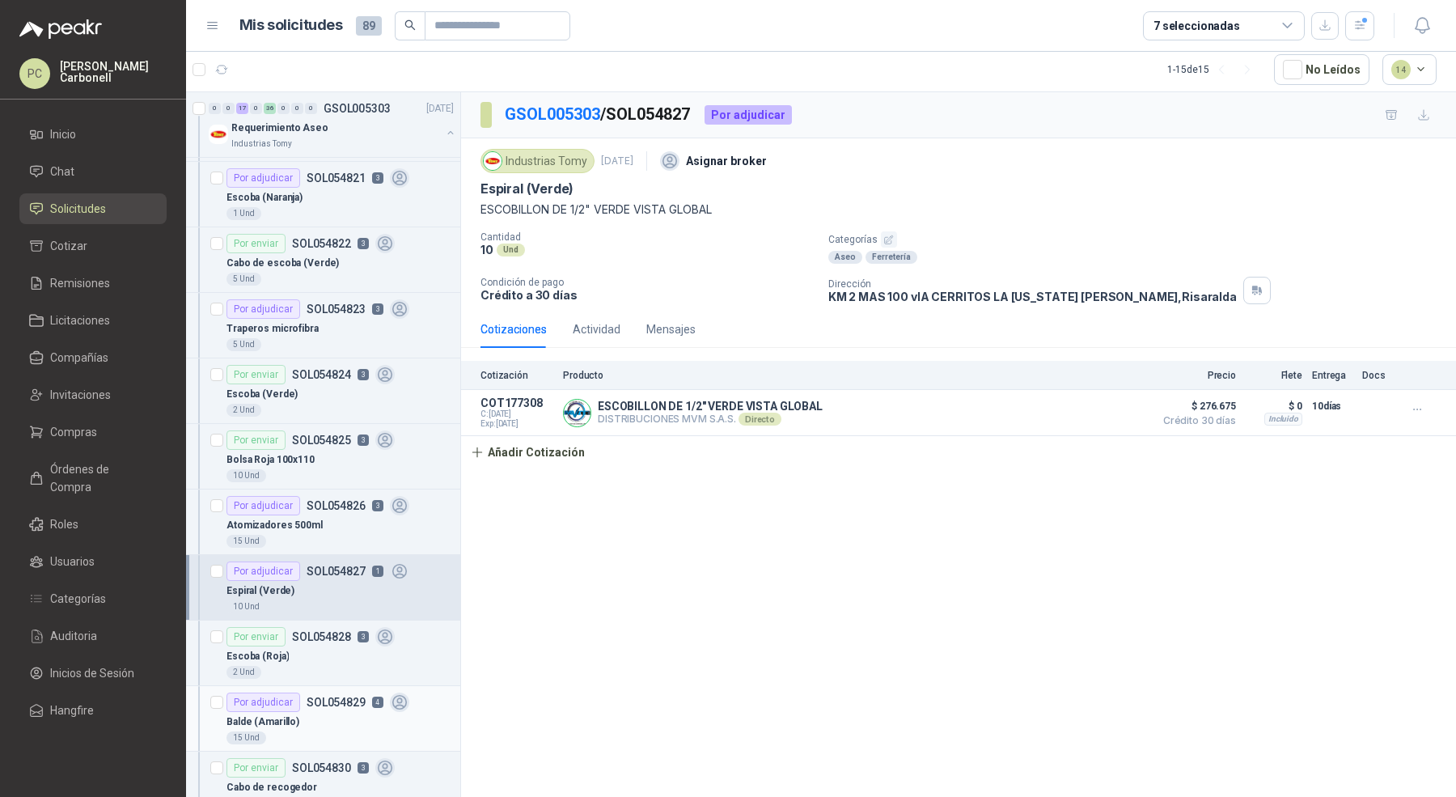
click at [299, 699] on div "Por adjudicar SOL054829 4" at bounding box center [318, 702] width 183 height 19
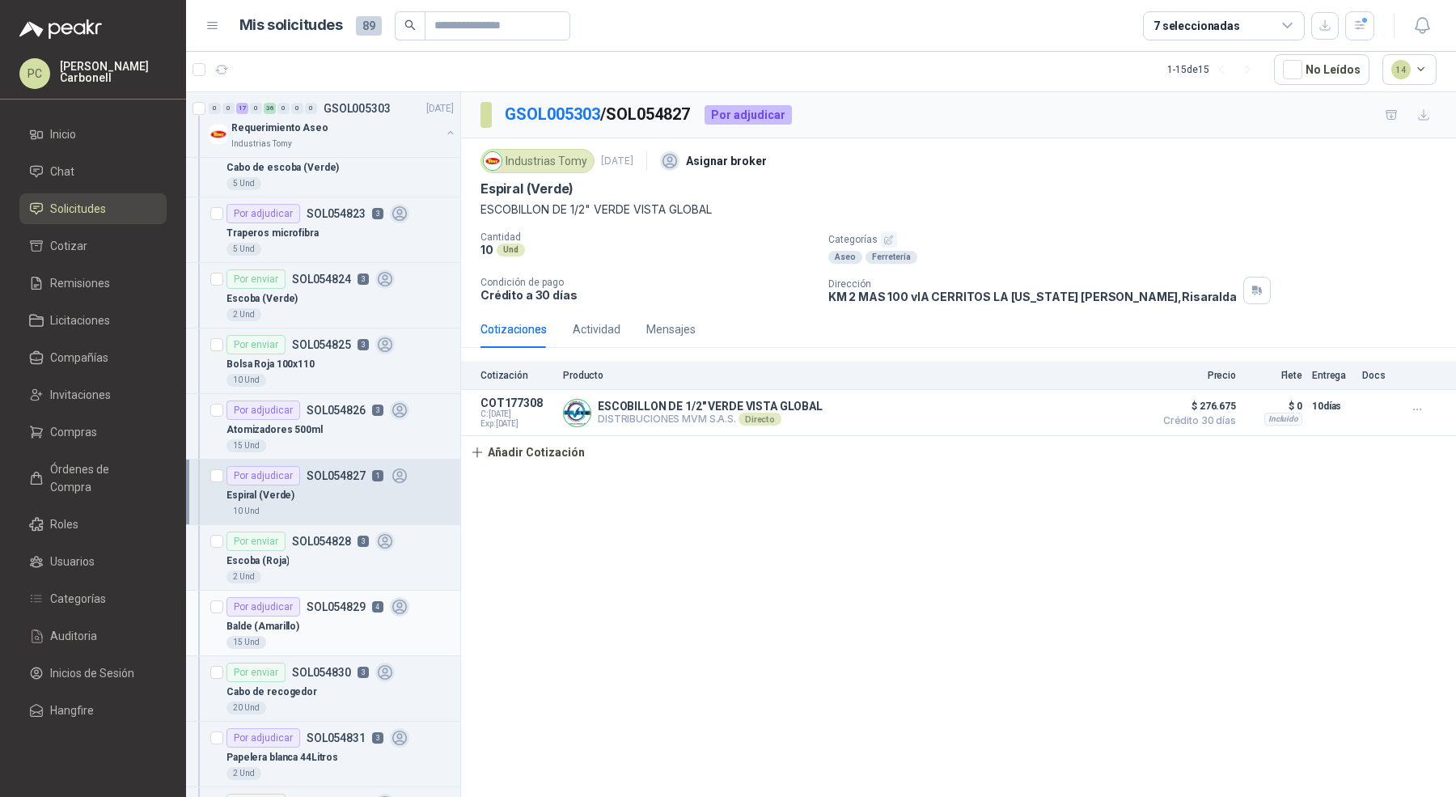
scroll to position [939, 0]
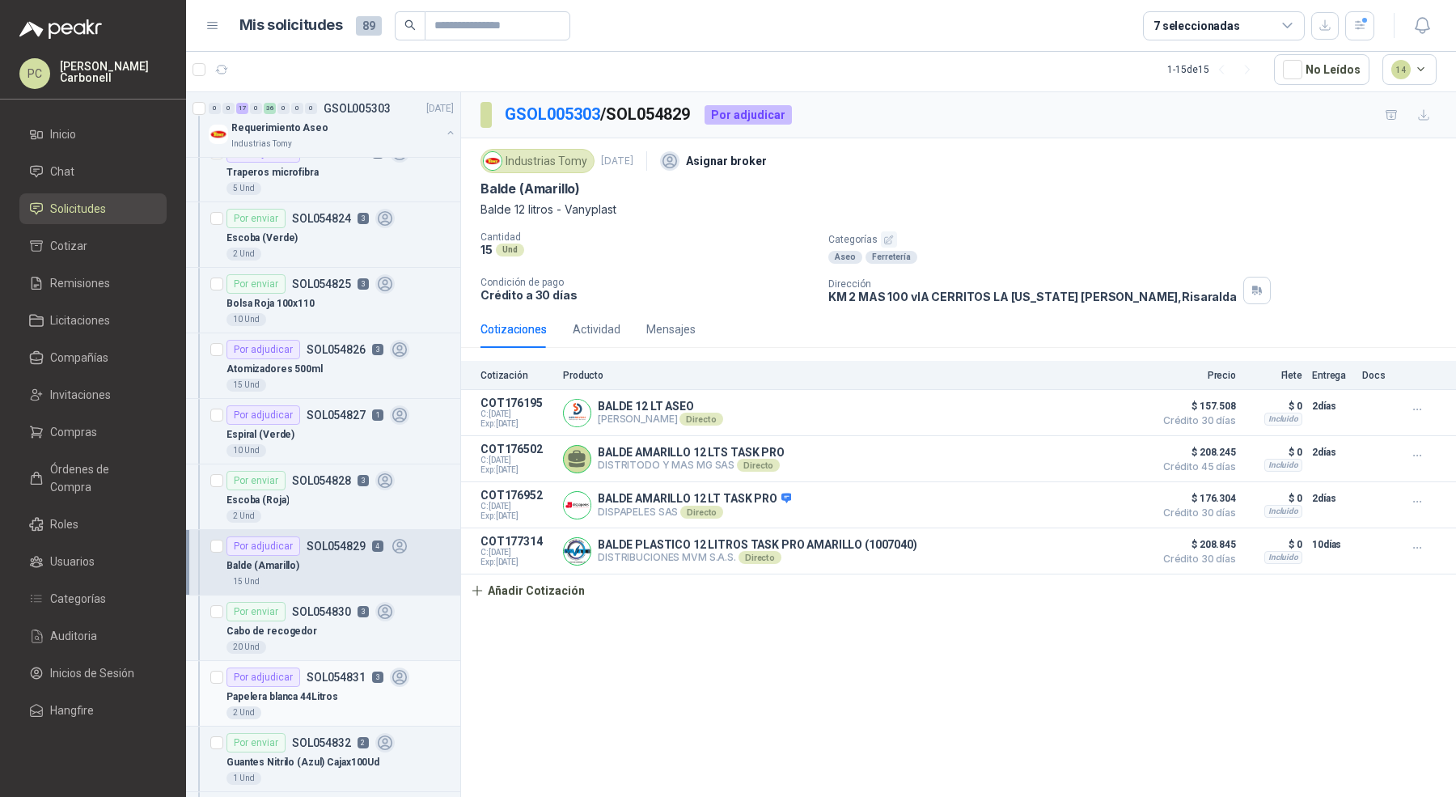
click at [293, 696] on div "Papelera blanca 44Litros" at bounding box center [340, 696] width 227 height 19
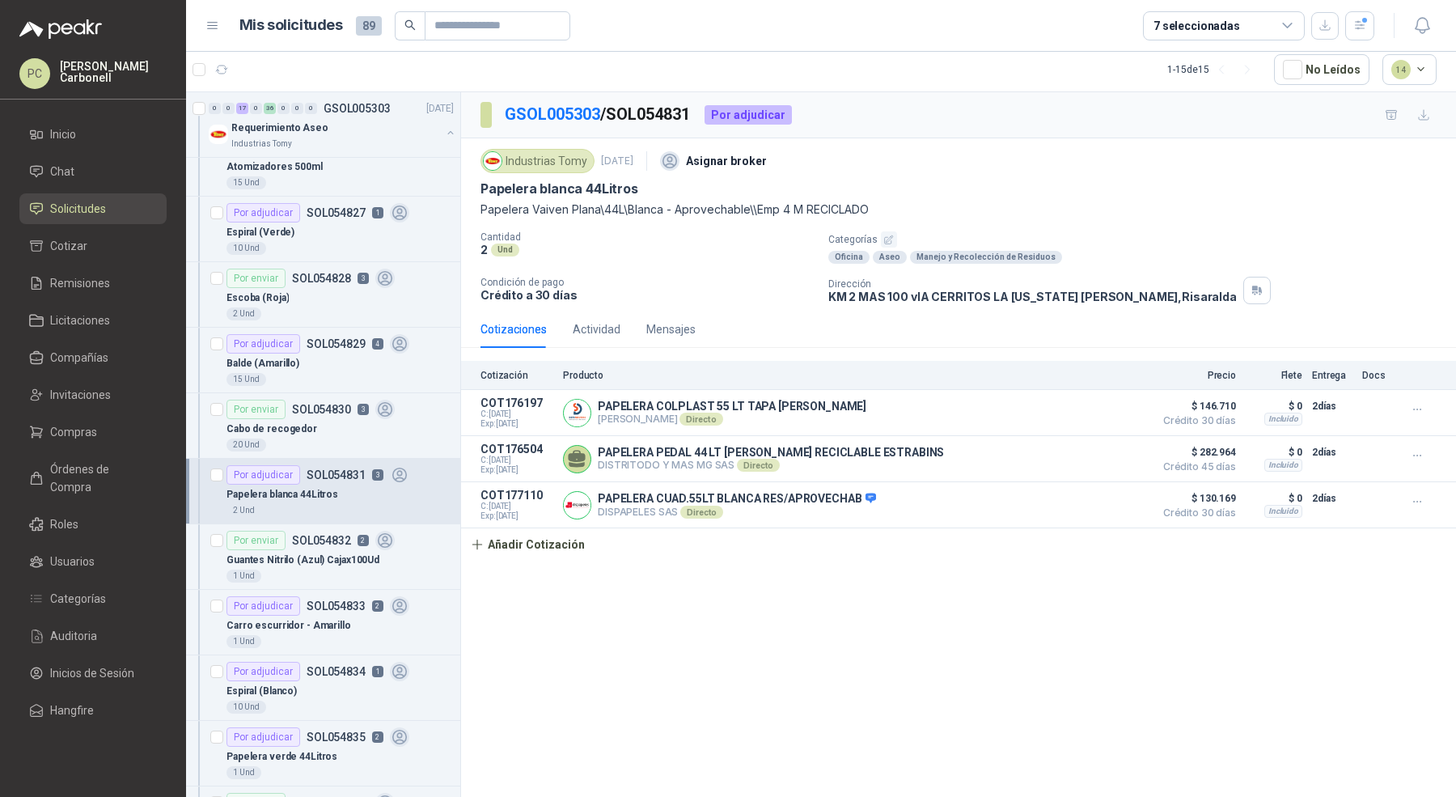
scroll to position [1151, 0]
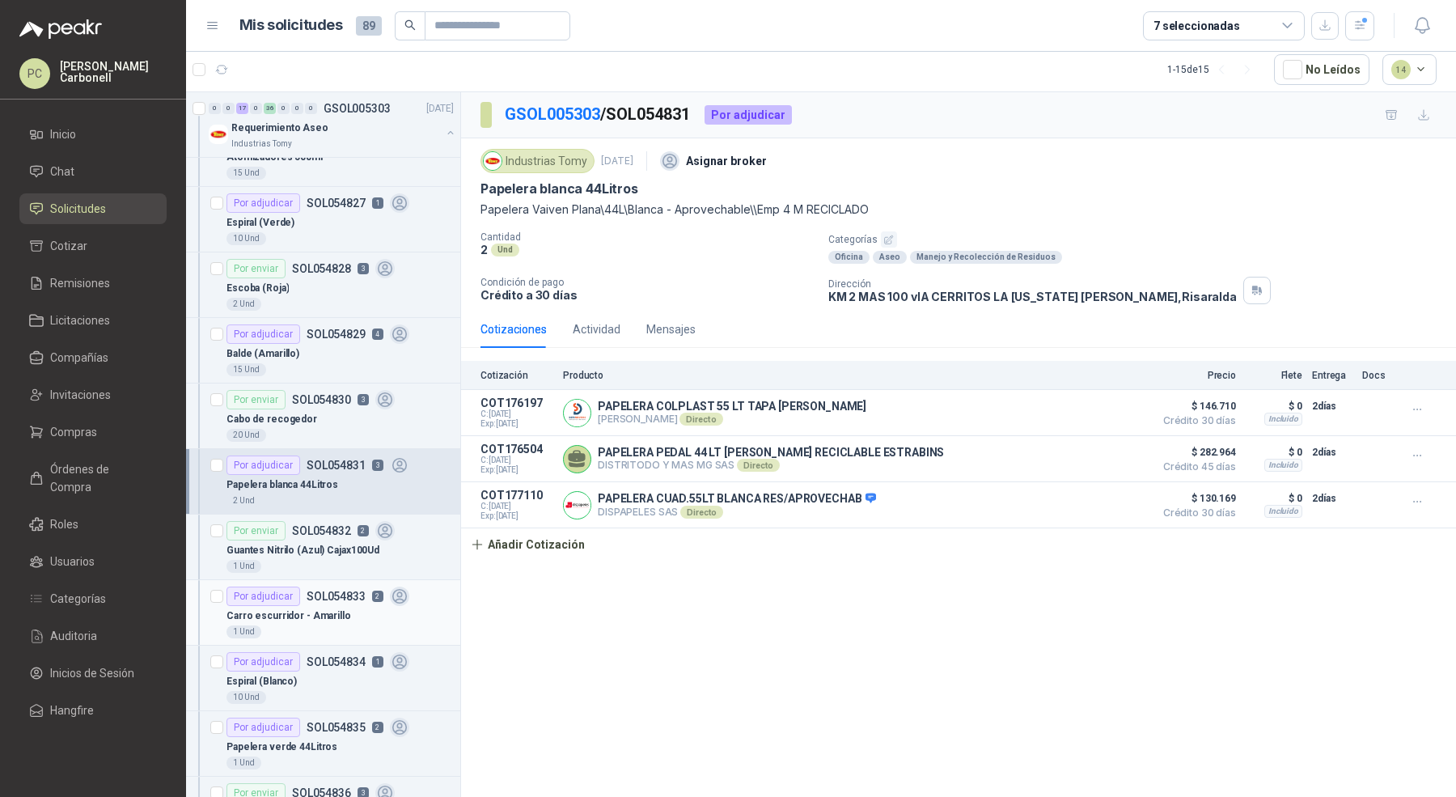
click at [299, 608] on p "Carro escurridor - Amarillo" at bounding box center [289, 615] width 125 height 15
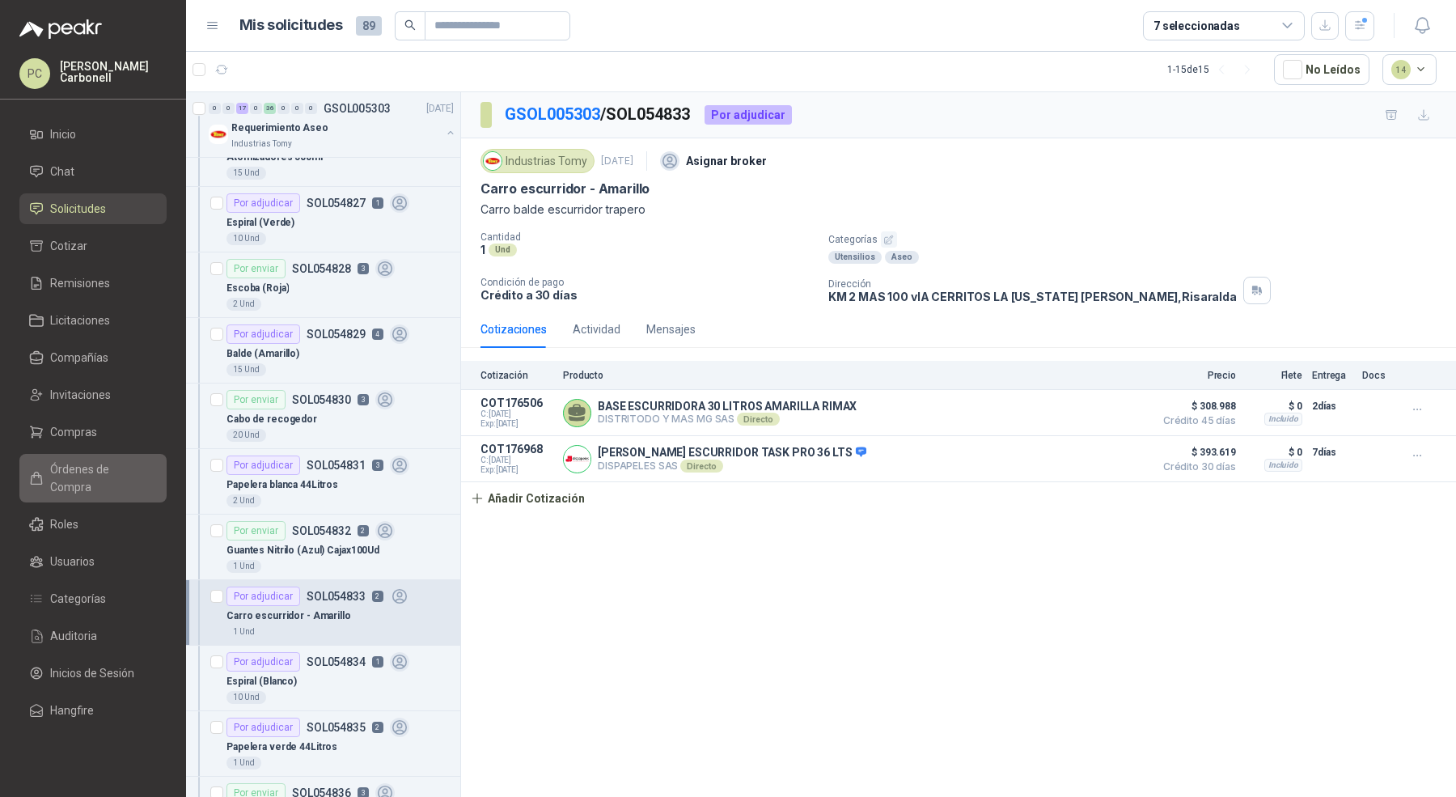
click at [117, 468] on span "Órdenes de Compra" at bounding box center [100, 478] width 101 height 36
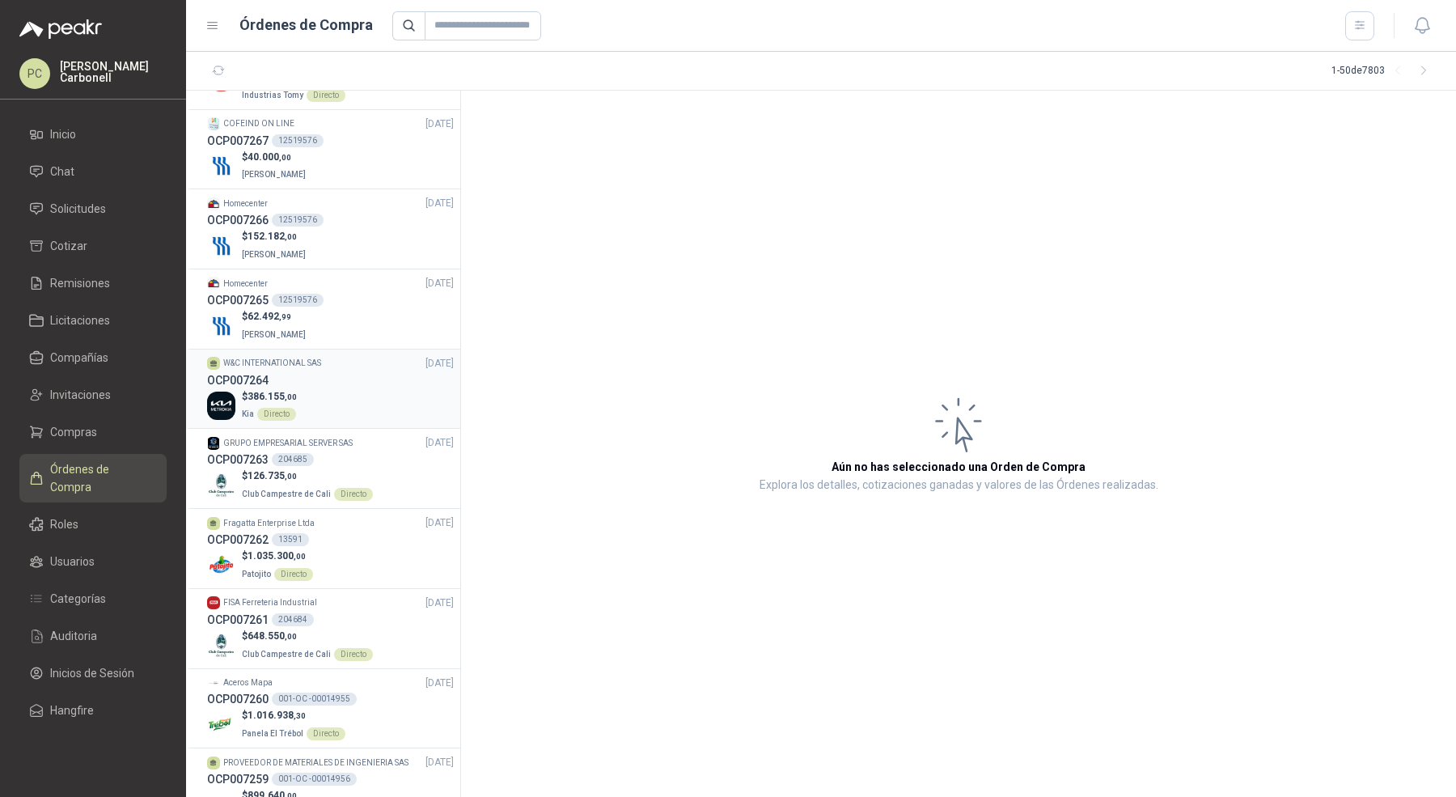
scroll to position [78, 0]
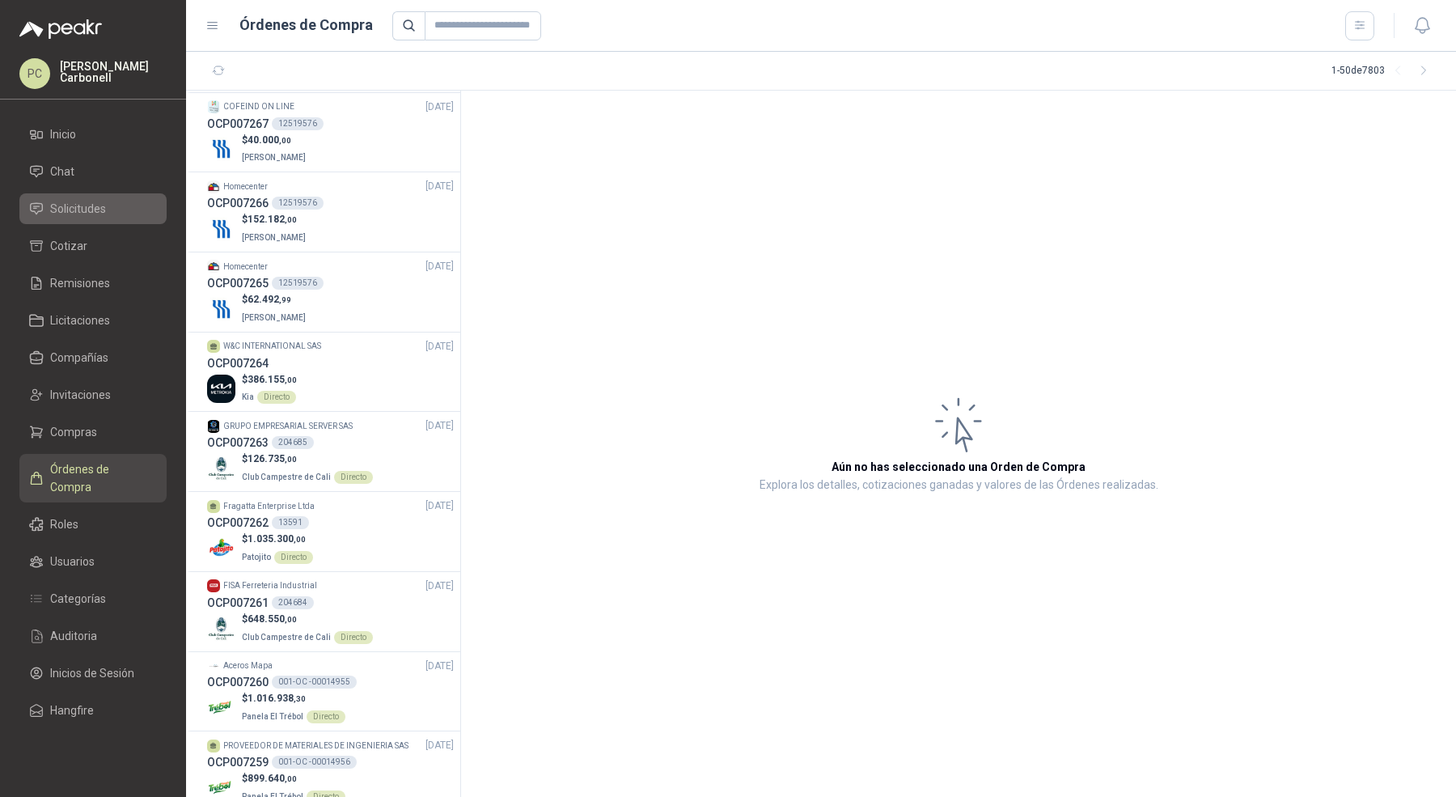
click at [84, 212] on span "Solicitudes" at bounding box center [78, 209] width 56 height 18
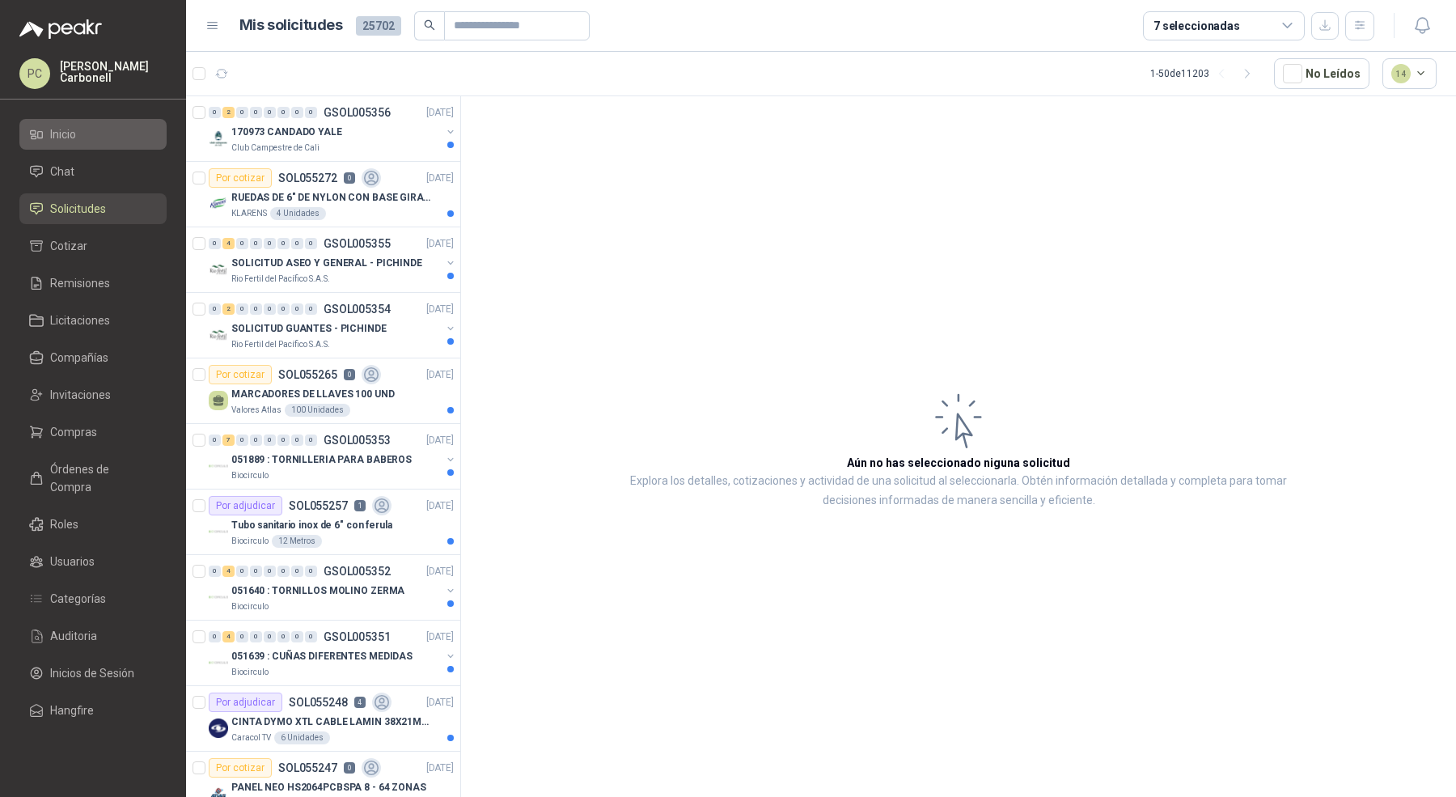
click at [87, 135] on li "Inicio" at bounding box center [93, 134] width 128 height 18
